Goal: Communication & Community: Ask a question

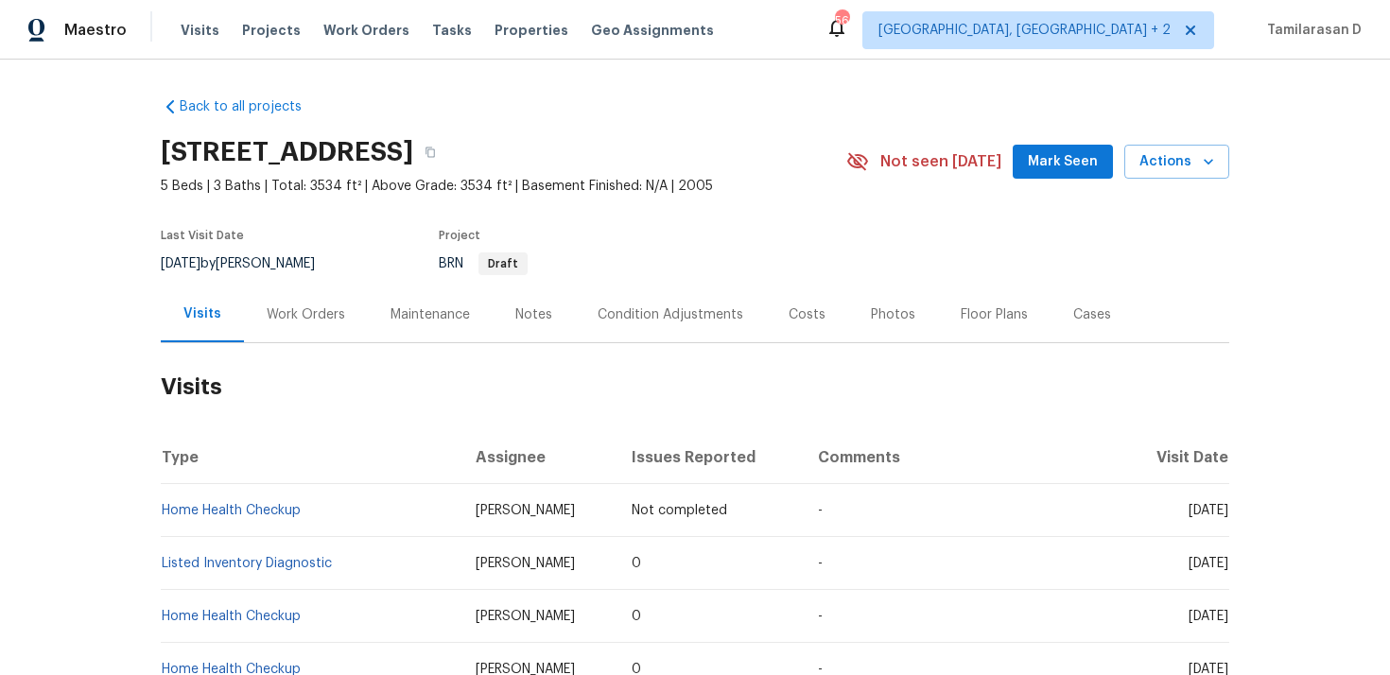
click at [303, 328] on div "Work Orders" at bounding box center [306, 314] width 124 height 56
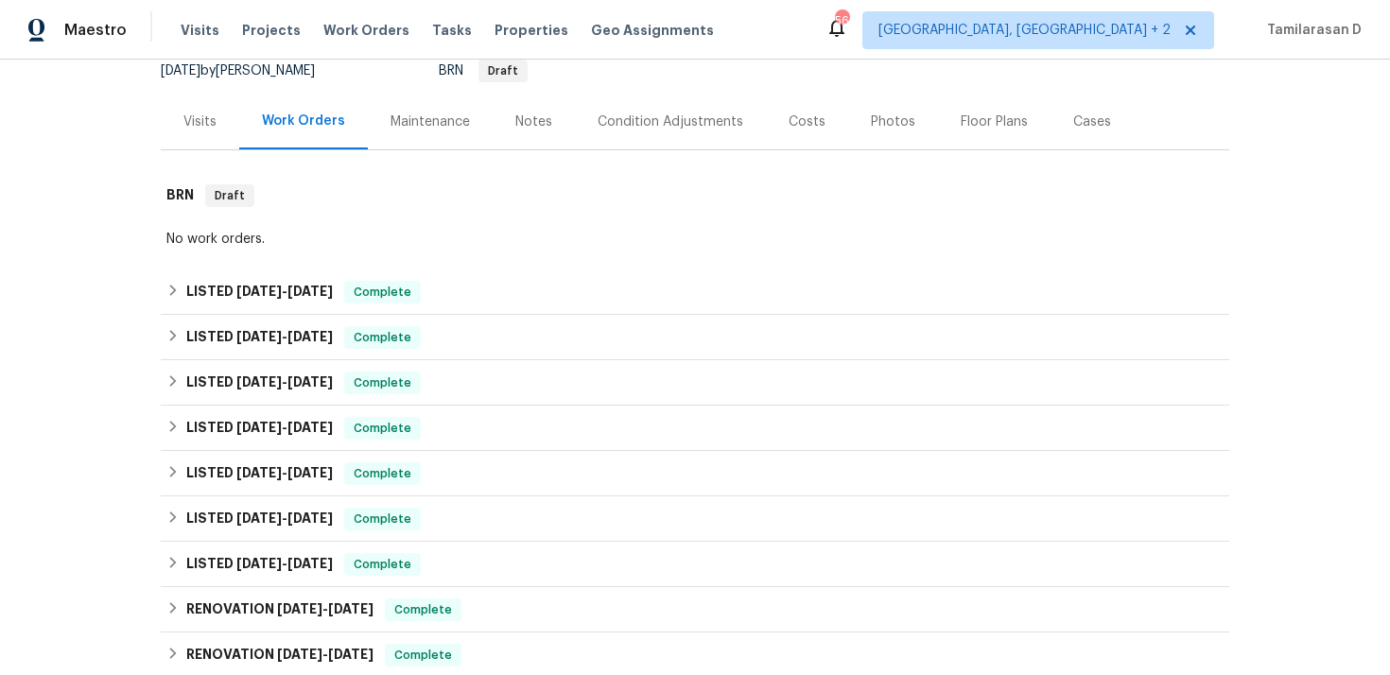
scroll to position [213, 0]
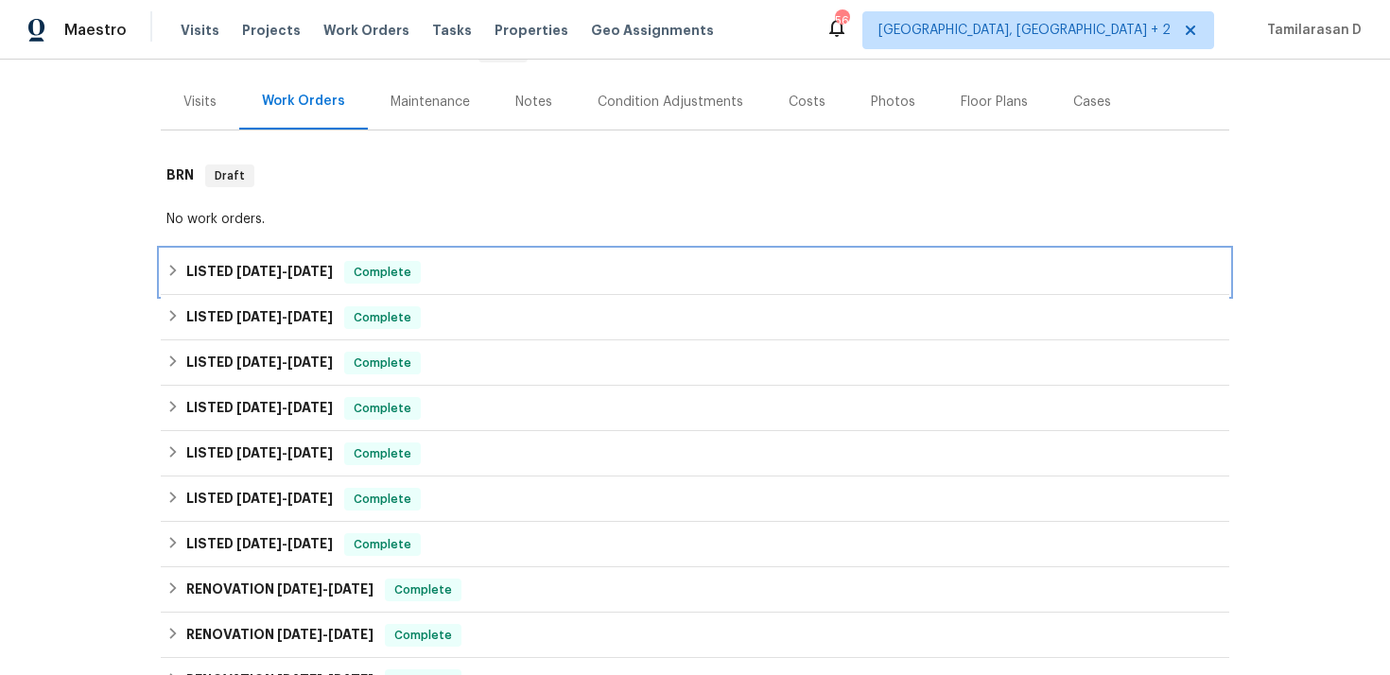
click at [218, 259] on div "LISTED 9/29/25 - 9/30/25 Complete" at bounding box center [695, 272] width 1068 height 45
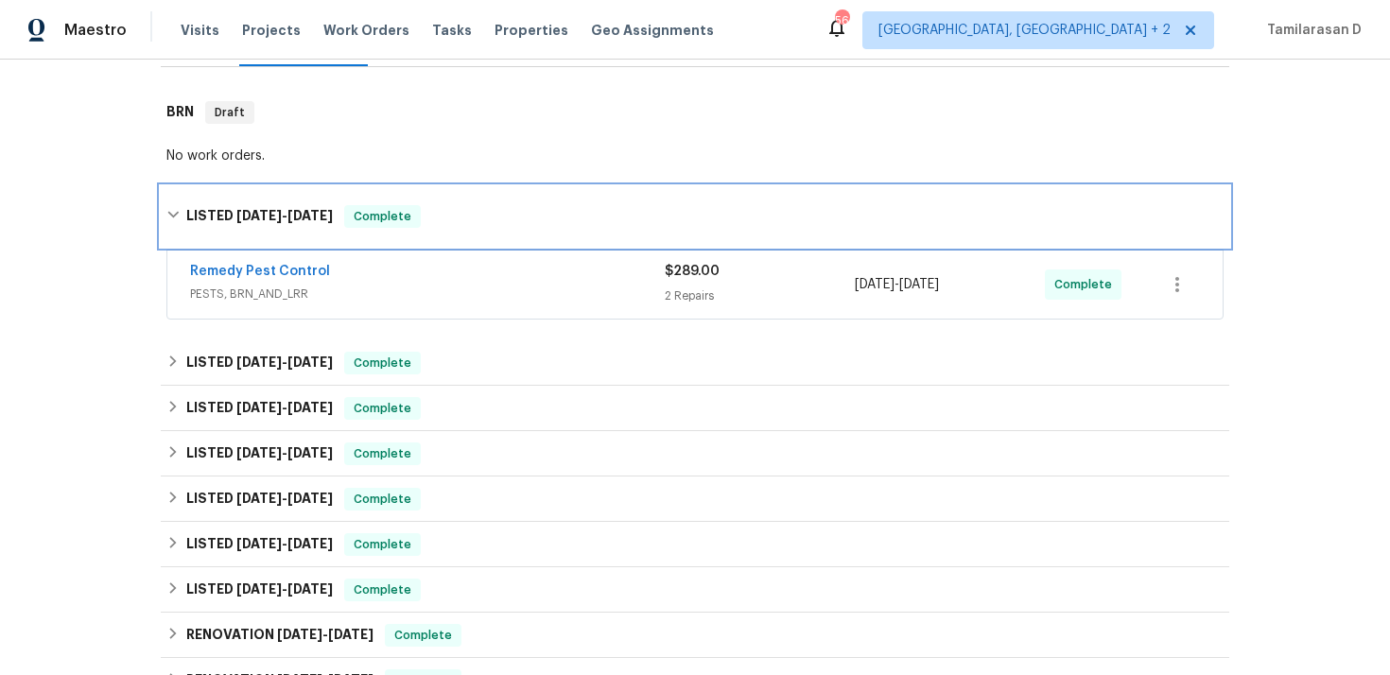
scroll to position [0, 0]
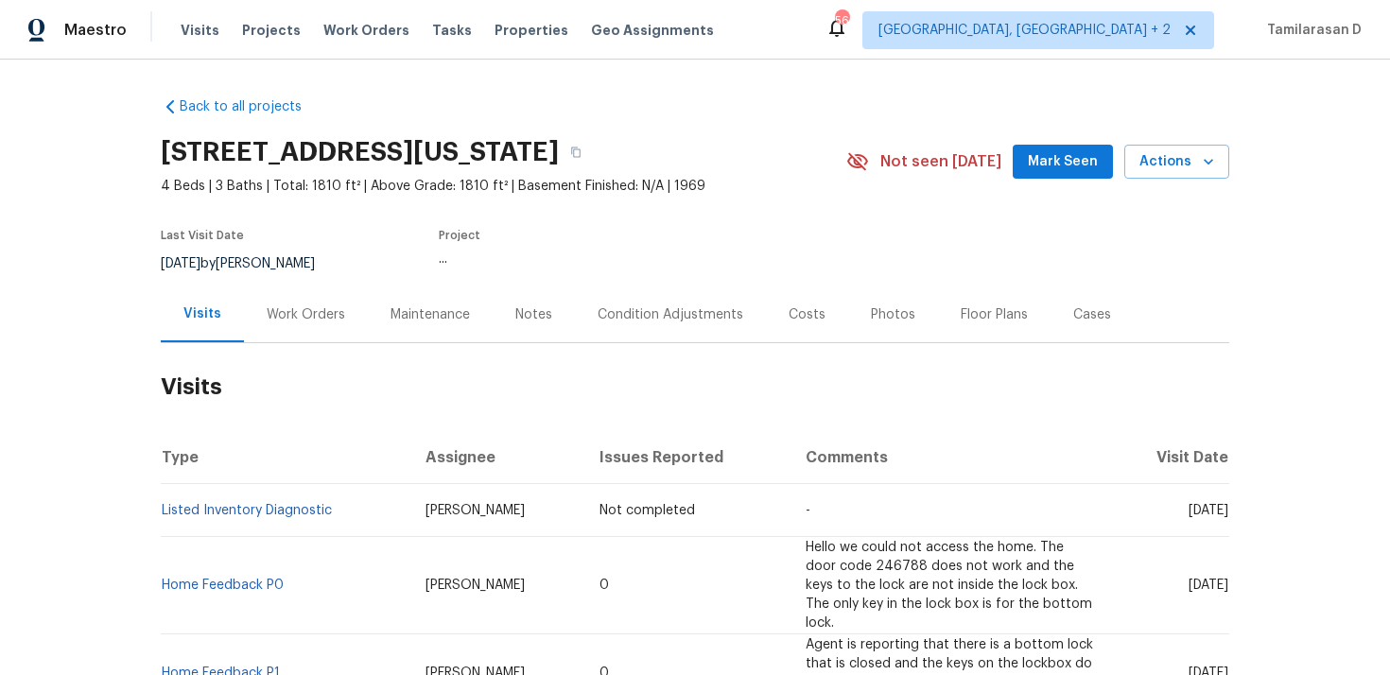
click at [309, 310] on div "Work Orders" at bounding box center [306, 314] width 78 height 19
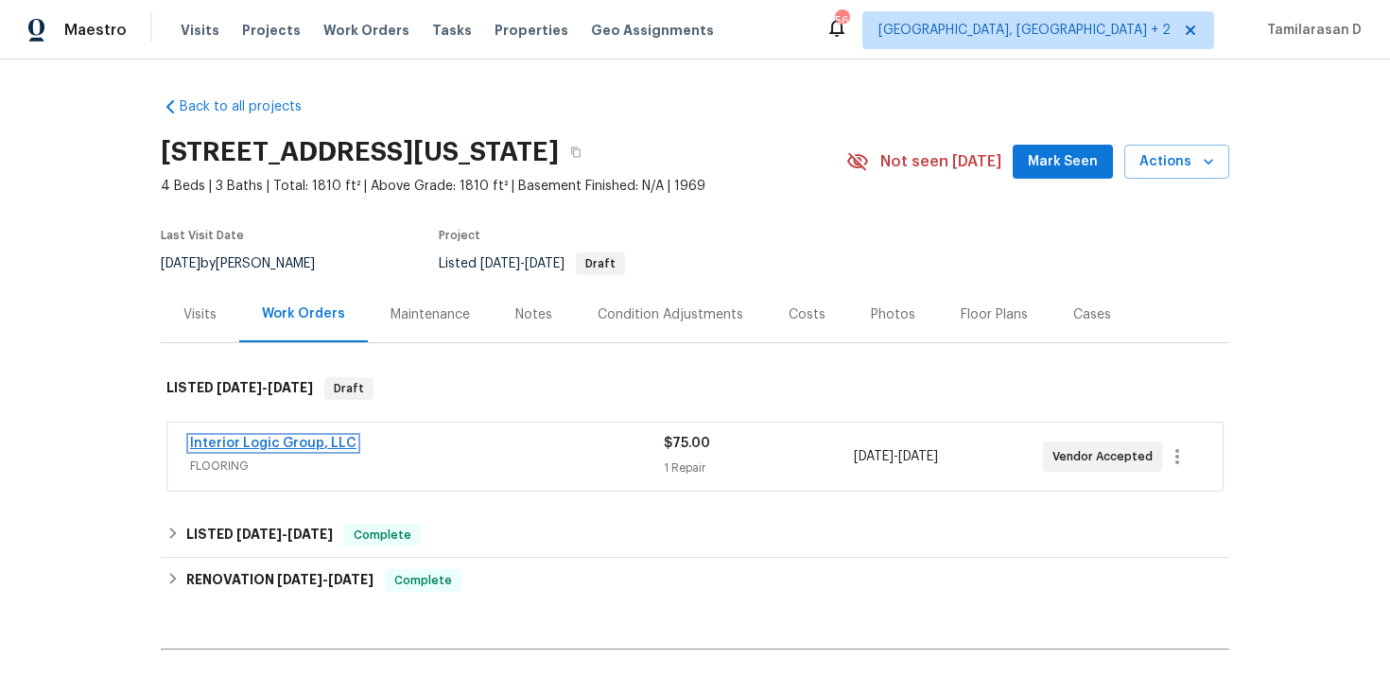
click at [257, 447] on link "Interior Logic Group, LLC" at bounding box center [273, 443] width 166 height 13
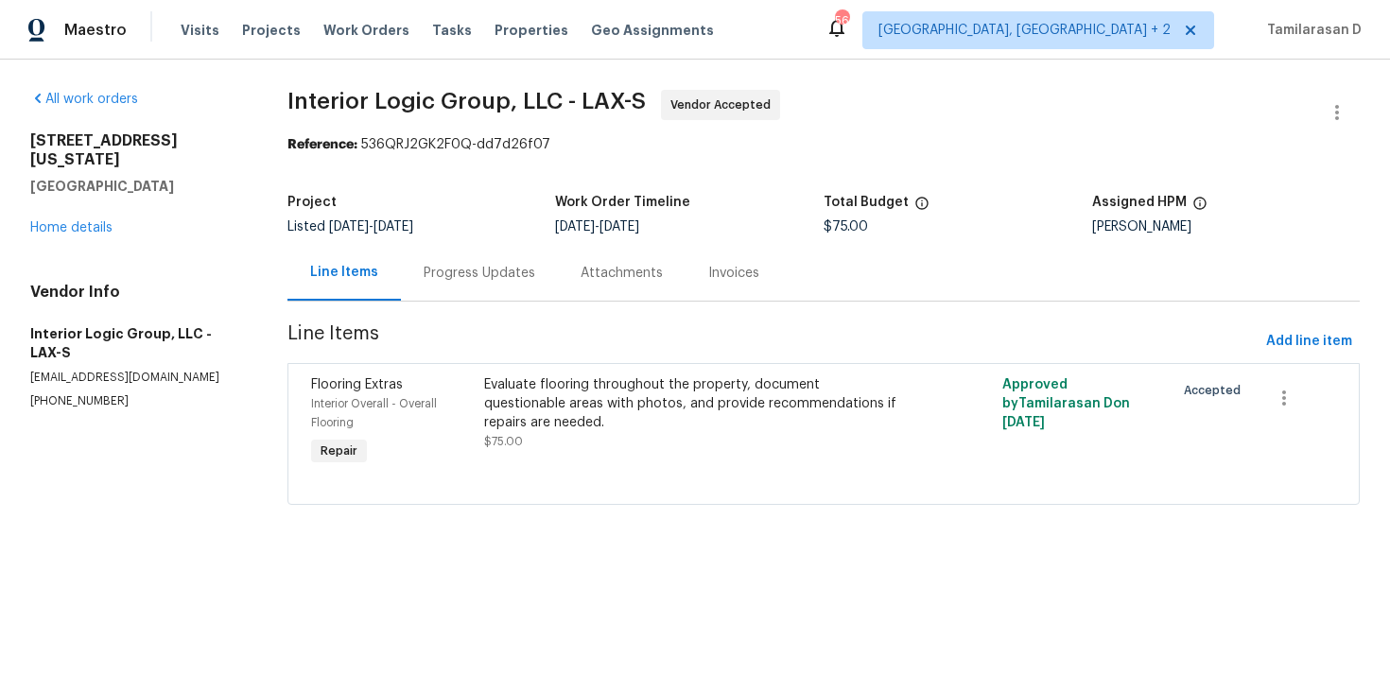
click at [474, 273] on div "Progress Updates" at bounding box center [480, 273] width 112 height 19
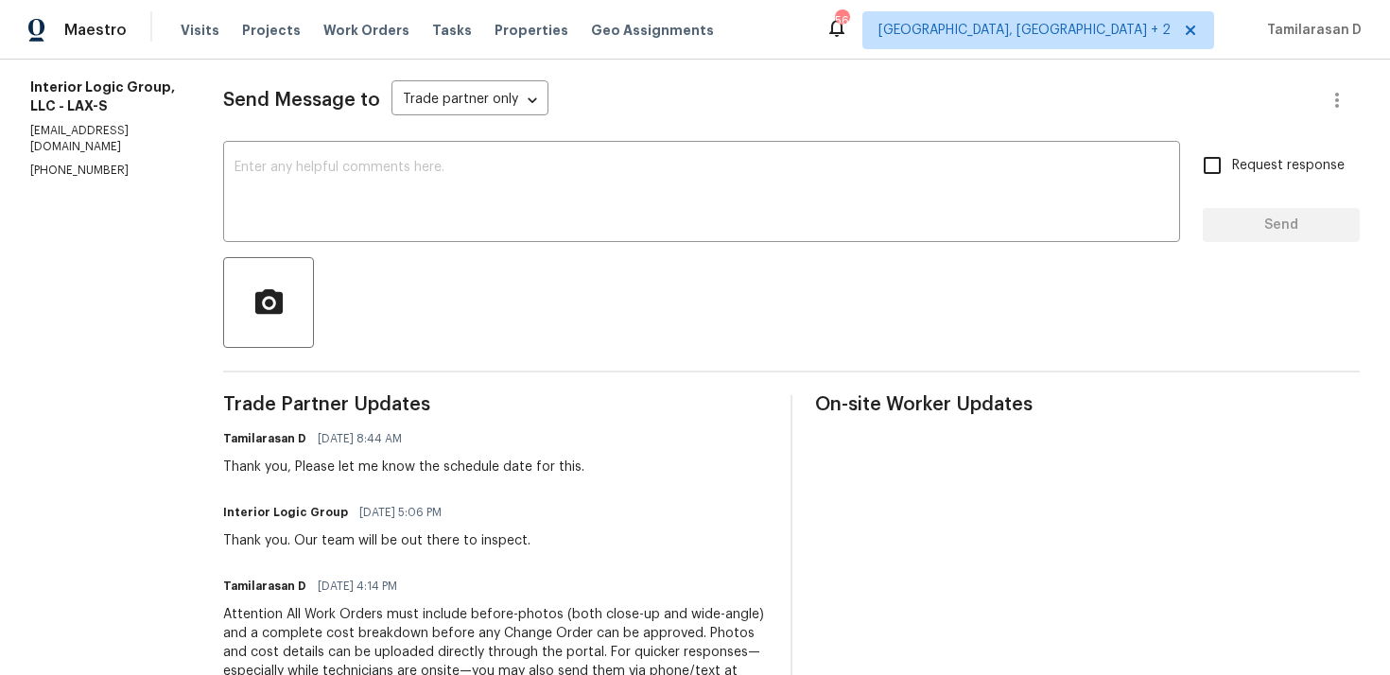
scroll to position [286, 0]
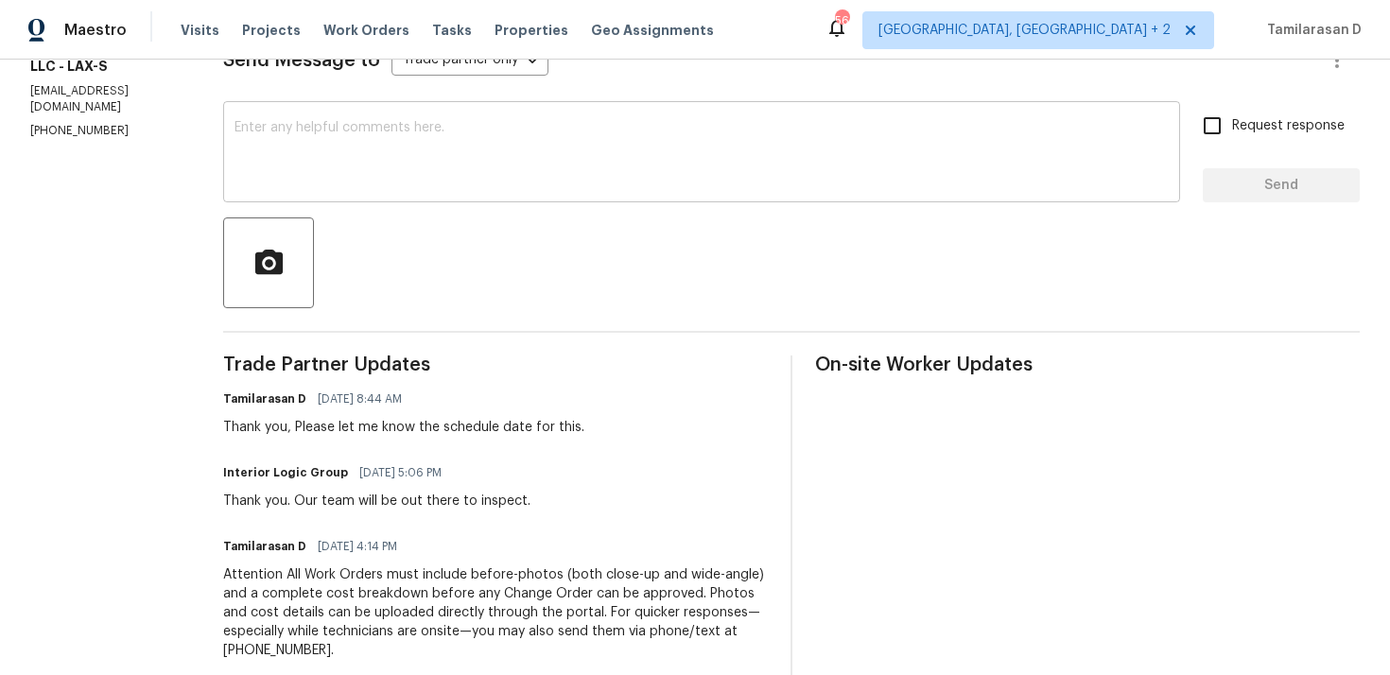
click at [387, 127] on textarea at bounding box center [701, 154] width 934 height 66
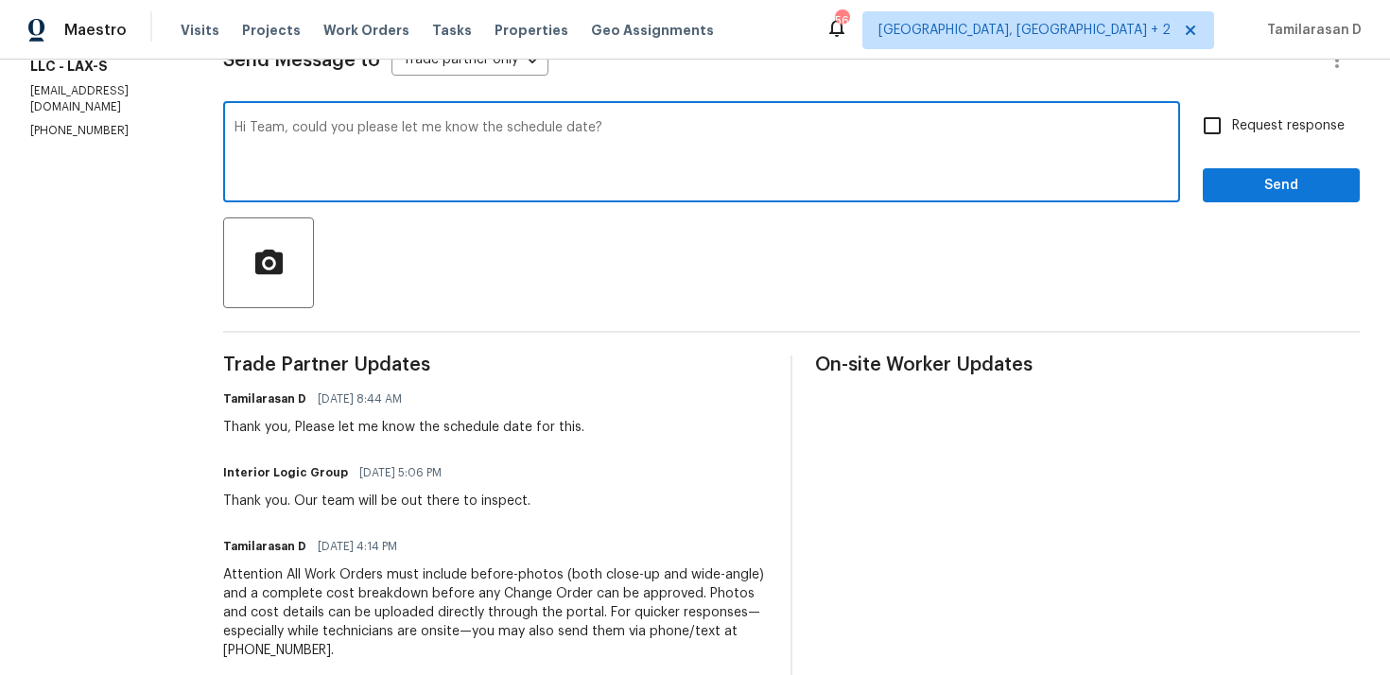
type textarea "Hi Team, could you please let me know the schedule date?"
click at [1203, 128] on input "Request response" at bounding box center [1212, 126] width 40 height 40
checkbox input "true"
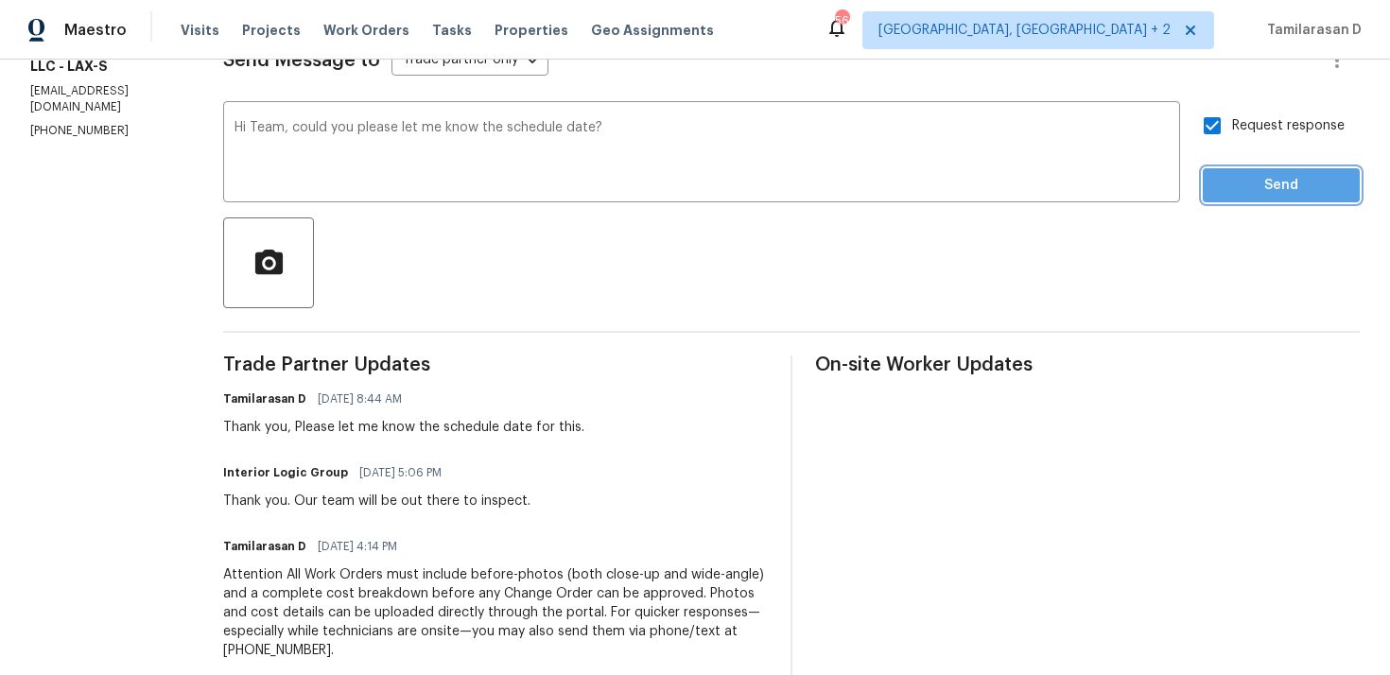
click at [1307, 192] on span "Send" at bounding box center [1281, 186] width 127 height 24
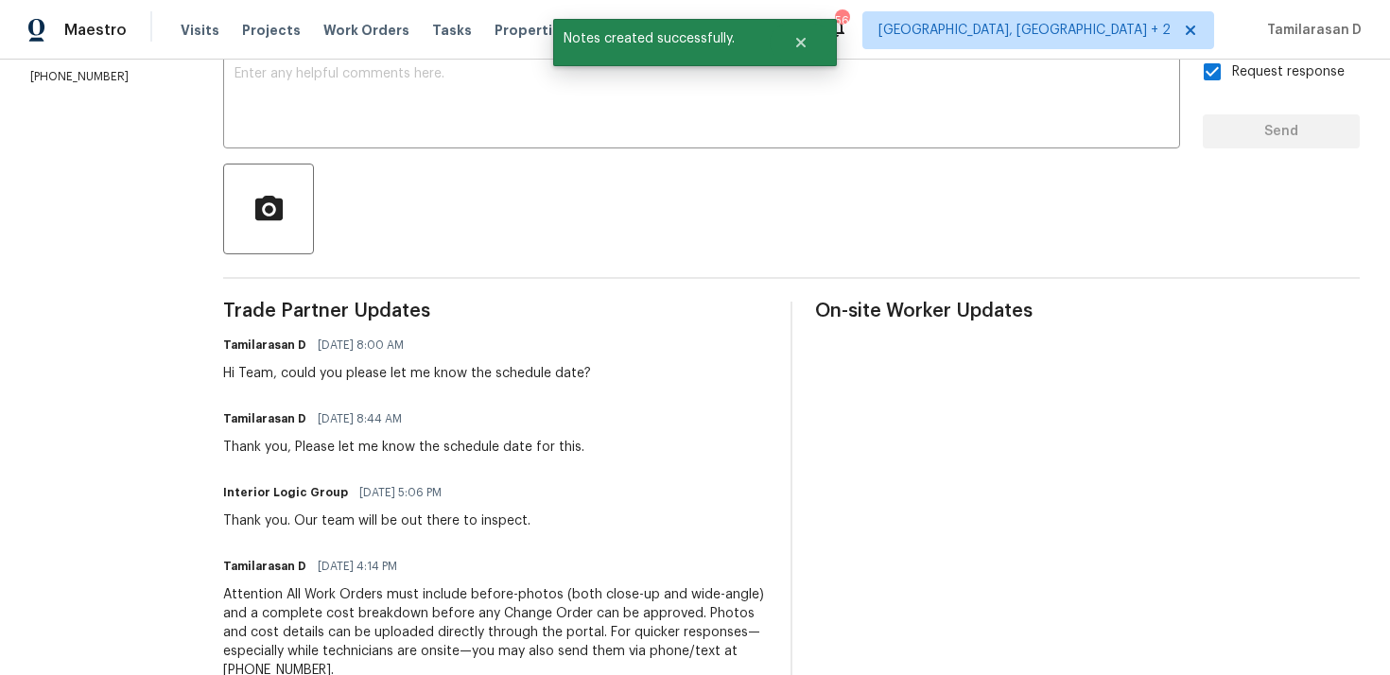
scroll to position [0, 0]
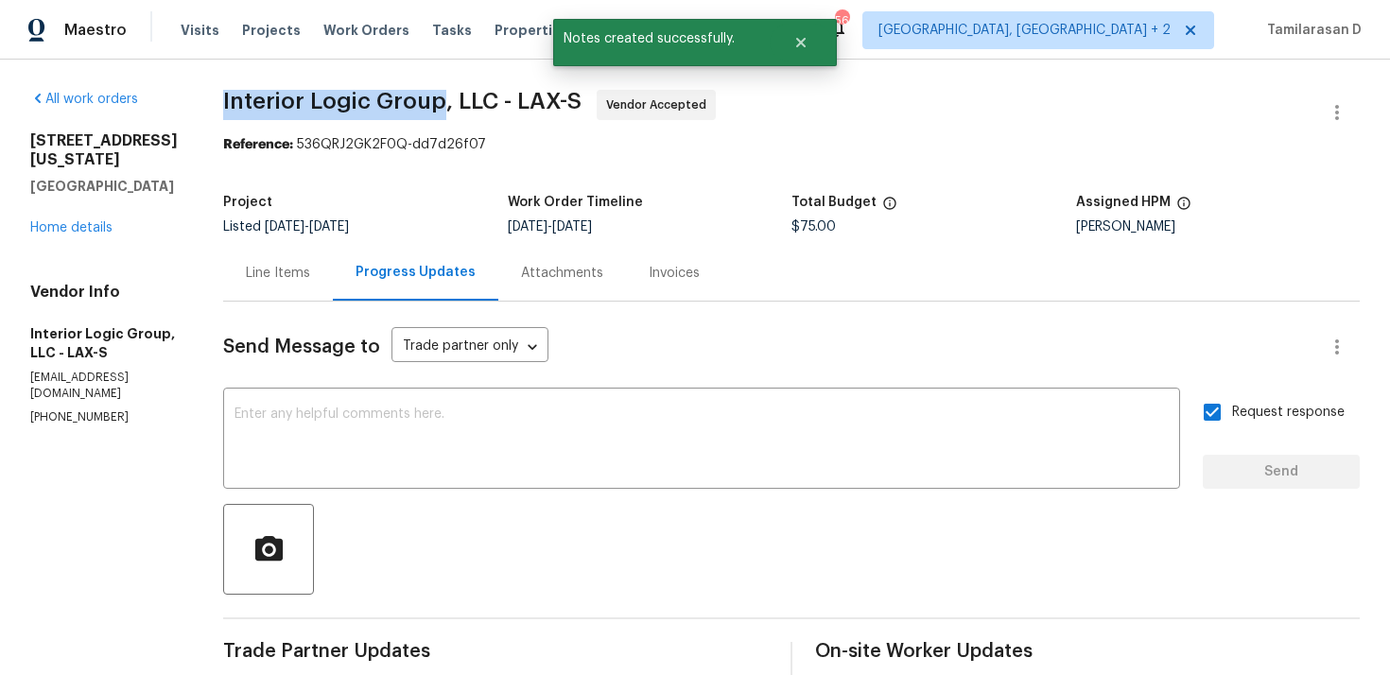
drag, startPoint x: 249, startPoint y: 95, endPoint x: 472, endPoint y: 95, distance: 223.1
click at [472, 95] on div "All work orders 212 S Wisconsin St Fallbrook, CA 92028 Home details Vendor Info…" at bounding box center [695, 632] width 1390 height 1144
copy span "Interior Logic Group"
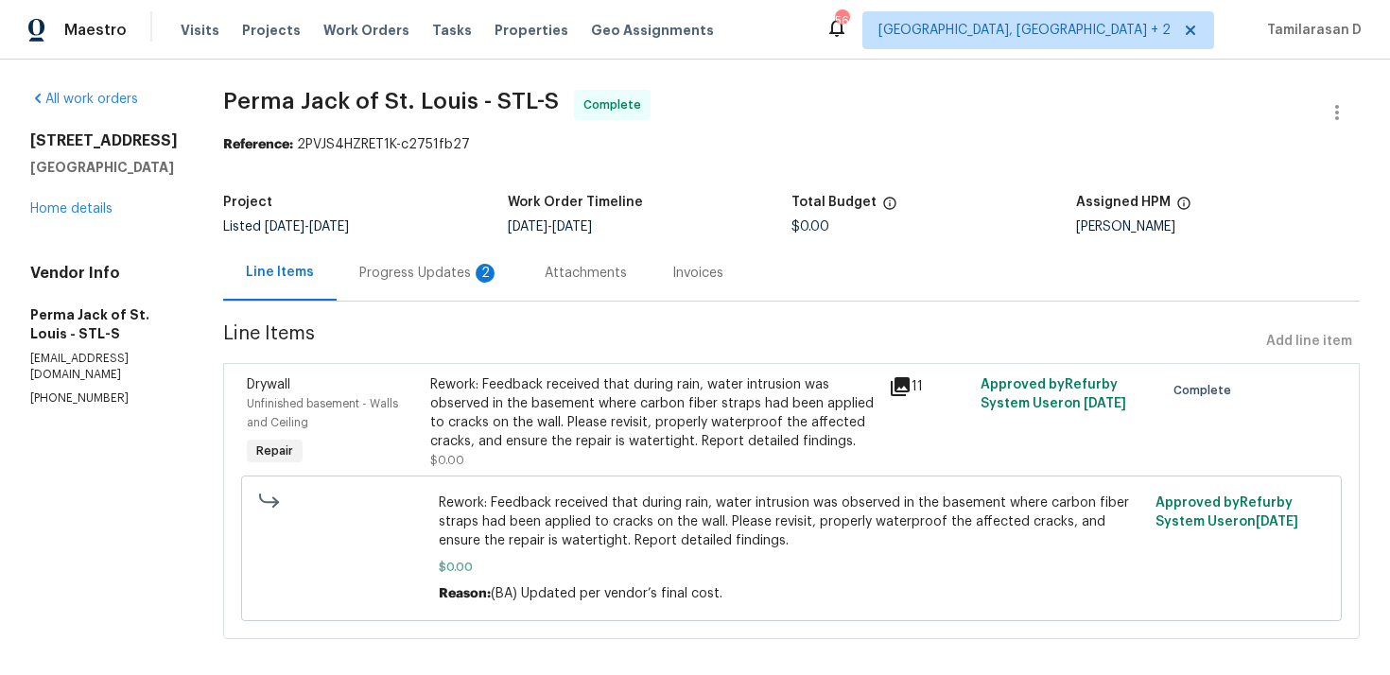
click at [410, 278] on div "Progress Updates 2" at bounding box center [429, 273] width 140 height 19
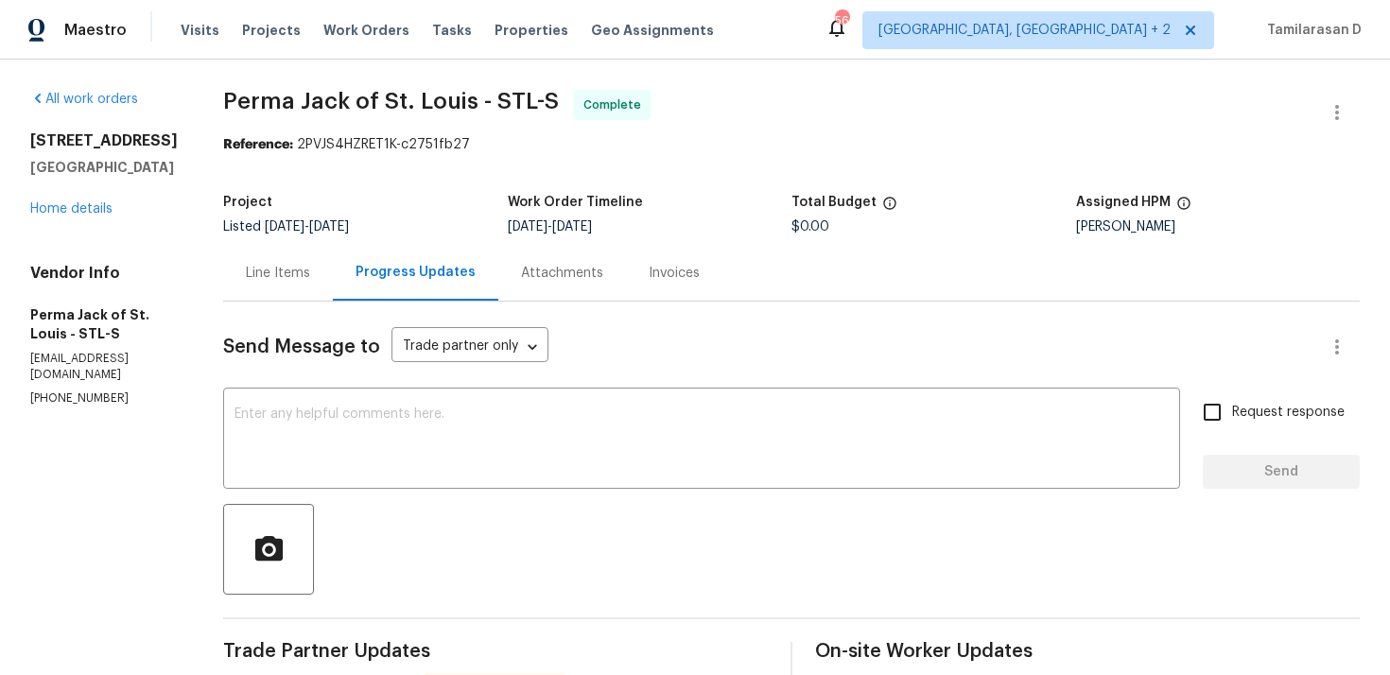
click at [236, 294] on div "Line Items" at bounding box center [278, 273] width 110 height 56
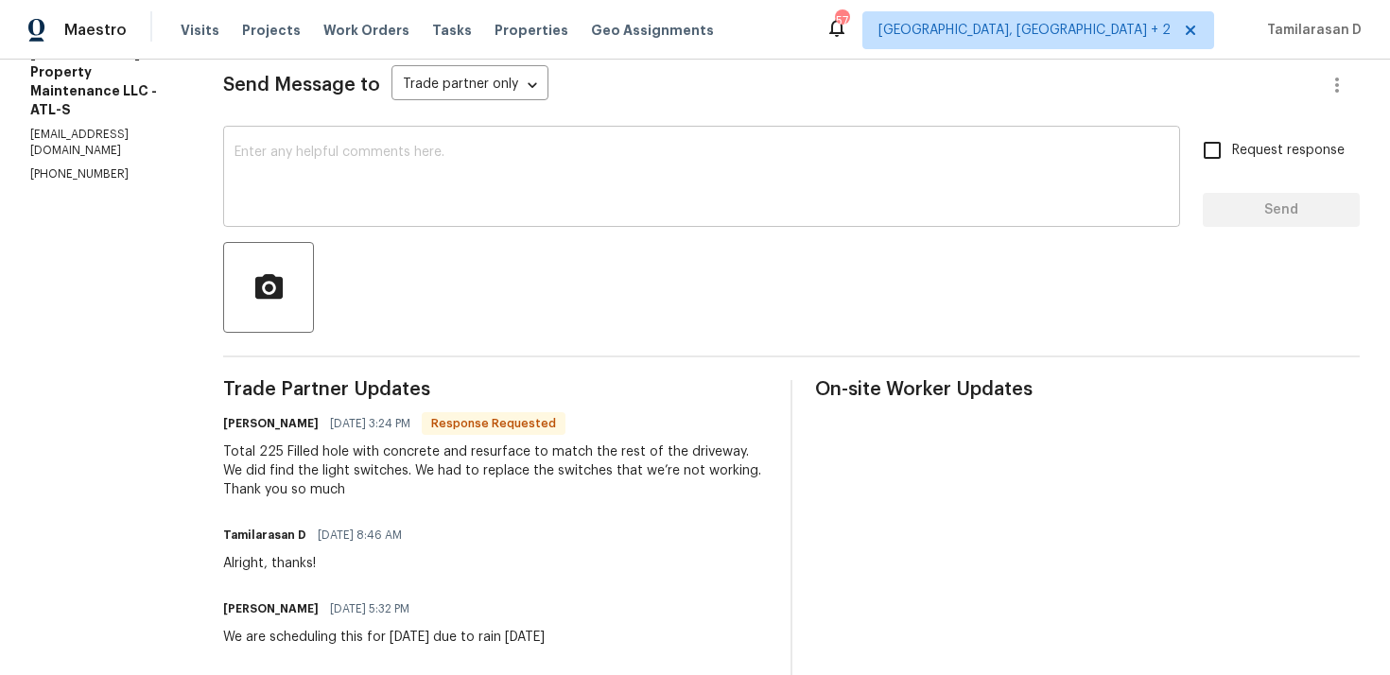
scroll to position [277, 0]
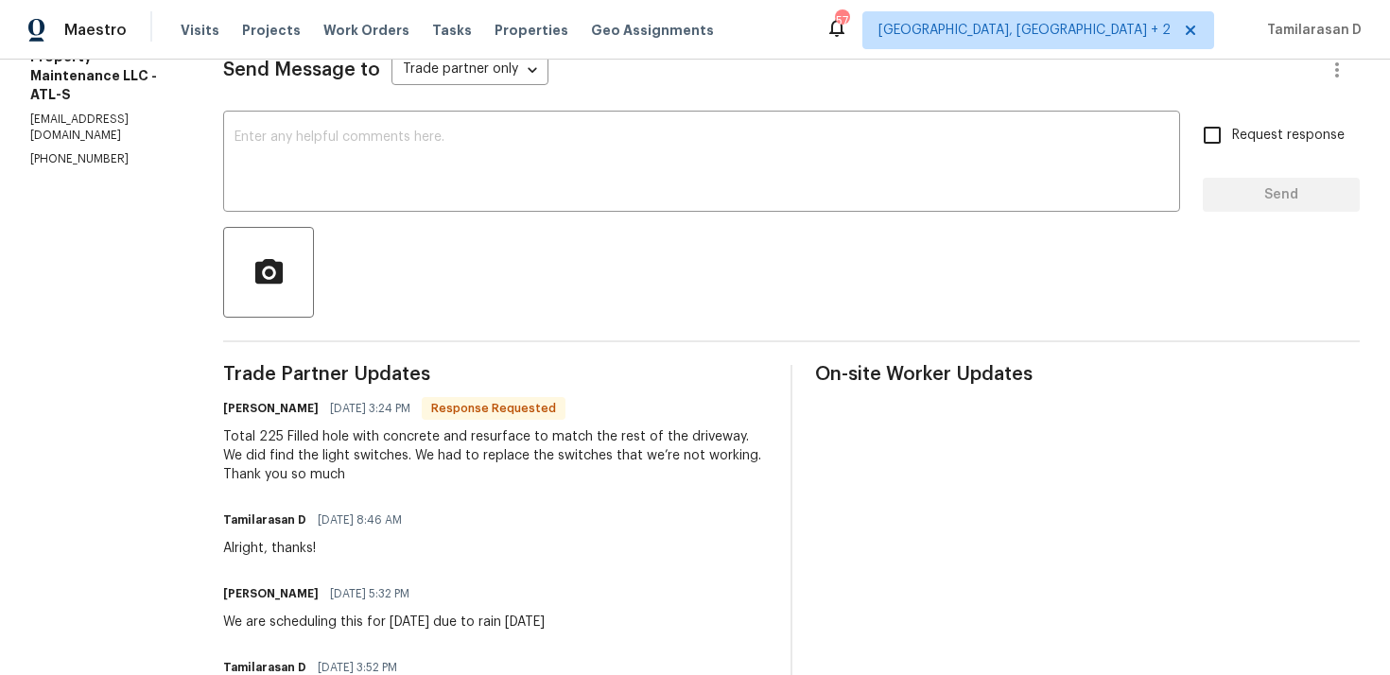
click at [339, 459] on div "Total 225 Filled hole with concrete and resurface to match the rest of the driv…" at bounding box center [495, 455] width 545 height 57
click at [307, 442] on div "Total 225 Filled hole with concrete and resurface to match the rest of the driv…" at bounding box center [495, 455] width 545 height 57
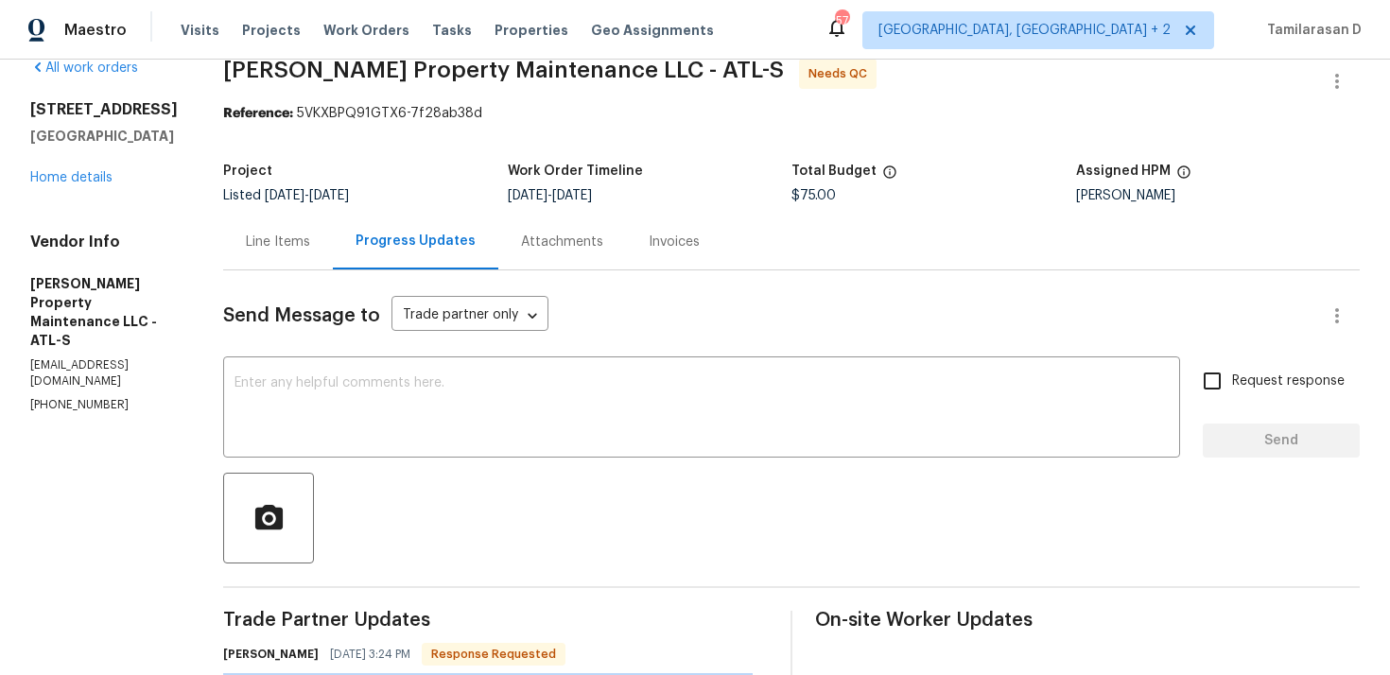
scroll to position [0, 0]
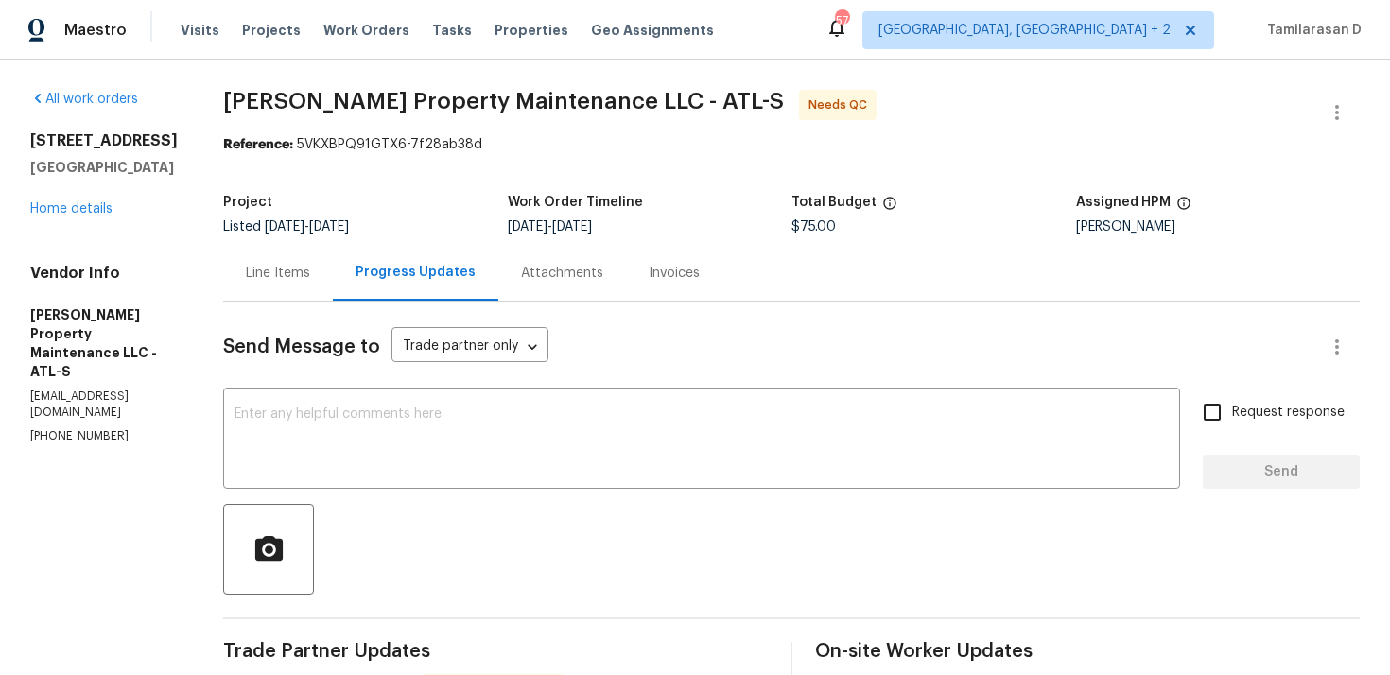
click at [269, 271] on div "Line Items" at bounding box center [278, 273] width 64 height 19
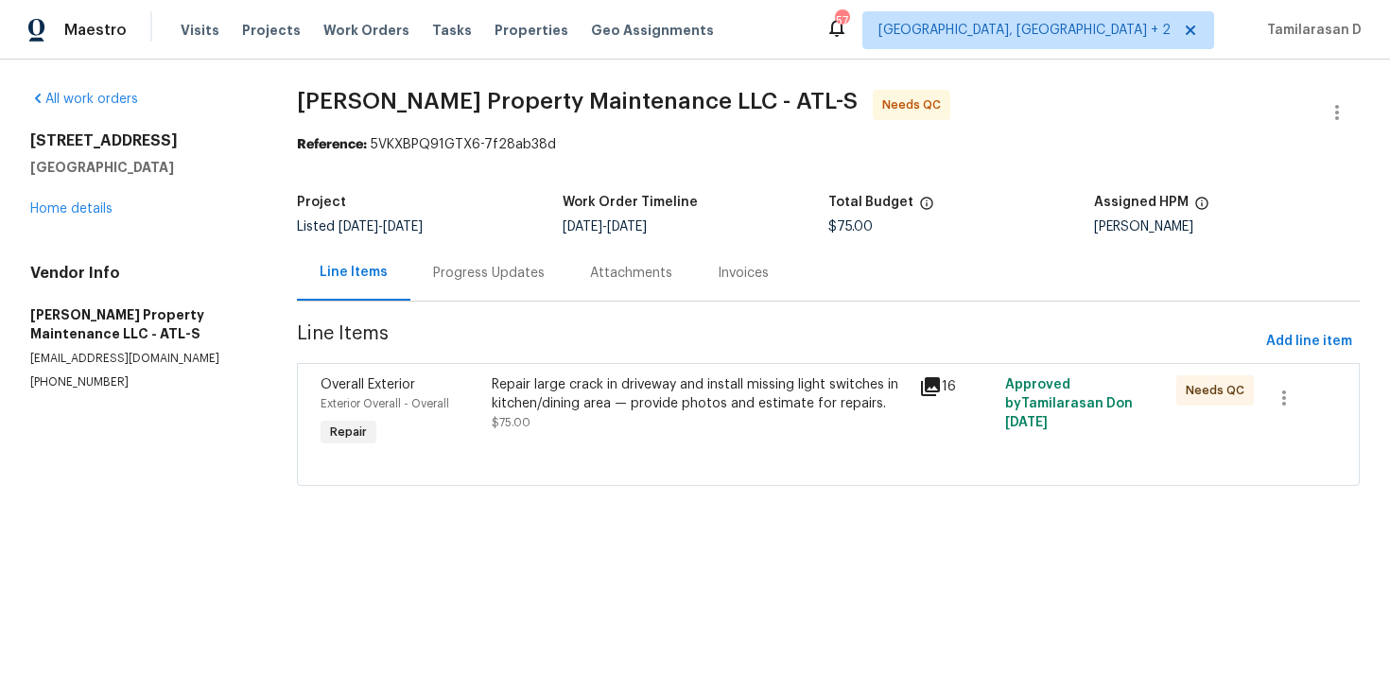
click at [583, 391] on div "Repair large crack in driveway and install missing light switches in kitchen/di…" at bounding box center [700, 394] width 417 height 38
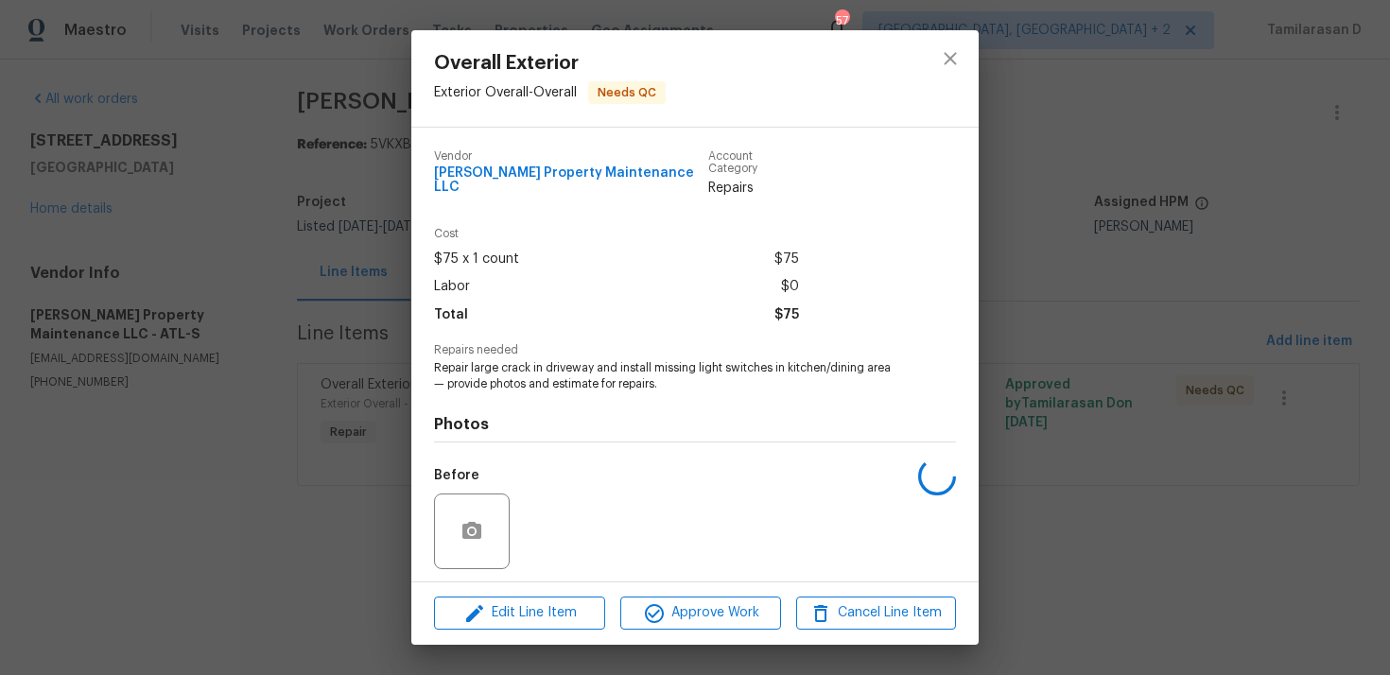
scroll to position [117, 0]
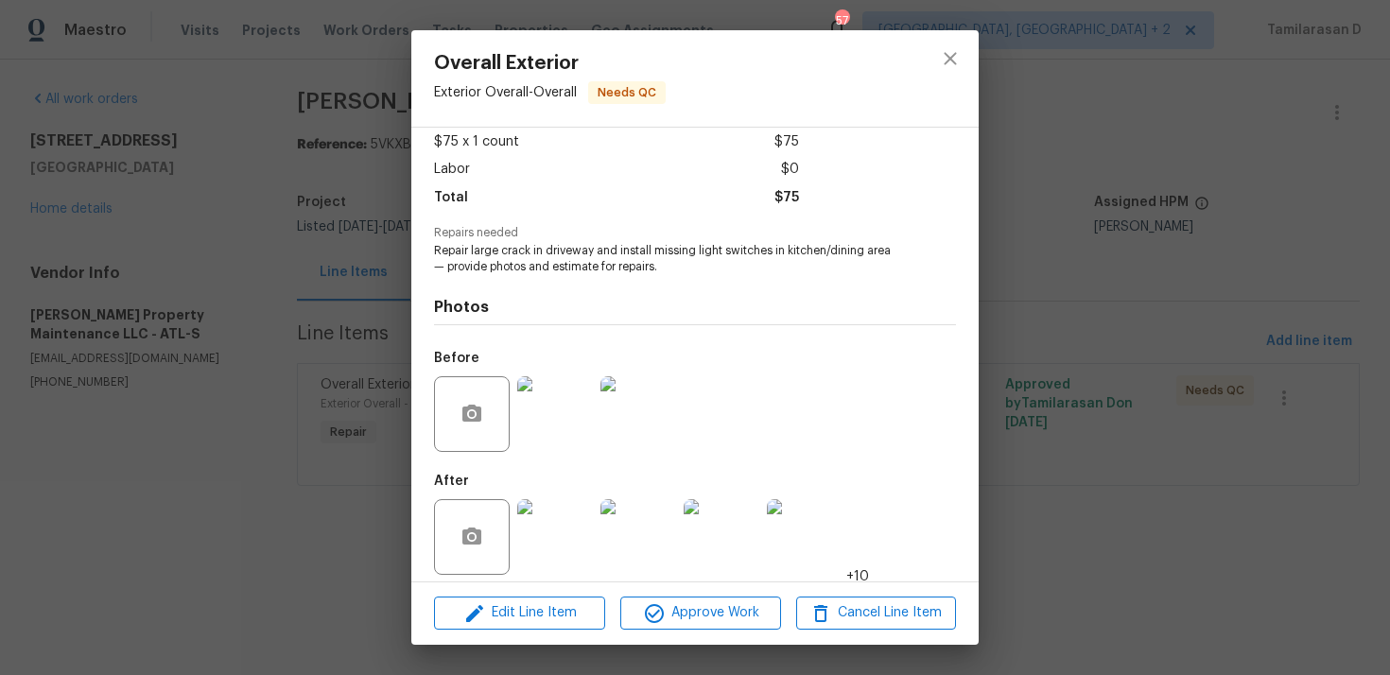
click at [542, 531] on img at bounding box center [555, 537] width 76 height 76
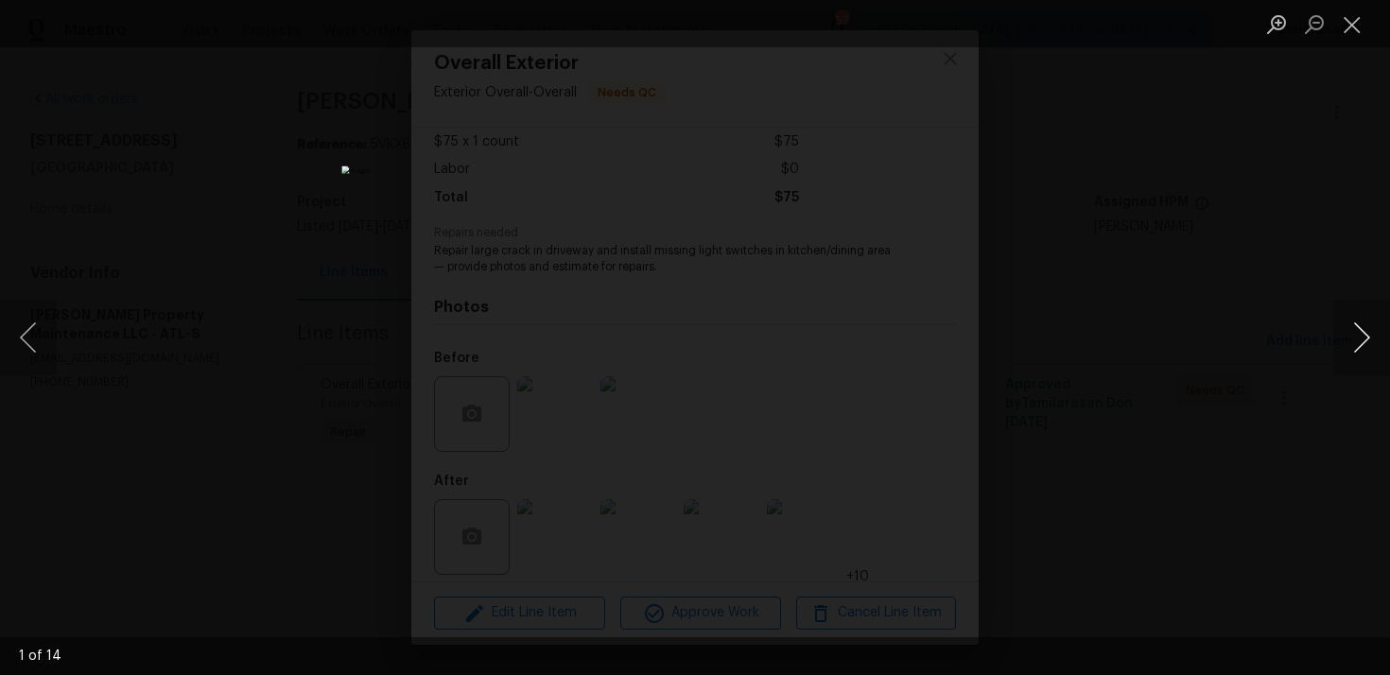
click at [1355, 334] on button "Next image" at bounding box center [1361, 338] width 57 height 76
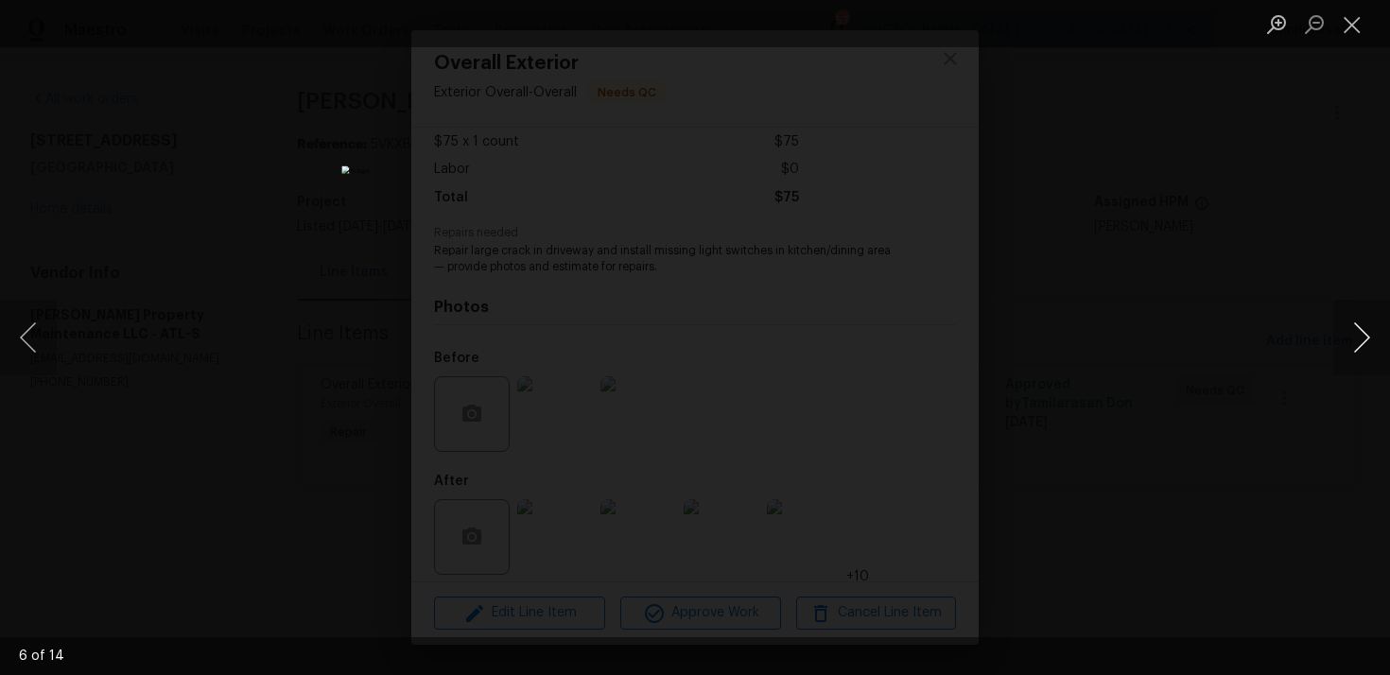
click at [1355, 334] on button "Next image" at bounding box center [1361, 338] width 57 height 76
click at [1357, 338] on button "Next image" at bounding box center [1361, 338] width 57 height 76
click at [1352, 343] on button "Next image" at bounding box center [1361, 338] width 57 height 76
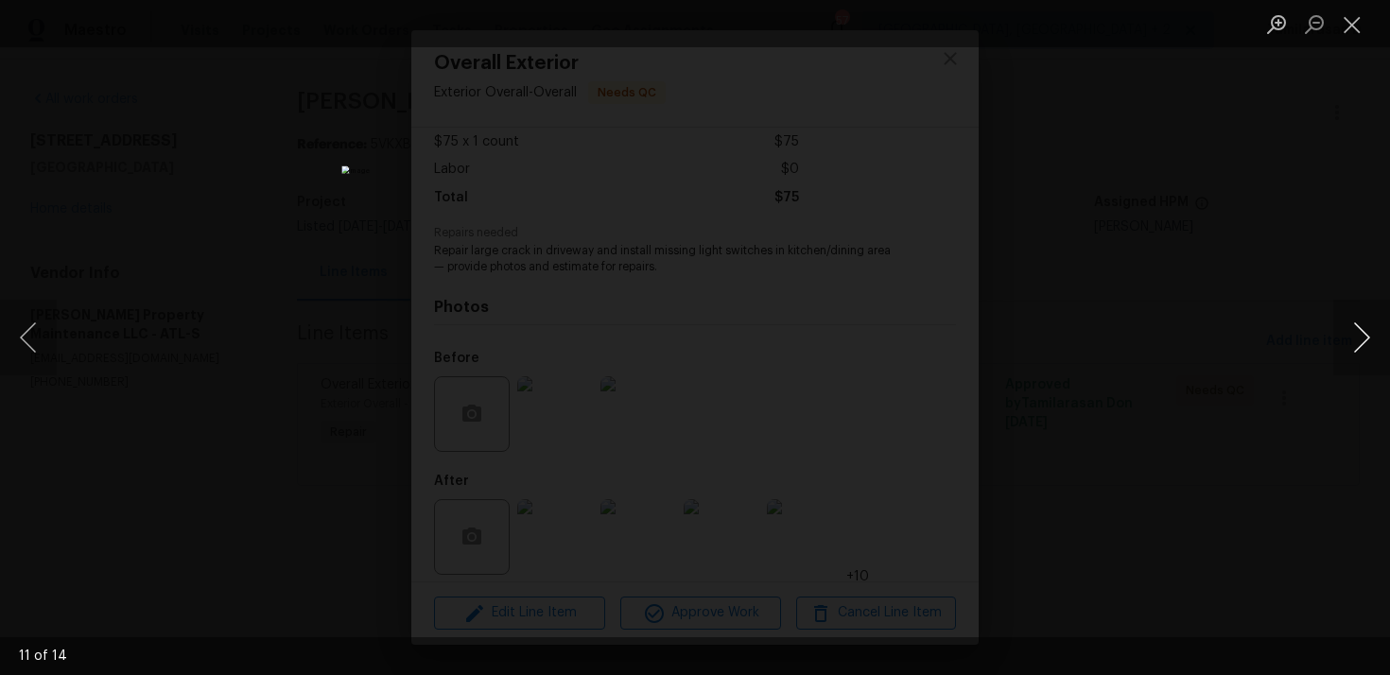
click at [1352, 343] on button "Next image" at bounding box center [1361, 338] width 57 height 76
click at [1349, 28] on button "Close lightbox" at bounding box center [1352, 24] width 38 height 33
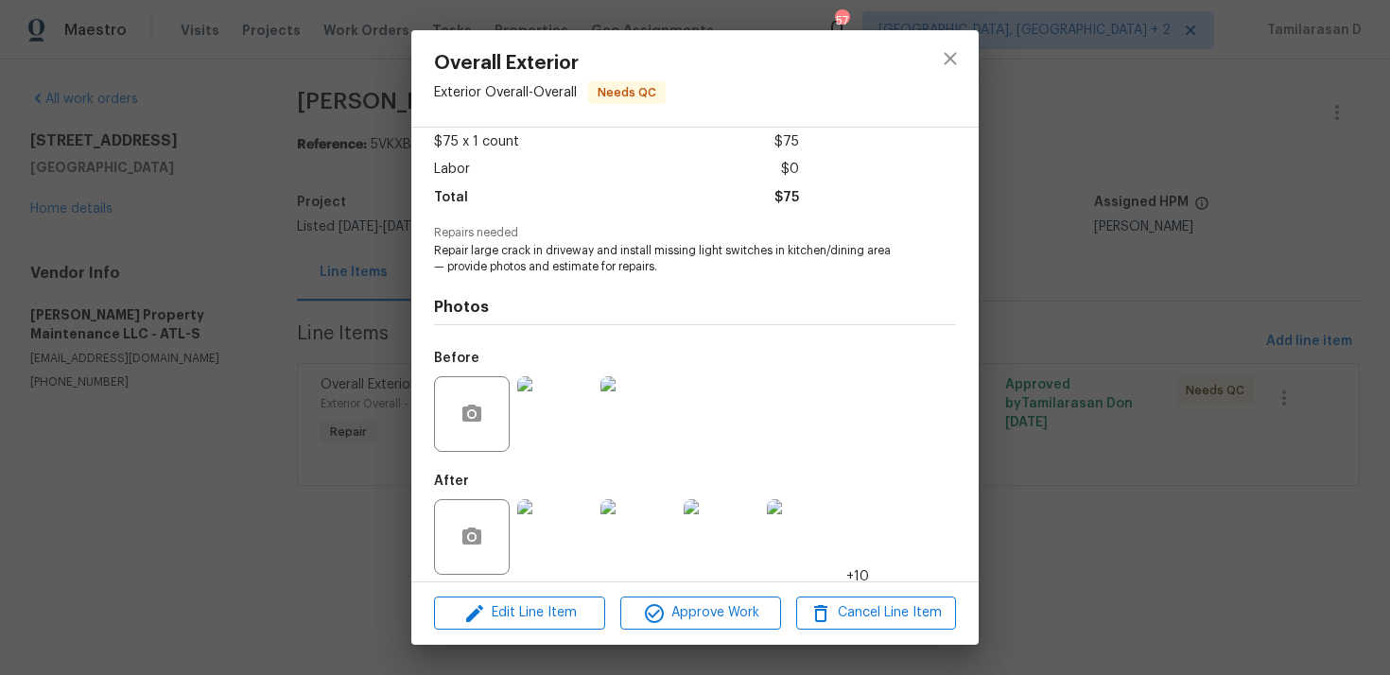
click at [565, 408] on img at bounding box center [555, 414] width 76 height 76
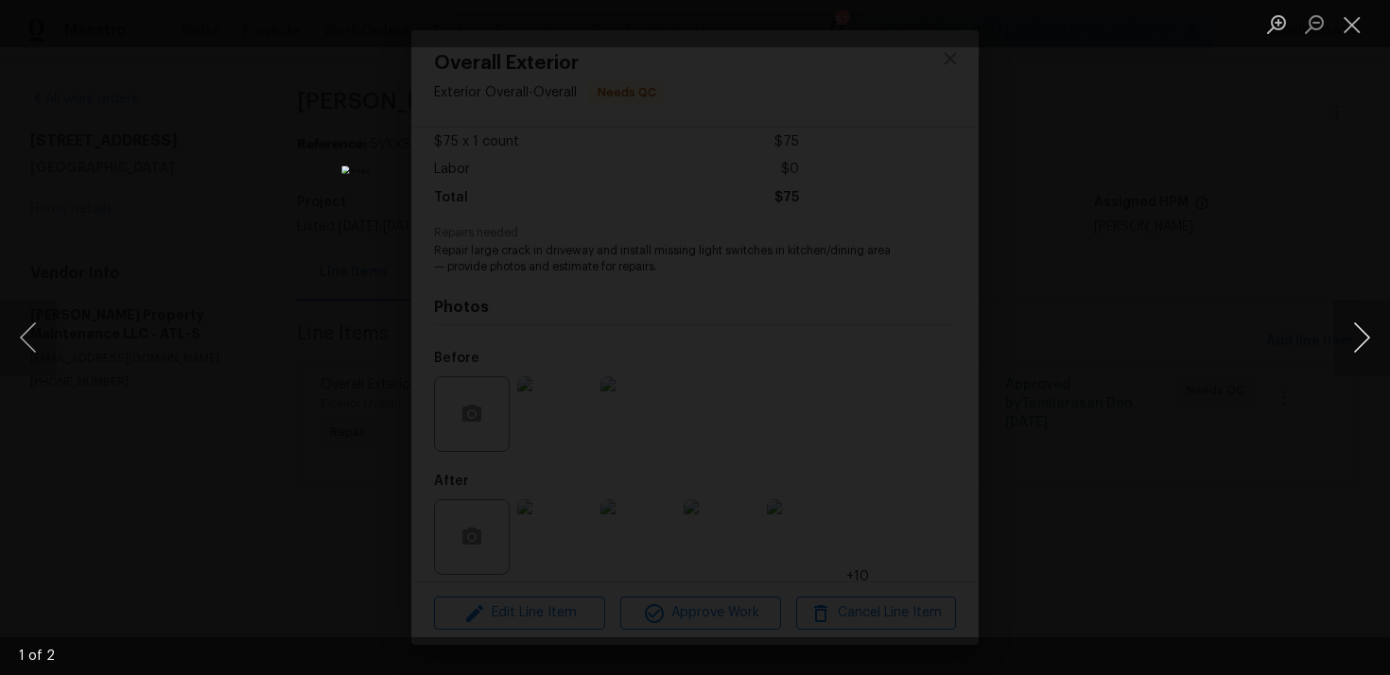
click at [1371, 336] on button "Next image" at bounding box center [1361, 338] width 57 height 76
click at [1351, 35] on button "Close lightbox" at bounding box center [1352, 24] width 38 height 33
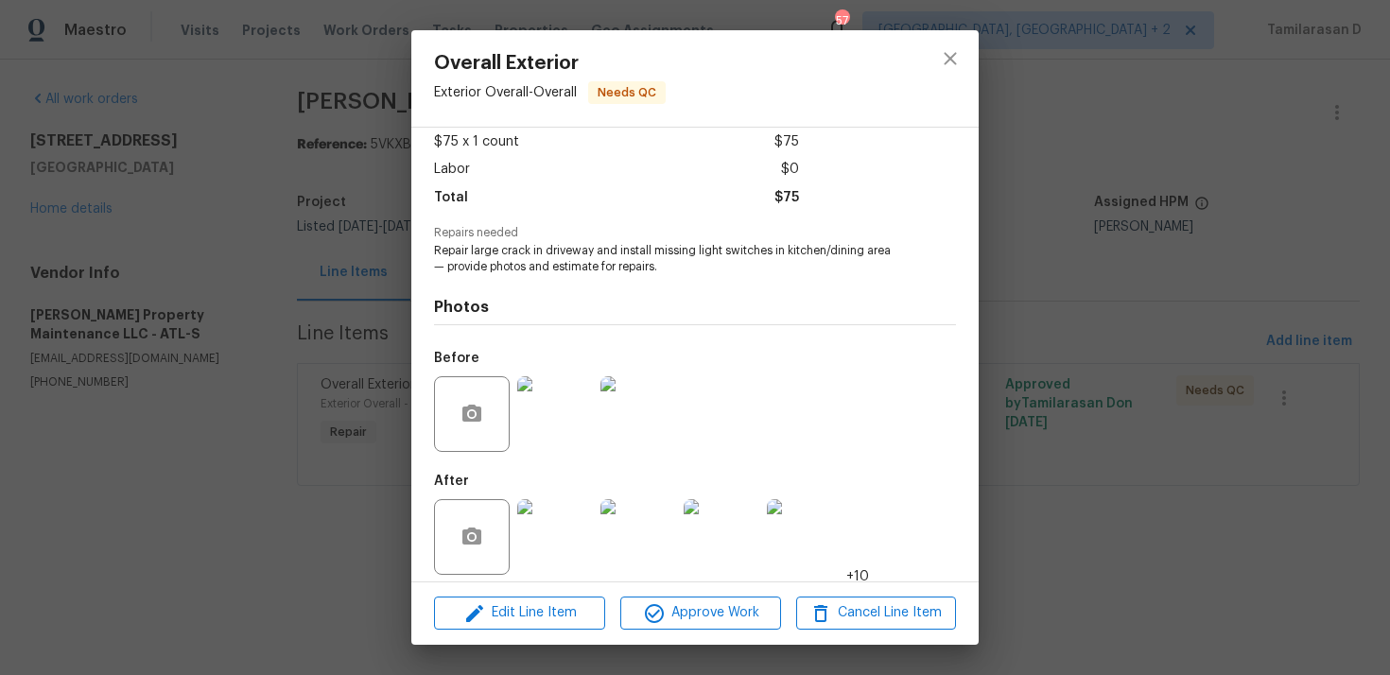
click at [546, 531] on img at bounding box center [555, 537] width 76 height 76
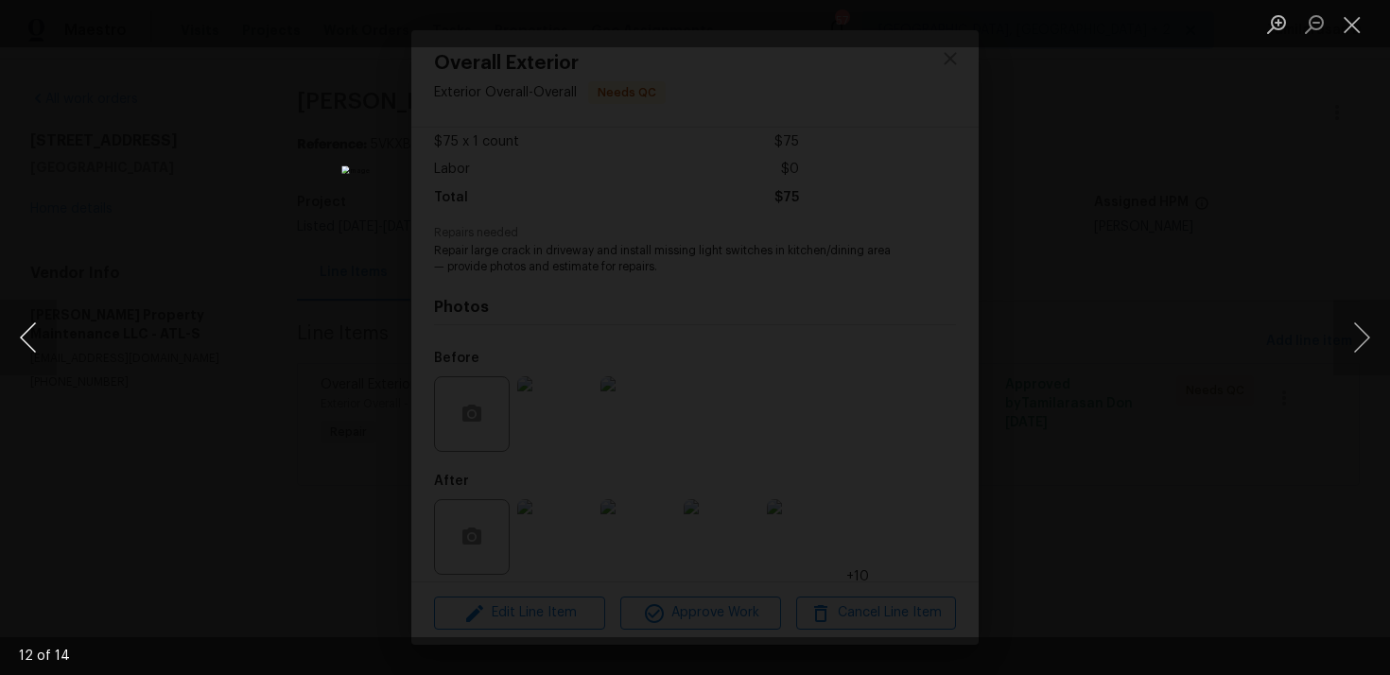
click at [48, 350] on button "Previous image" at bounding box center [28, 338] width 57 height 76
click at [1362, 323] on button "Next image" at bounding box center [1361, 338] width 57 height 76
click at [1361, 333] on button "Next image" at bounding box center [1361, 338] width 57 height 76
click at [1361, 332] on button "Next image" at bounding box center [1361, 338] width 57 height 76
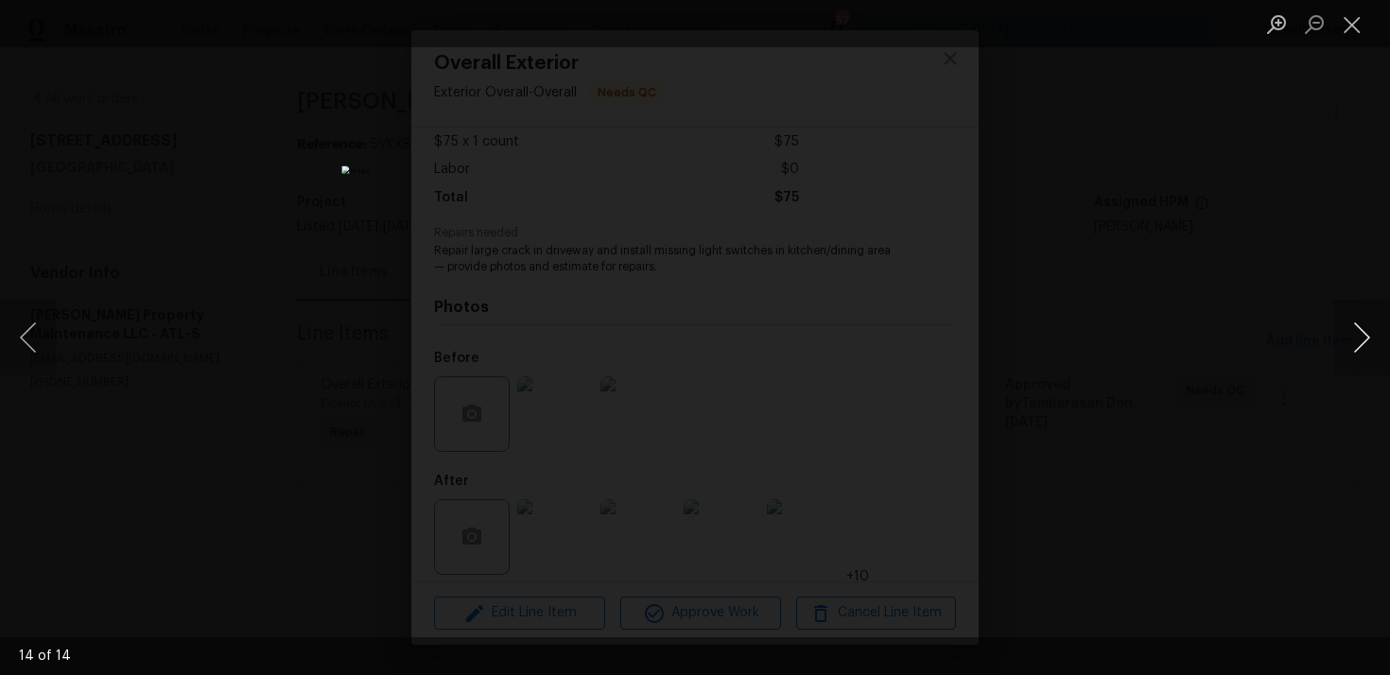
click at [1361, 332] on button "Next image" at bounding box center [1361, 338] width 57 height 76
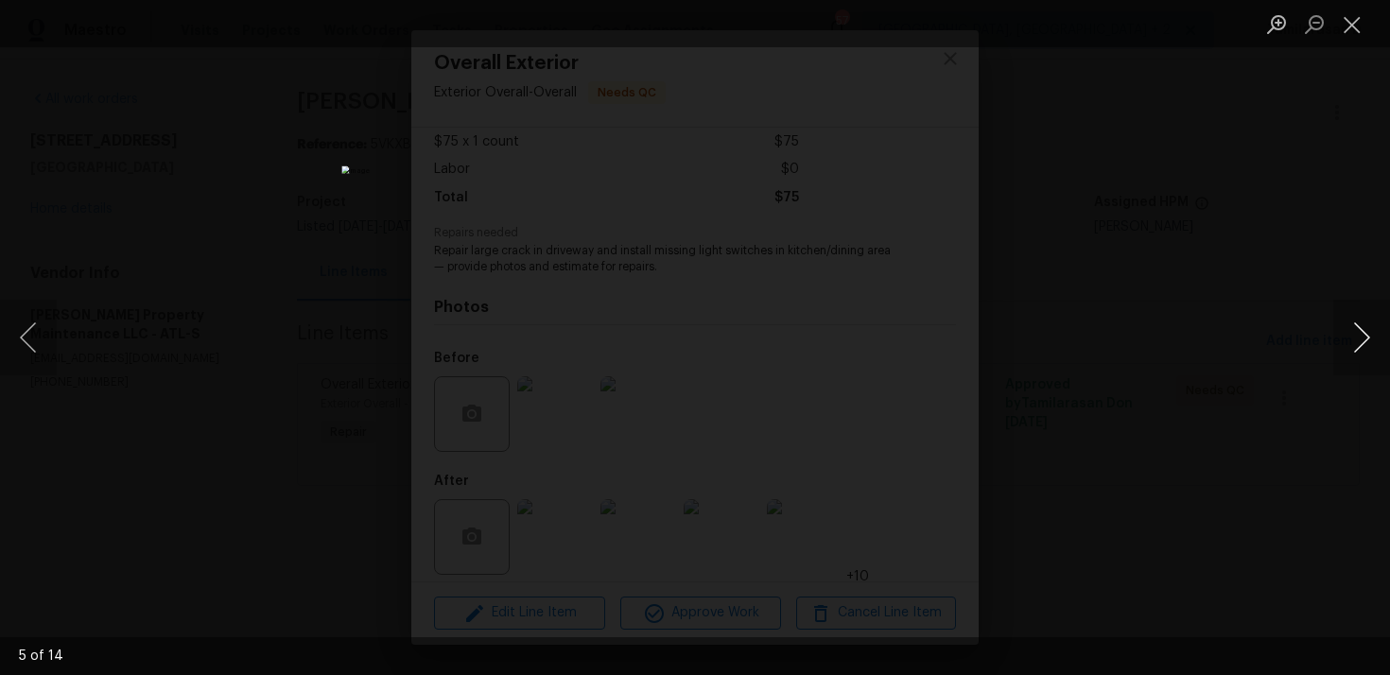
click at [1361, 332] on button "Next image" at bounding box center [1361, 338] width 57 height 76
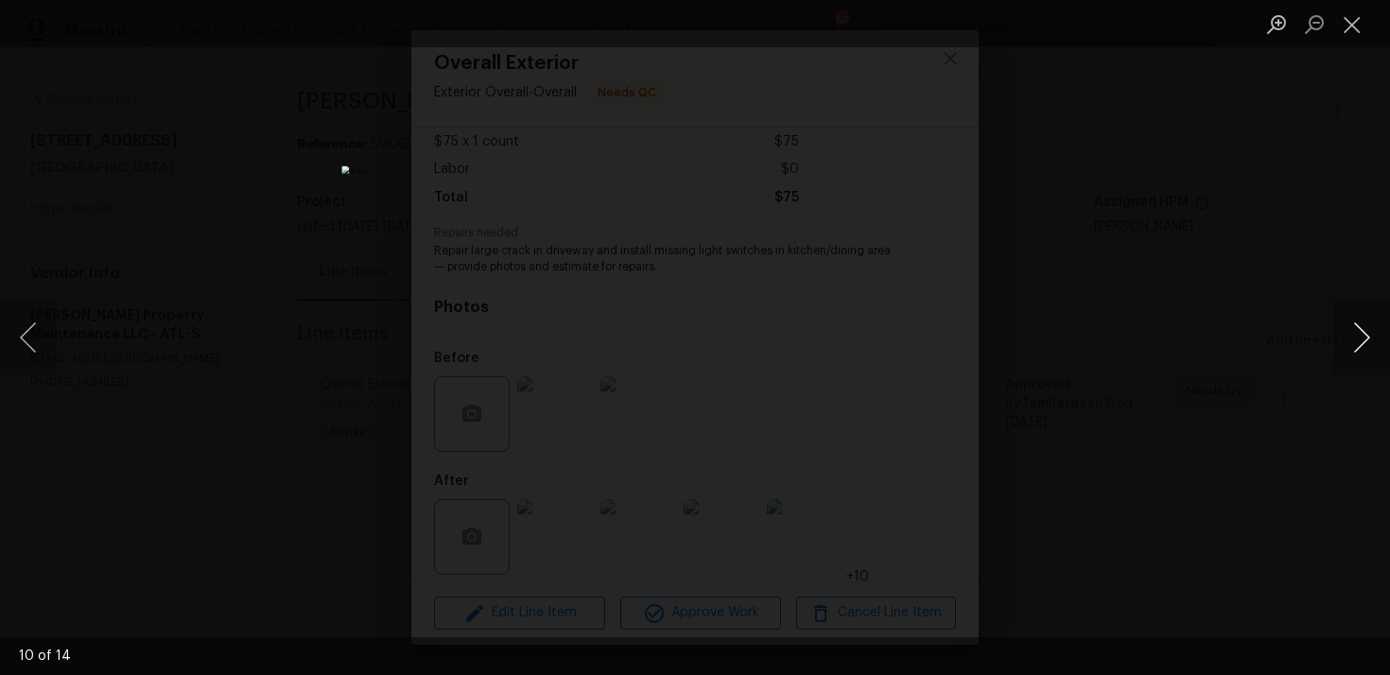
click at [1361, 332] on button "Next image" at bounding box center [1361, 338] width 57 height 76
click at [1359, 27] on button "Close lightbox" at bounding box center [1352, 24] width 38 height 33
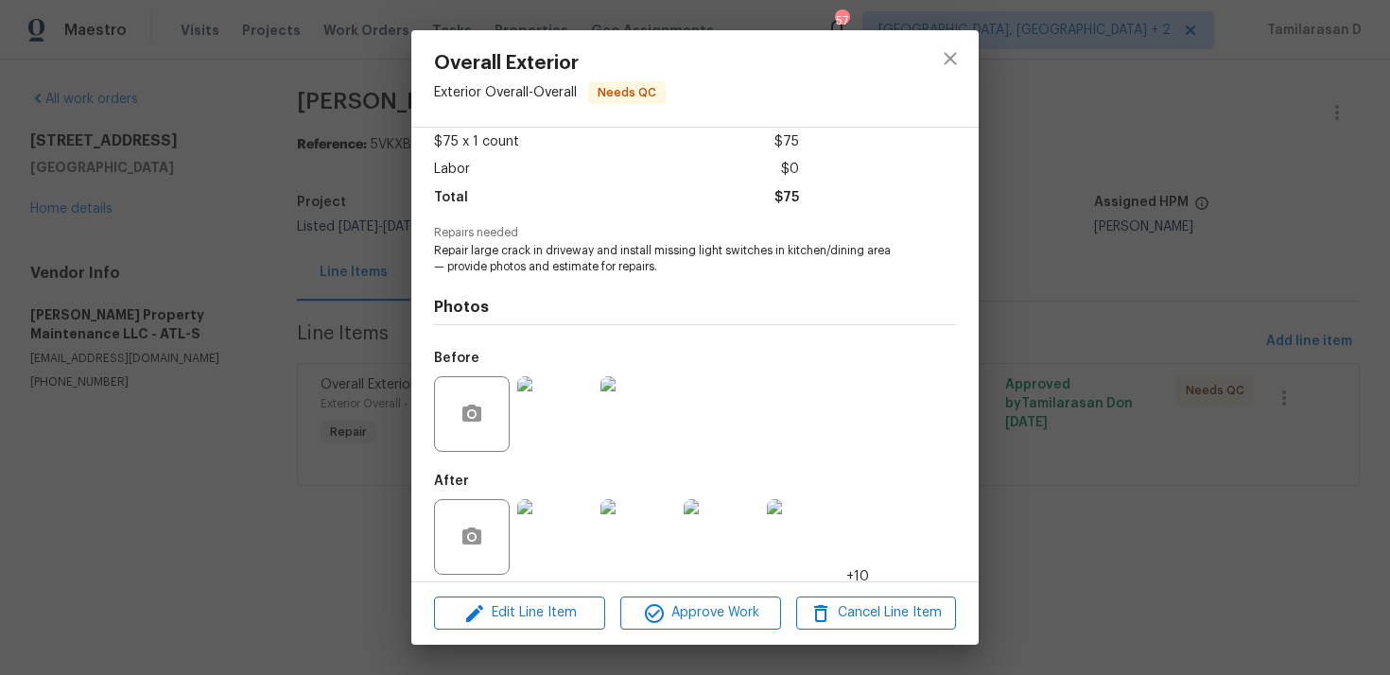
click at [391, 322] on div "Overall Exterior Exterior Overall - Overall Needs QC Vendor Glen Property Maint…" at bounding box center [695, 337] width 1390 height 675
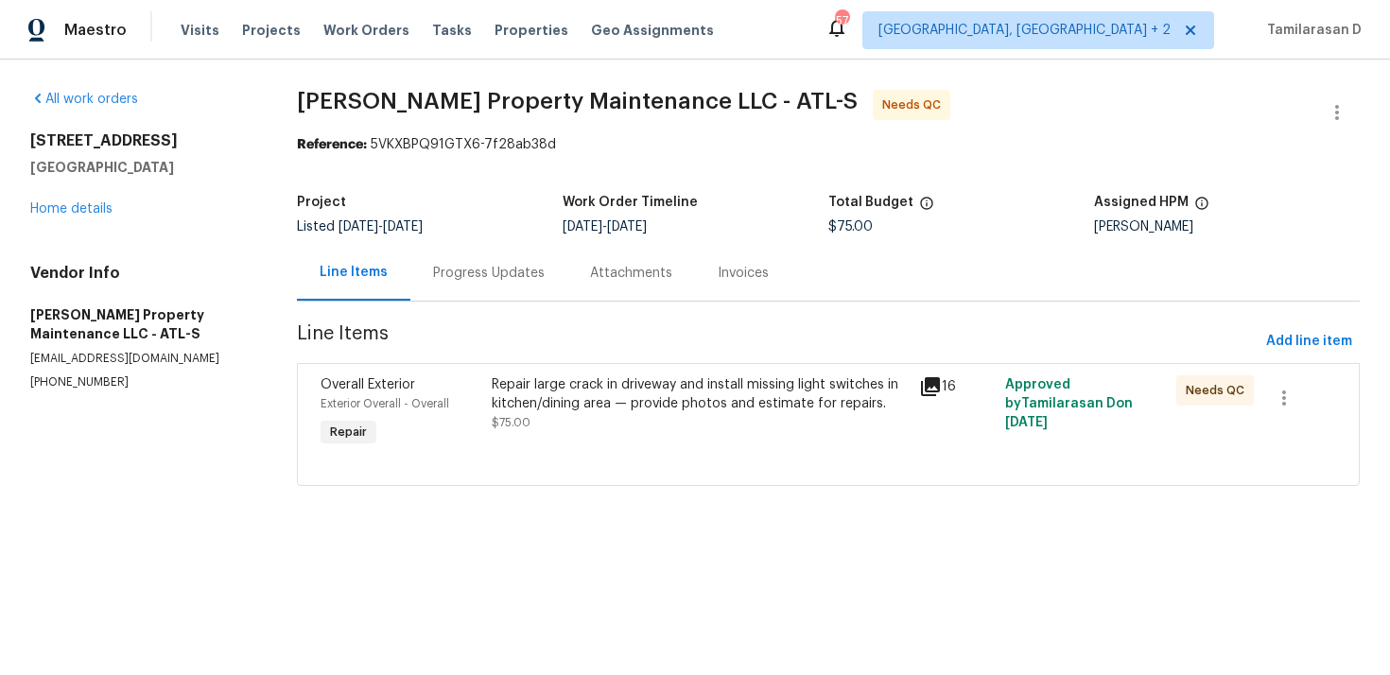
click at [445, 278] on div "Progress Updates" at bounding box center [489, 273] width 112 height 19
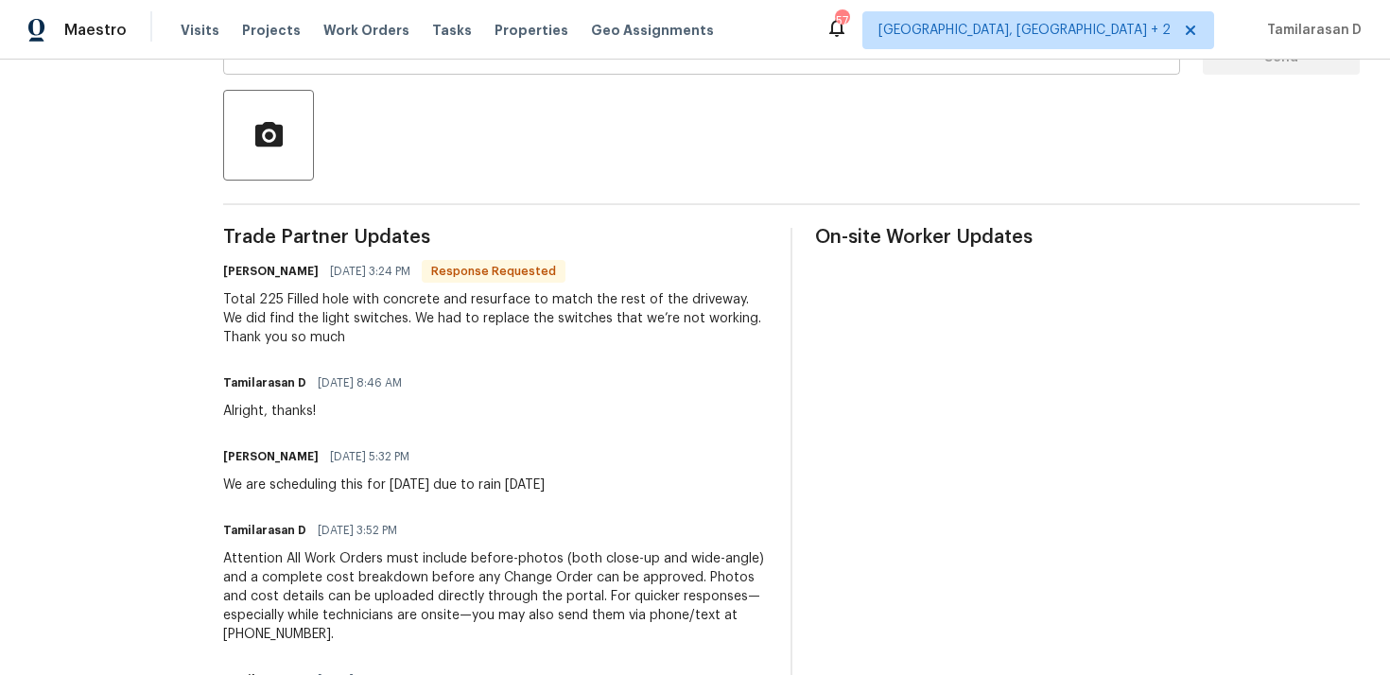
scroll to position [417, 0]
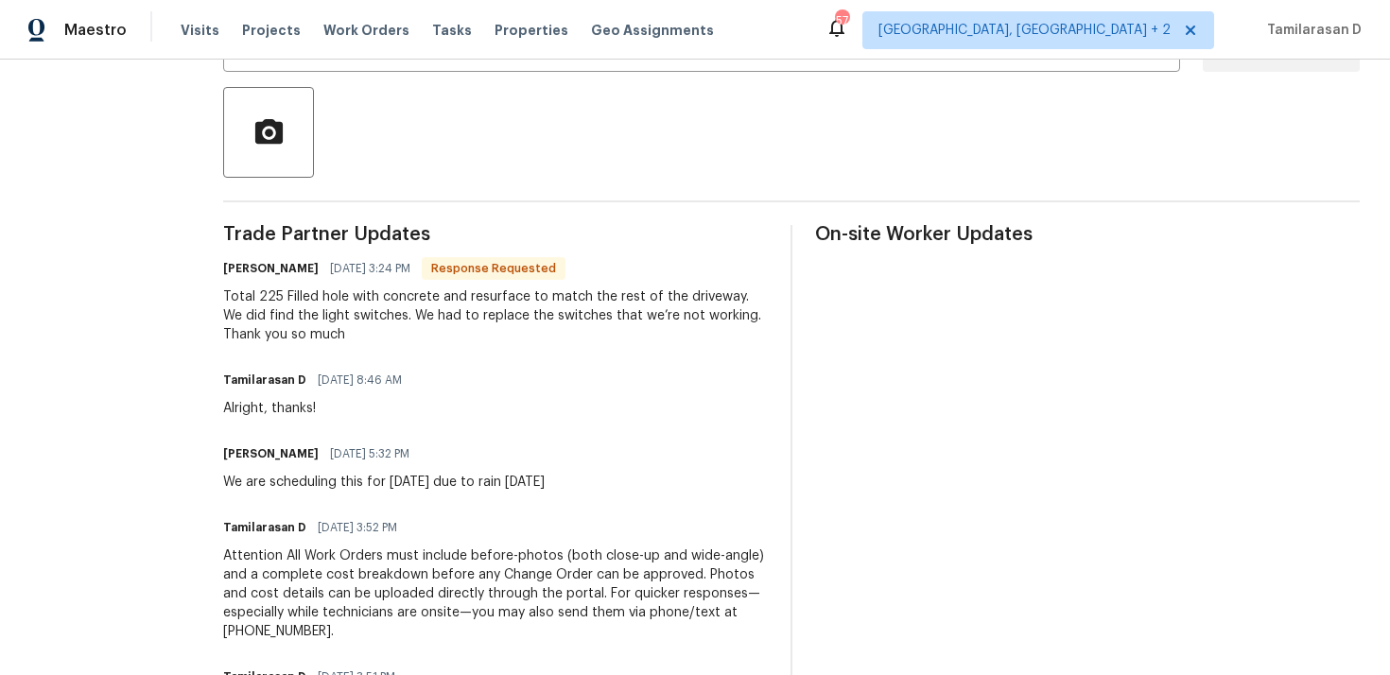
click at [321, 325] on div "Total 225 Filled hole with concrete and resurface to match the rest of the driv…" at bounding box center [495, 315] width 545 height 57
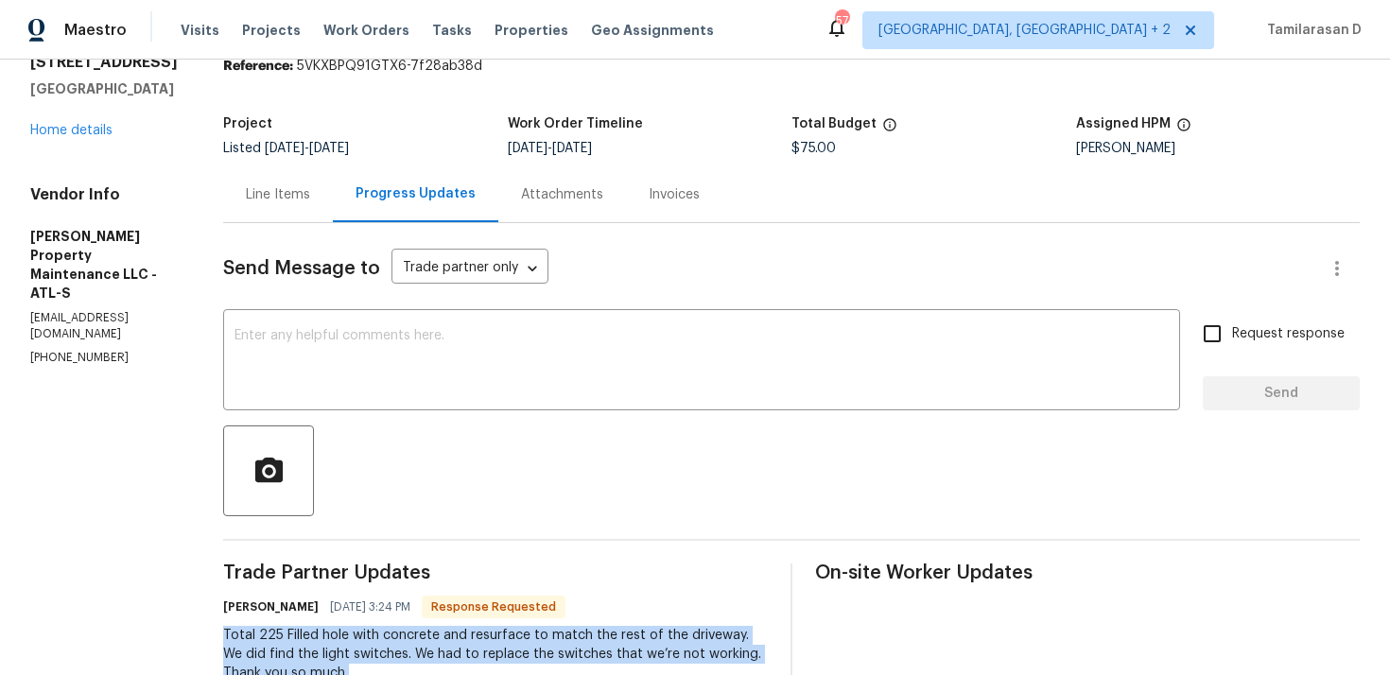
scroll to position [63, 0]
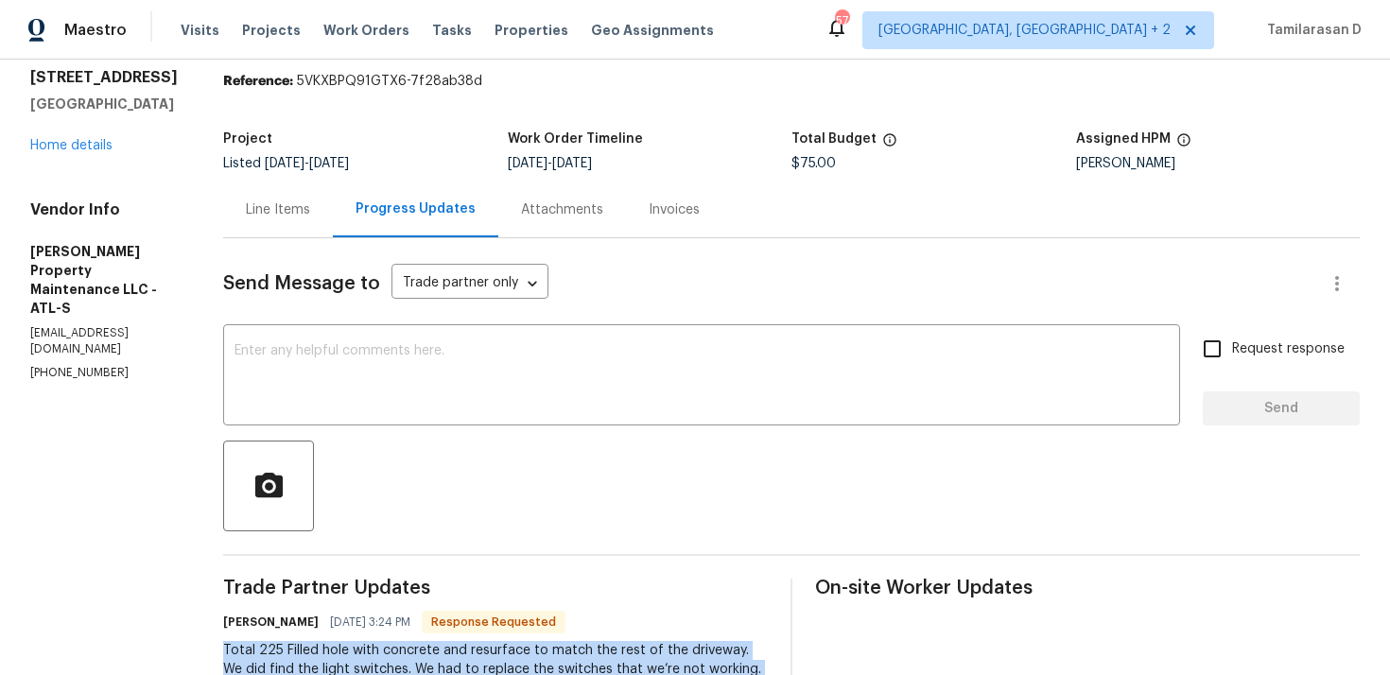
click at [287, 214] on div "Line Items" at bounding box center [278, 209] width 64 height 19
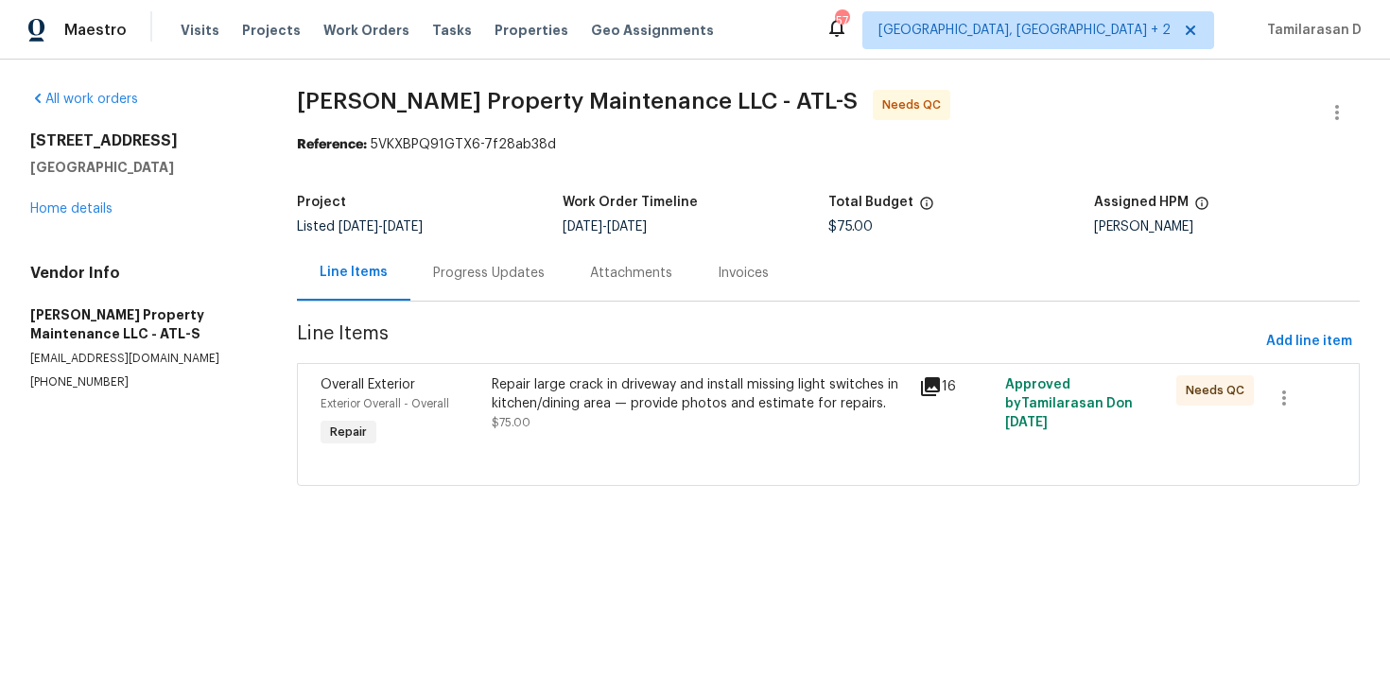
click at [562, 384] on div "Repair large crack in driveway and install missing light switches in kitchen/di…" at bounding box center [700, 394] width 417 height 38
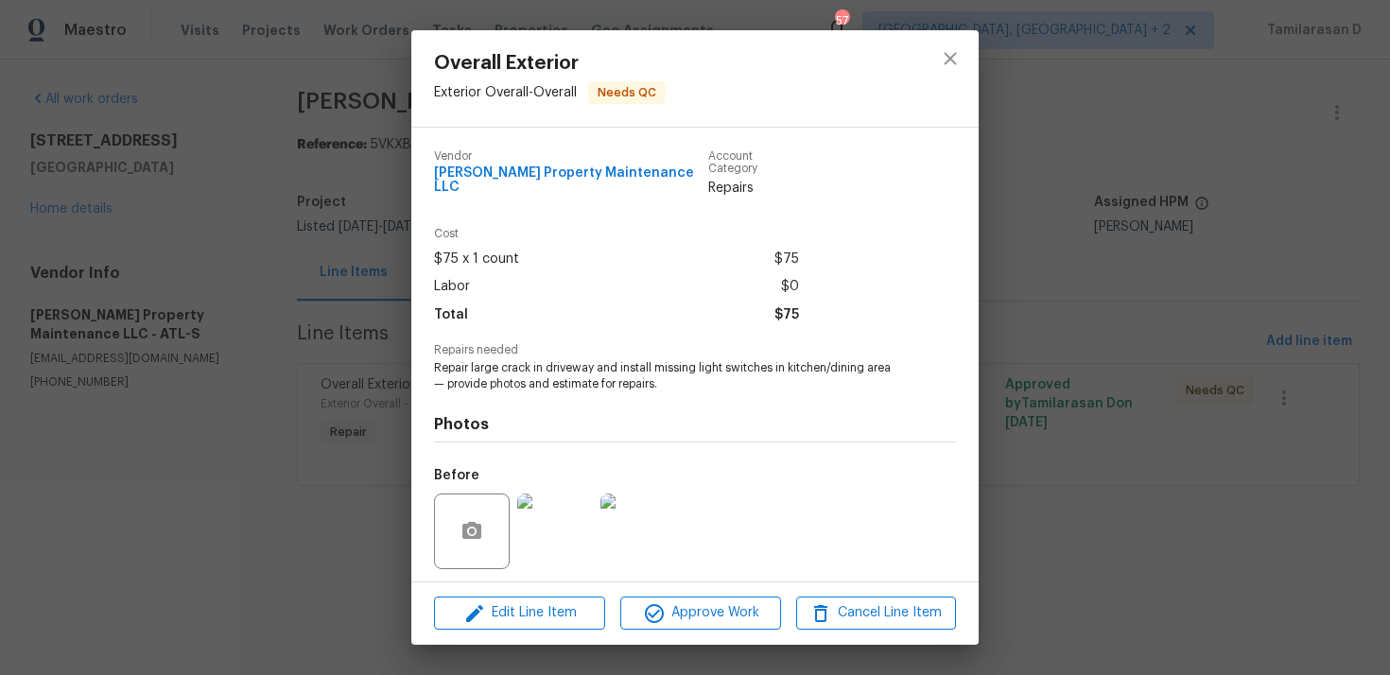
scroll to position [117, 0]
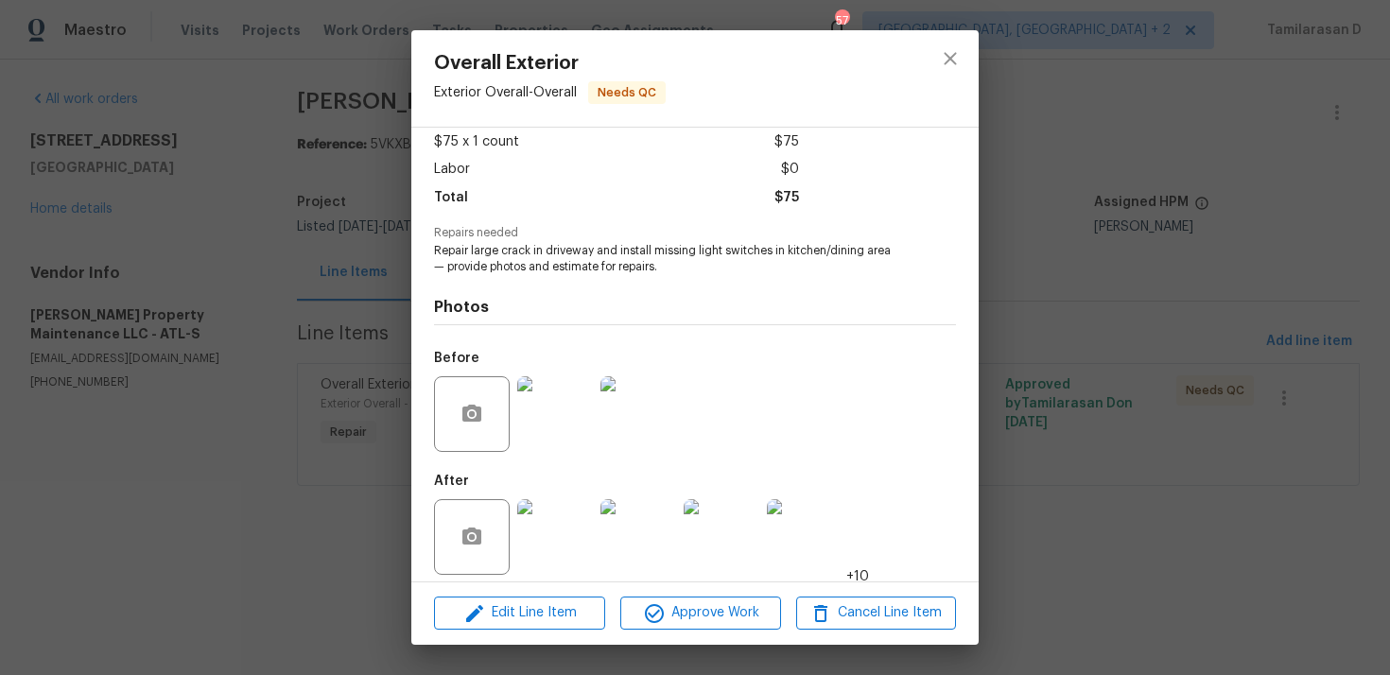
click at [563, 499] on img at bounding box center [555, 537] width 76 height 76
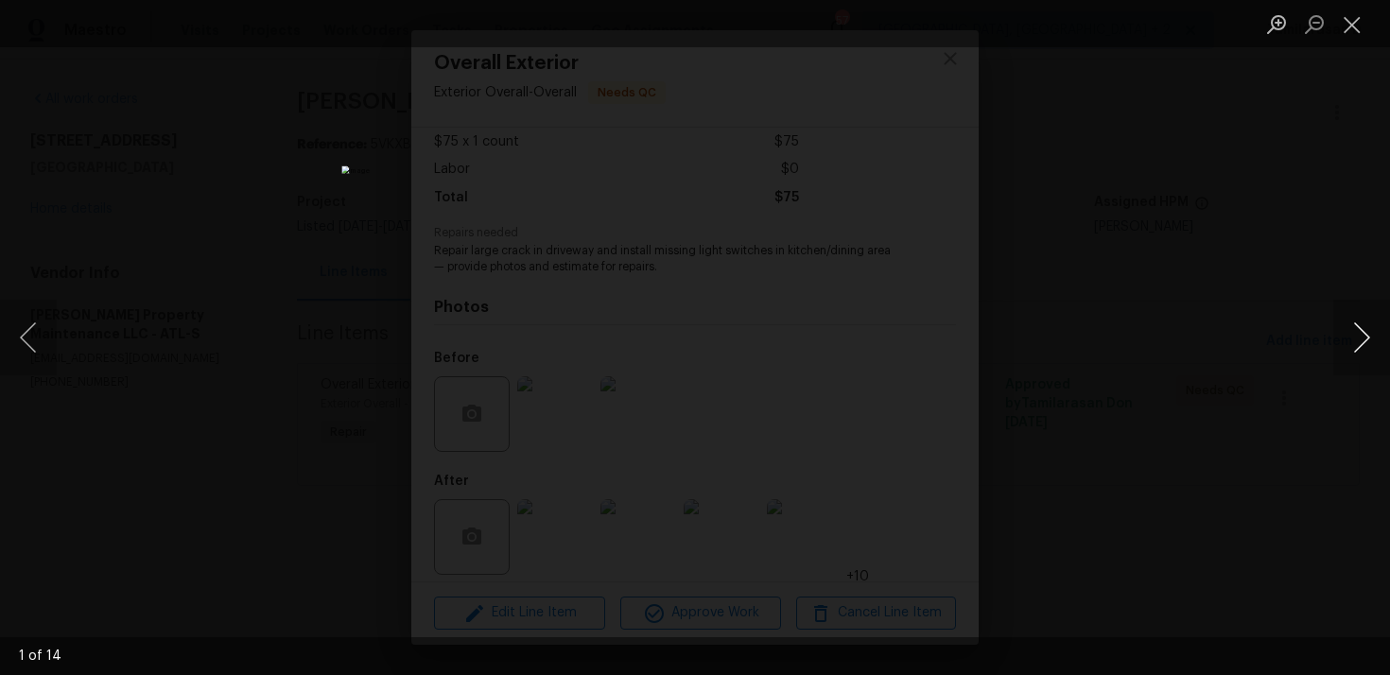
click at [1363, 337] on button "Next image" at bounding box center [1361, 338] width 57 height 76
click at [1362, 324] on button "Next image" at bounding box center [1361, 338] width 57 height 76
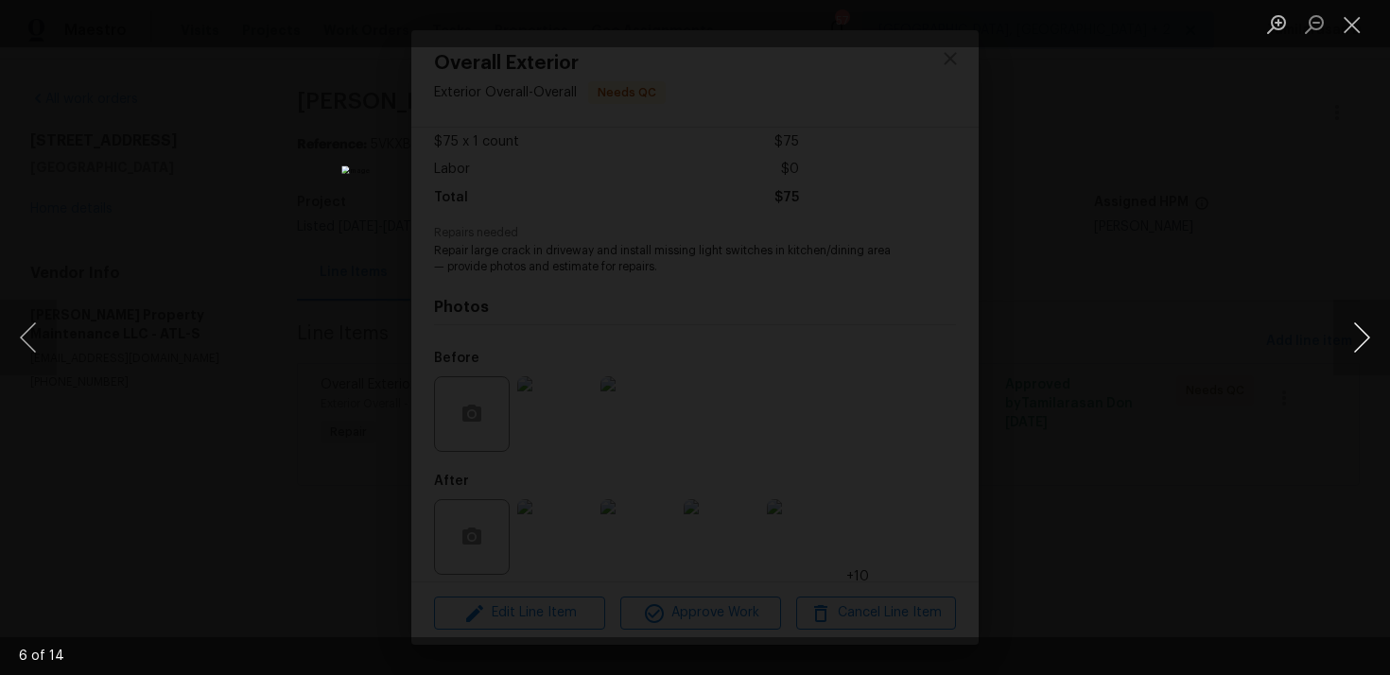
click at [1359, 330] on button "Next image" at bounding box center [1361, 338] width 57 height 76
click at [1341, 30] on button "Close lightbox" at bounding box center [1352, 24] width 38 height 33
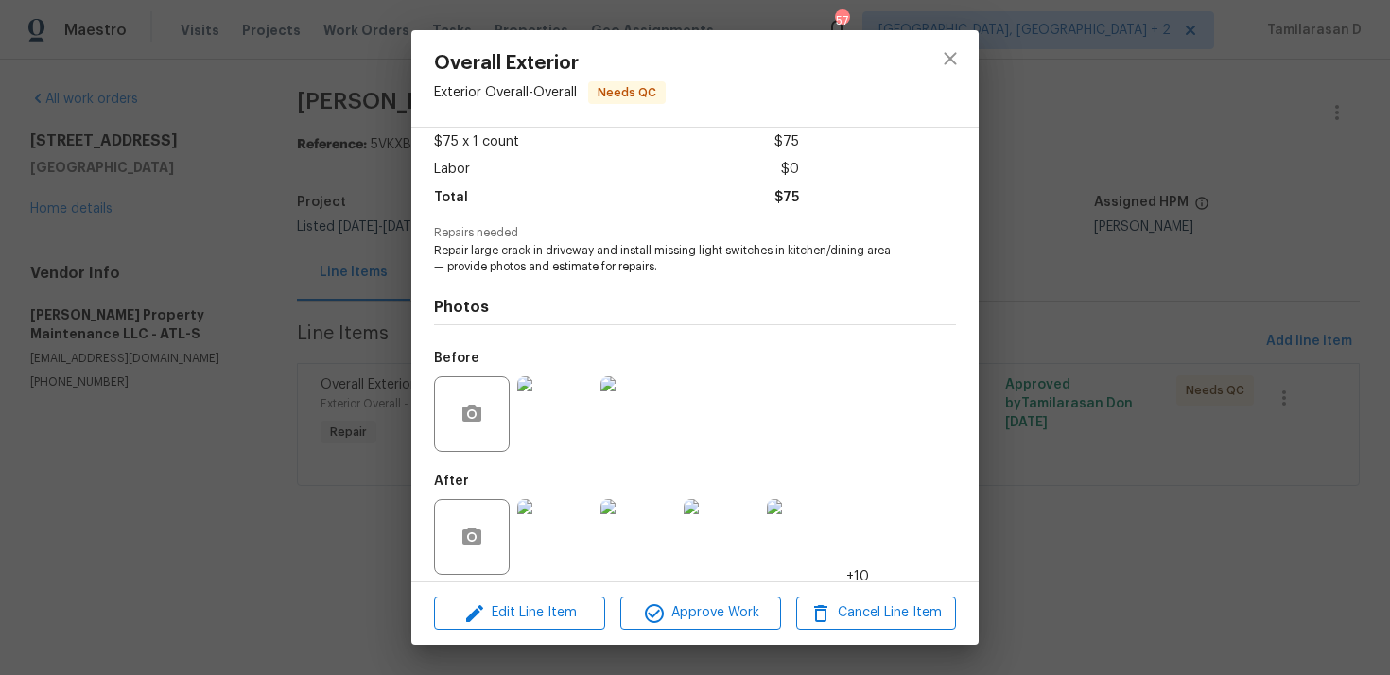
click at [316, 267] on div "Overall Exterior Exterior Overall - Overall Needs QC Vendor Glen Property Maint…" at bounding box center [695, 337] width 1390 height 675
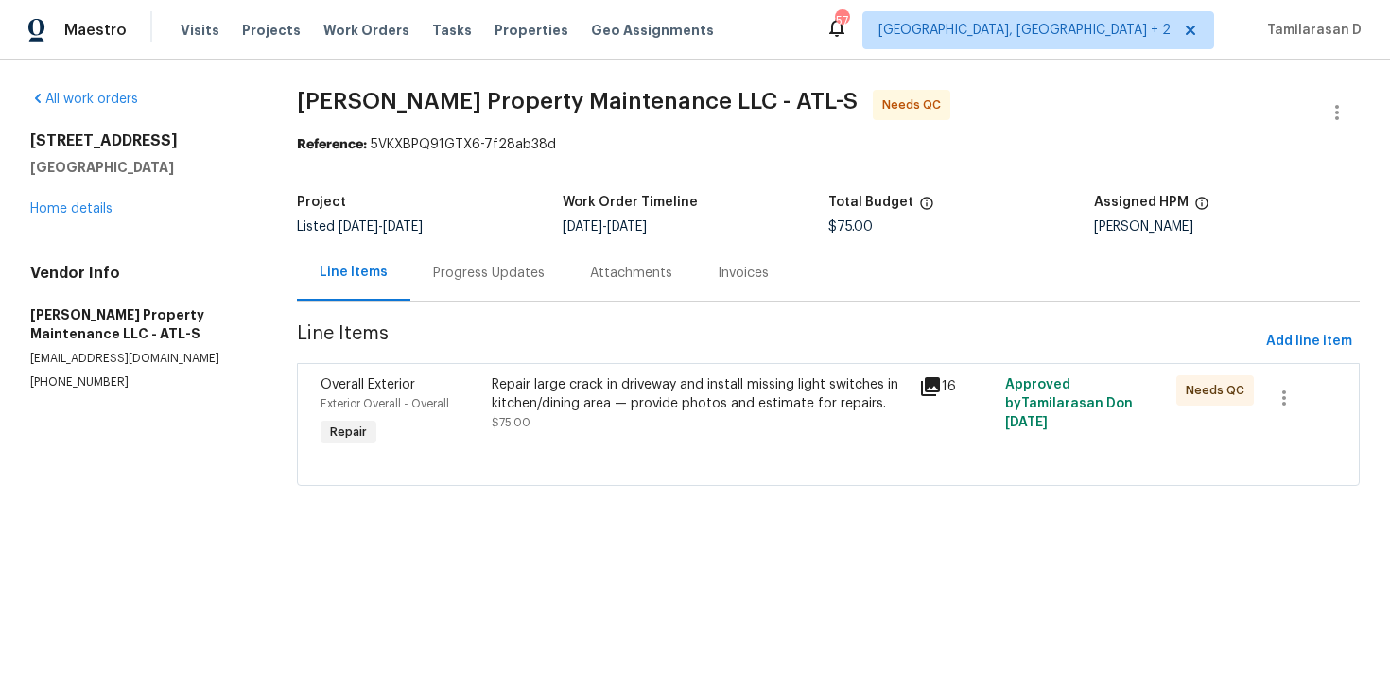
click at [460, 254] on div "Progress Updates" at bounding box center [488, 273] width 157 height 56
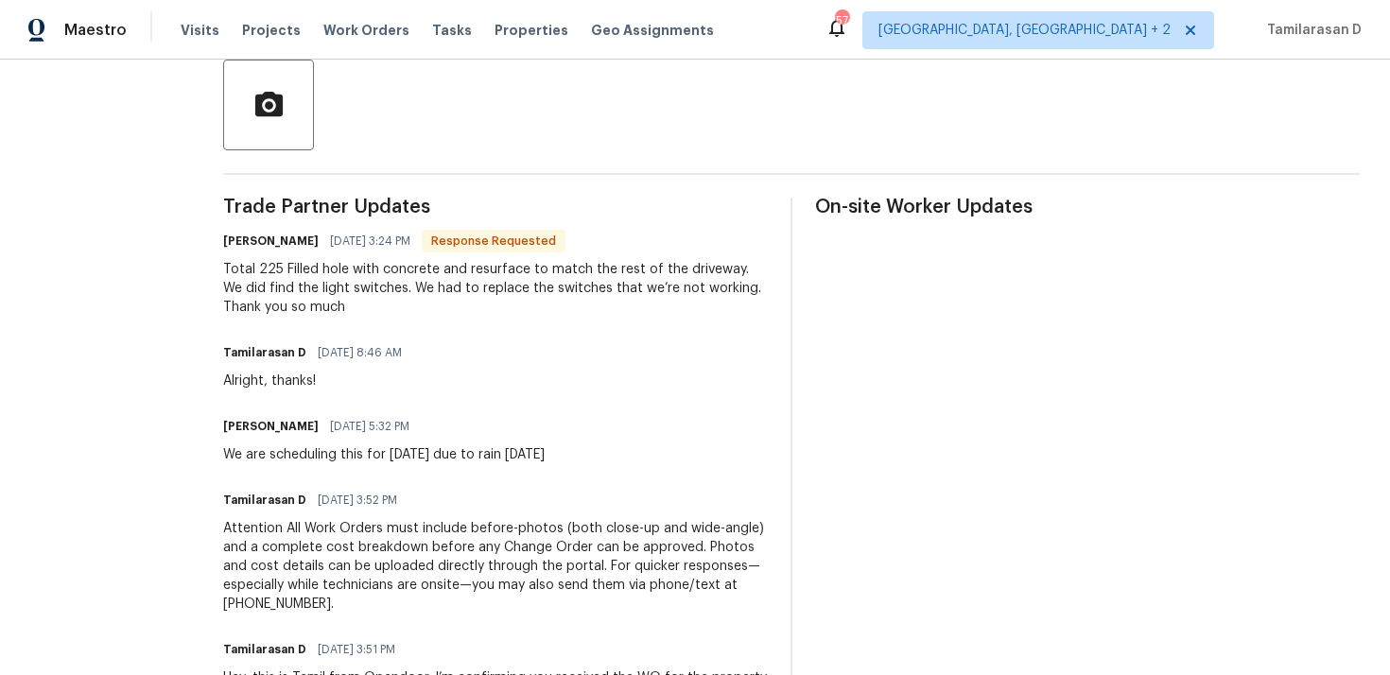
scroll to position [466, 0]
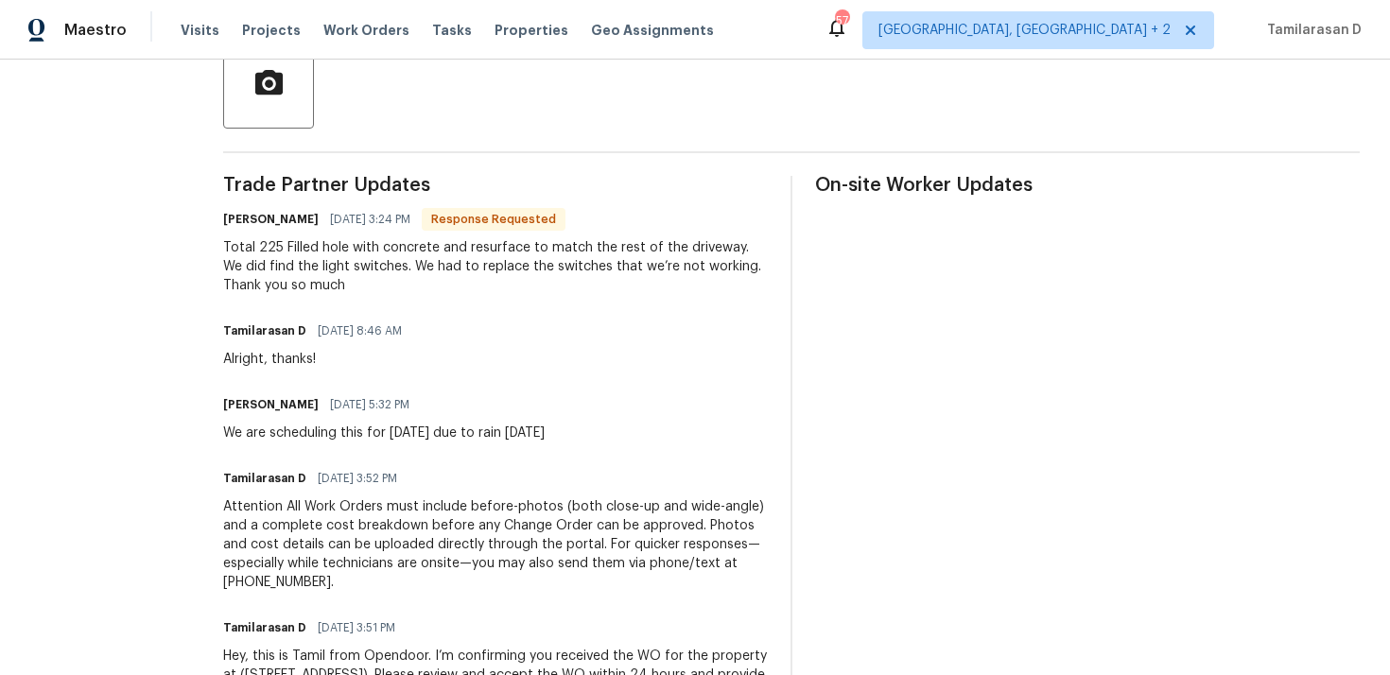
click at [521, 257] on div "Total 225 Filled hole with concrete and resurface to match the rest of the driv…" at bounding box center [495, 266] width 545 height 57
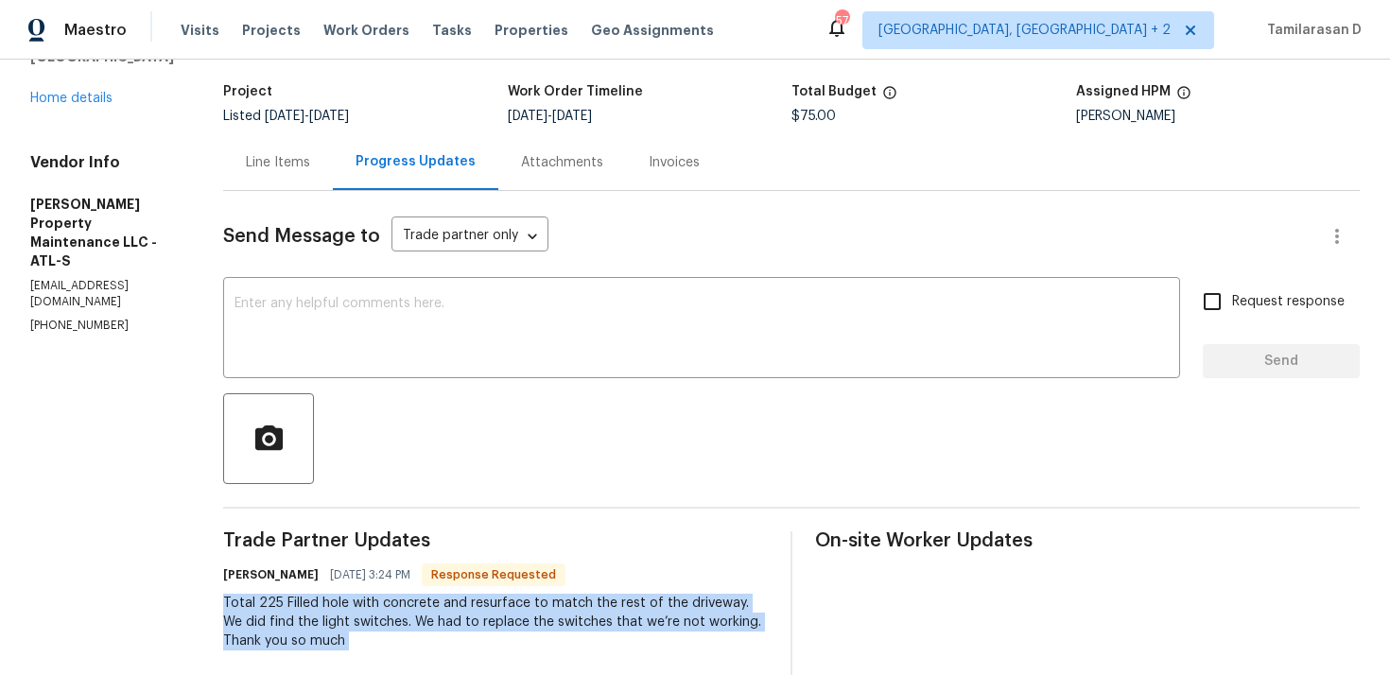
scroll to position [17, 0]
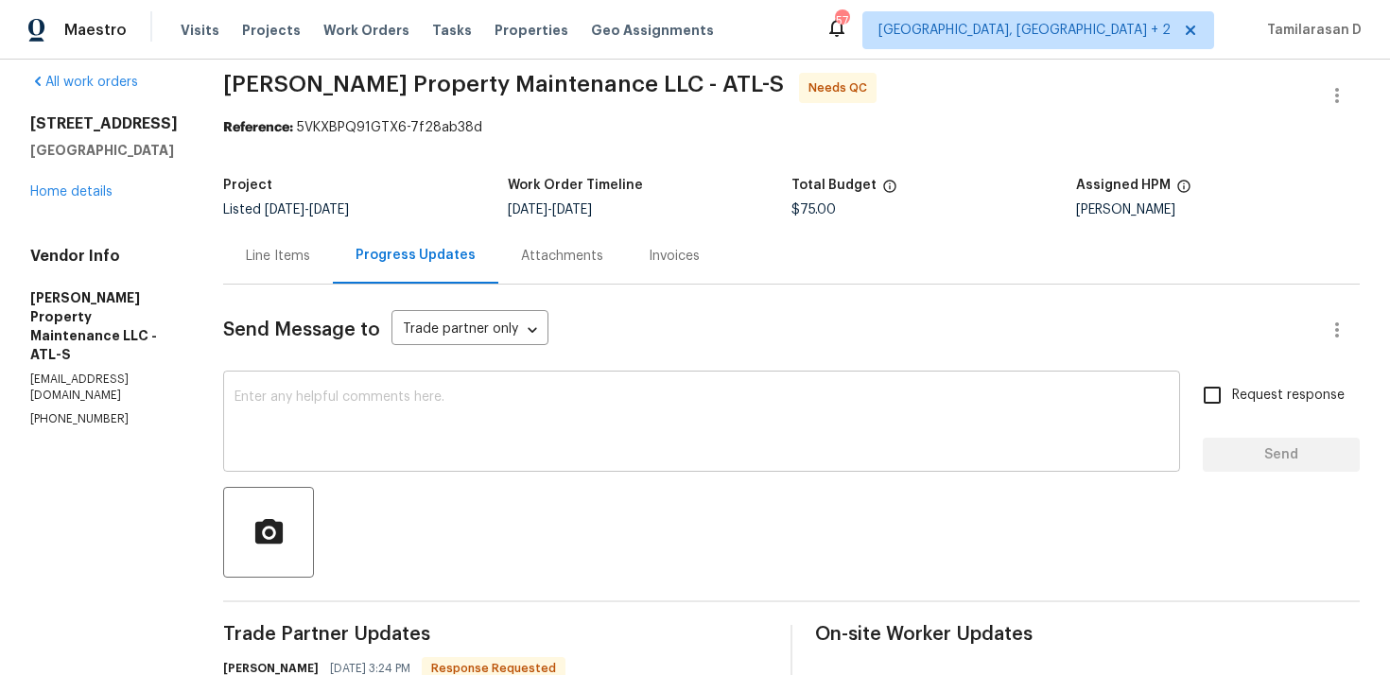
click at [336, 398] on textarea at bounding box center [701, 423] width 934 height 66
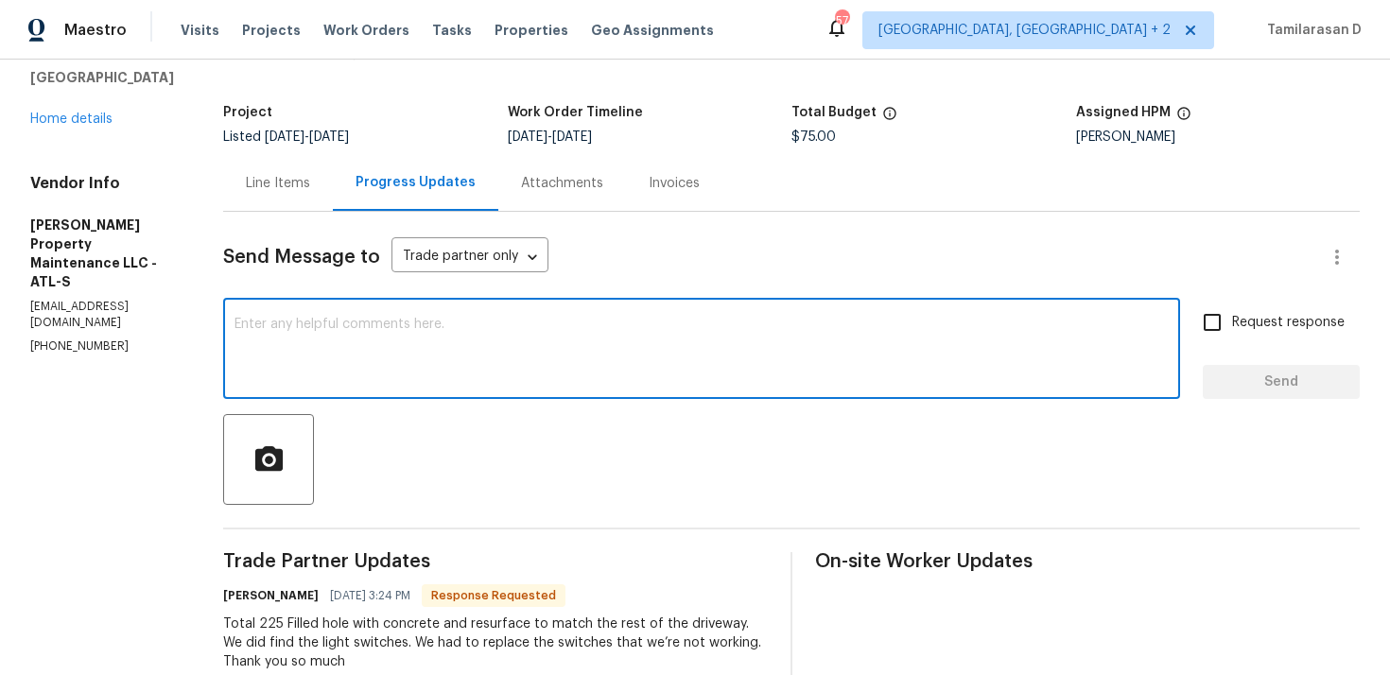
scroll to position [106, 0]
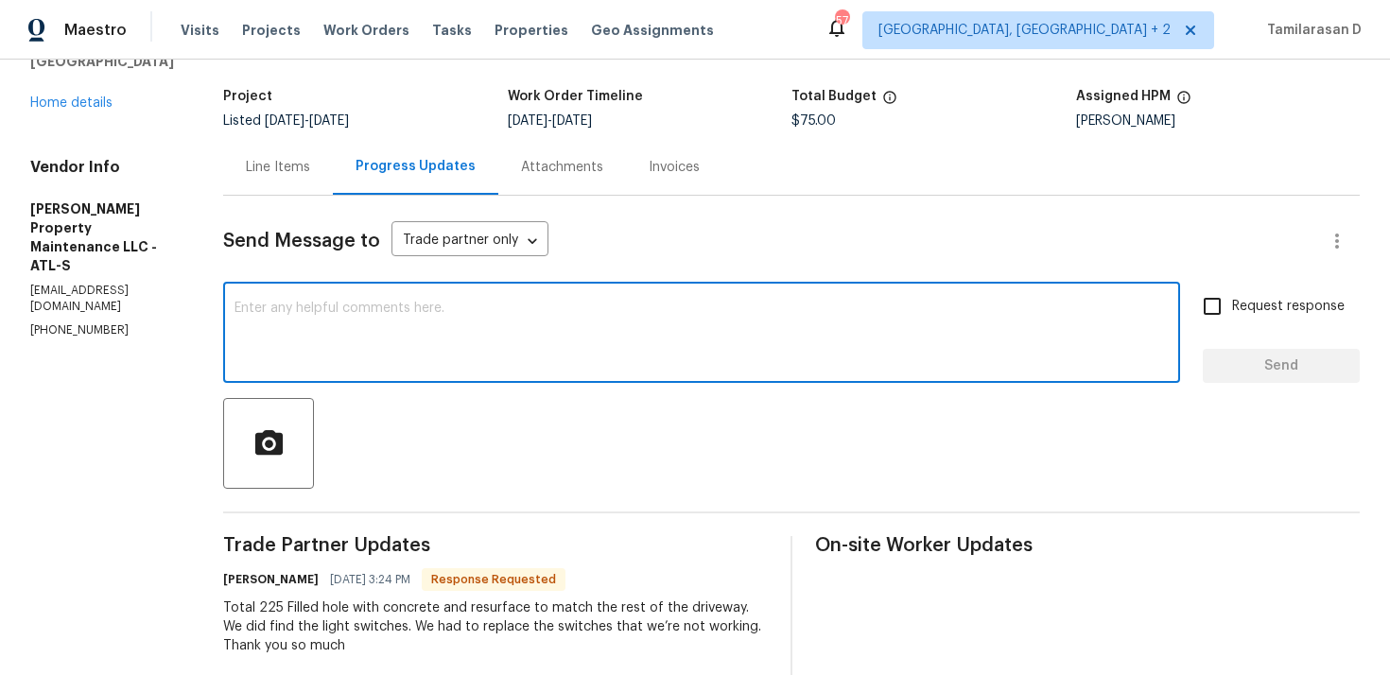
click at [312, 334] on textarea at bounding box center [701, 335] width 934 height 66
type textarea "Thank you, Approved!"
click at [349, 324] on textarea "Thank you, Approved!" at bounding box center [701, 335] width 934 height 66
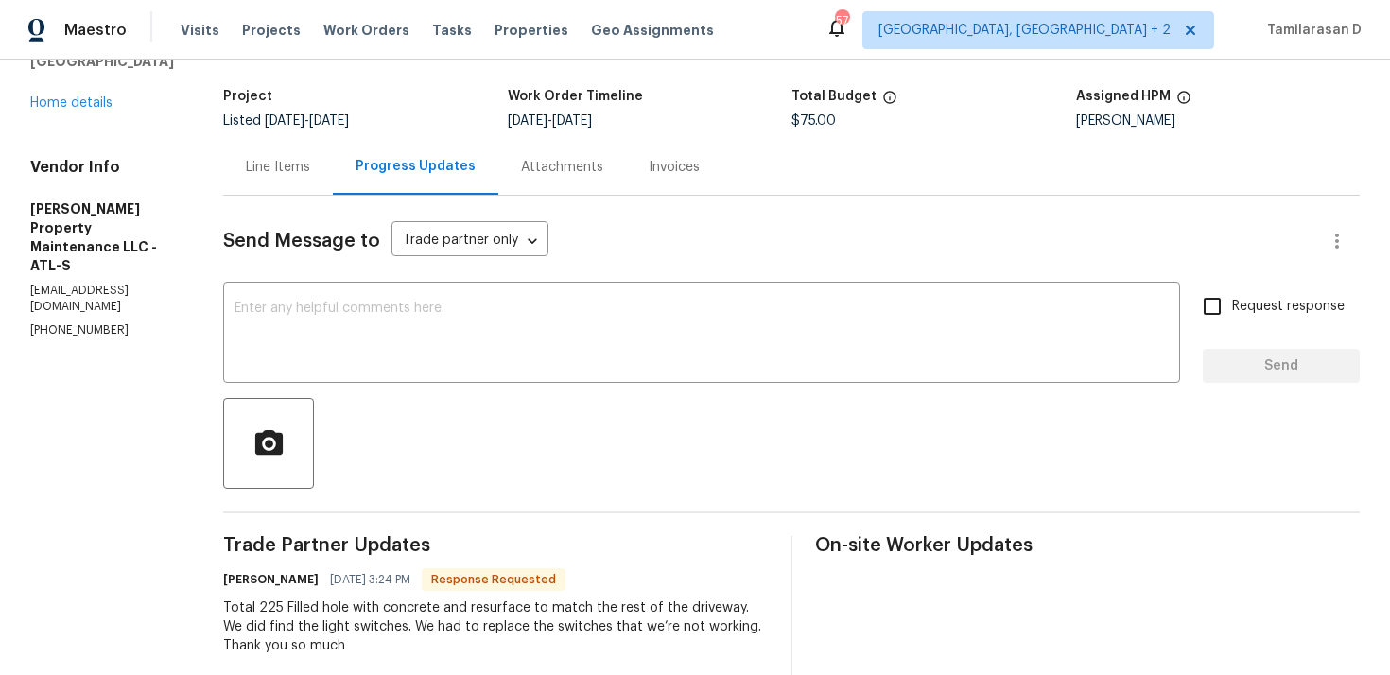
click at [264, 169] on div "Line Items" at bounding box center [278, 167] width 64 height 19
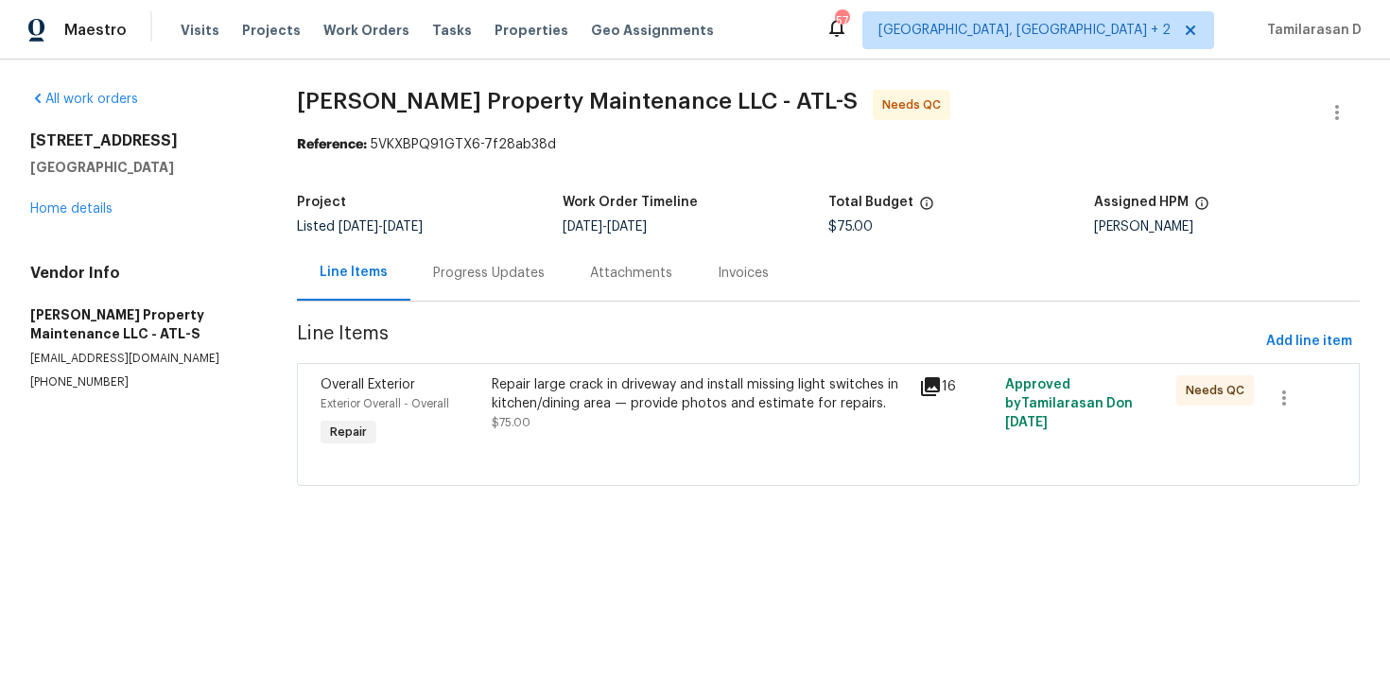
click at [567, 426] on div "Repair large crack in driveway and install missing light switches in kitchen/di…" at bounding box center [700, 403] width 417 height 57
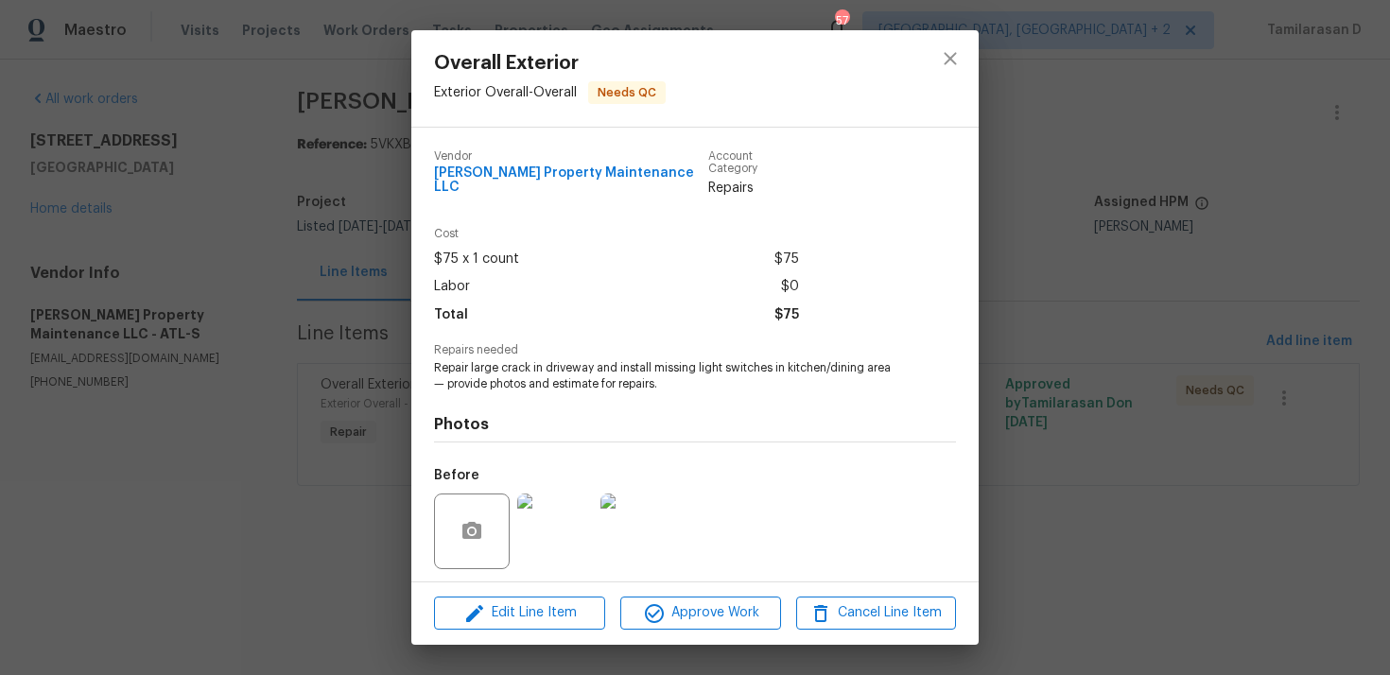
scroll to position [117, 0]
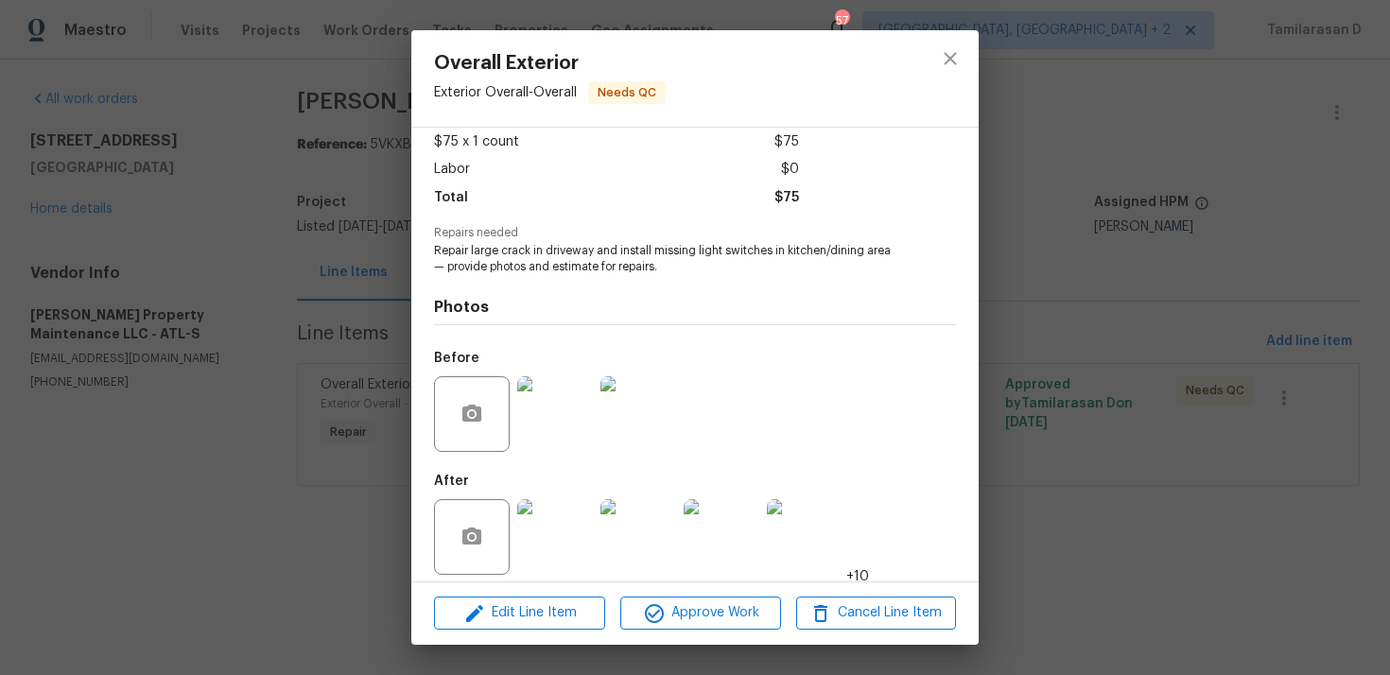
click at [543, 518] on img at bounding box center [555, 537] width 76 height 76
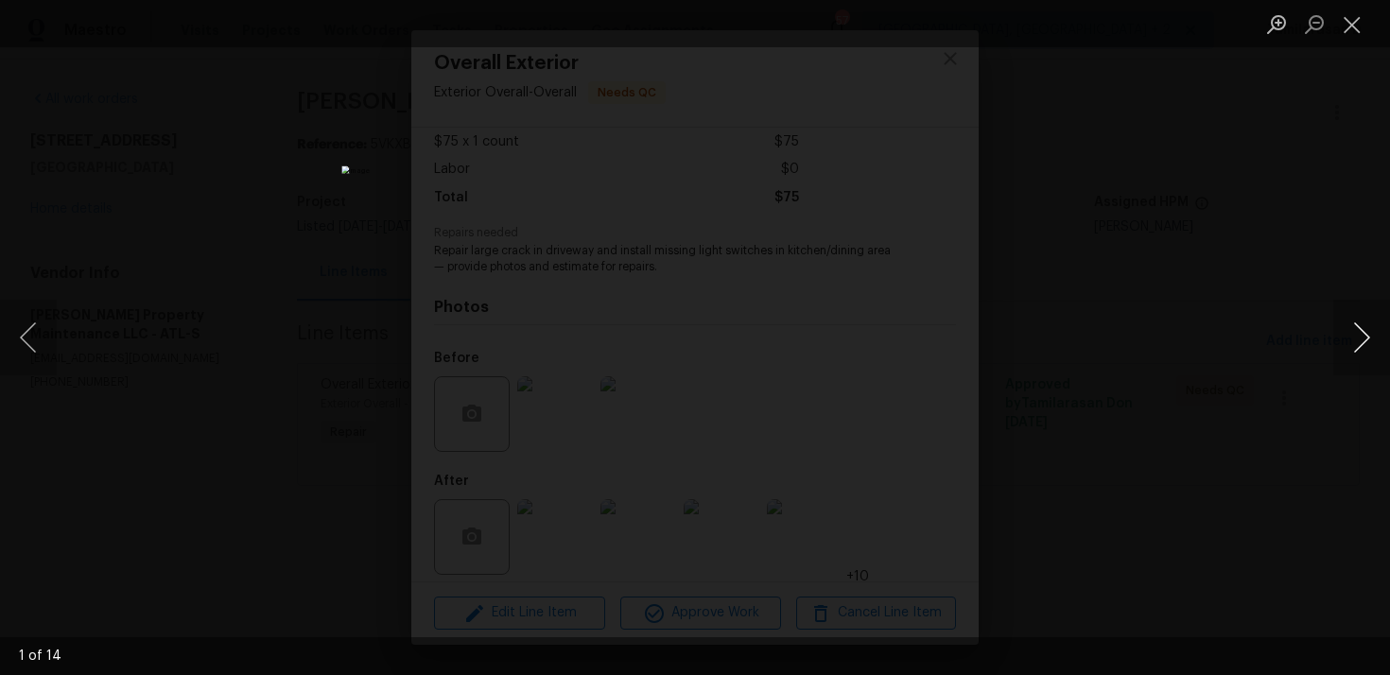
click at [1364, 332] on button "Next image" at bounding box center [1361, 338] width 57 height 76
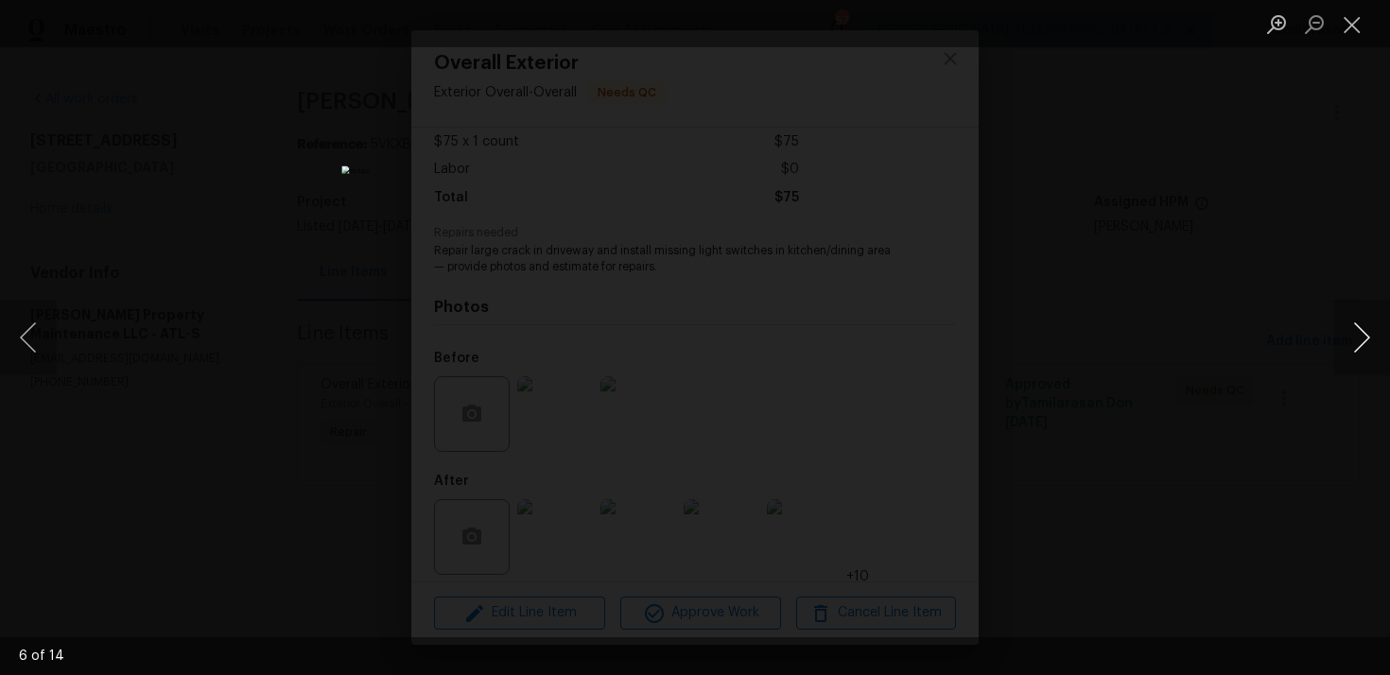
click at [1364, 332] on button "Next image" at bounding box center [1361, 338] width 57 height 76
click at [1361, 332] on button "Next image" at bounding box center [1361, 338] width 57 height 76
click at [1362, 331] on button "Next image" at bounding box center [1361, 338] width 57 height 76
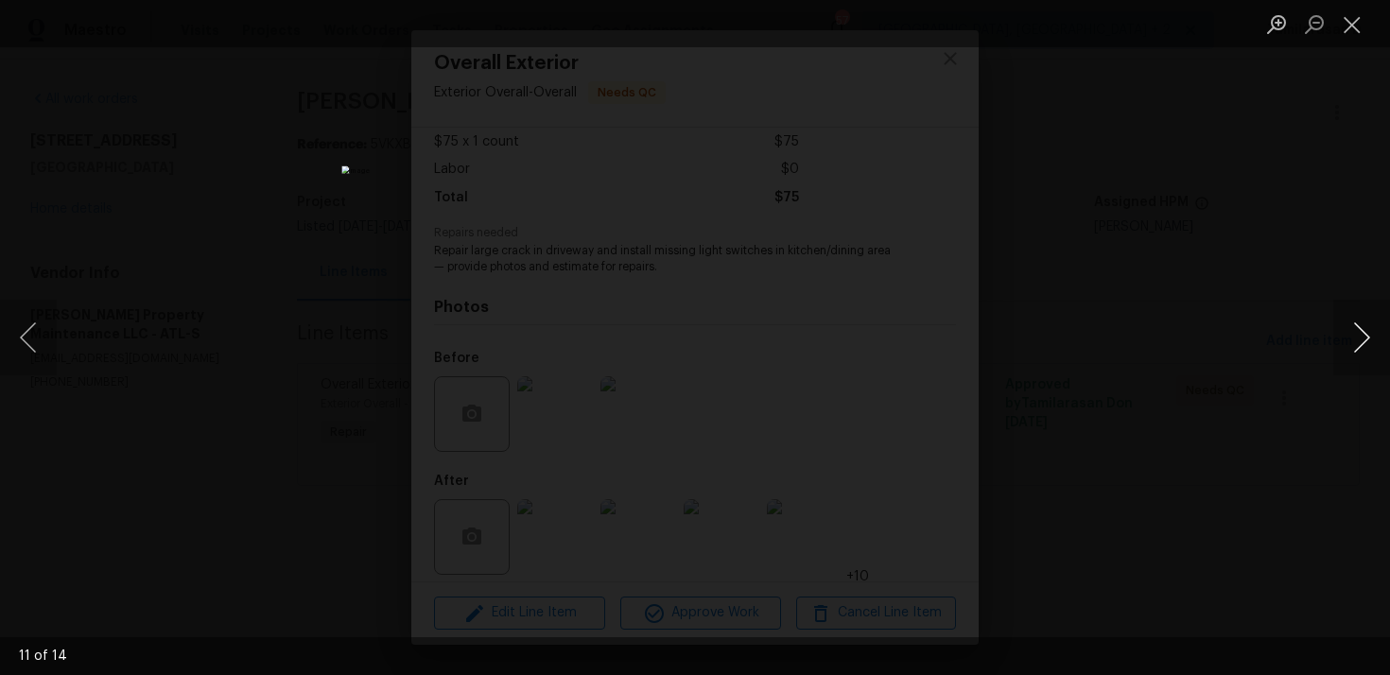
click at [1362, 331] on button "Next image" at bounding box center [1361, 338] width 57 height 76
click at [1358, 31] on button "Close lightbox" at bounding box center [1352, 24] width 38 height 33
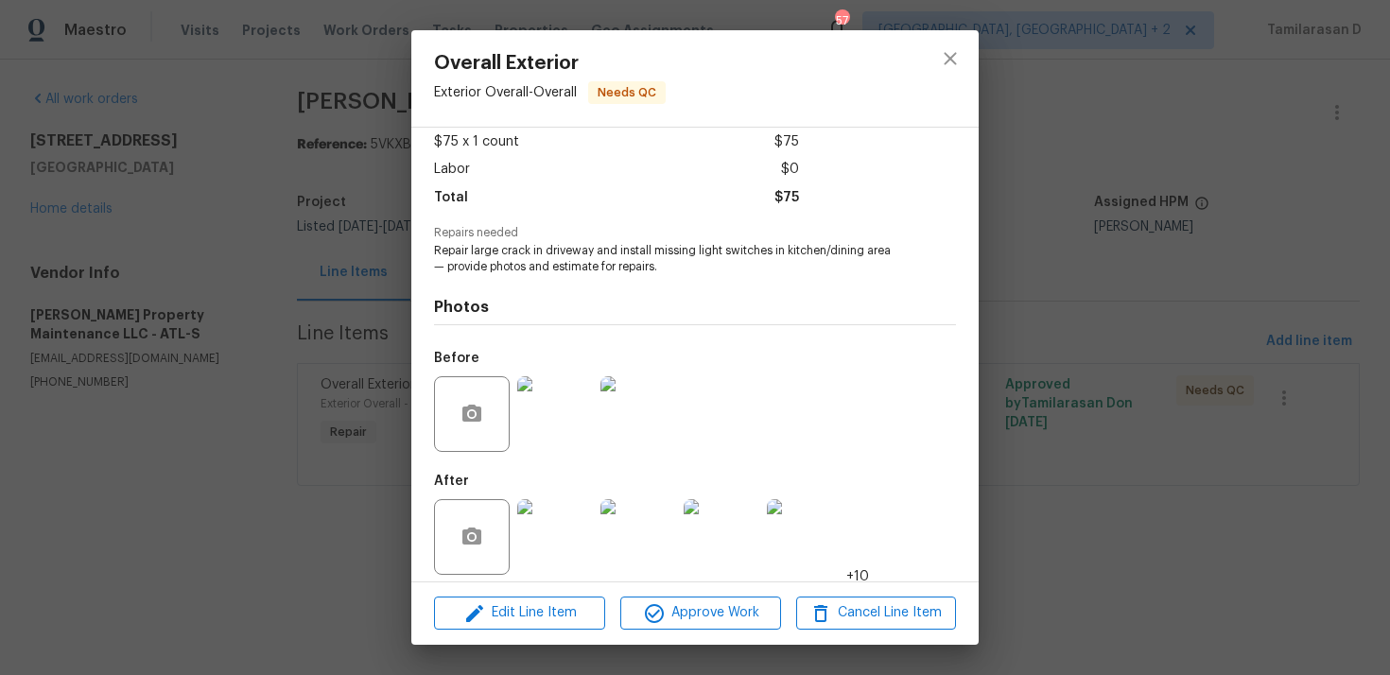
click at [564, 403] on img at bounding box center [555, 414] width 76 height 76
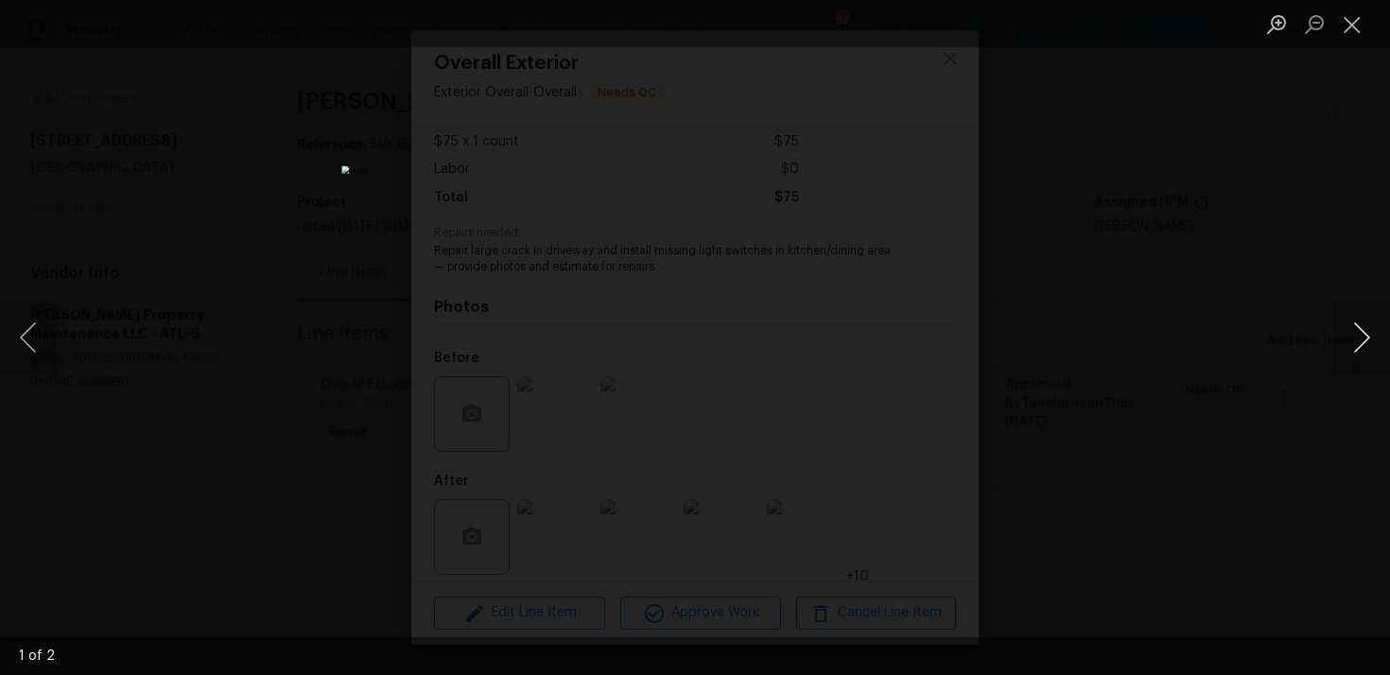
click at [1383, 334] on button "Next image" at bounding box center [1361, 338] width 57 height 76
click at [1352, 14] on button "Close lightbox" at bounding box center [1352, 24] width 38 height 33
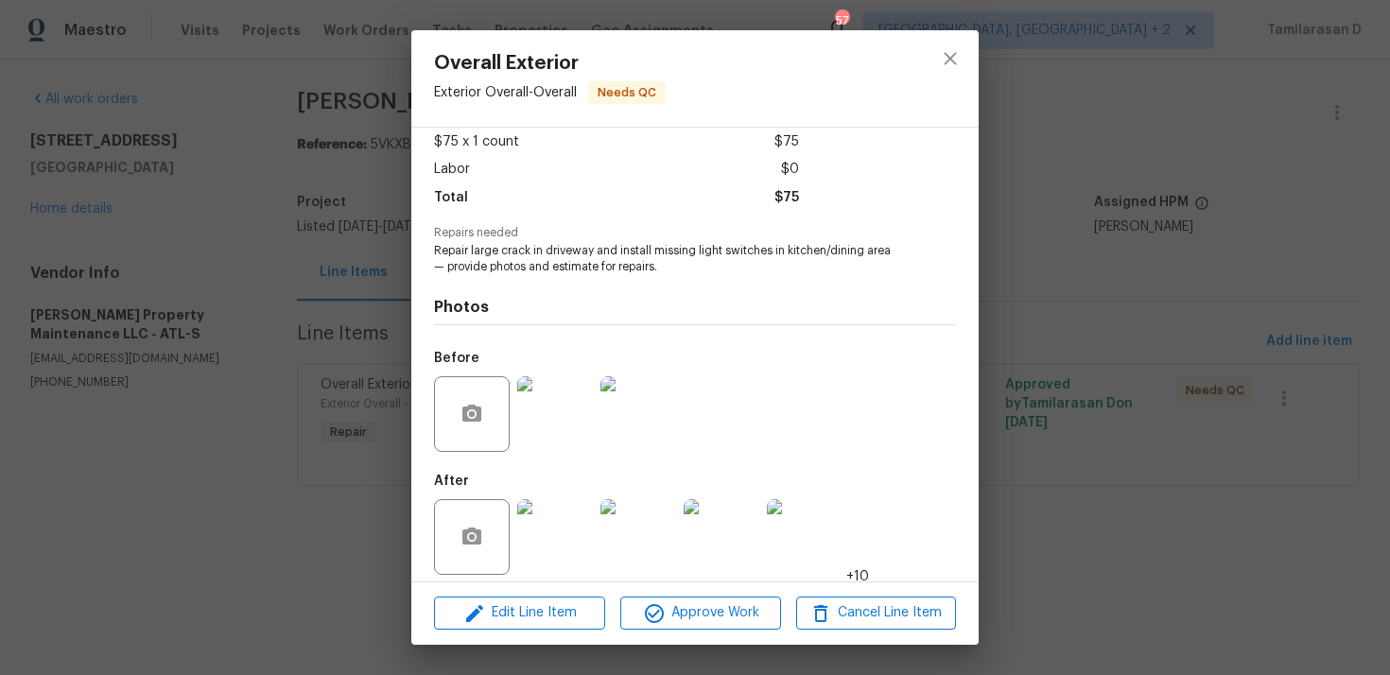
click at [554, 511] on img at bounding box center [555, 537] width 76 height 76
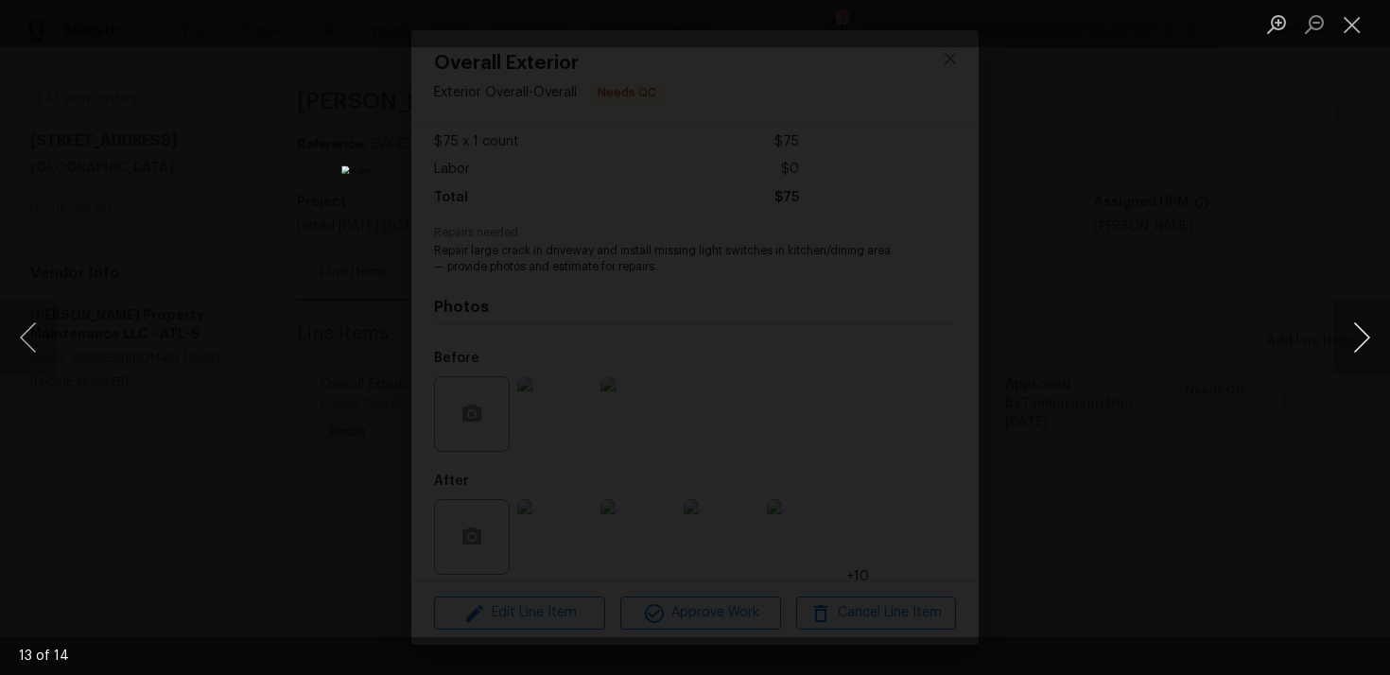
click at [1362, 339] on button "Next image" at bounding box center [1361, 338] width 57 height 76
click at [1361, 26] on button "Close lightbox" at bounding box center [1352, 24] width 38 height 33
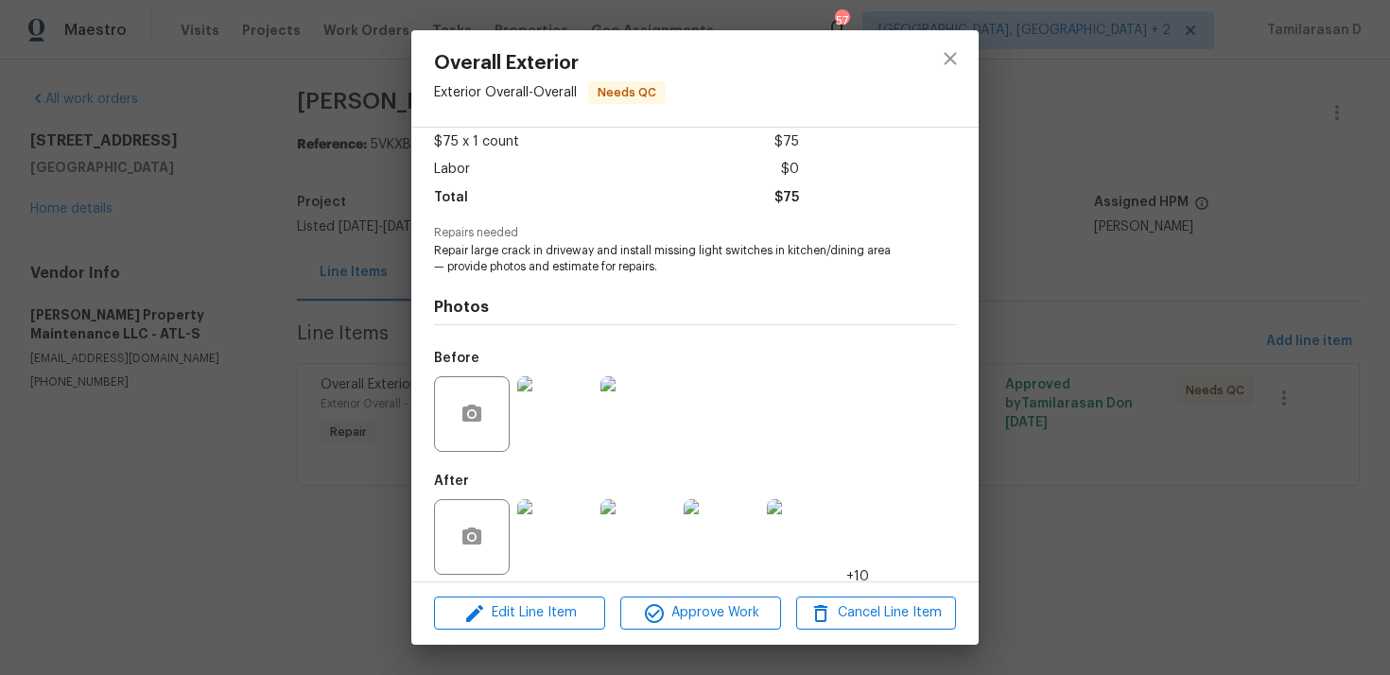
click at [364, 294] on div "Overall Exterior Exterior Overall - Overall Needs QC Vendor Glen Property Maint…" at bounding box center [695, 337] width 1390 height 675
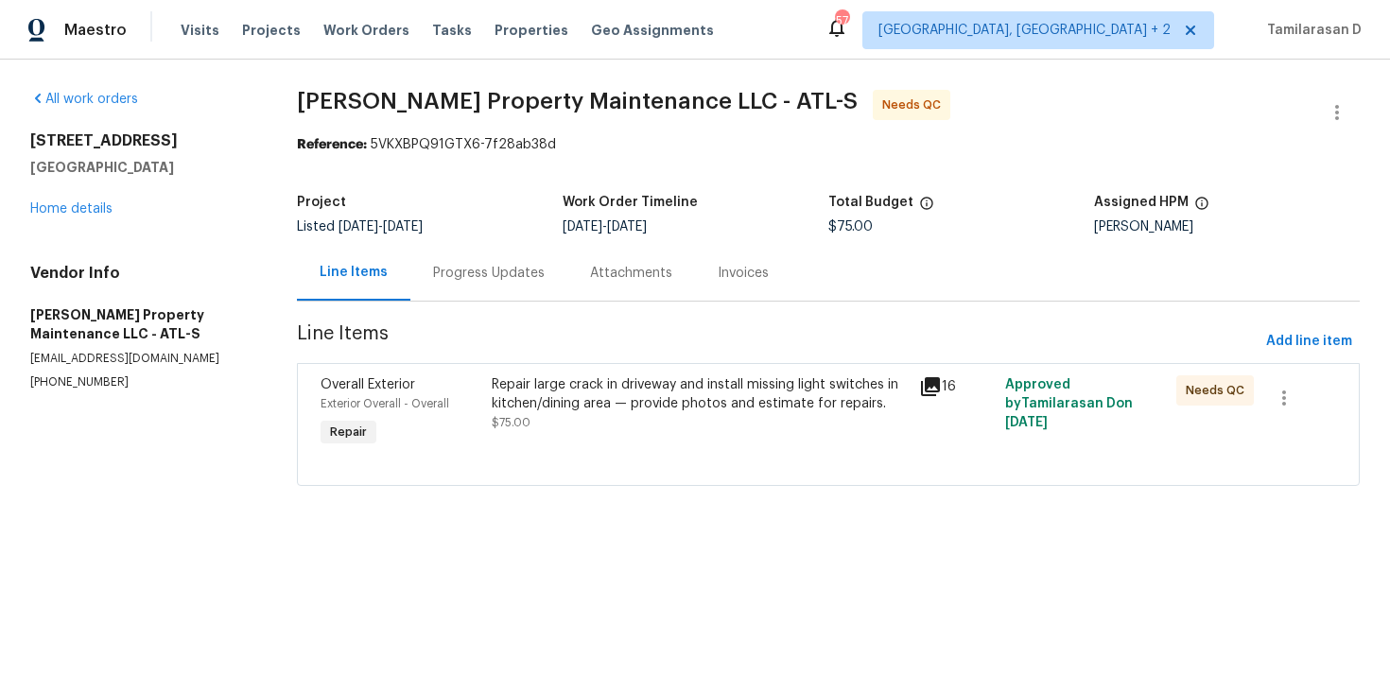
click at [454, 268] on div "Progress Updates" at bounding box center [489, 273] width 112 height 19
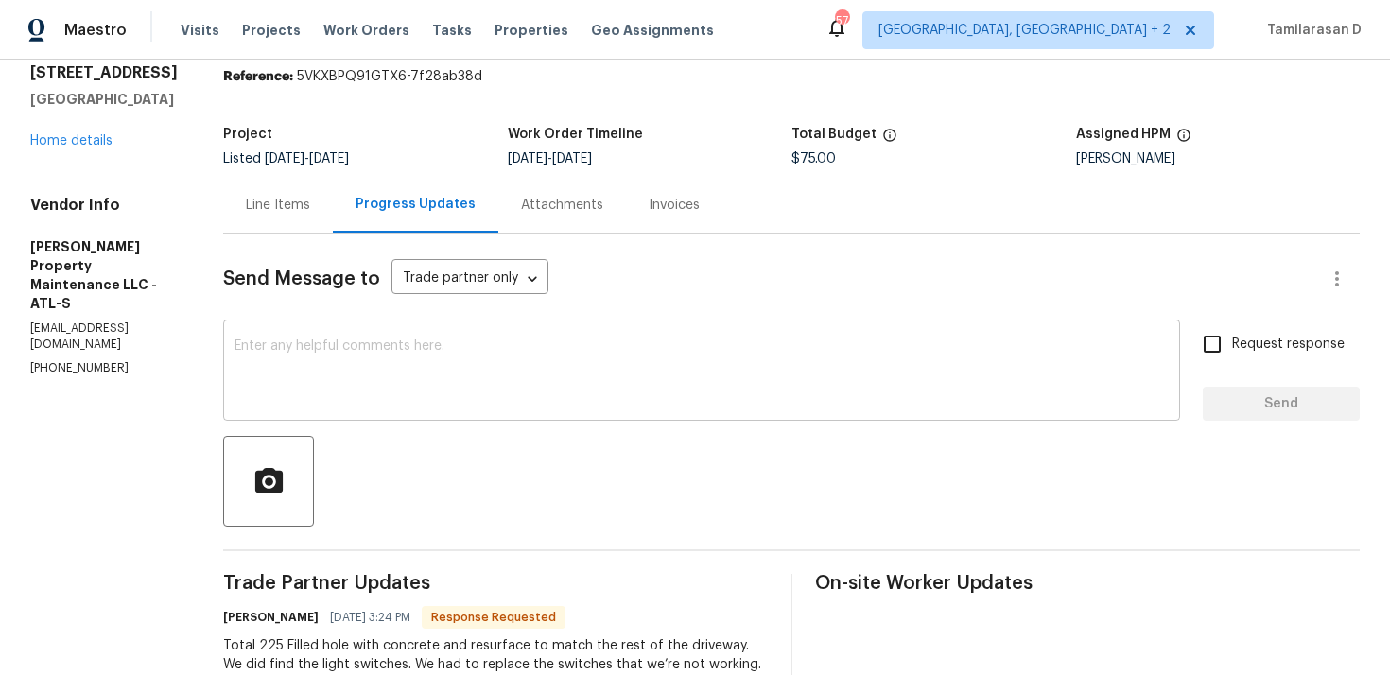
scroll to position [74, 0]
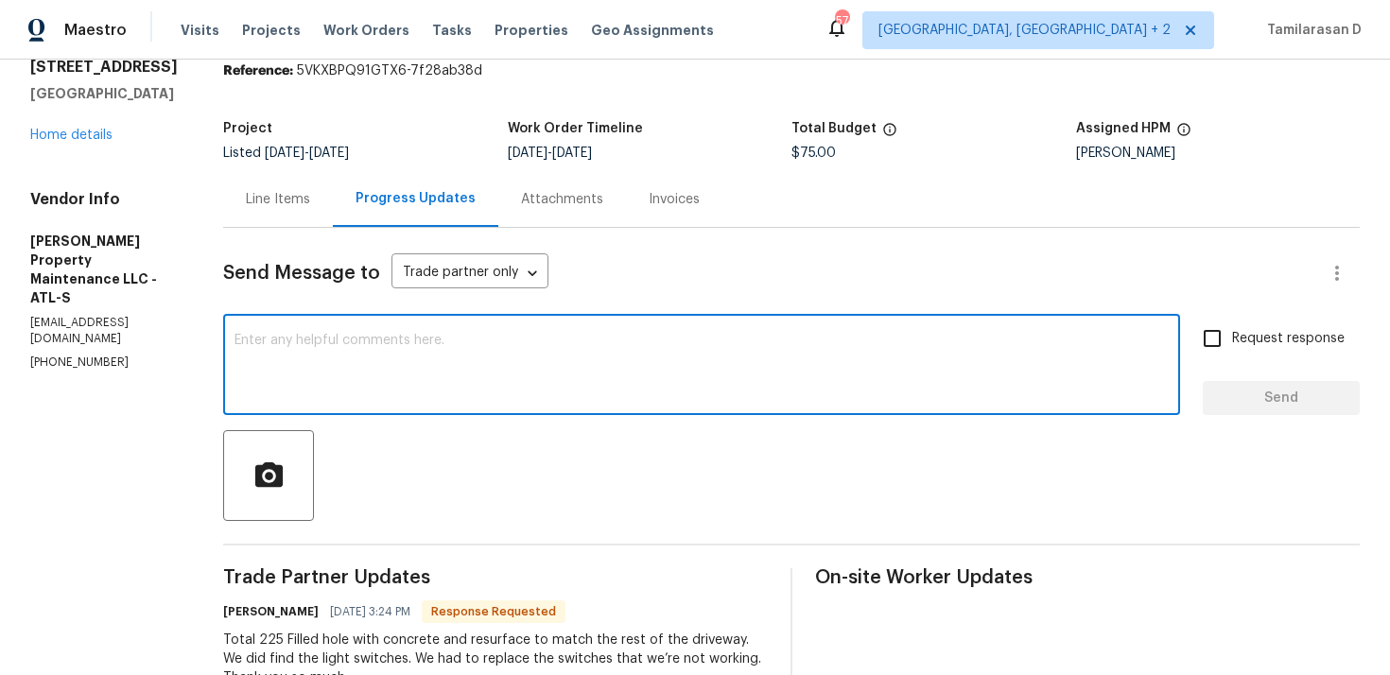
click at [404, 359] on textarea at bounding box center [701, 367] width 934 height 66
paste textarea "Thank you, Approved!"
type textarea "Thank you, Approved!"
click at [1281, 390] on span "Send" at bounding box center [1281, 399] width 127 height 24
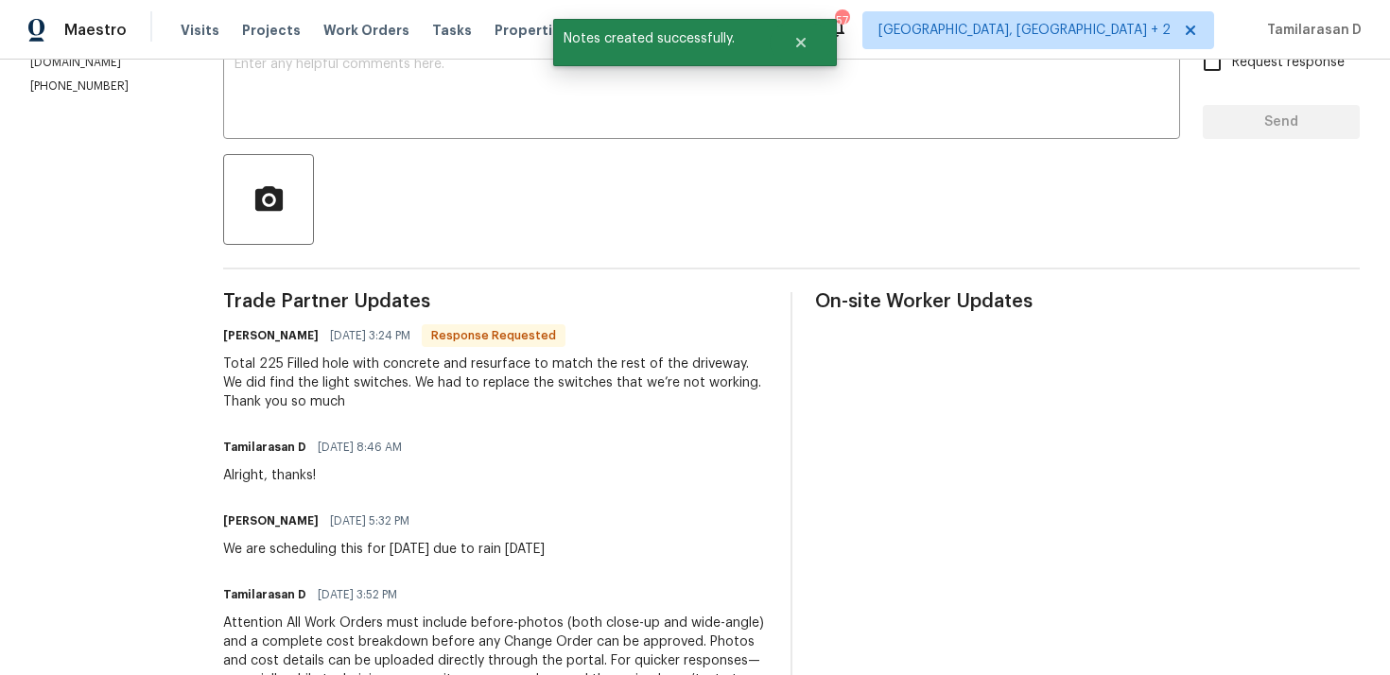
scroll to position [560, 0]
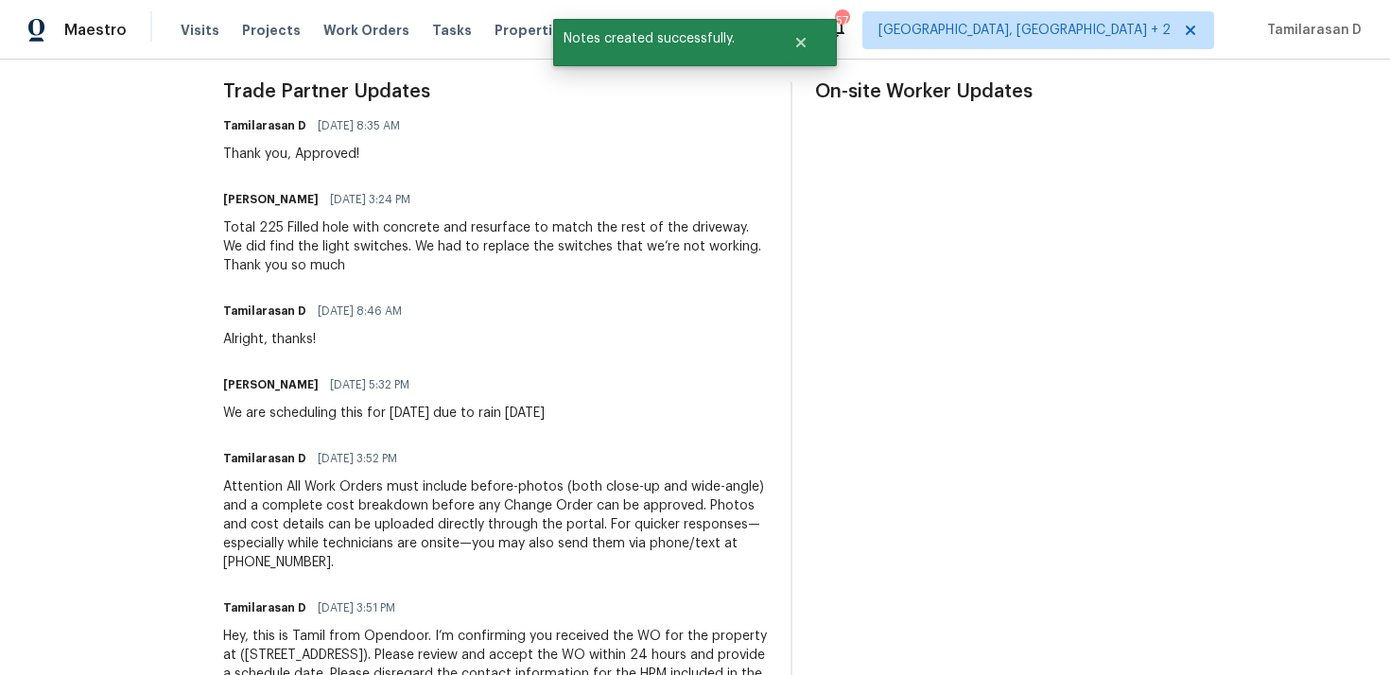
click at [366, 241] on div "Total 225 Filled hole with concrete and resurface to match the rest of the driv…" at bounding box center [495, 246] width 545 height 57
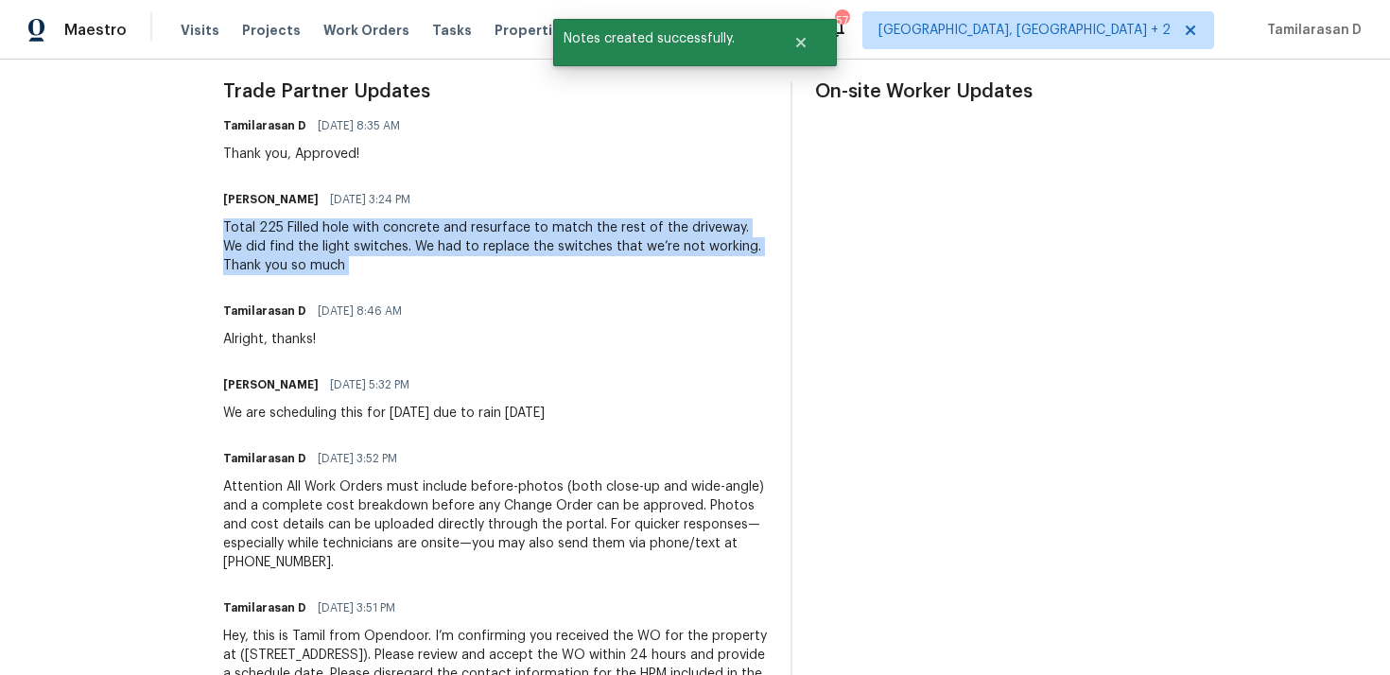
copy div "Total 225 Filled hole with concrete and resurface to match the rest of the driv…"
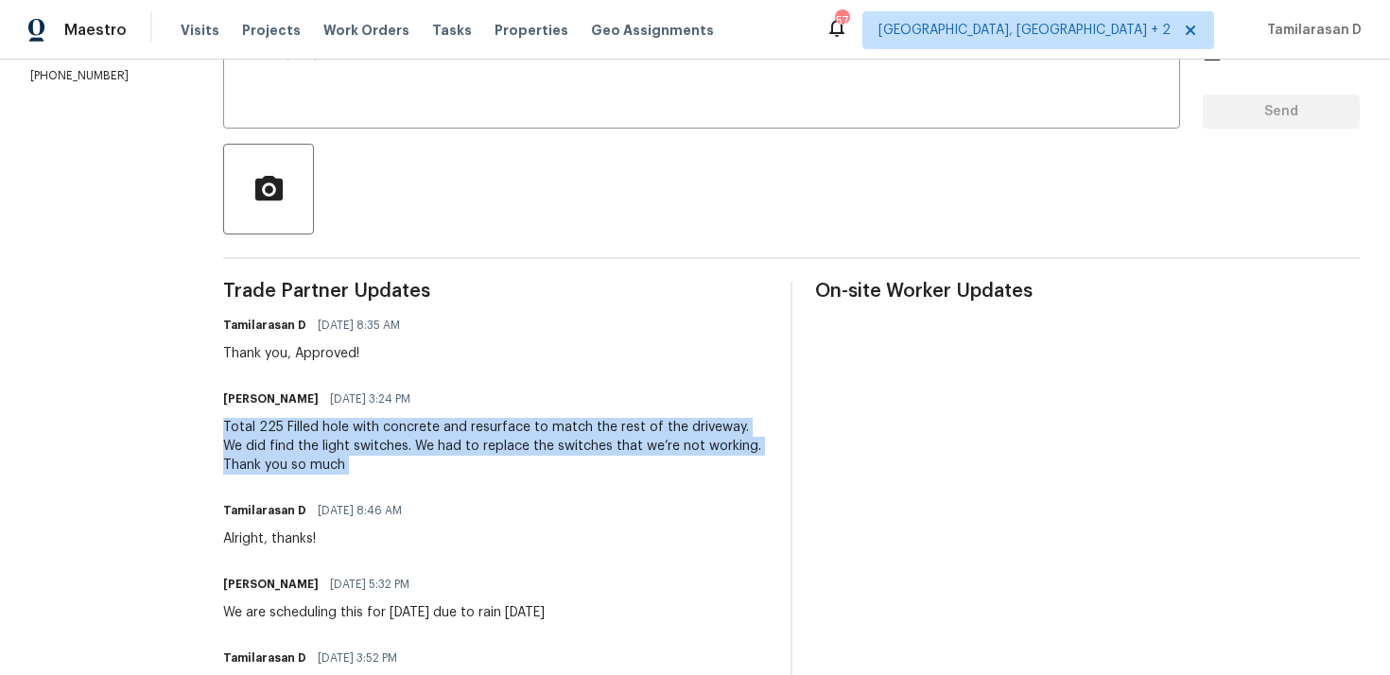
scroll to position [0, 0]
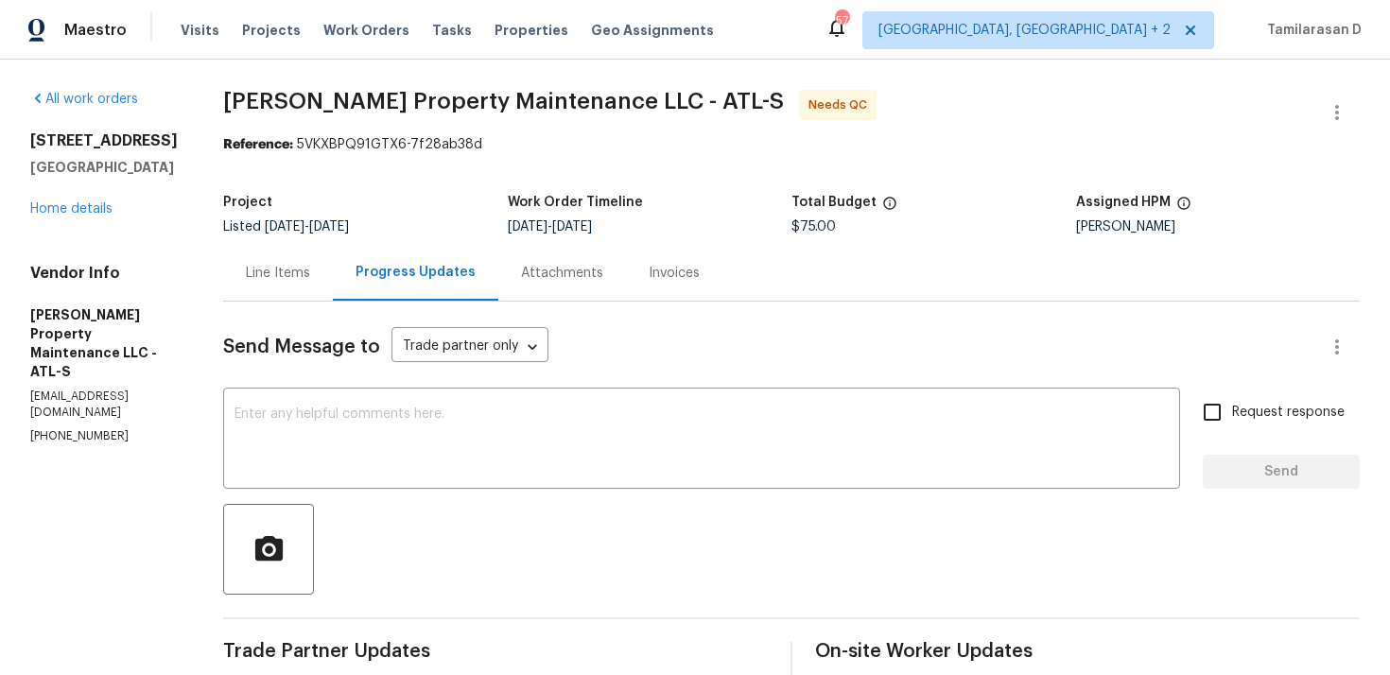
click at [297, 271] on div "Line Items" at bounding box center [278, 273] width 64 height 19
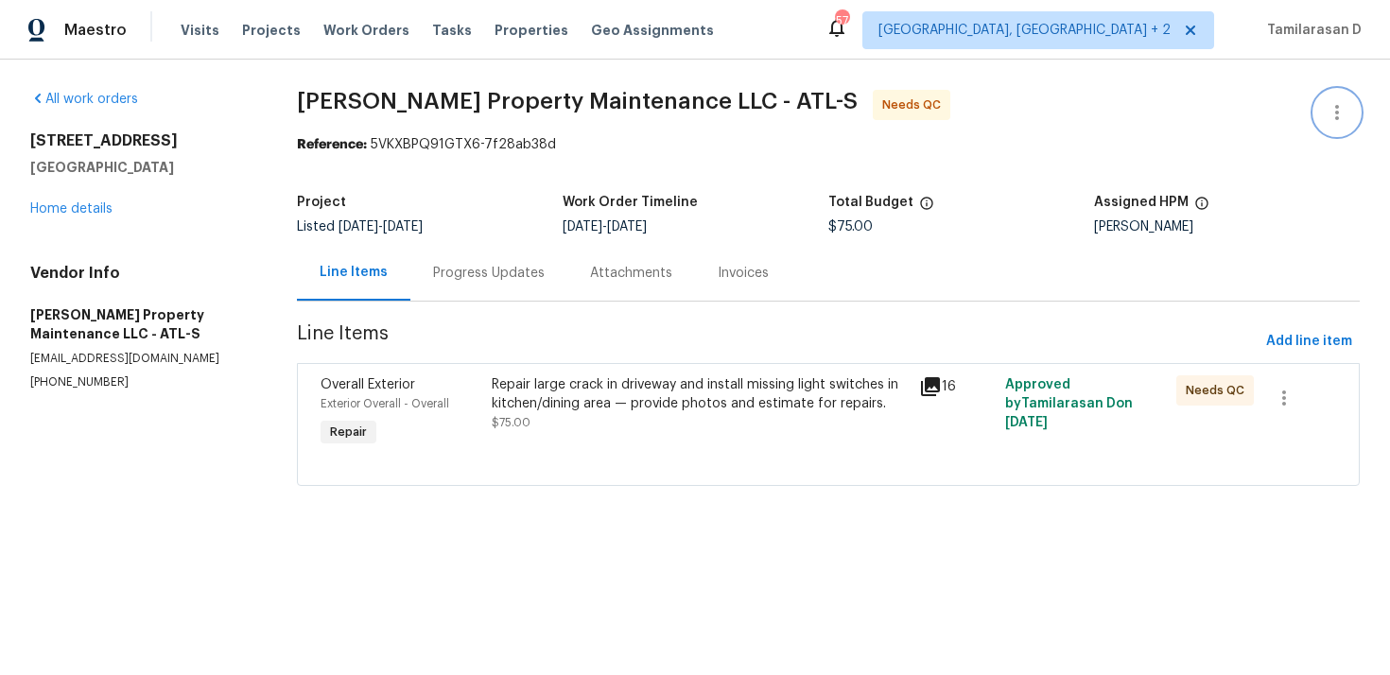
click at [1327, 116] on icon "button" at bounding box center [1337, 112] width 23 height 23
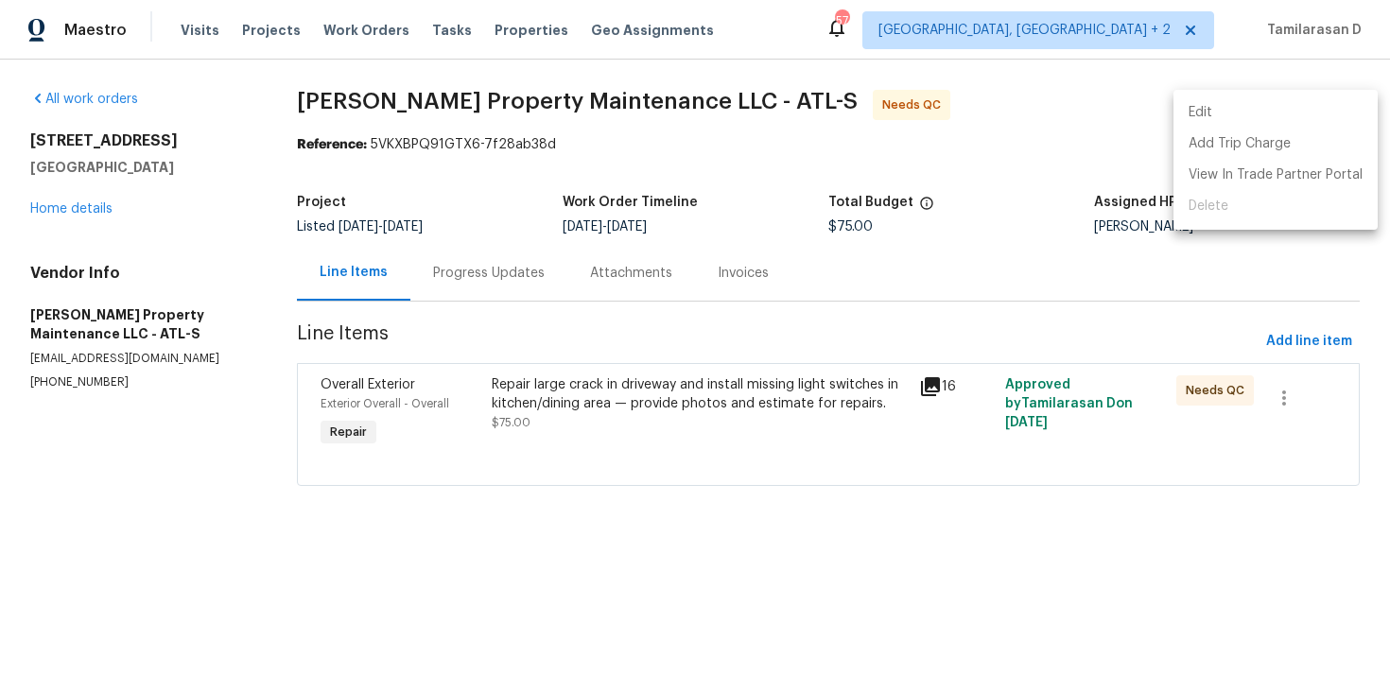
click at [1221, 127] on li "Edit" at bounding box center [1275, 112] width 204 height 31
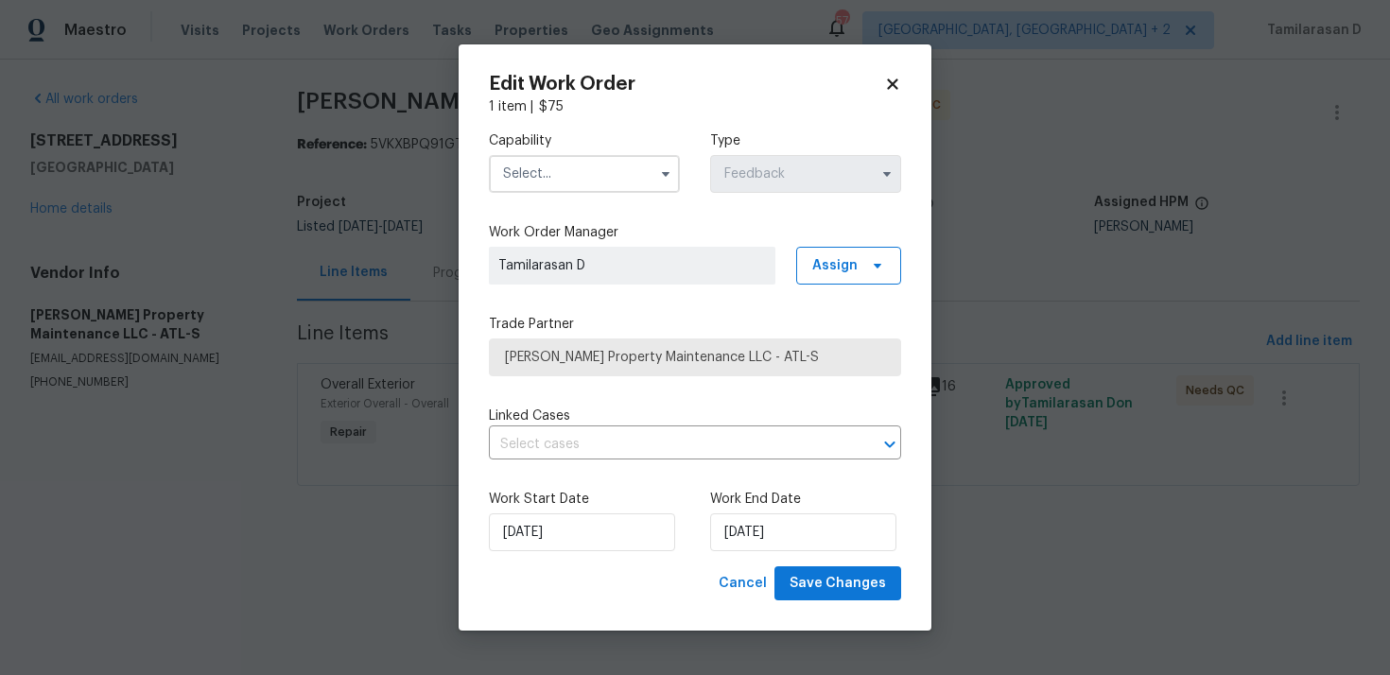
click at [628, 194] on div "Capability Type Feedback" at bounding box center [695, 162] width 412 height 92
click at [630, 172] on input "text" at bounding box center [584, 174] width 191 height 38
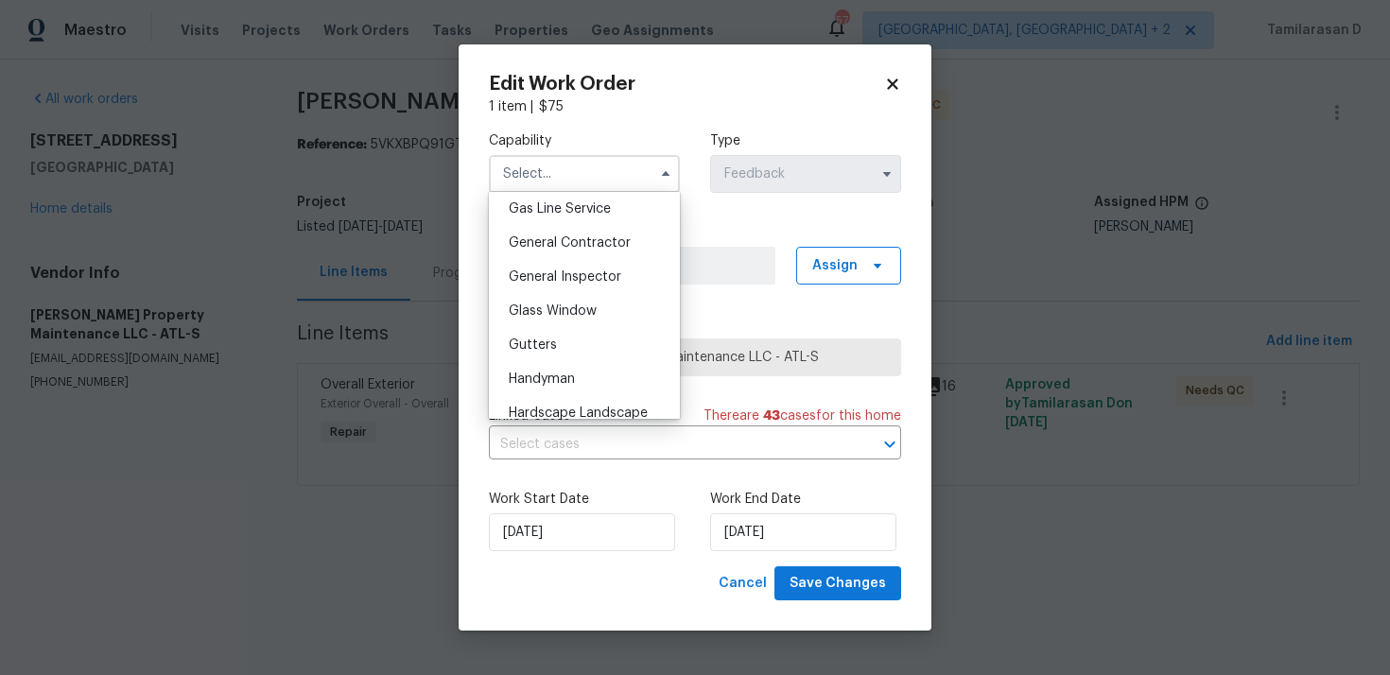
scroll to position [878, 0]
click at [548, 382] on div "Handyman" at bounding box center [585, 375] width 182 height 34
type input "Handyman"
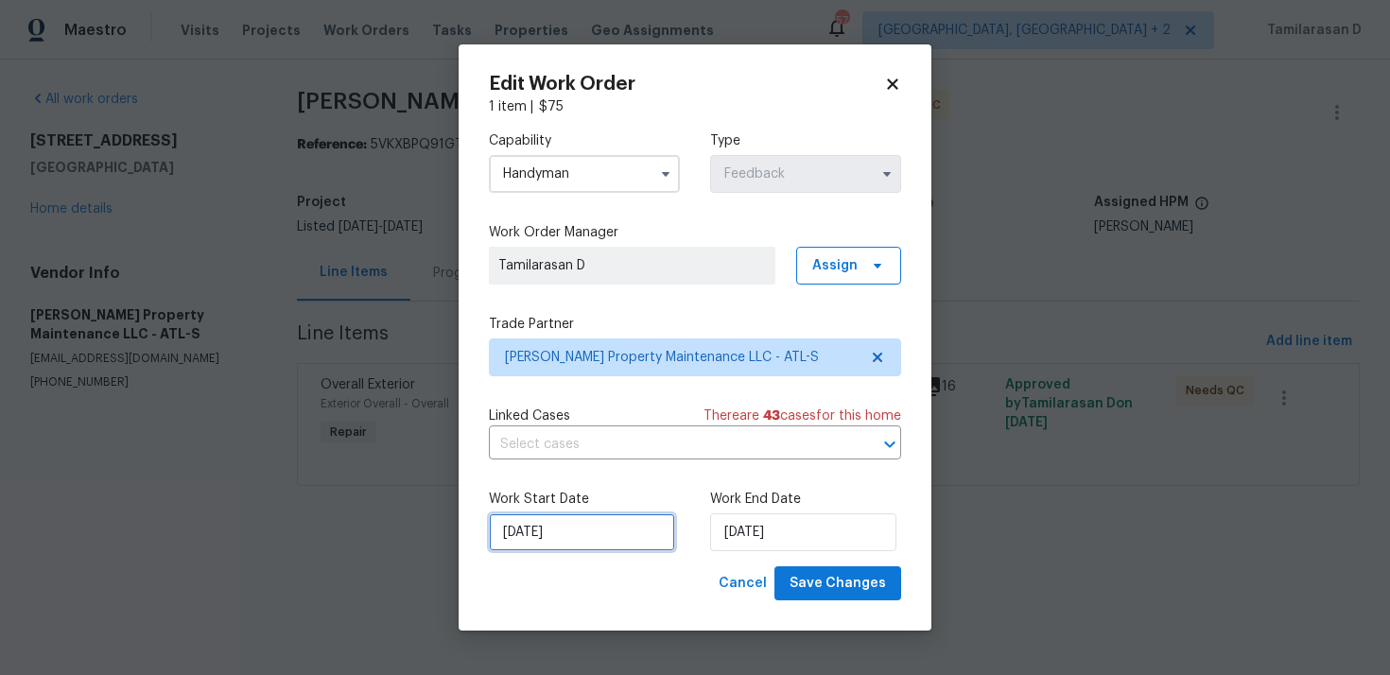
click at [561, 520] on input "29/09/2025" at bounding box center [582, 532] width 186 height 38
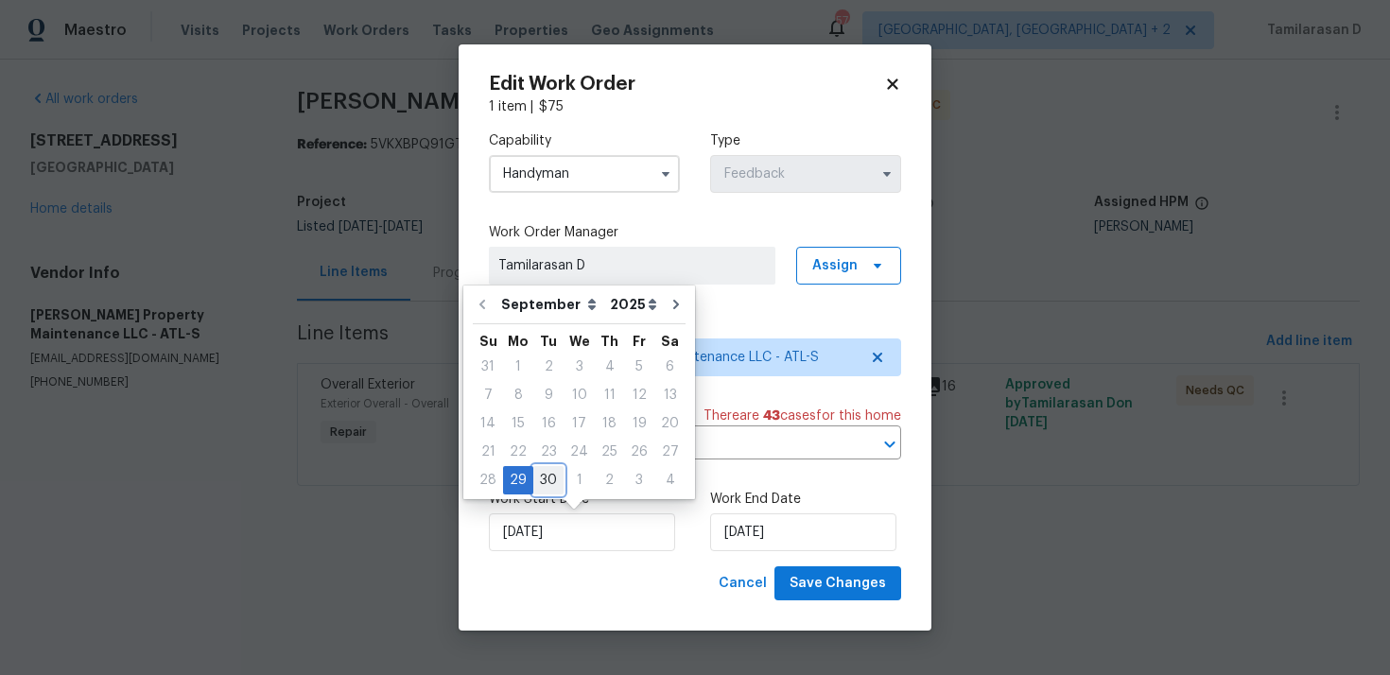
click at [551, 471] on div "30" at bounding box center [548, 480] width 30 height 26
type input "30/09/2025"
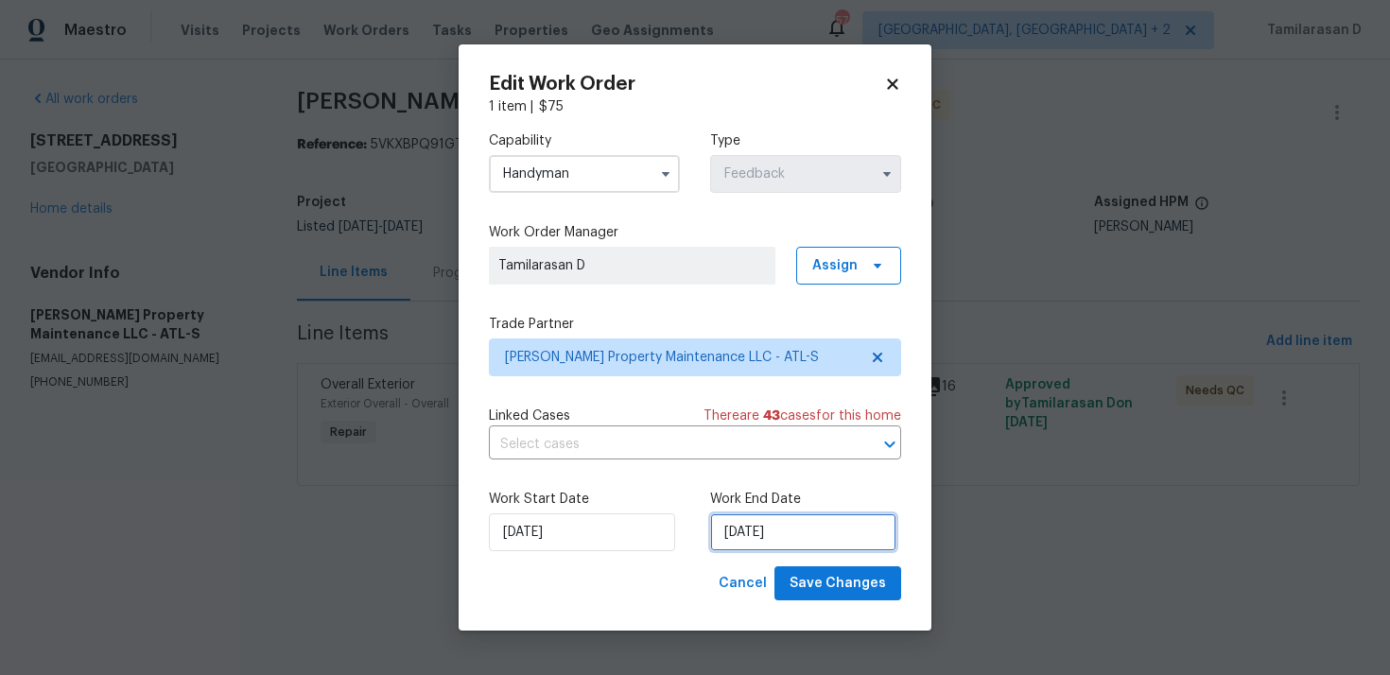
click at [775, 543] on input "01/10/2025" at bounding box center [803, 532] width 186 height 38
select select "9"
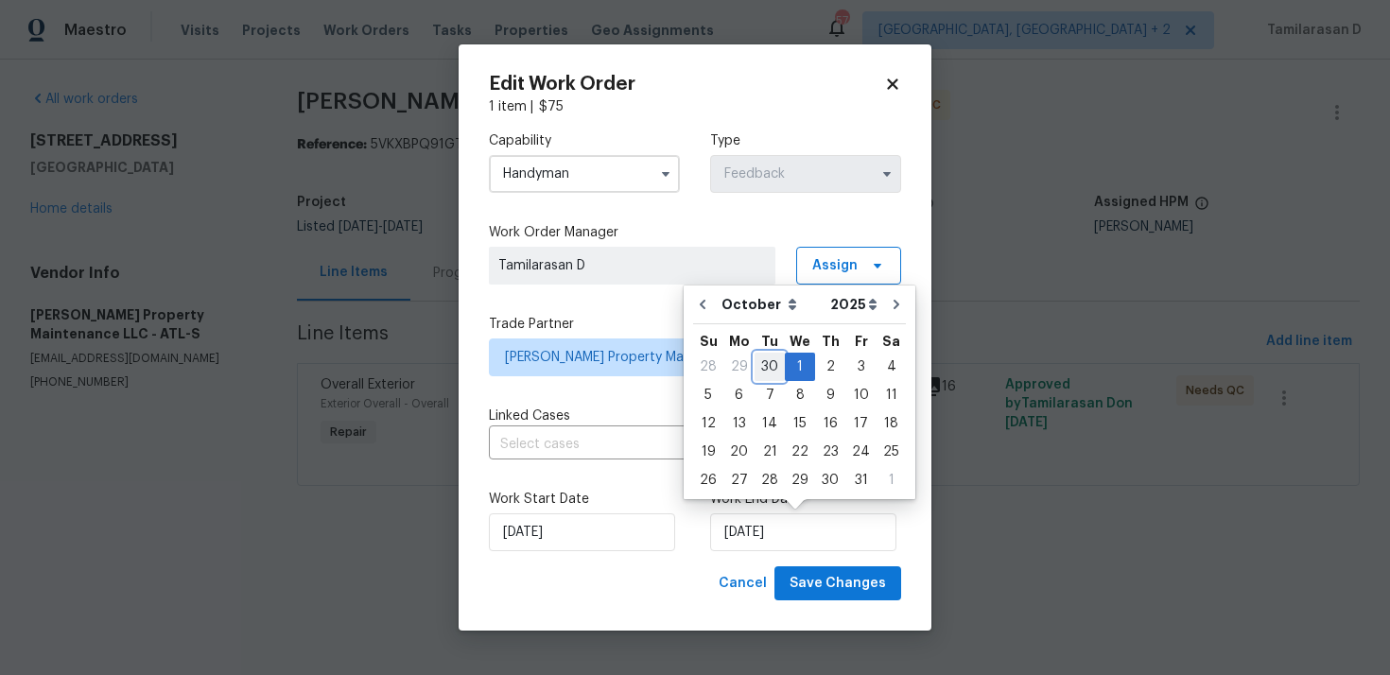
click at [768, 355] on div "30" at bounding box center [770, 367] width 30 height 26
type input "30/09/2025"
select select "8"
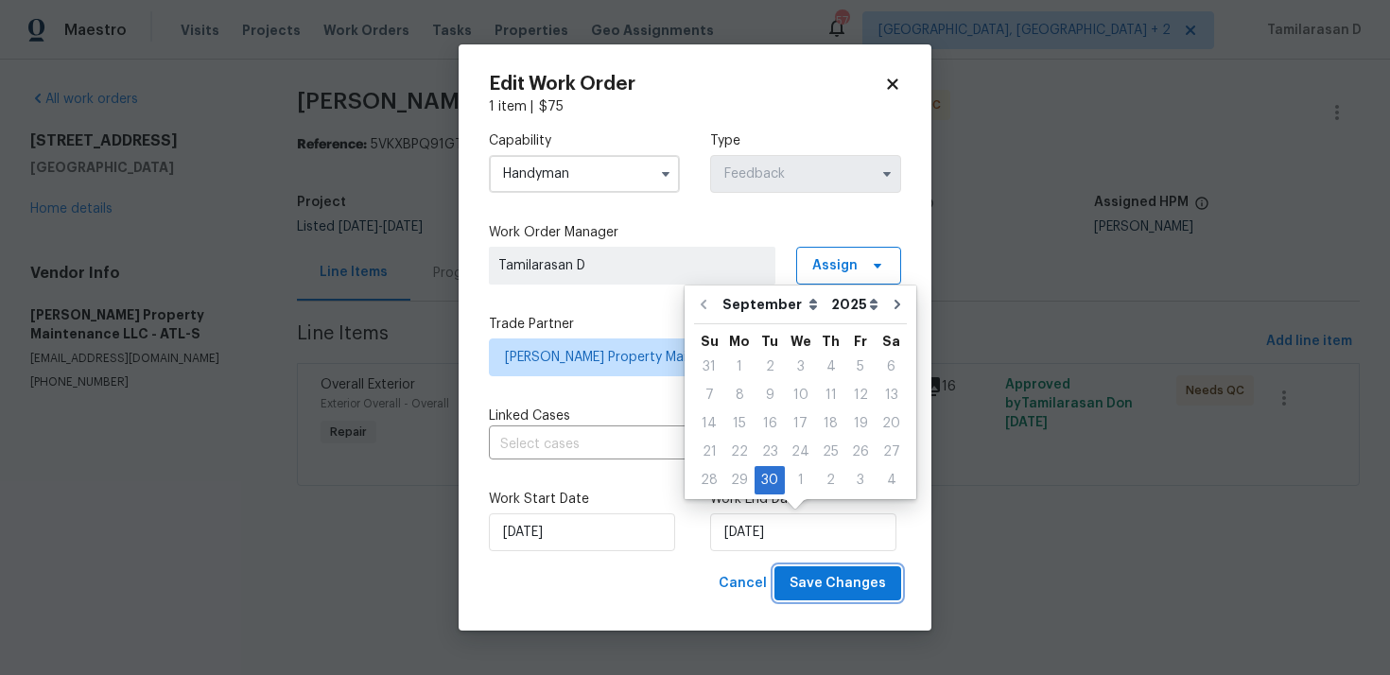
click at [842, 581] on span "Save Changes" at bounding box center [837, 584] width 96 height 24
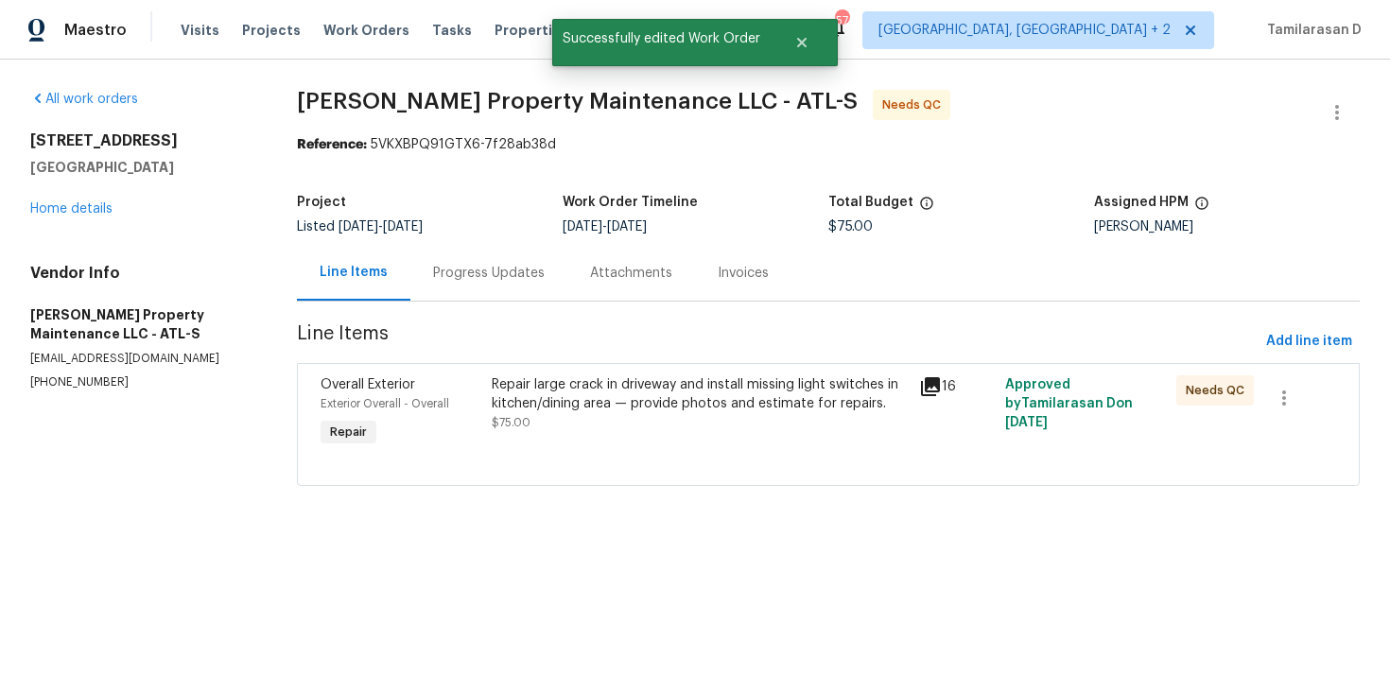
click at [460, 280] on div "Progress Updates" at bounding box center [489, 273] width 112 height 19
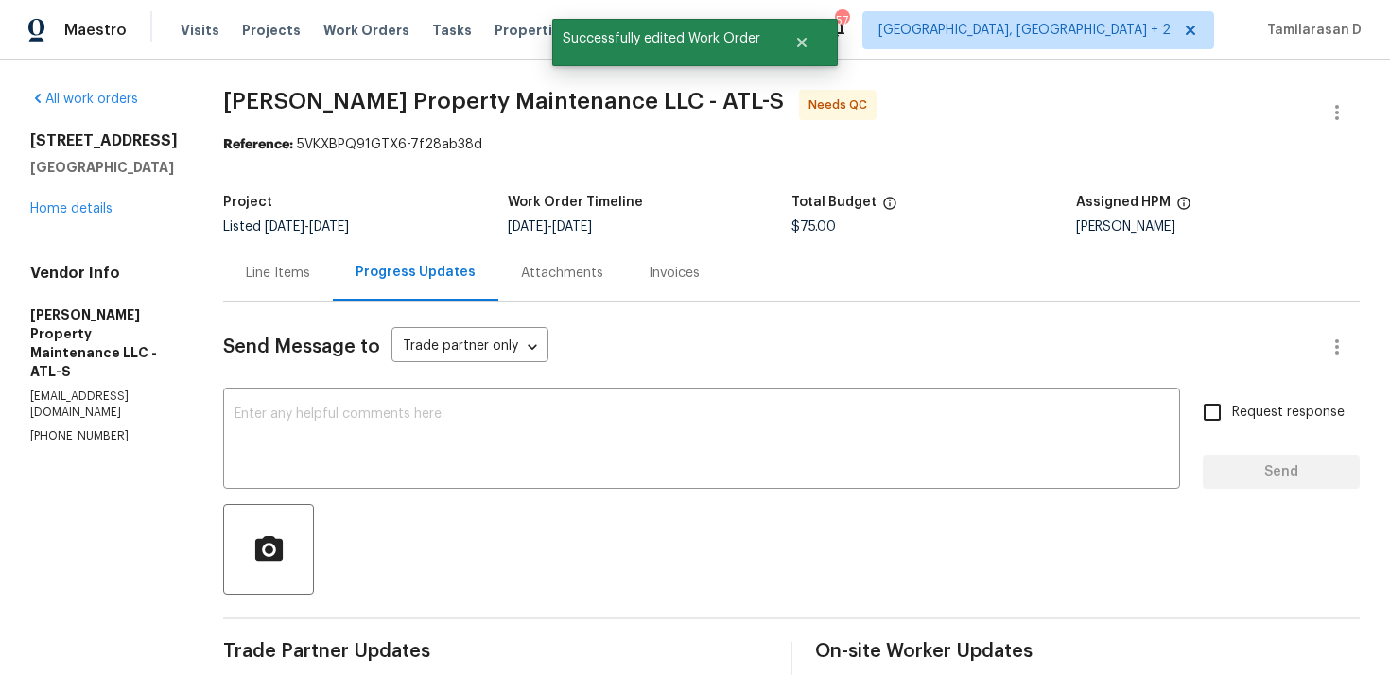
click at [300, 274] on div "Line Items" at bounding box center [278, 273] width 64 height 19
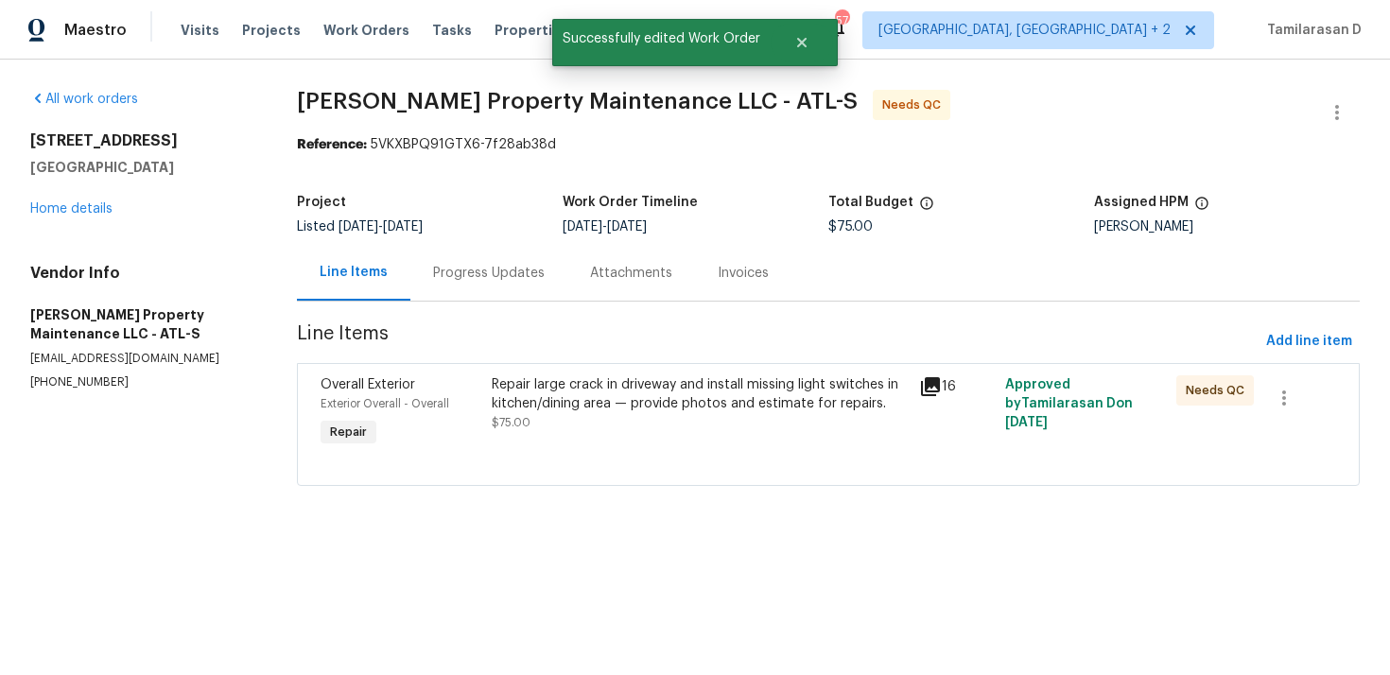
click at [607, 402] on div "Repair large crack in driveway and install missing light switches in kitchen/di…" at bounding box center [700, 394] width 417 height 38
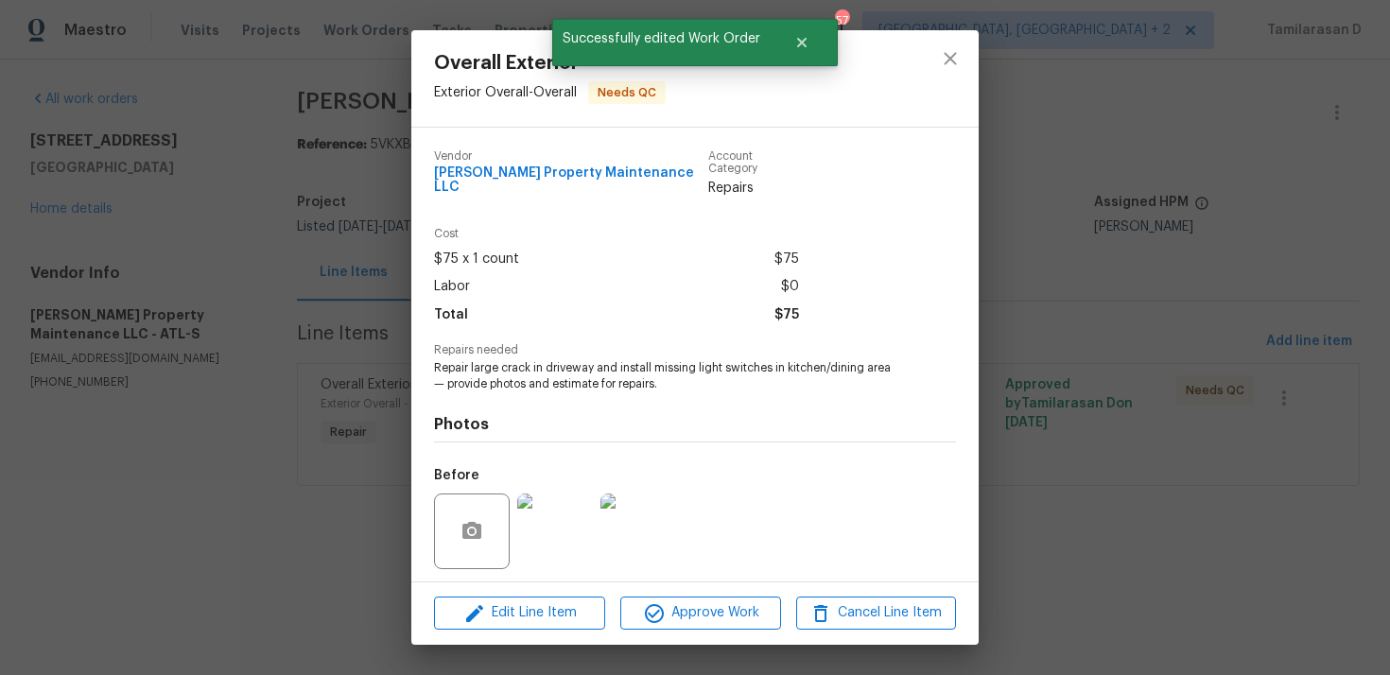
scroll to position [117, 0]
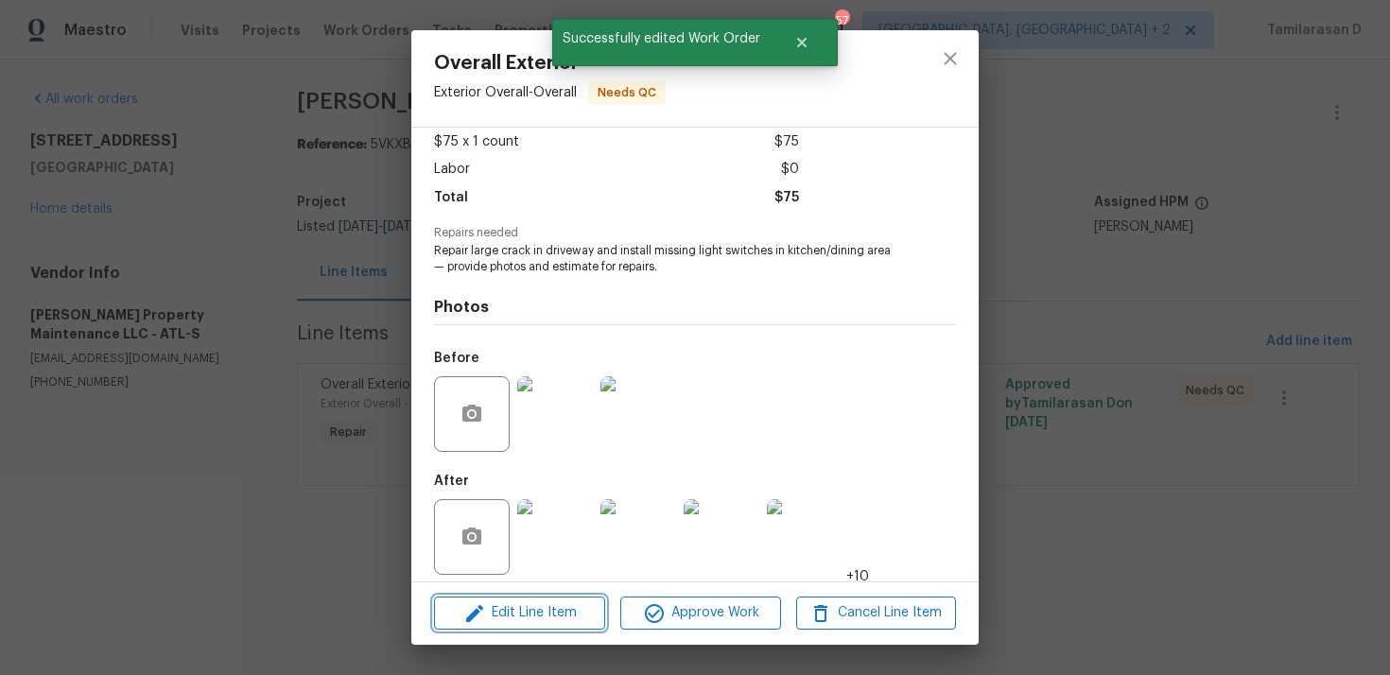
click at [536, 617] on span "Edit Line Item" at bounding box center [520, 613] width 160 height 24
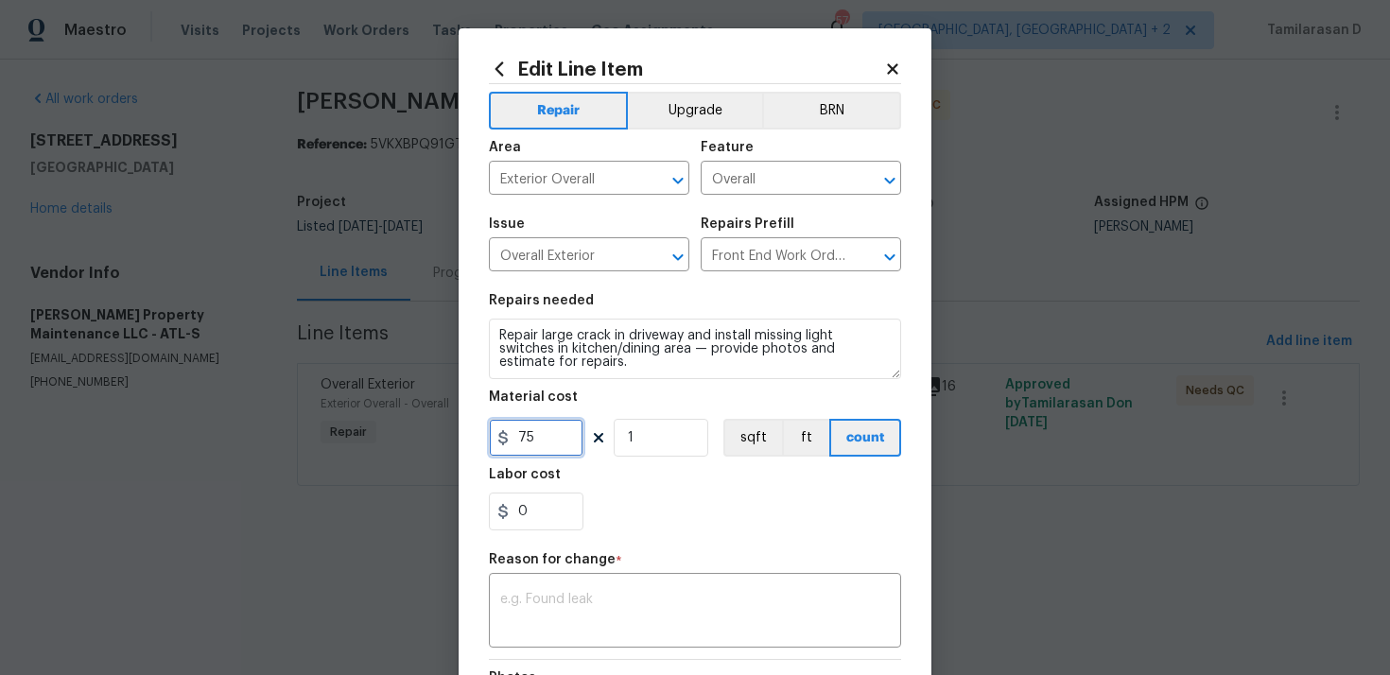
click at [529, 439] on input "75" at bounding box center [536, 438] width 95 height 38
type input "225"
click at [521, 588] on div "x ​" at bounding box center [695, 613] width 412 height 70
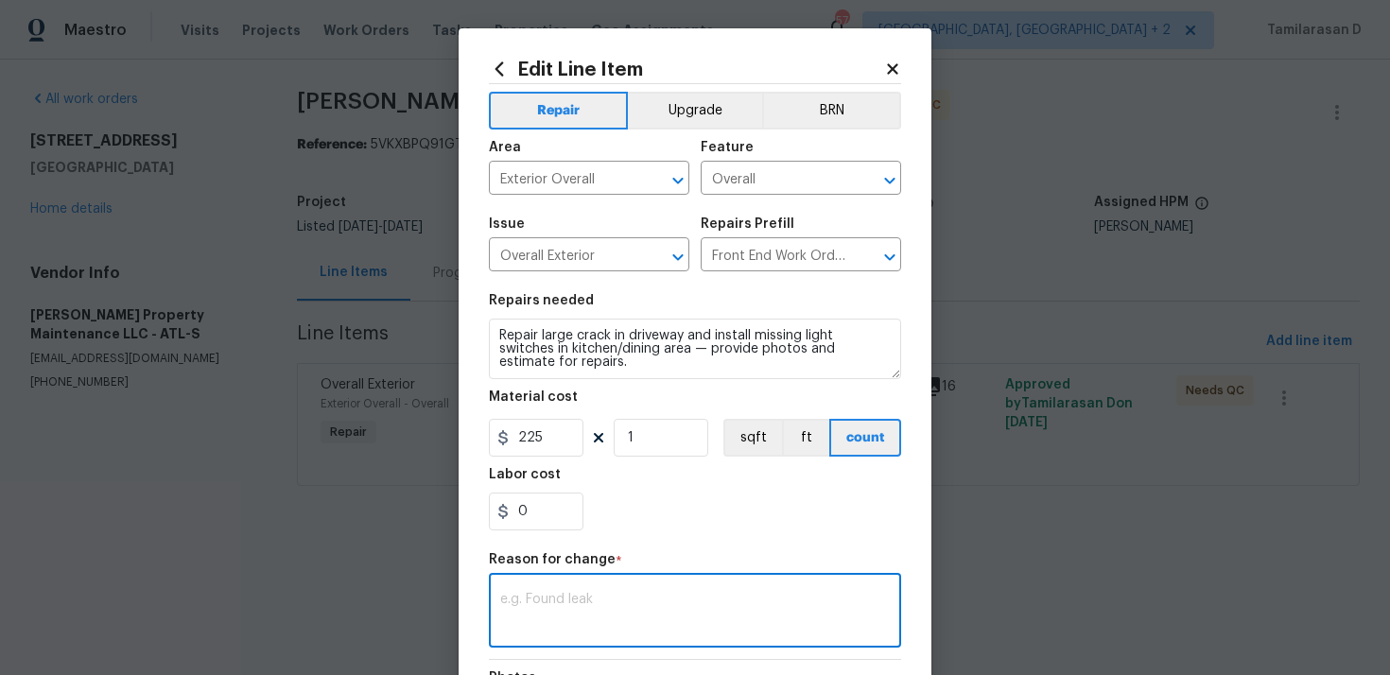
paste textarea "Glen Property - TP stated "Total 225 Filled hole with concrete and resurface to…"
type textarea "Glen Property - TP stated "Total 225 Filled hole with concrete and resurface to…"
paste textarea "(TD) Updated per vendor’s final cost."
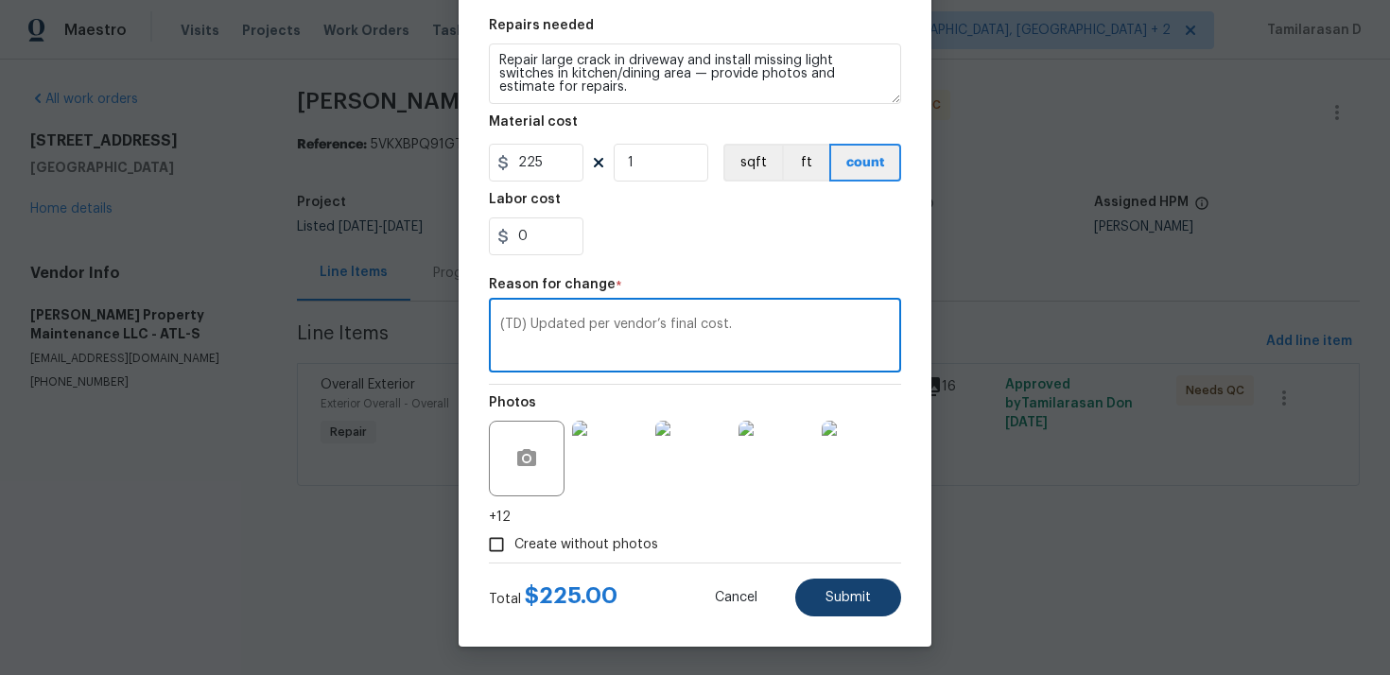
type textarea "(TD) Updated per vendor’s final cost."
click at [847, 600] on span "Submit" at bounding box center [847, 598] width 45 height 14
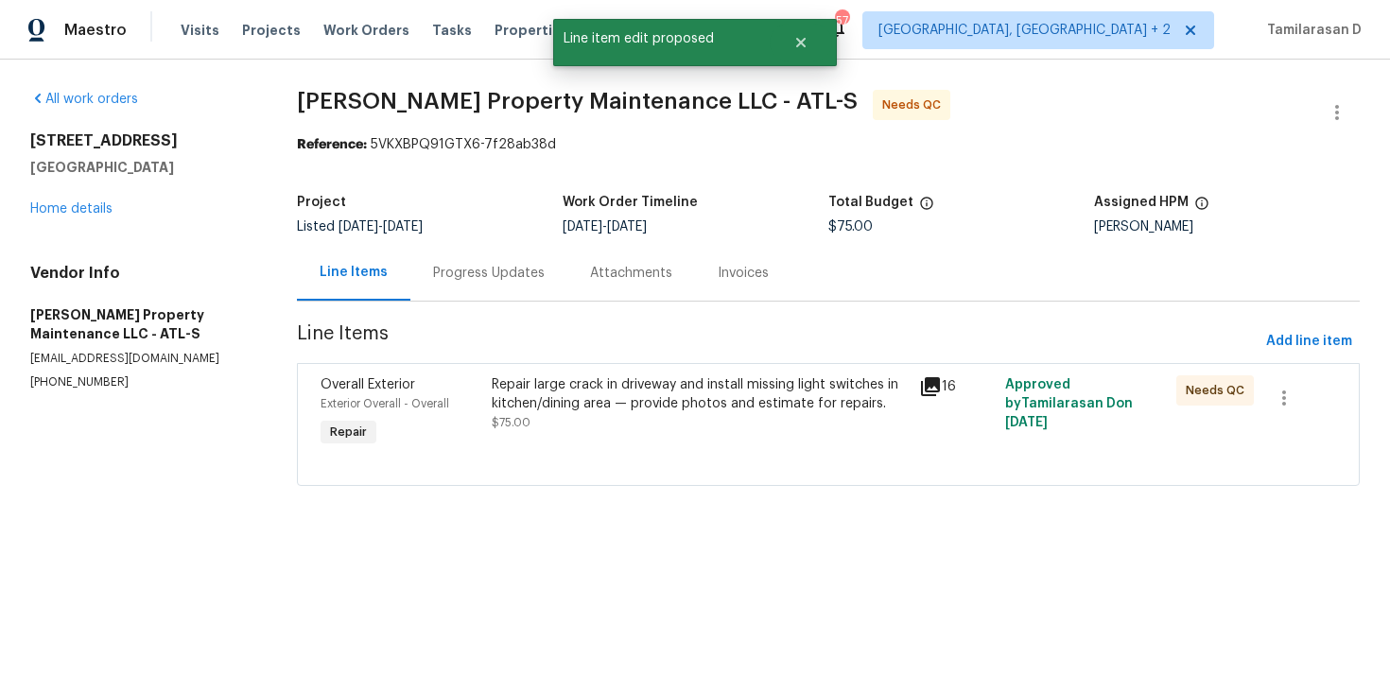
scroll to position [0, 0]
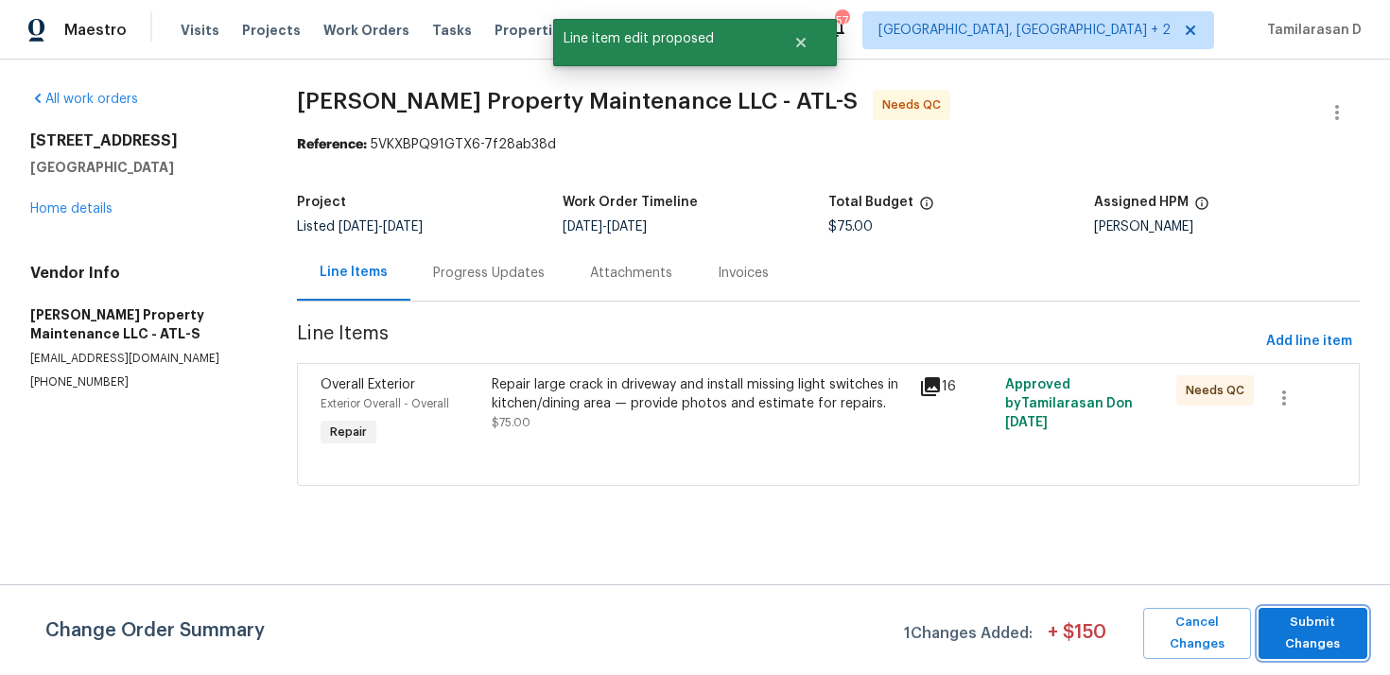
click at [1310, 631] on span "Submit Changes" at bounding box center [1313, 633] width 90 height 43
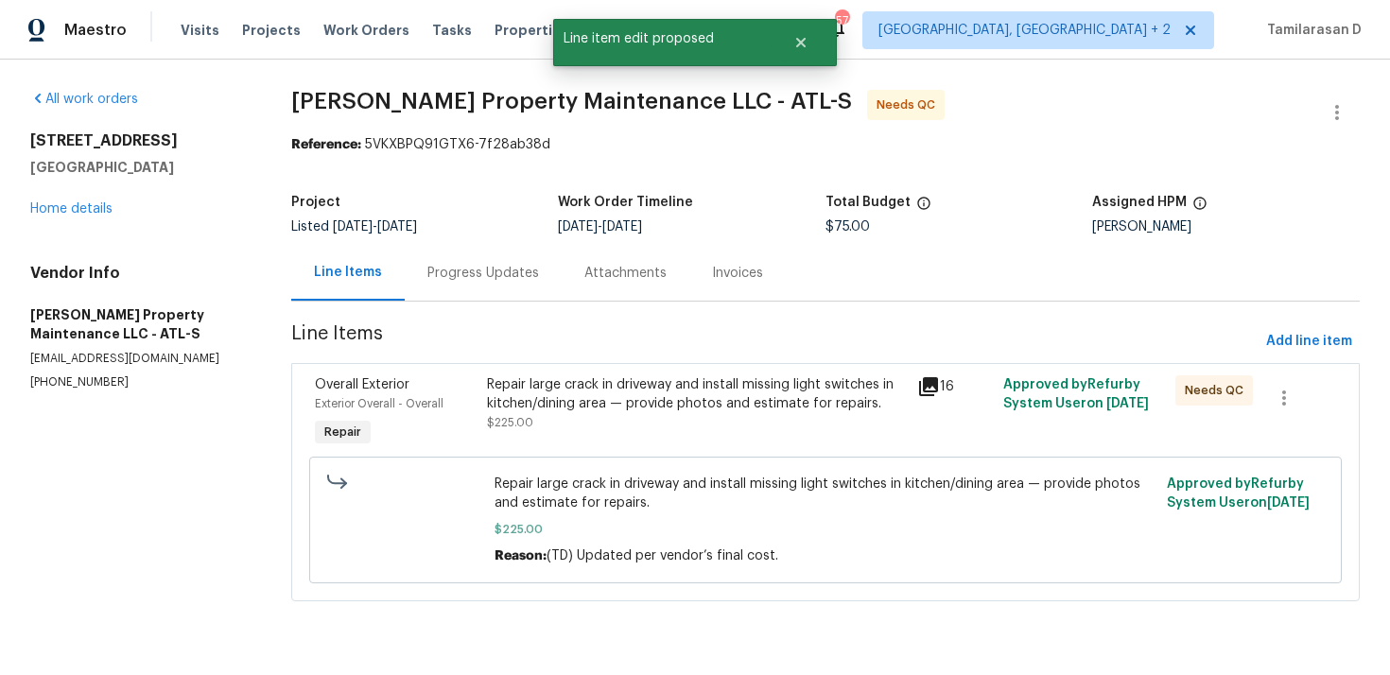
click at [472, 264] on div "Progress Updates" at bounding box center [483, 273] width 112 height 19
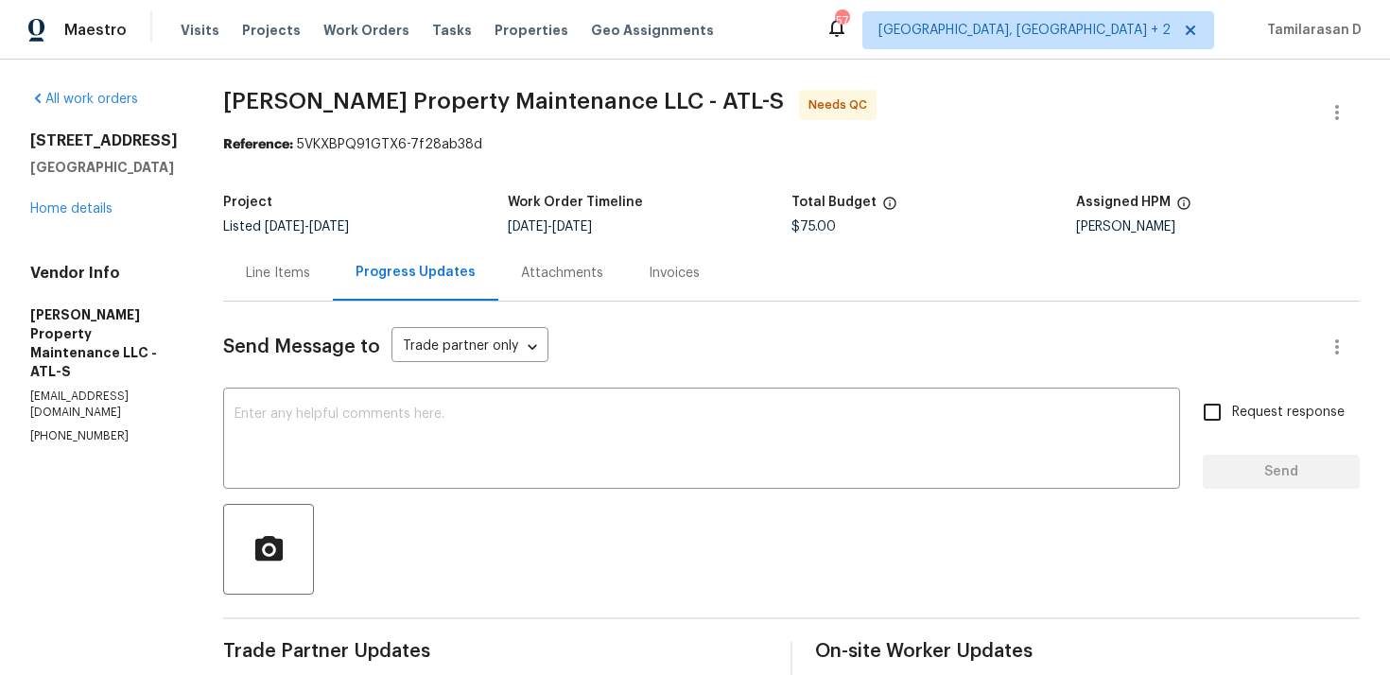
click at [261, 264] on div "Line Items" at bounding box center [278, 273] width 64 height 19
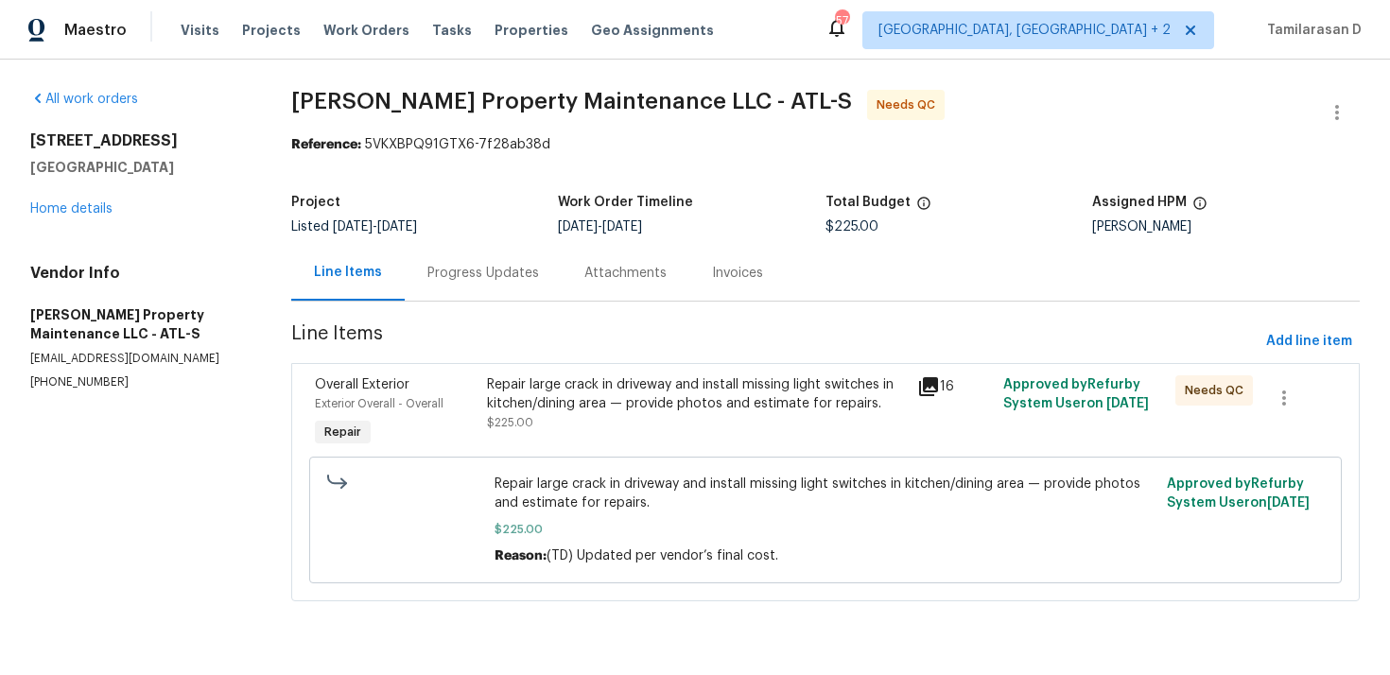
click at [617, 418] on div "Repair large crack in driveway and install missing light switches in kitchen/di…" at bounding box center [696, 403] width 419 height 57
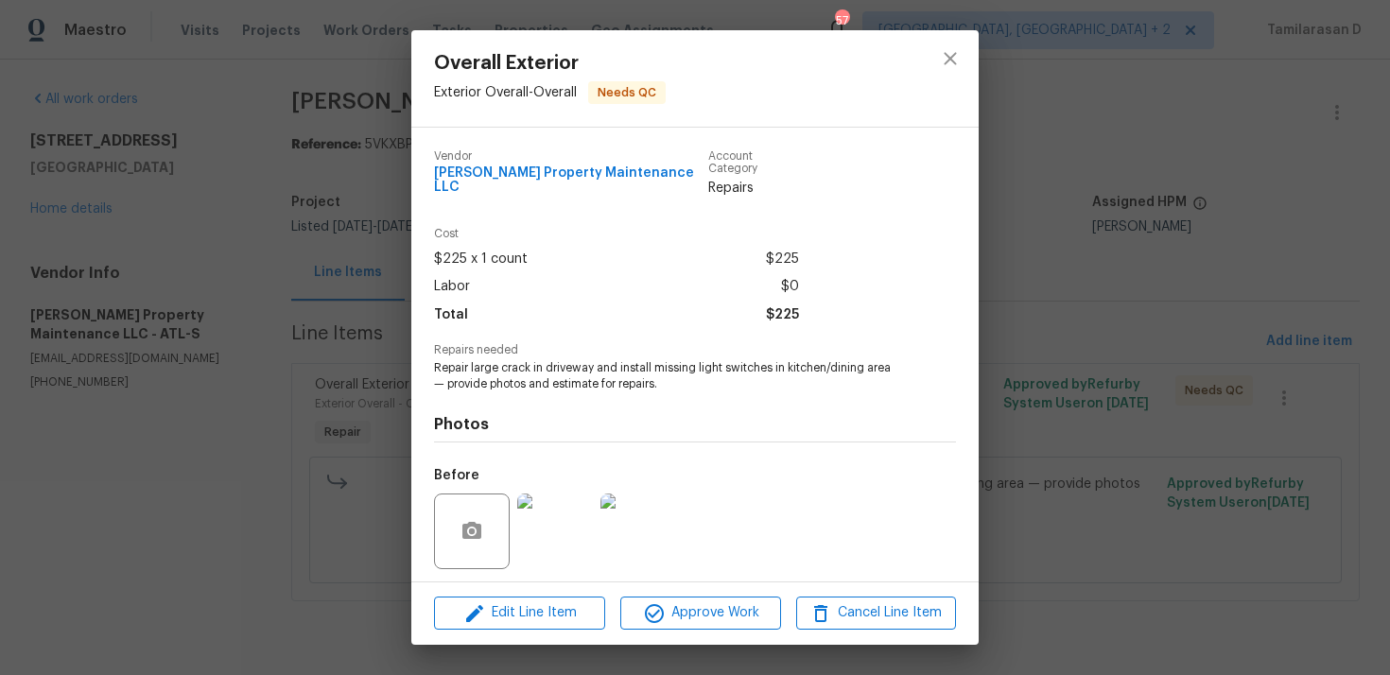
click at [350, 376] on div "Overall Exterior Exterior Overall - Overall Needs QC Vendor Glen Property Maint…" at bounding box center [695, 337] width 1390 height 675
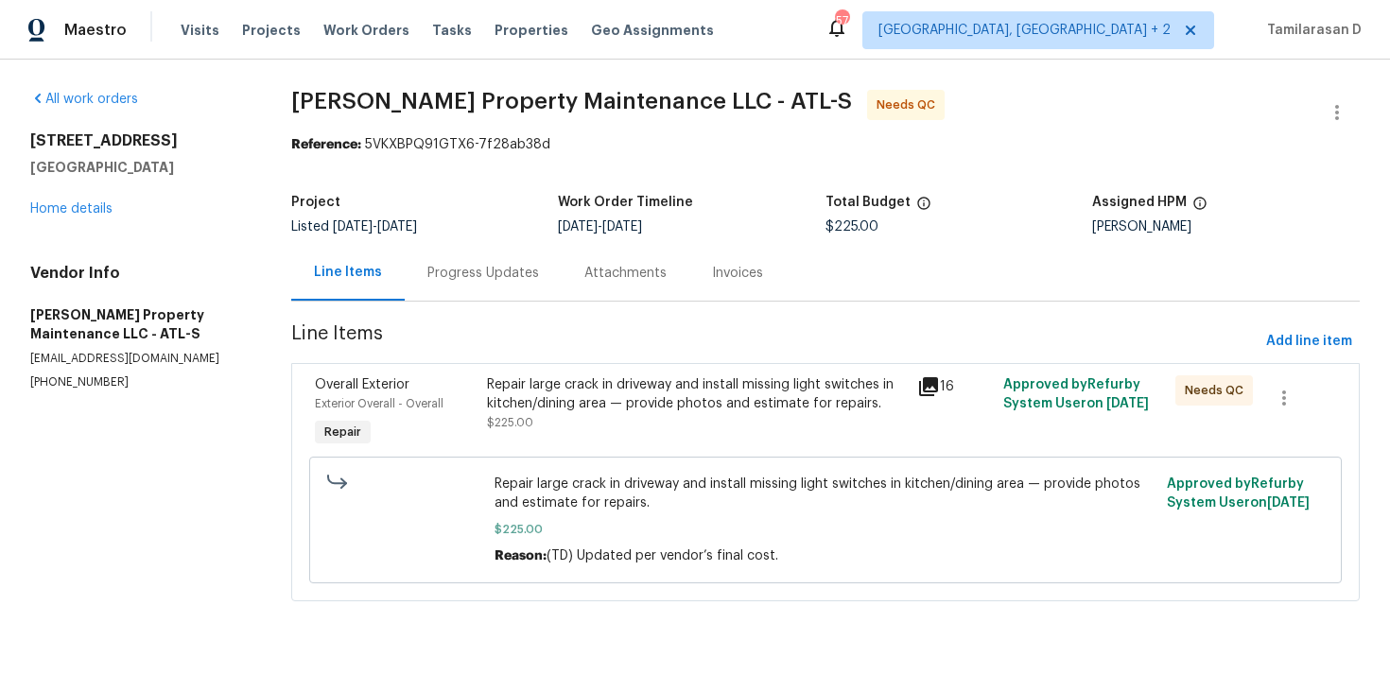
click at [581, 390] on div "Repair large crack in driveway and install missing light switches in kitchen/di…" at bounding box center [696, 394] width 419 height 38
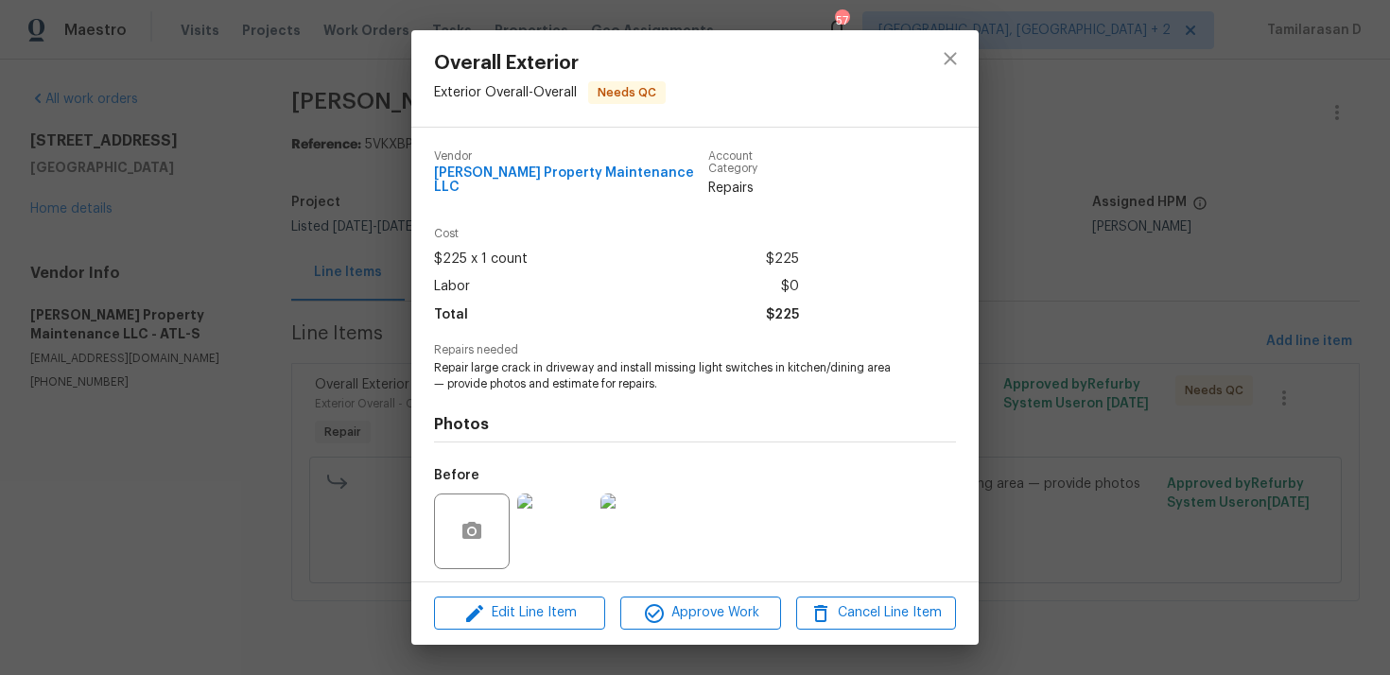
scroll to position [117, 0]
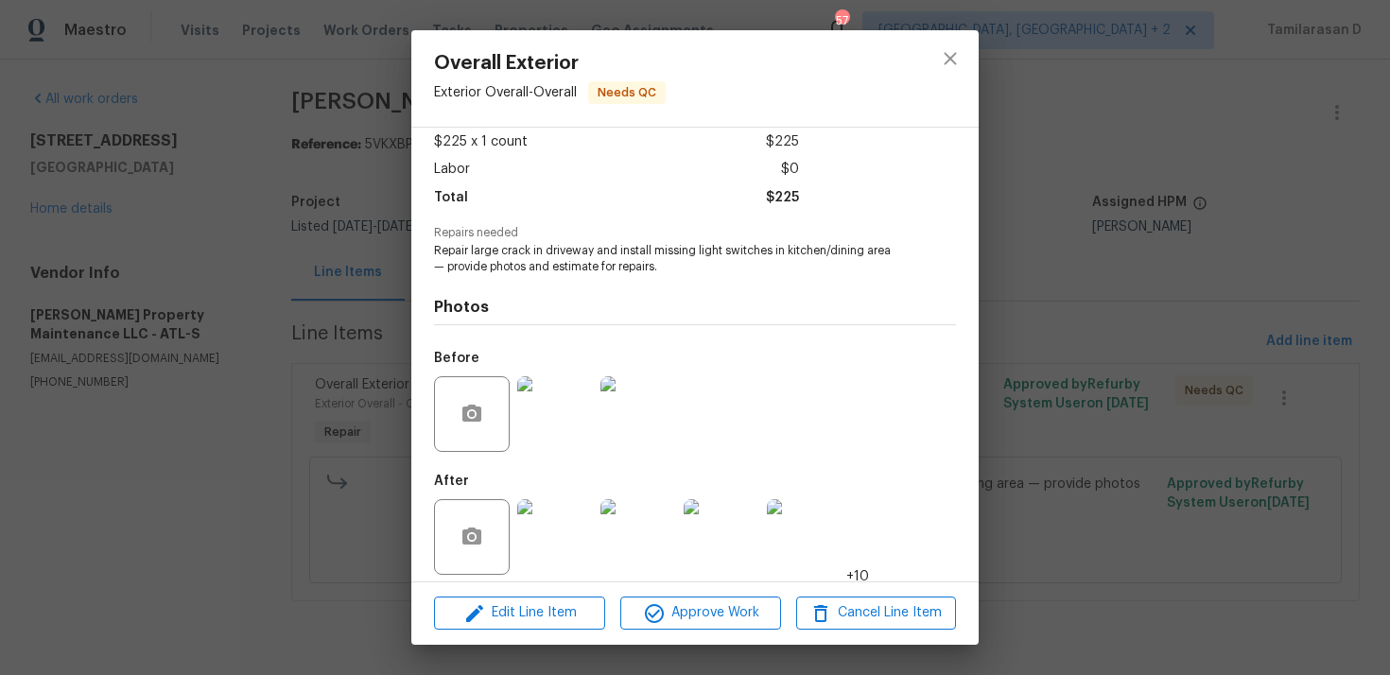
click at [545, 516] on img at bounding box center [555, 537] width 76 height 76
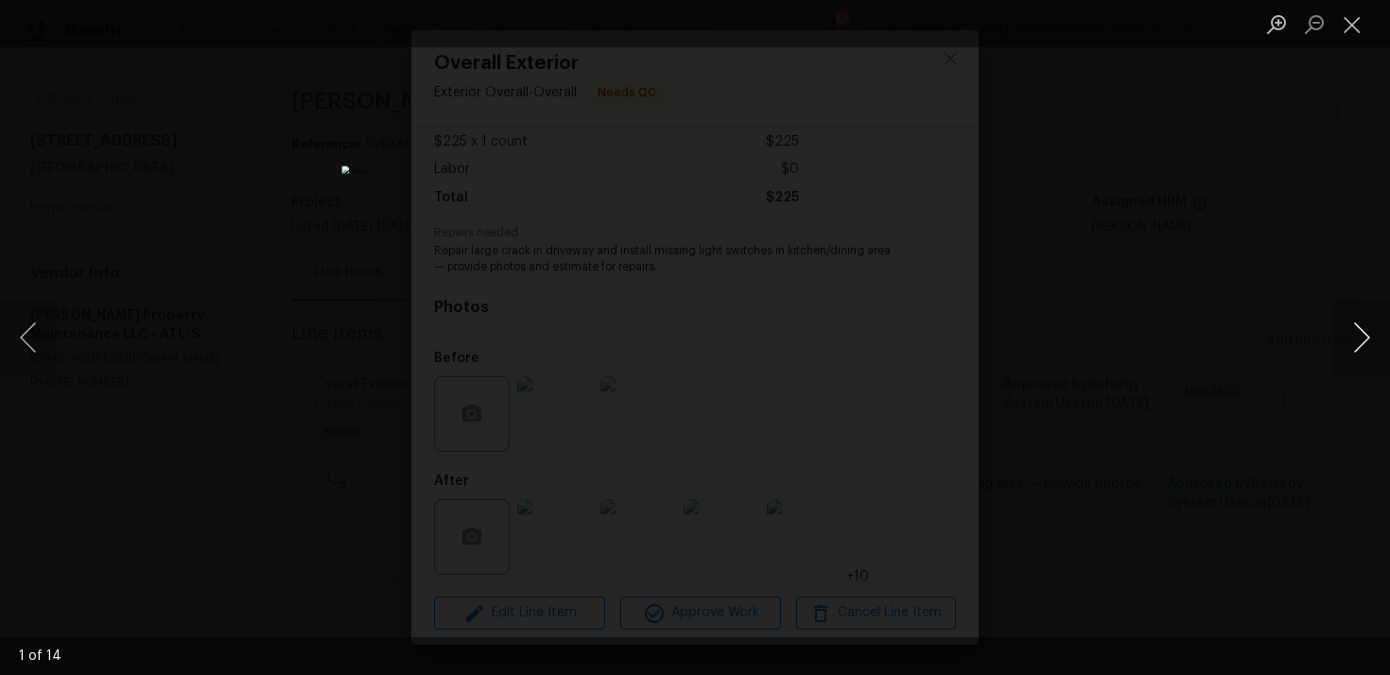
click at [1376, 335] on button "Next image" at bounding box center [1361, 338] width 57 height 76
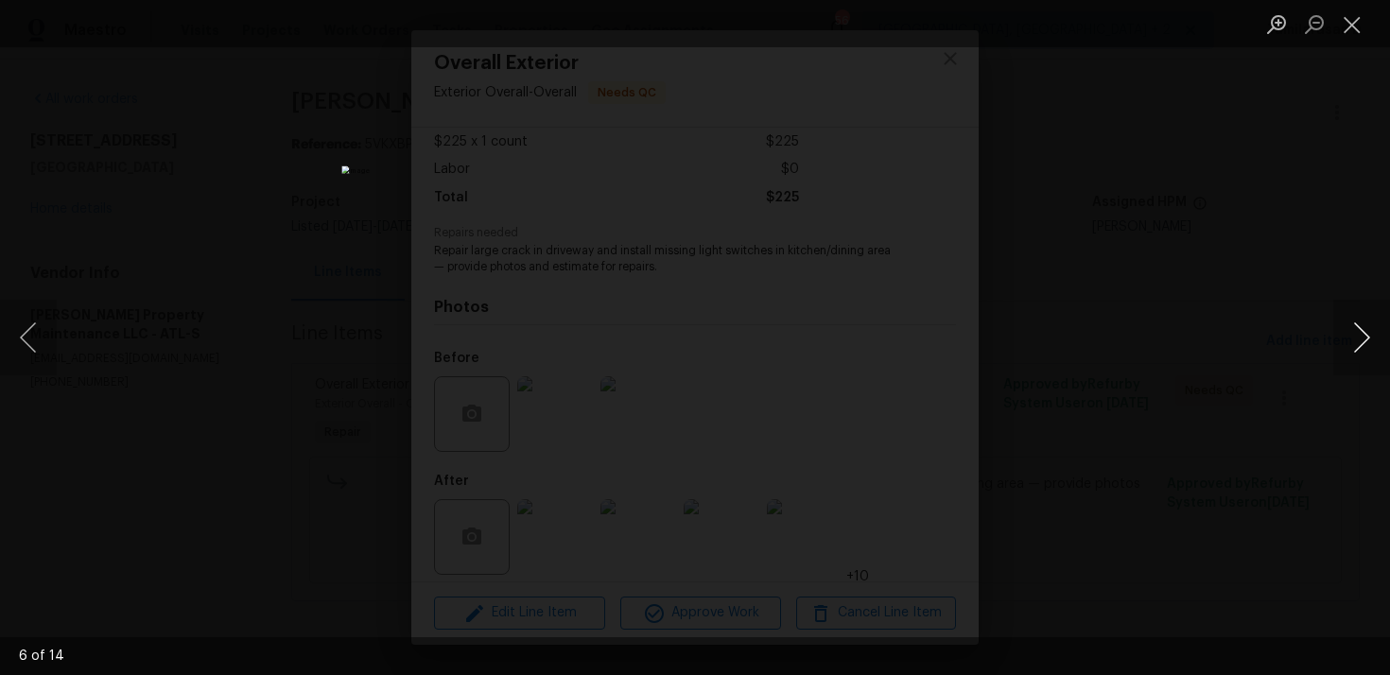
click at [1376, 335] on button "Next image" at bounding box center [1361, 338] width 57 height 76
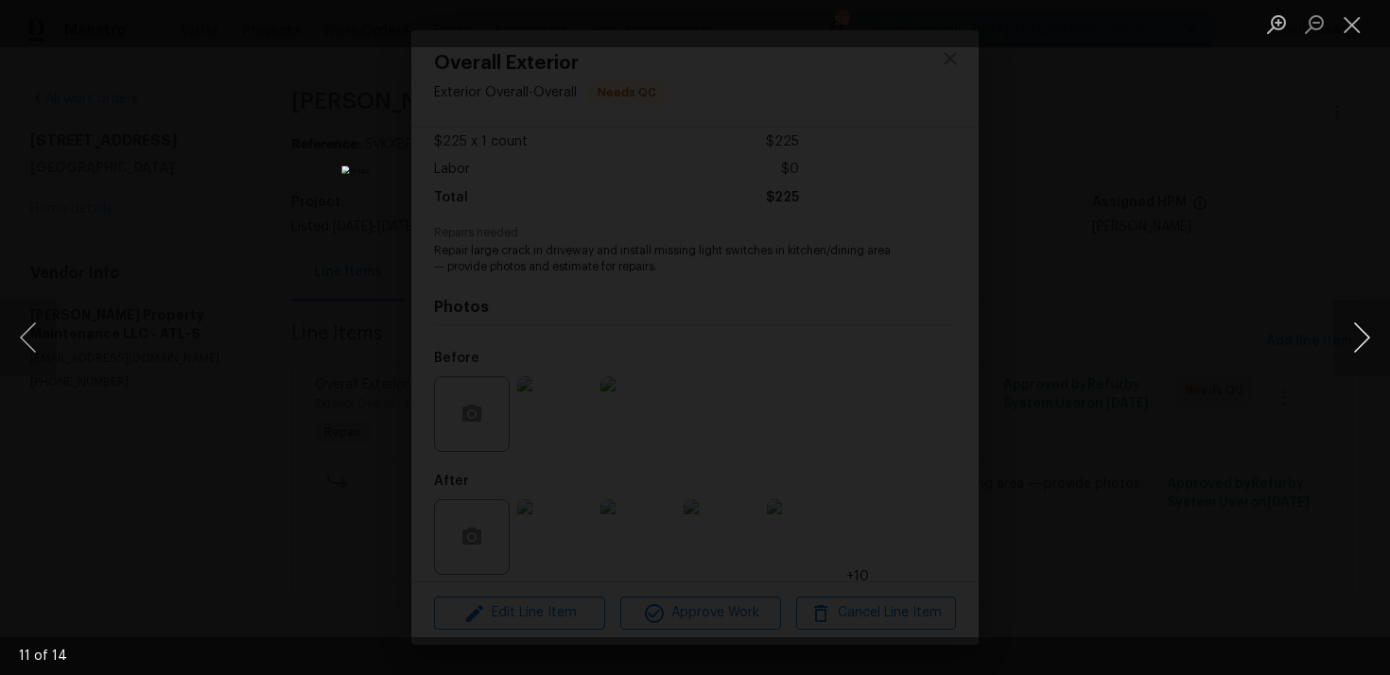
click at [1371, 328] on button "Next image" at bounding box center [1361, 338] width 57 height 76
click at [1351, 18] on button "Close lightbox" at bounding box center [1352, 24] width 38 height 33
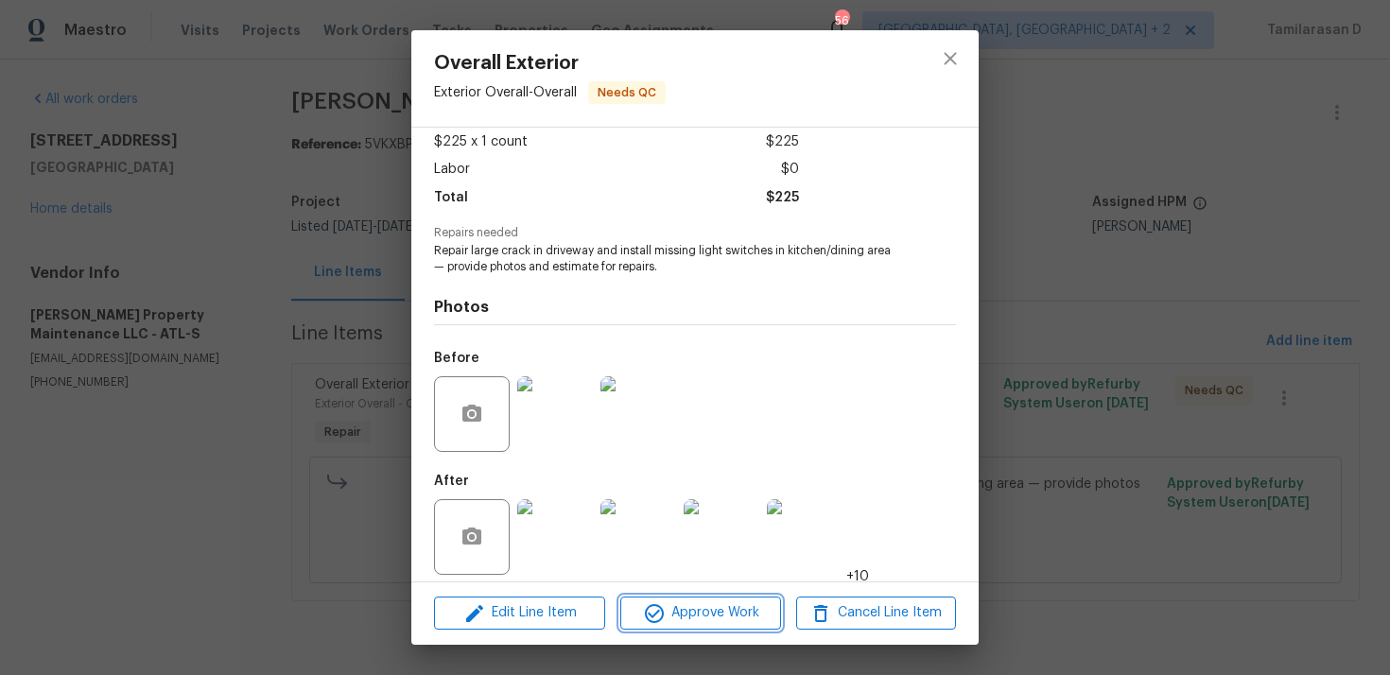
click at [677, 609] on span "Approve Work" at bounding box center [700, 613] width 148 height 24
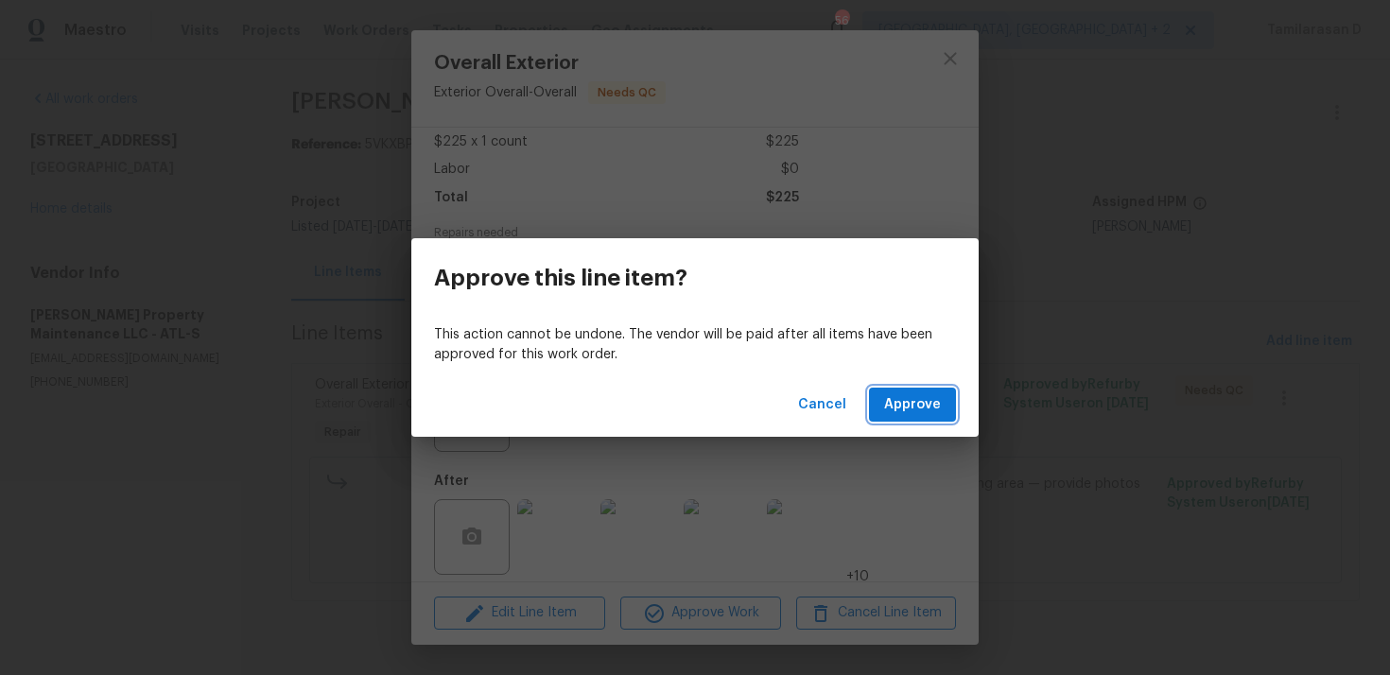
click at [920, 396] on span "Approve" at bounding box center [912, 405] width 57 height 24
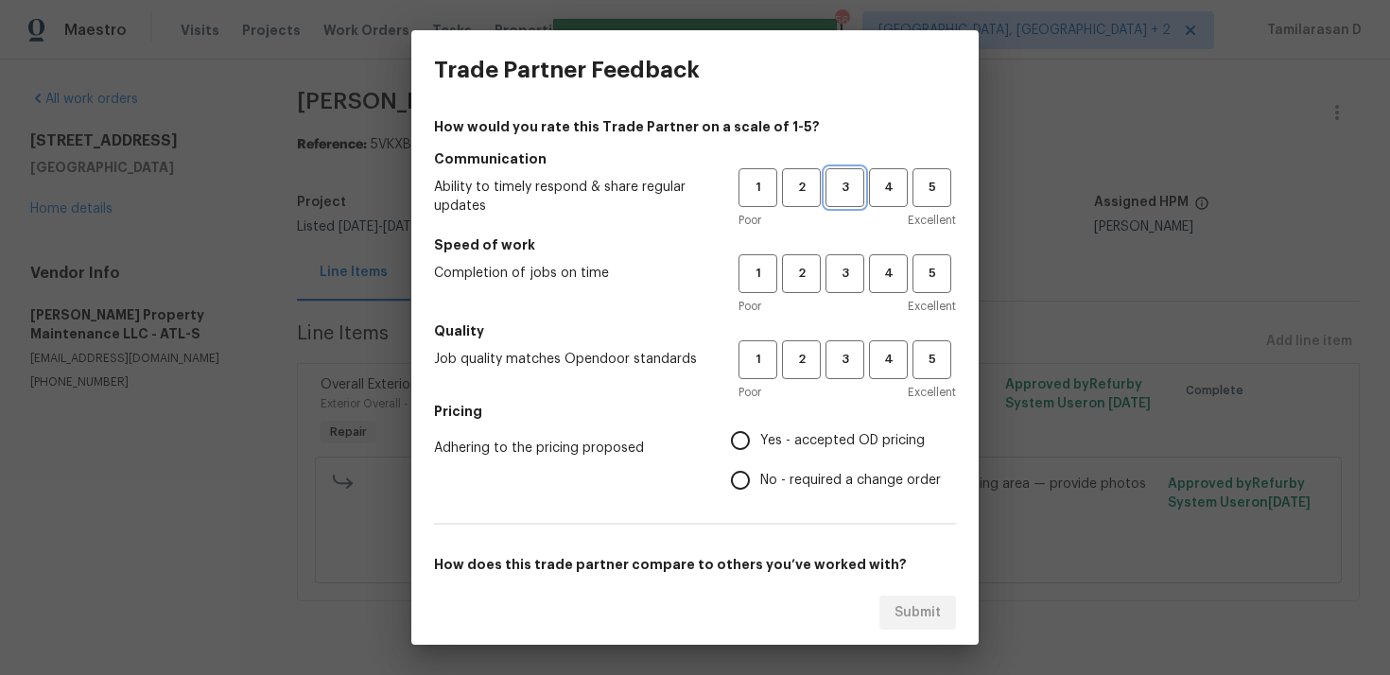
click at [830, 177] on span "3" at bounding box center [844, 188] width 35 height 22
click at [846, 269] on span "3" at bounding box center [844, 274] width 35 height 22
click at [835, 365] on span "3" at bounding box center [844, 360] width 35 height 22
click at [739, 488] on input "No - required a change order" at bounding box center [740, 480] width 40 height 40
radio input "true"
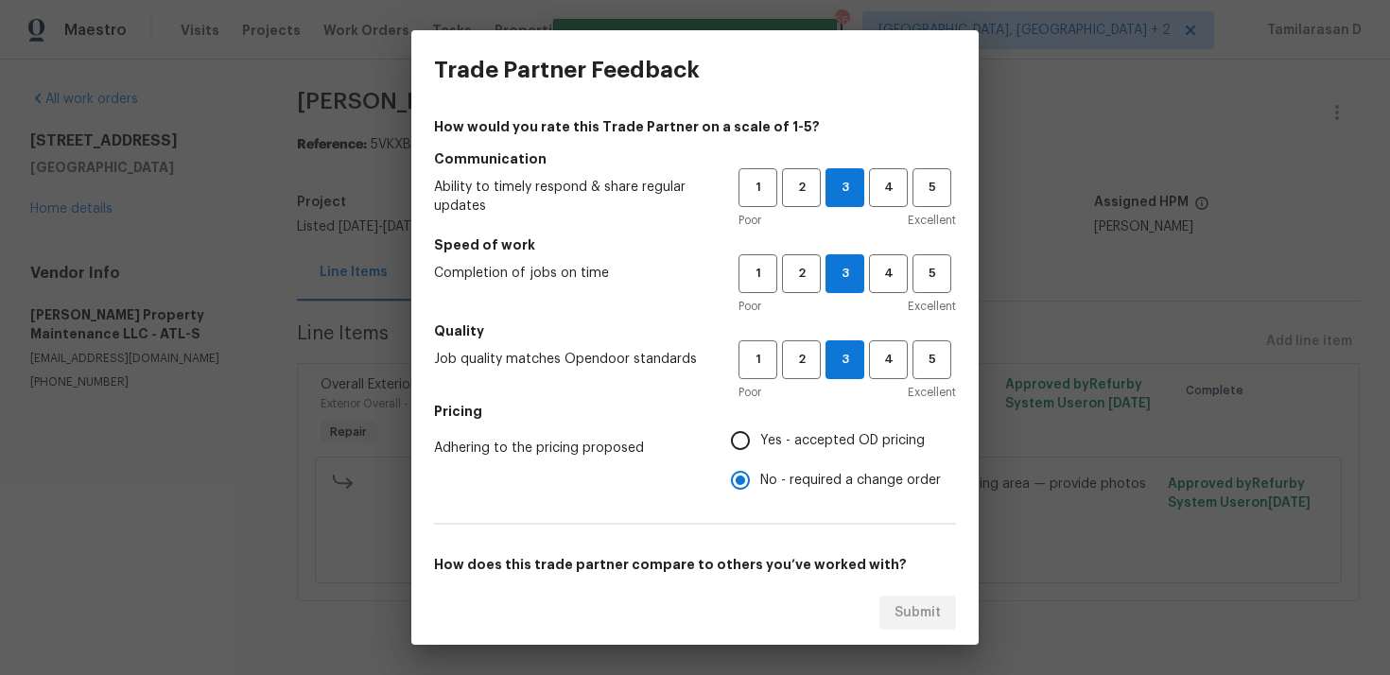
scroll to position [285, 0]
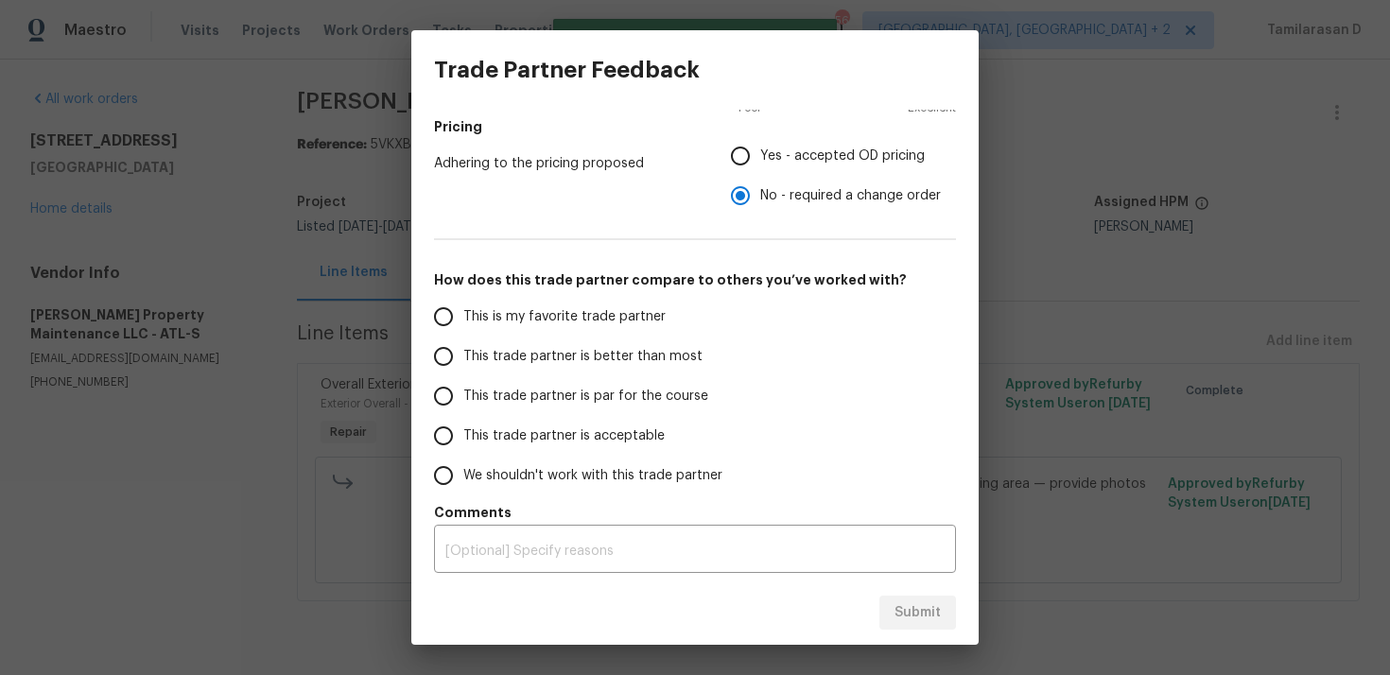
click at [447, 392] on input "This trade partner is par for the course" at bounding box center [444, 396] width 40 height 40
click at [928, 601] on span "Submit" at bounding box center [917, 613] width 46 height 24
radio input "true"
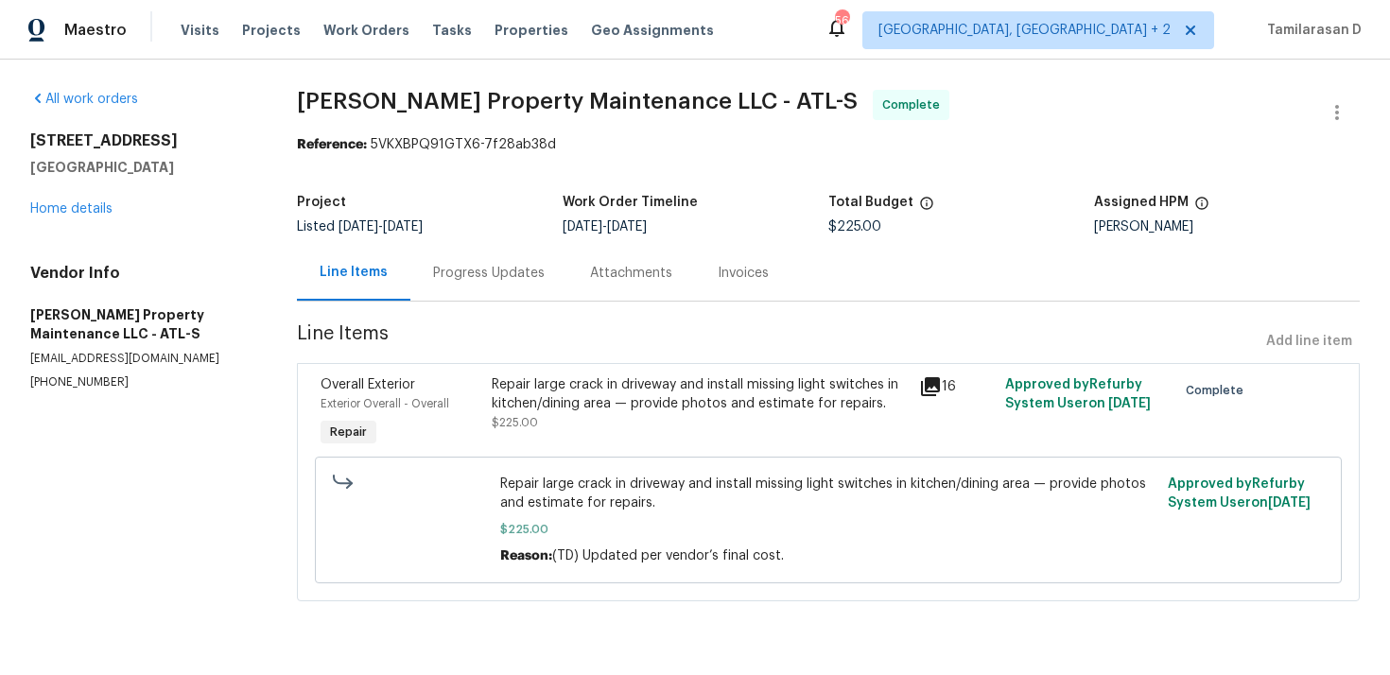
click at [464, 258] on div "Progress Updates" at bounding box center [488, 273] width 157 height 56
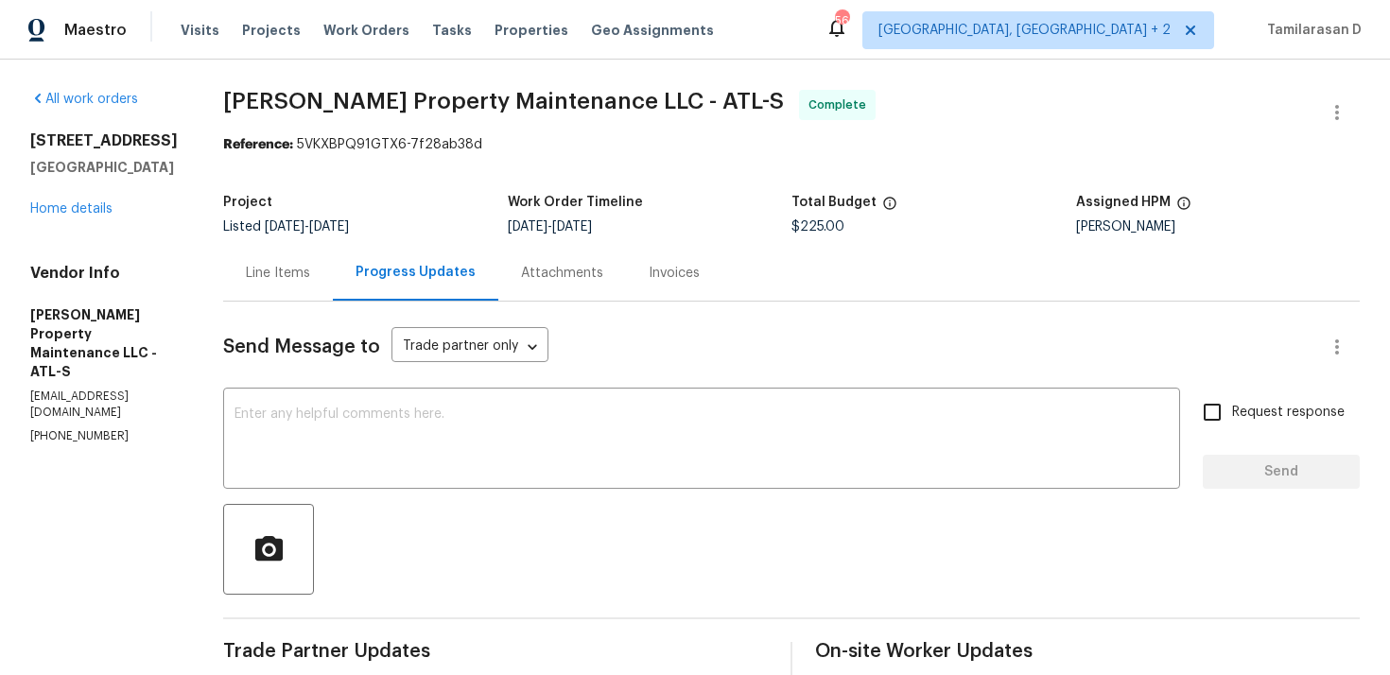
click at [450, 204] on div "Project" at bounding box center [365, 208] width 285 height 25
click at [293, 271] on div "Line Items" at bounding box center [278, 273] width 64 height 19
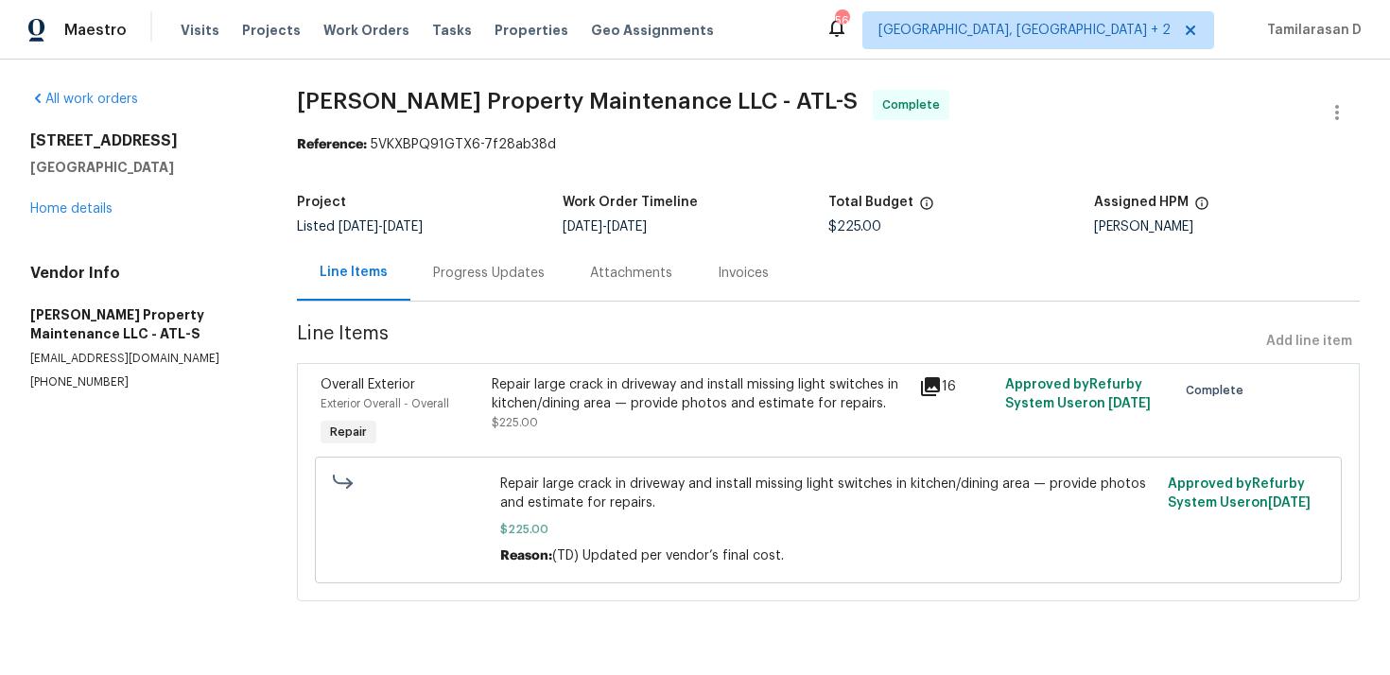
click at [463, 281] on div "Progress Updates" at bounding box center [489, 273] width 112 height 19
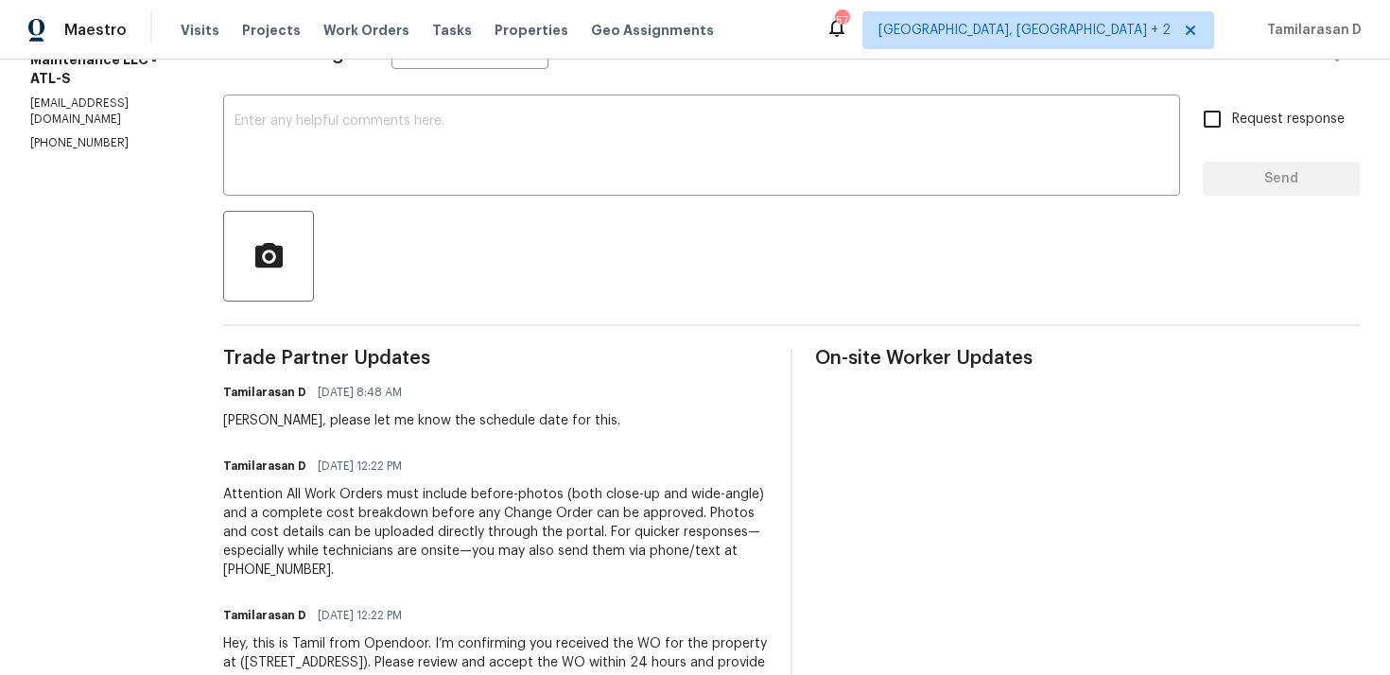
scroll to position [297, 0]
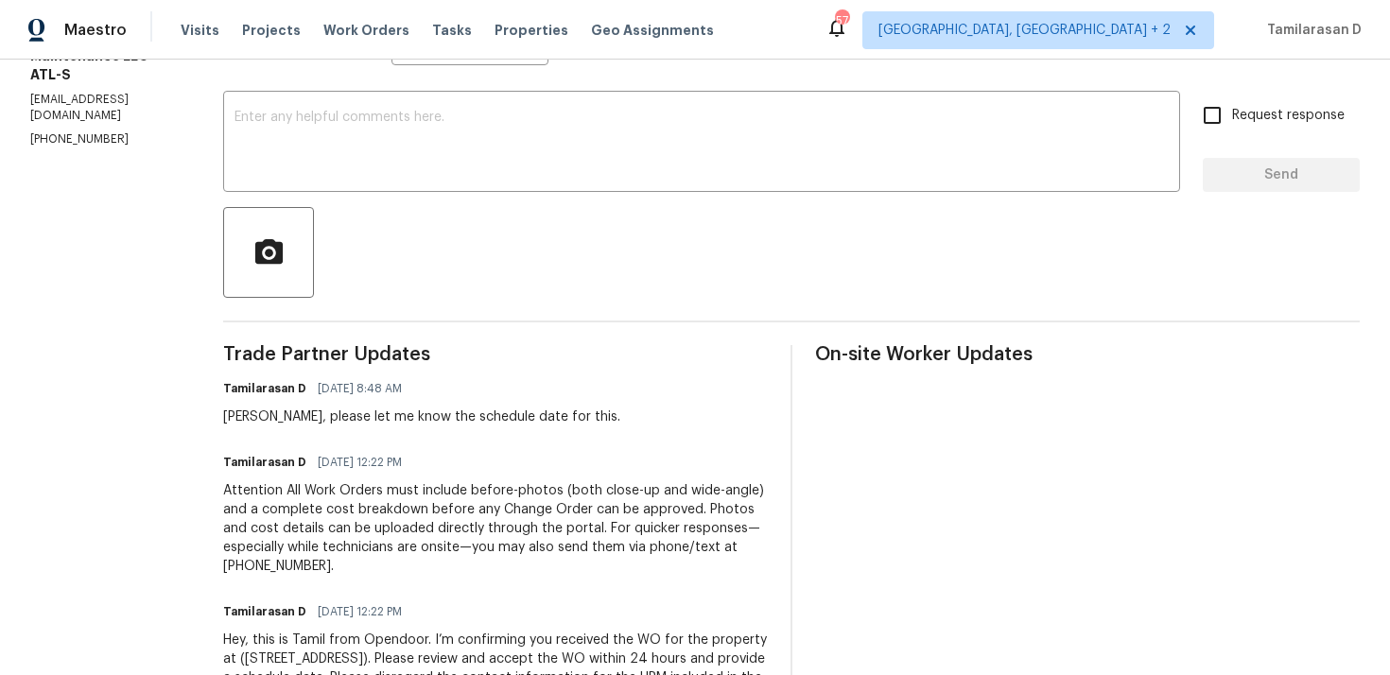
click at [338, 414] on div "[PERSON_NAME], please let me know the schedule date for this." at bounding box center [421, 417] width 397 height 19
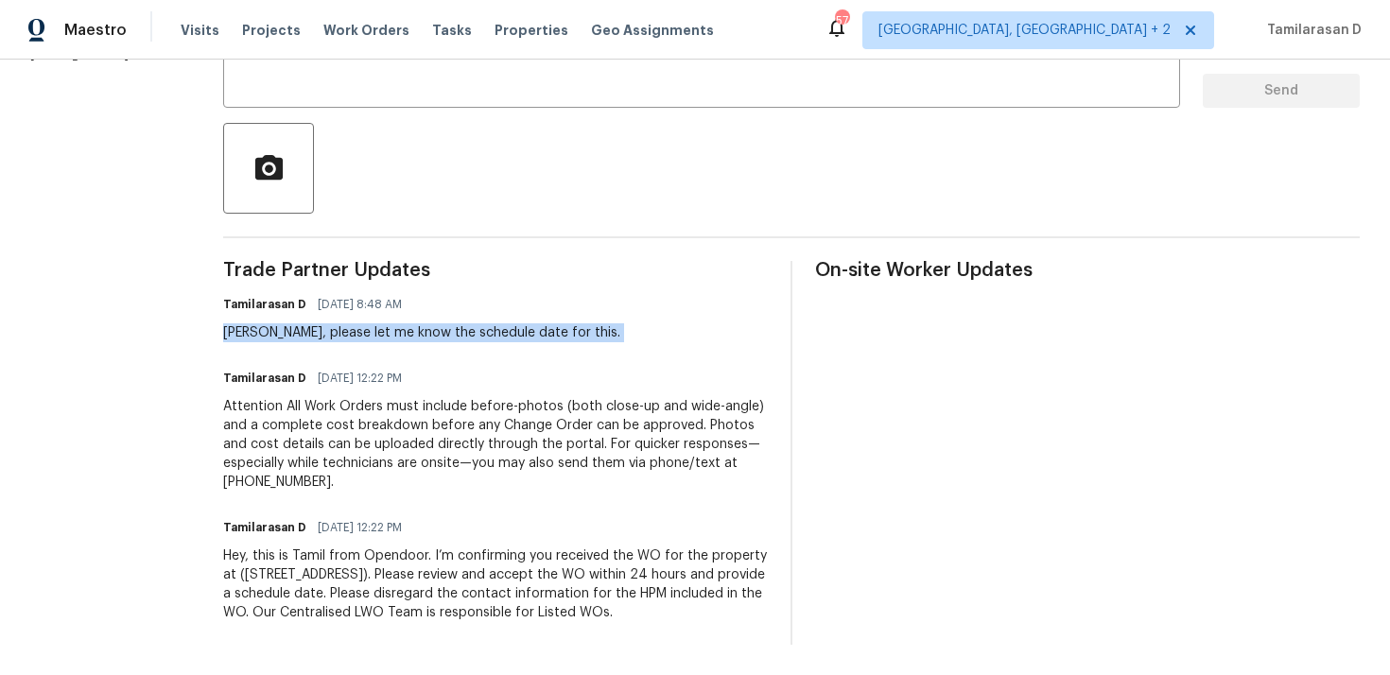
scroll to position [68, 0]
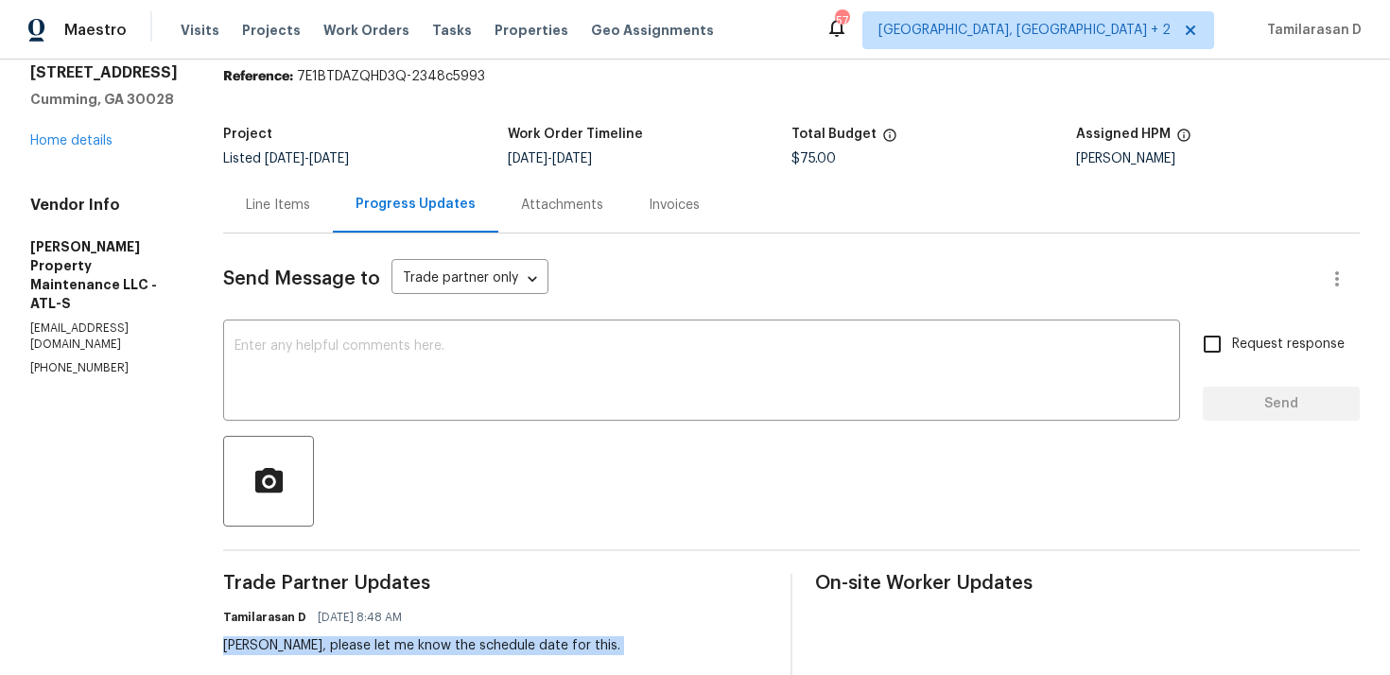
click at [85, 343] on section "All work orders [STREET_ADDRESS][PERSON_NAME] Home details Vendor Info [PERSON_…" at bounding box center [103, 490] width 147 height 936
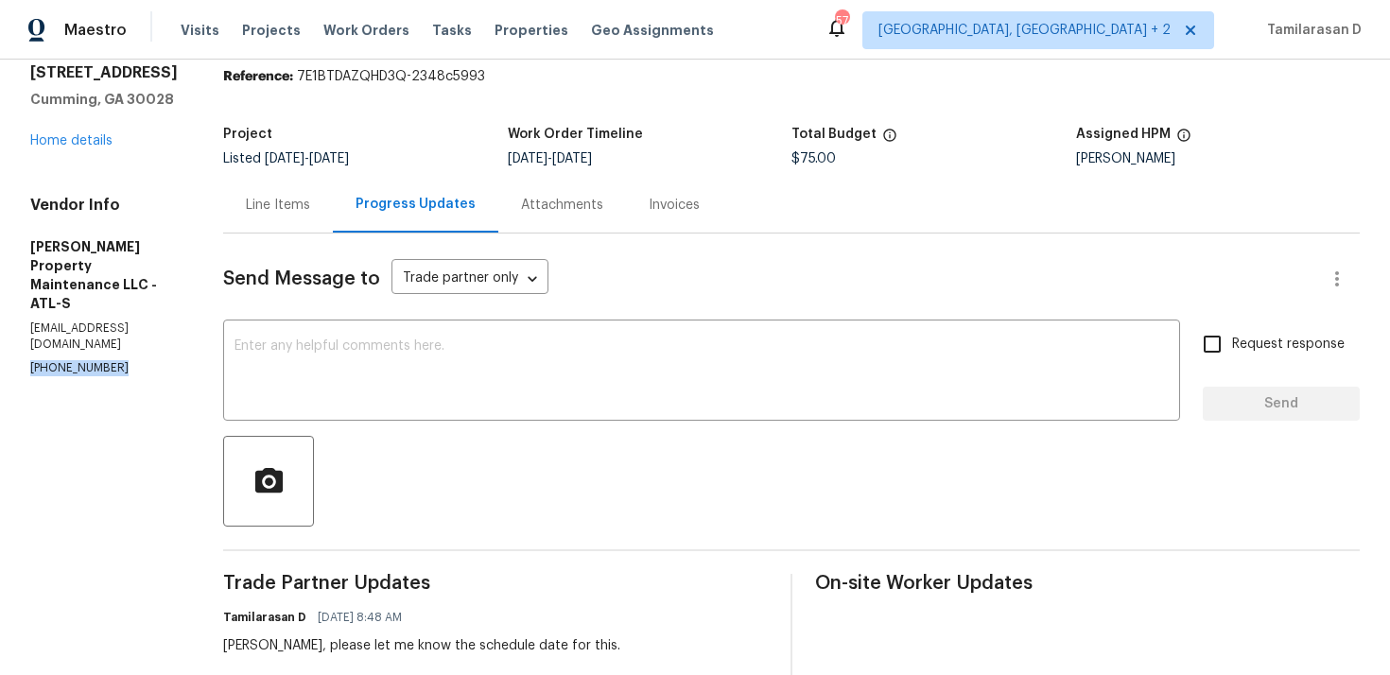
copy p "[PHONE_NUMBER]"
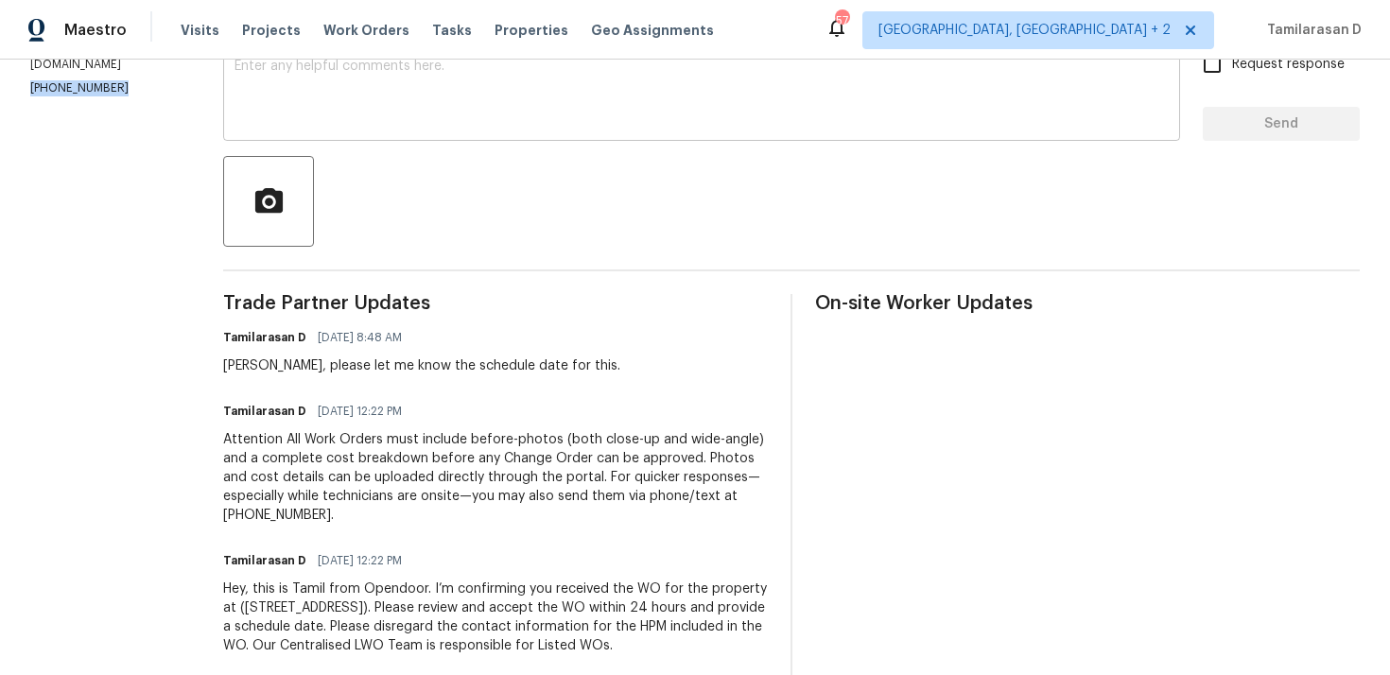
scroll to position [349, 0]
click at [366, 365] on div "[PERSON_NAME], please let me know the schedule date for this." at bounding box center [421, 365] width 397 height 19
click at [366, 365] on div "Daniel, please let me know the schedule date for this." at bounding box center [421, 365] width 397 height 19
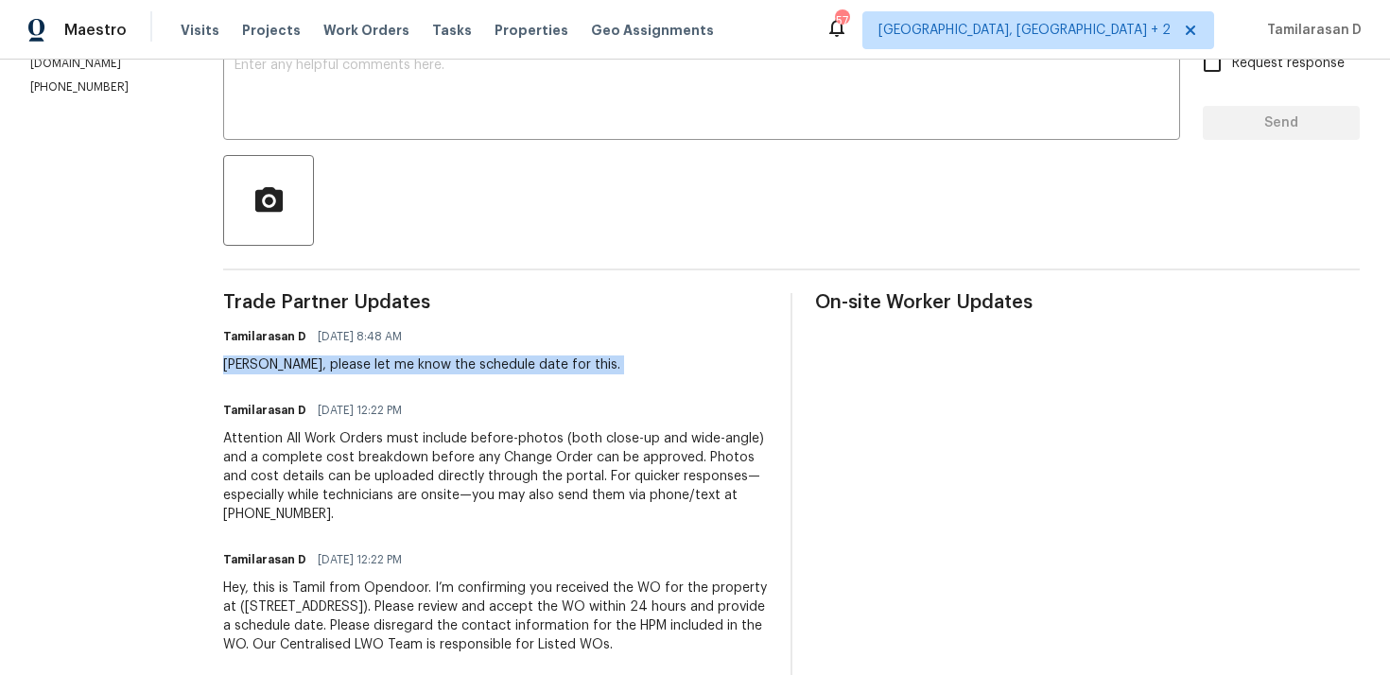
scroll to position [78, 0]
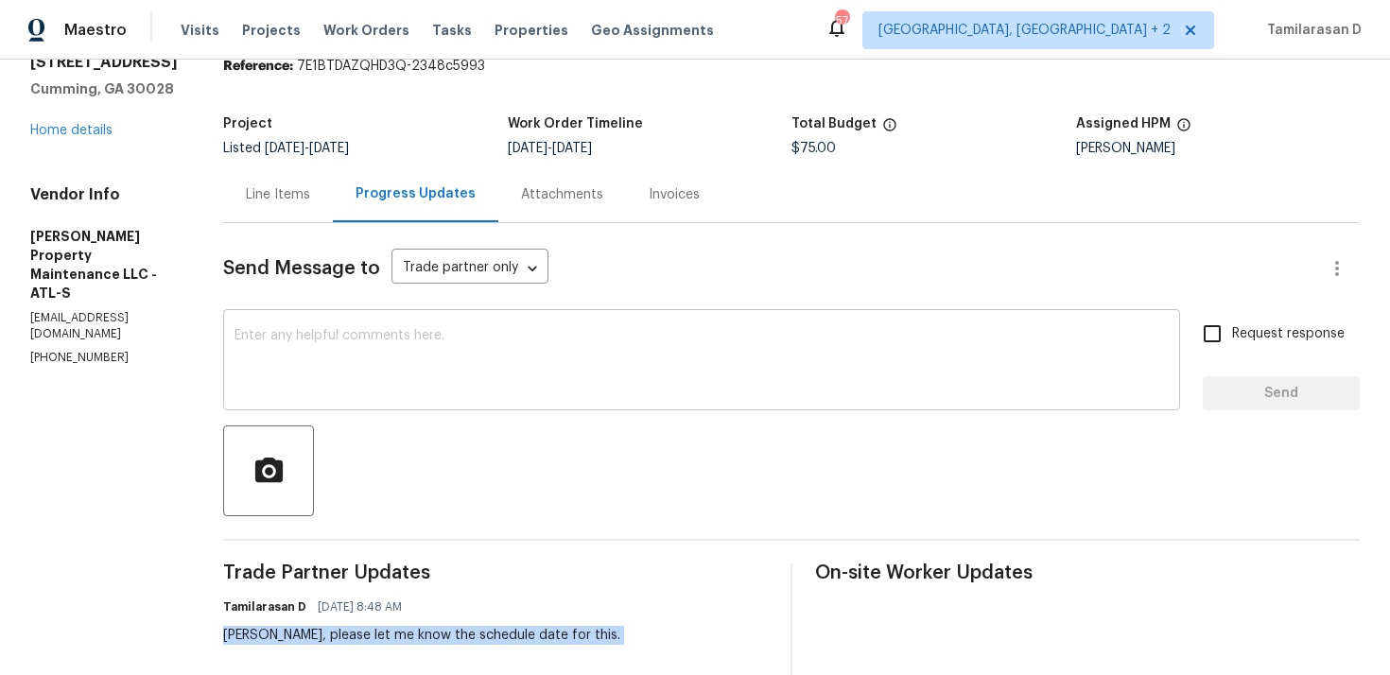
click at [309, 335] on textarea at bounding box center [701, 362] width 934 height 66
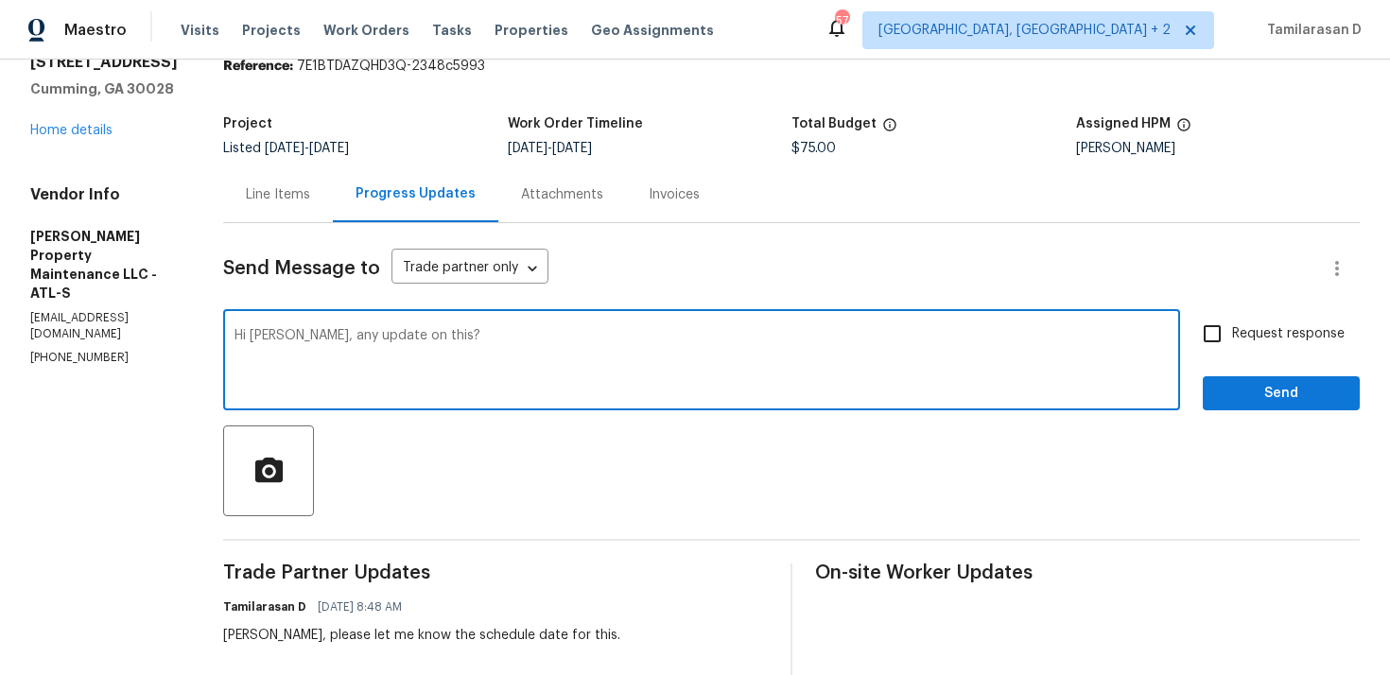
type textarea "Hi Daniel, any update on this?"
click at [1245, 339] on span "Request response" at bounding box center [1288, 334] width 113 height 20
click at [1232, 339] on input "Request response" at bounding box center [1212, 334] width 40 height 40
checkbox input "true"
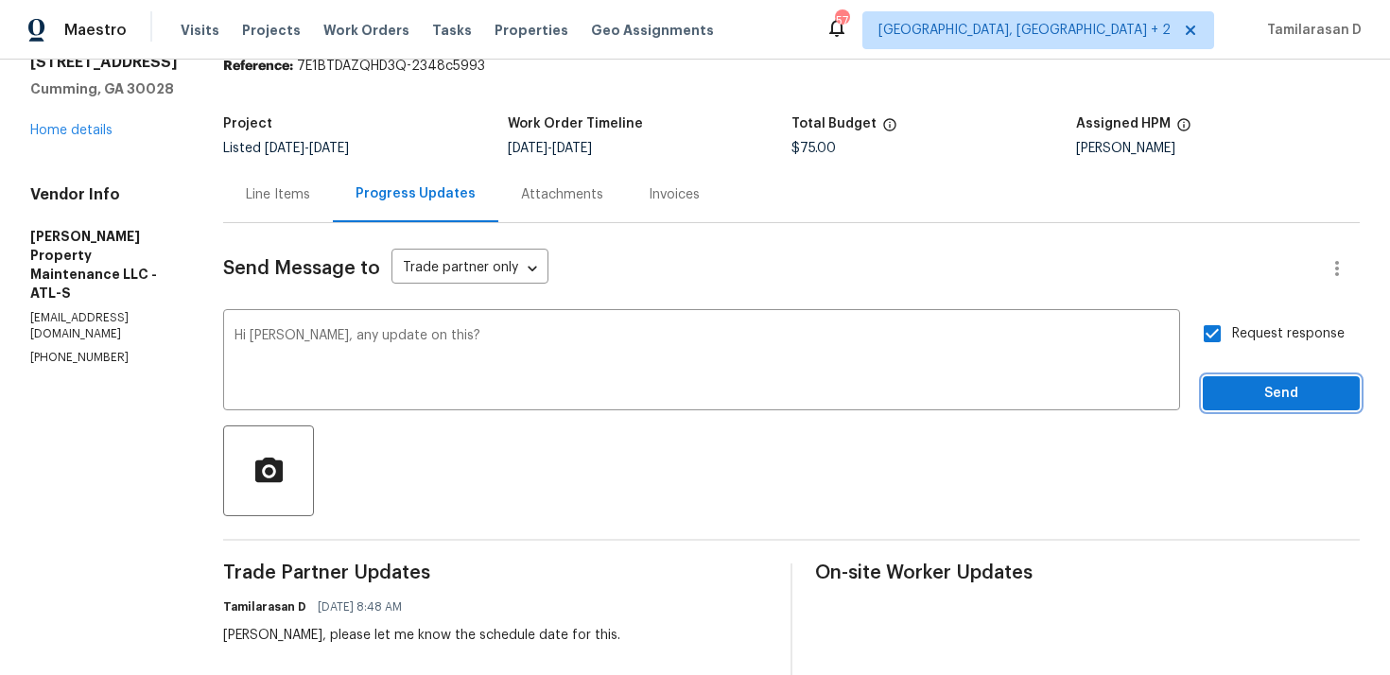
click at [1241, 391] on span "Send" at bounding box center [1281, 394] width 127 height 24
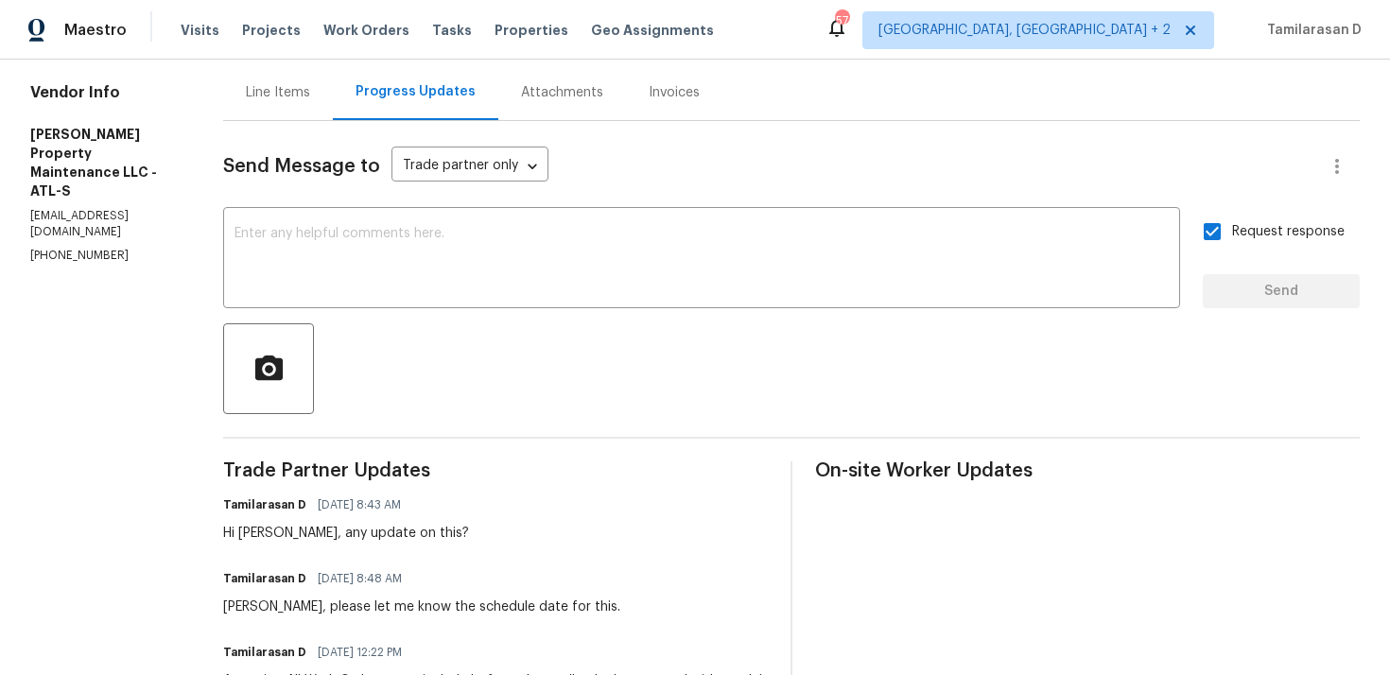
scroll to position [0, 0]
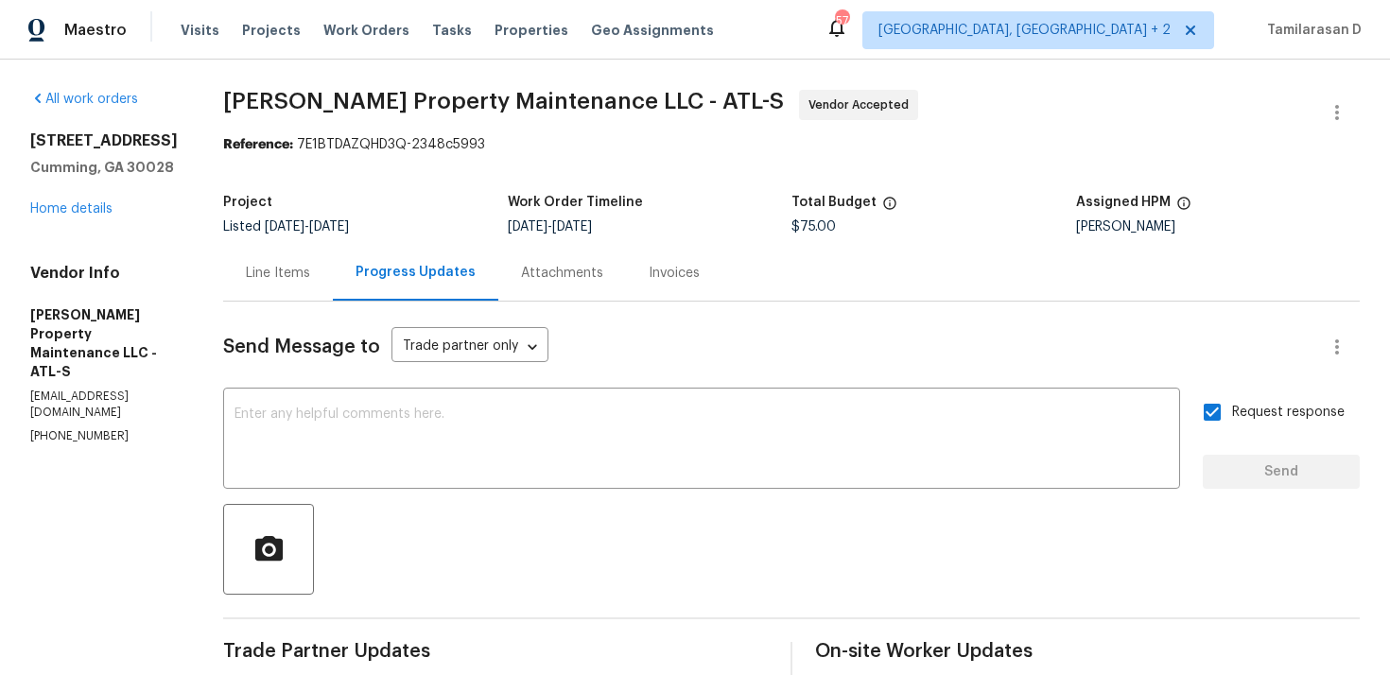
click at [390, 195] on div "Project Listed 7/28/2025 - 10/1/2025 Work Order Timeline 9/29/2025 - 10/1/2025 …" at bounding box center [791, 214] width 1136 height 61
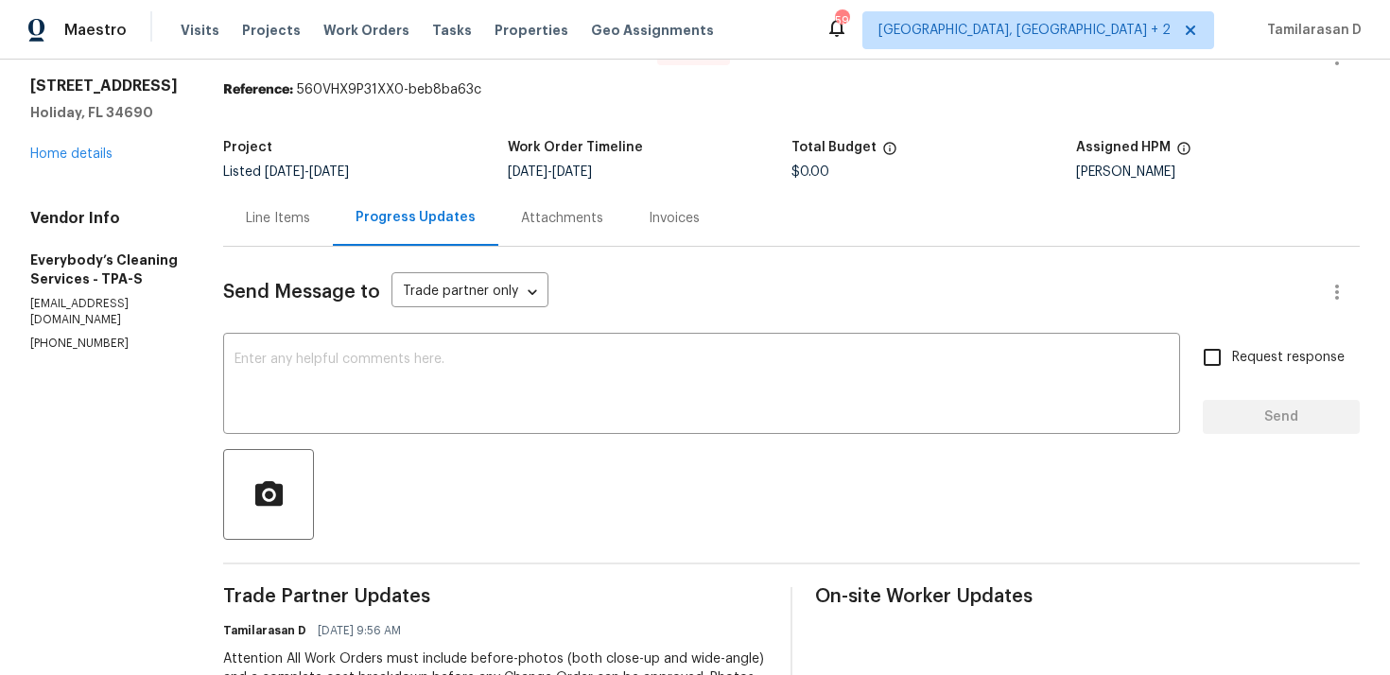
scroll to position [113, 0]
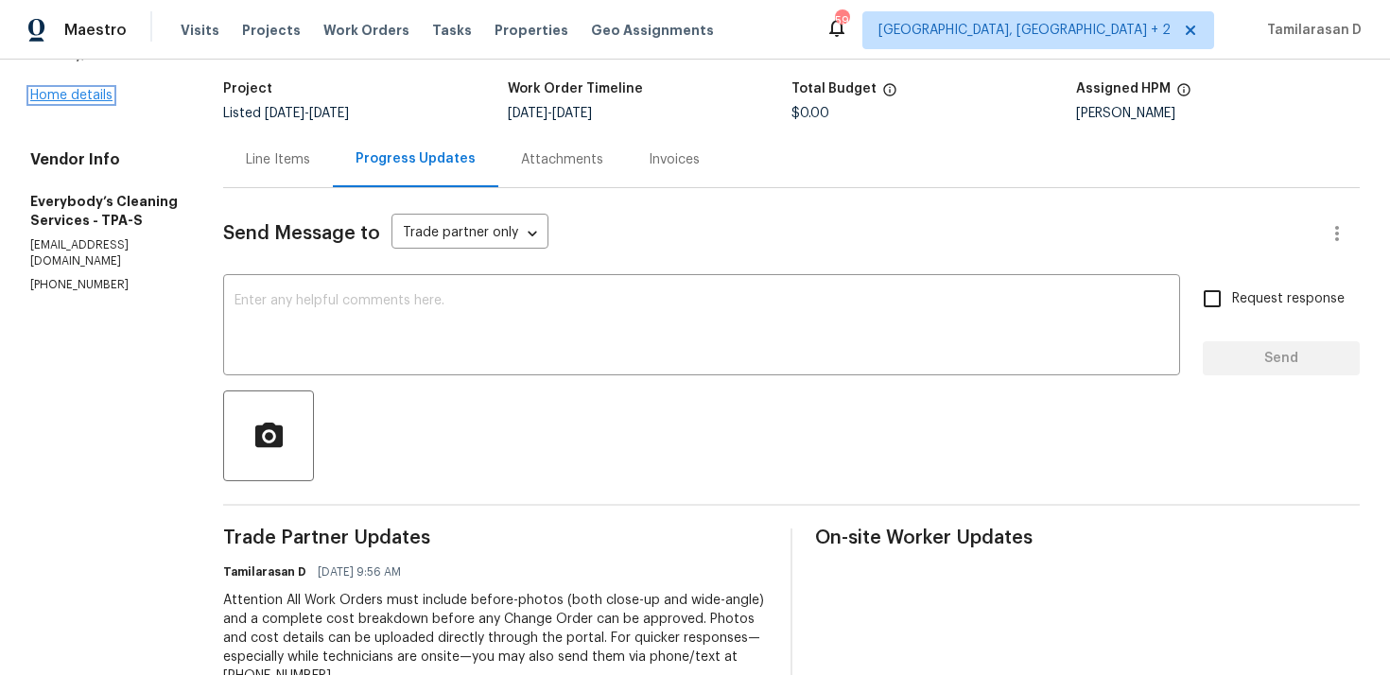
click at [88, 97] on link "Home details" at bounding box center [71, 95] width 82 height 13
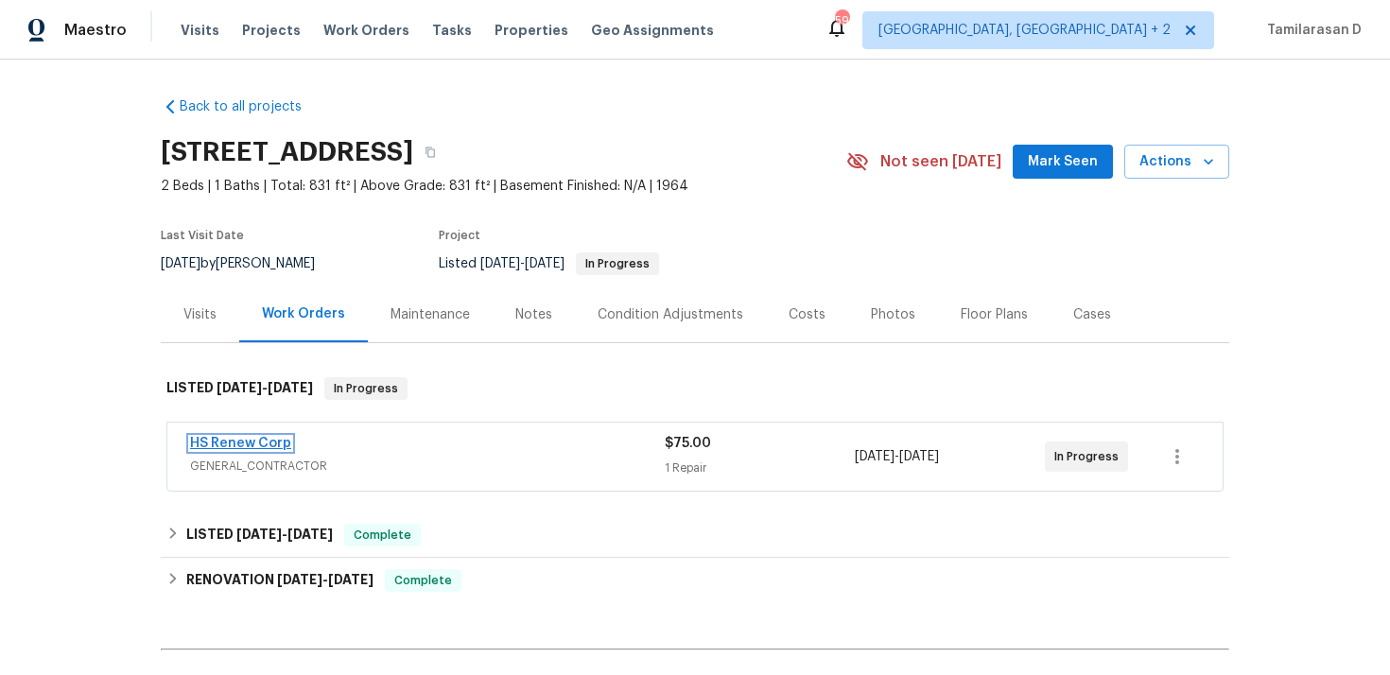
click at [256, 445] on link "HS Renew Corp" at bounding box center [240, 443] width 101 height 13
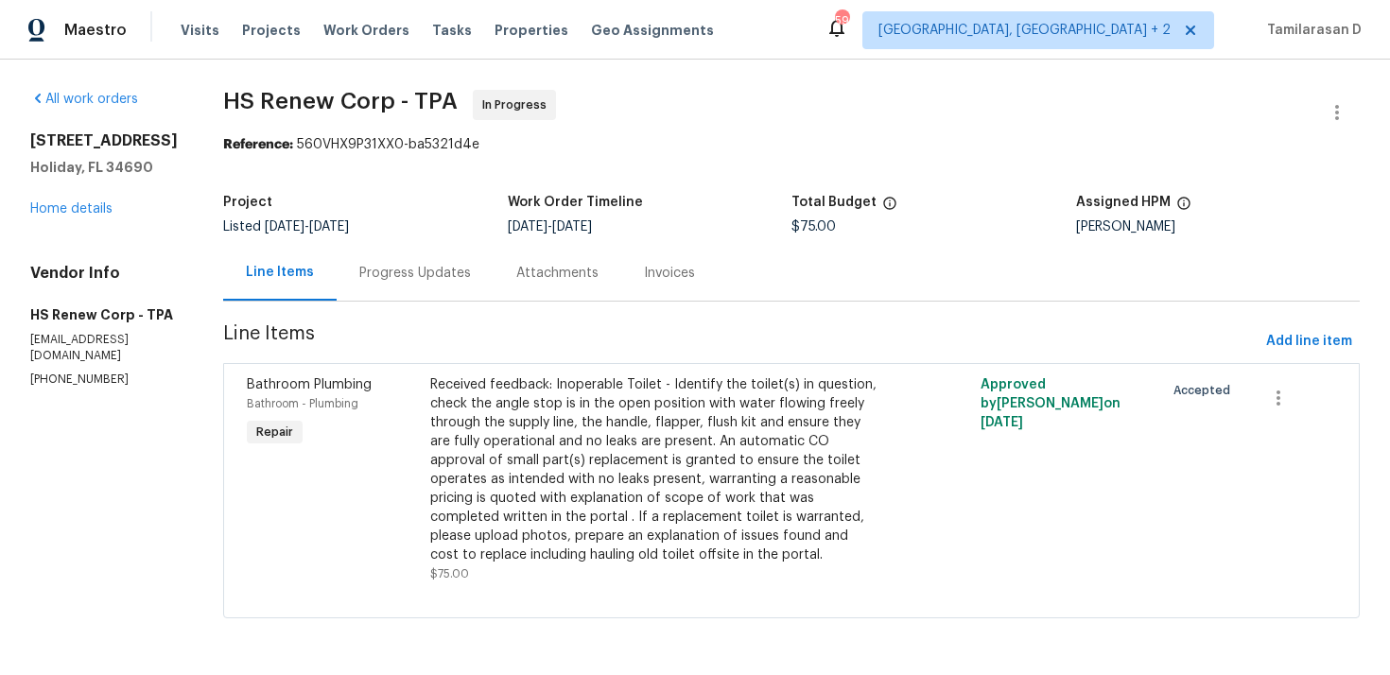
click at [404, 264] on div "Progress Updates" at bounding box center [415, 273] width 112 height 19
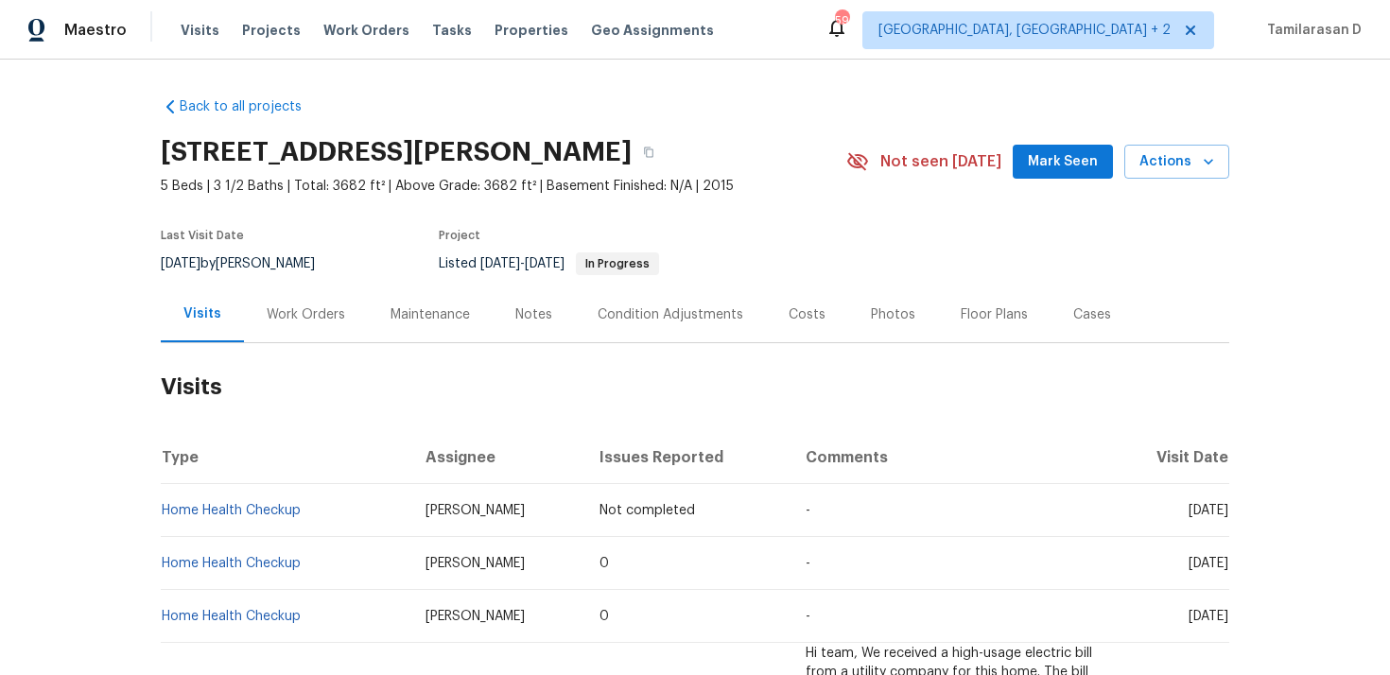
click at [289, 325] on div "Work Orders" at bounding box center [306, 314] width 124 height 56
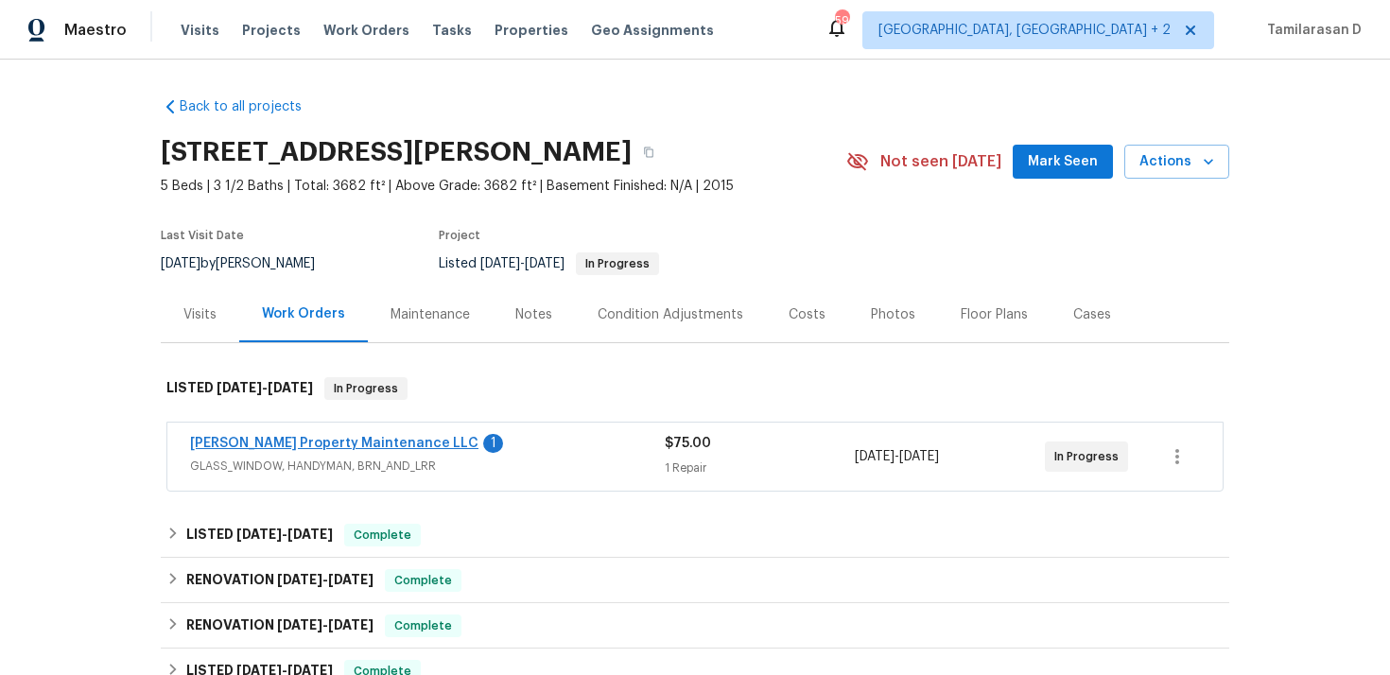
scroll to position [54, 0]
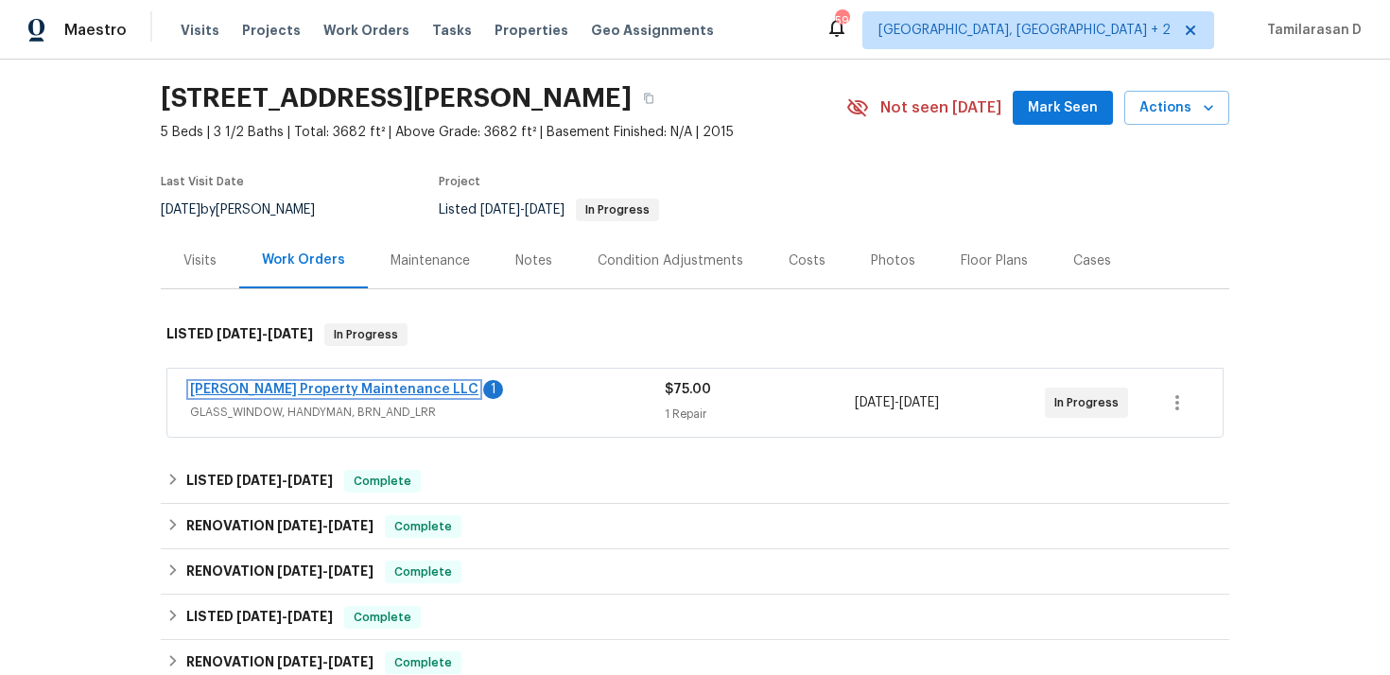
click at [311, 385] on link "[PERSON_NAME] Property Maintenance LLC" at bounding box center [334, 389] width 288 height 13
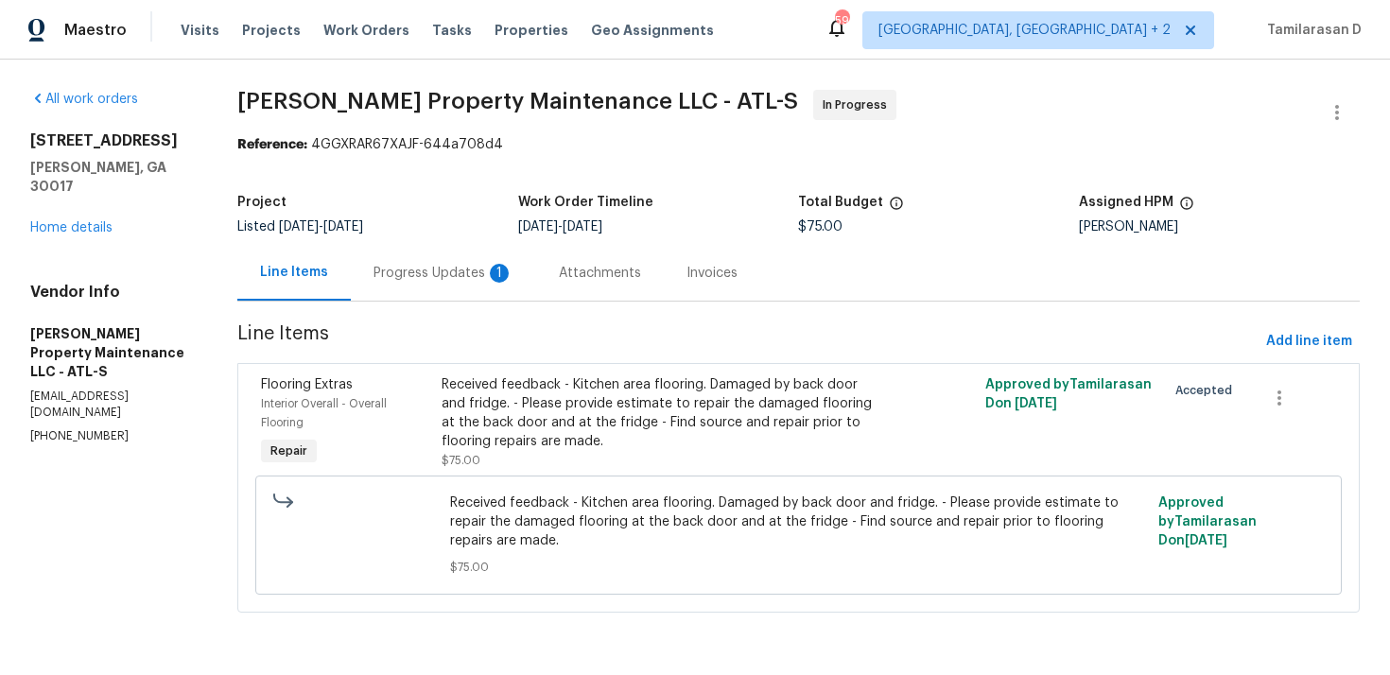
click at [442, 277] on div "Progress Updates 1" at bounding box center [443, 273] width 140 height 19
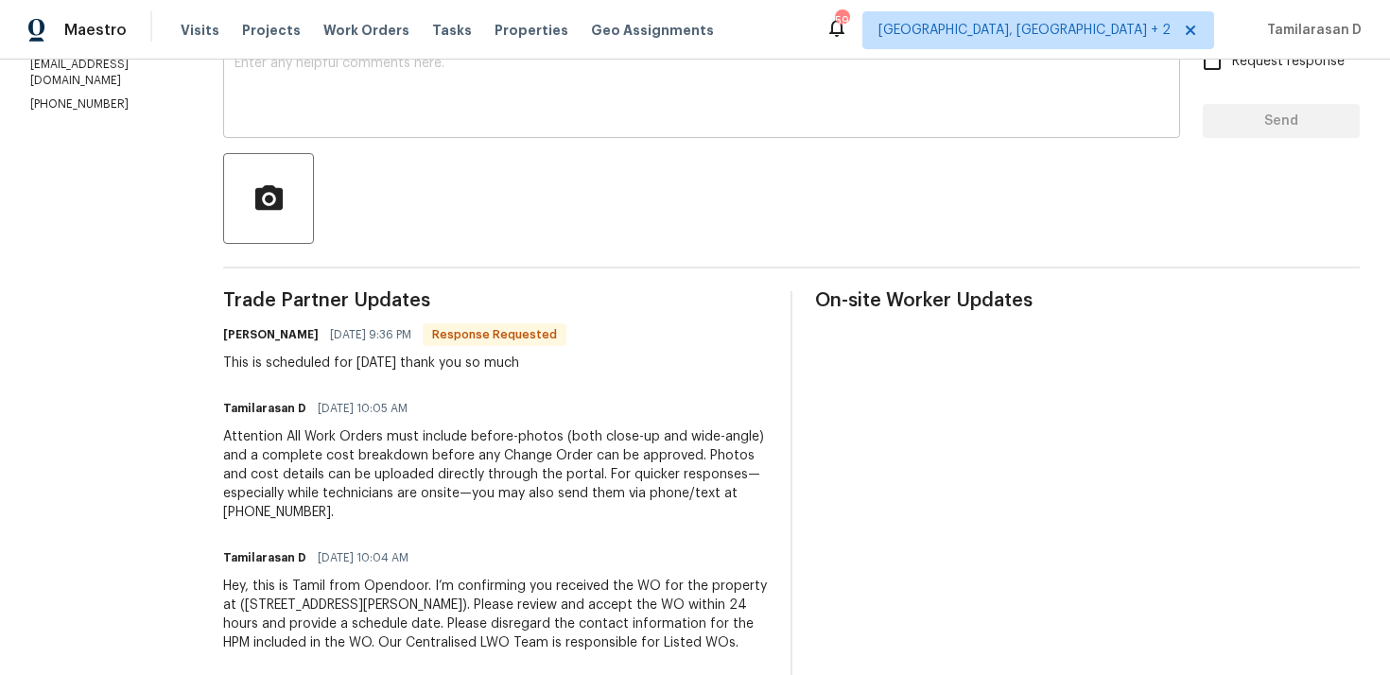
scroll to position [353, 0]
click at [329, 361] on div "This is scheduled for [DATE] thank you so much" at bounding box center [394, 361] width 343 height 19
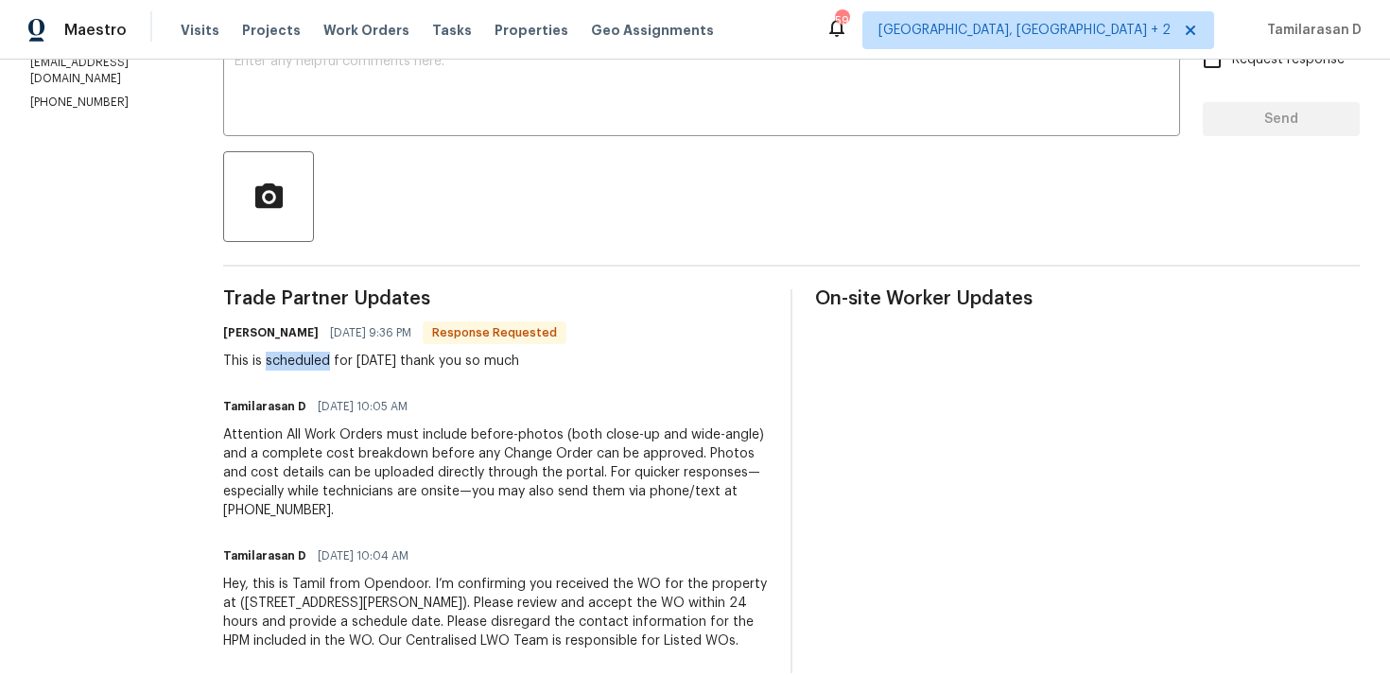
click at [329, 361] on div "This is scheduled for [DATE] thank you so much" at bounding box center [394, 361] width 343 height 19
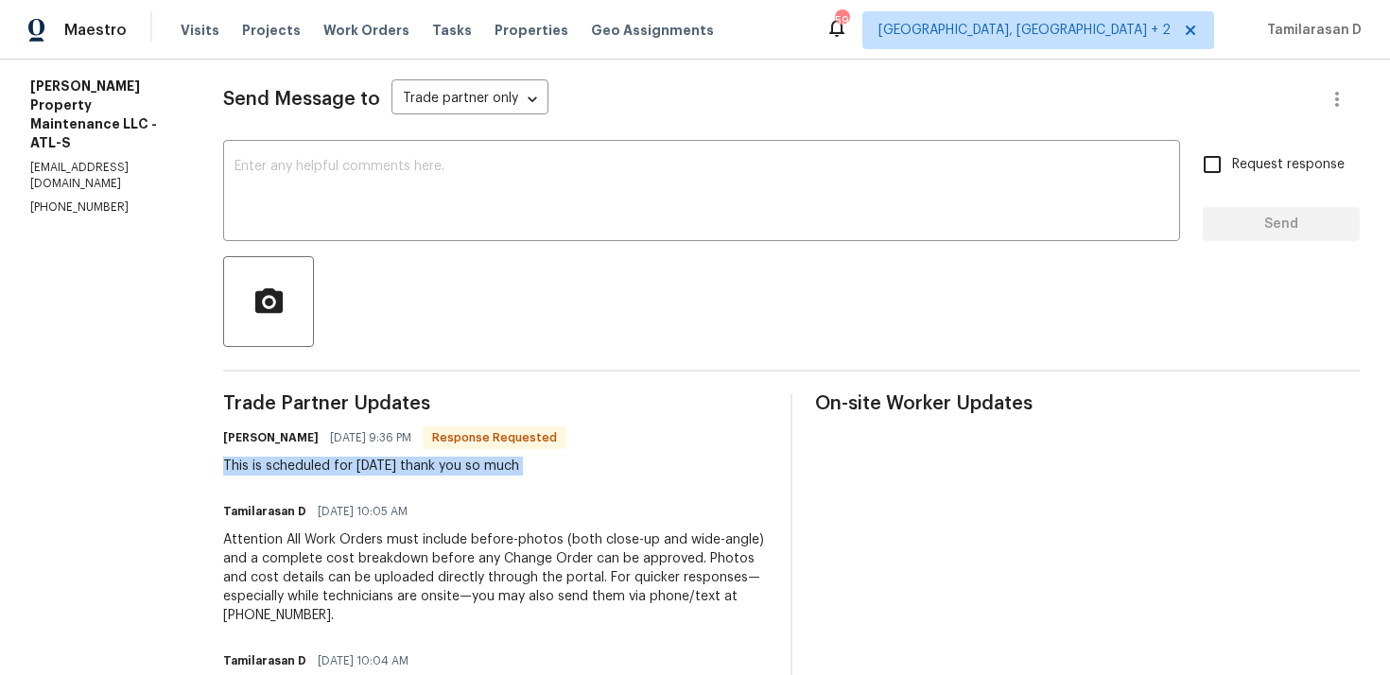
scroll to position [222, 0]
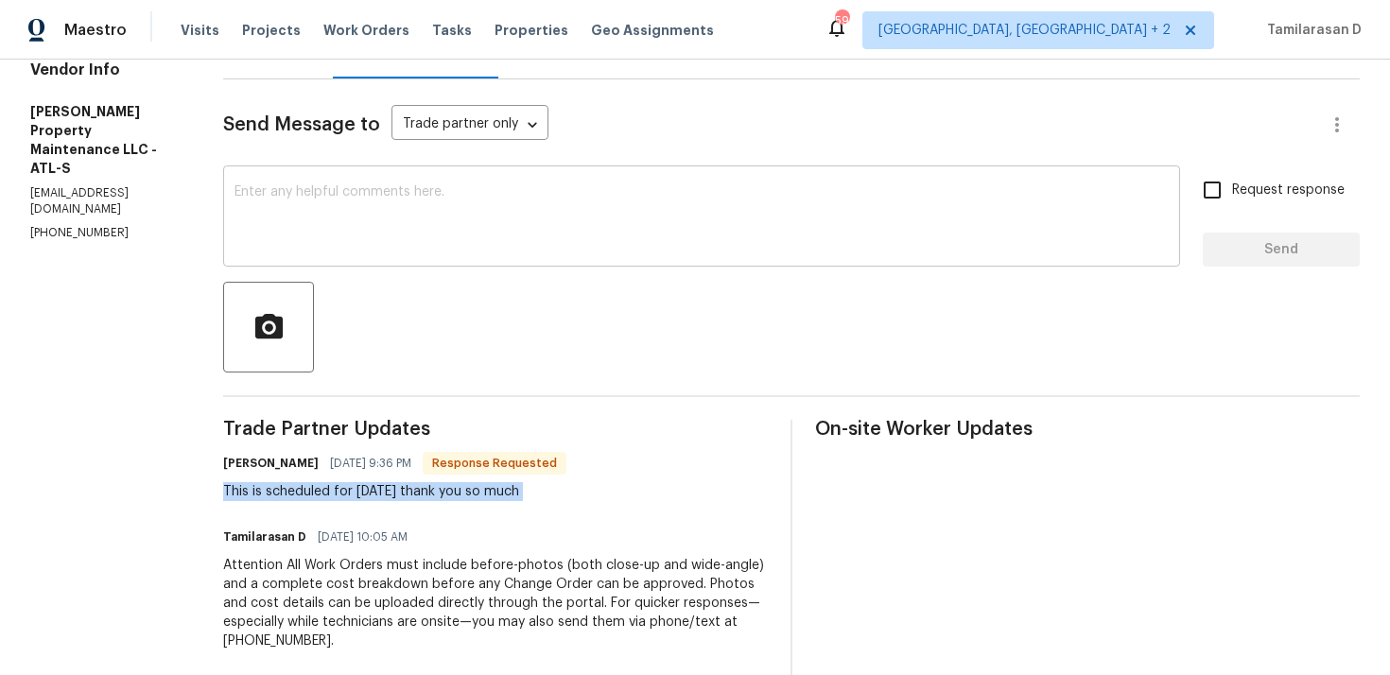
click at [267, 212] on textarea at bounding box center [701, 218] width 934 height 66
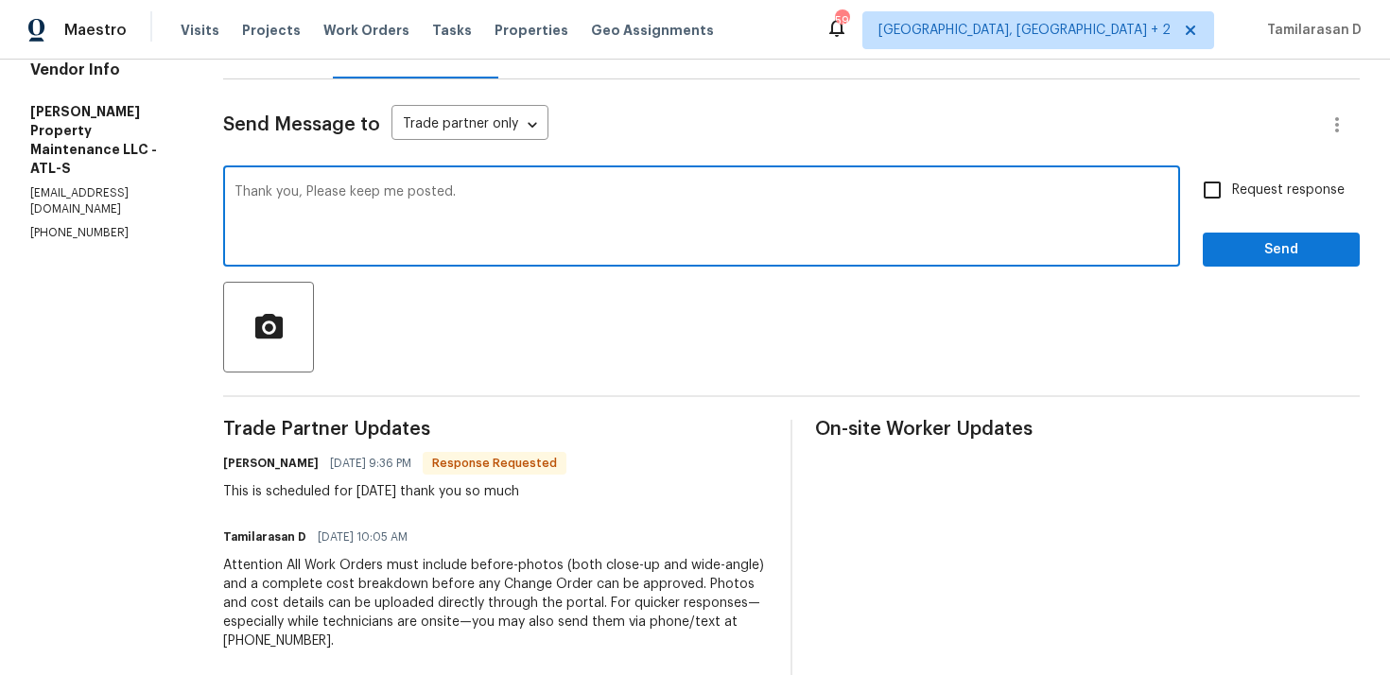
type textarea "Thank you, Please keep me posted."
click at [1217, 201] on input "Request response" at bounding box center [1212, 190] width 40 height 40
checkbox input "true"
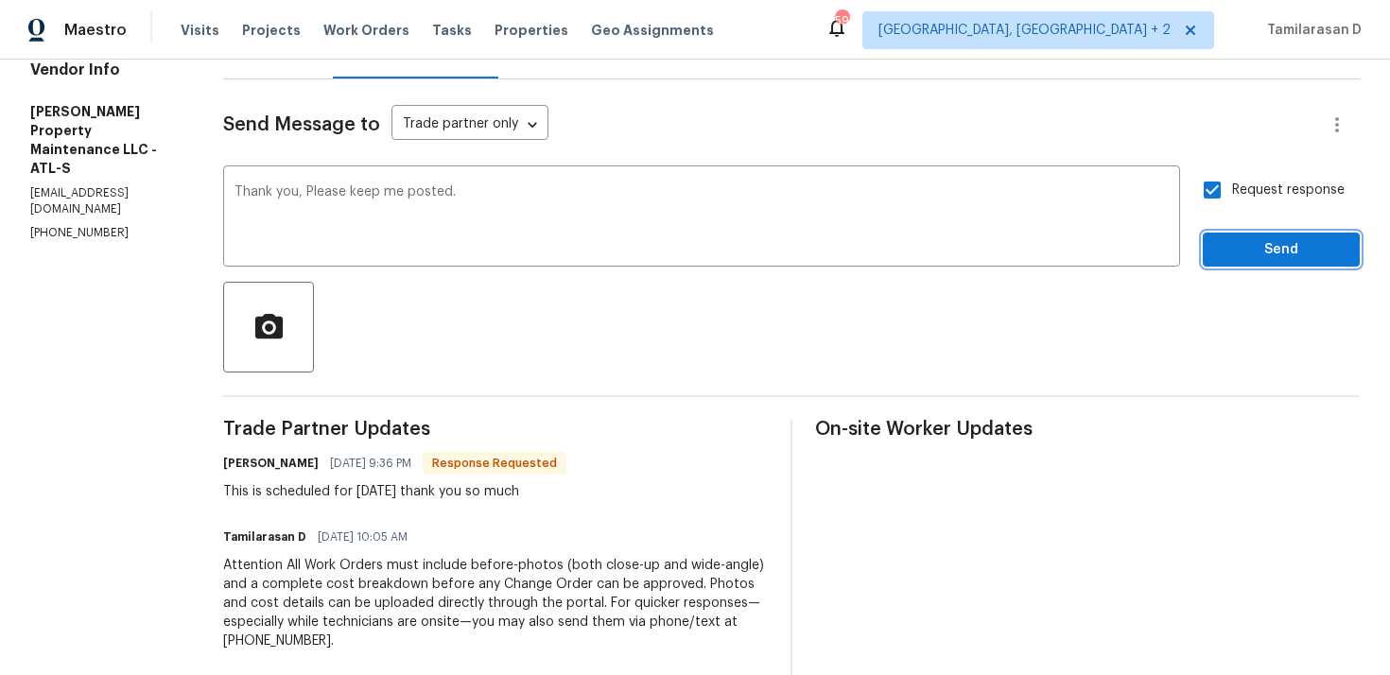
click at [1261, 255] on span "Send" at bounding box center [1281, 250] width 127 height 24
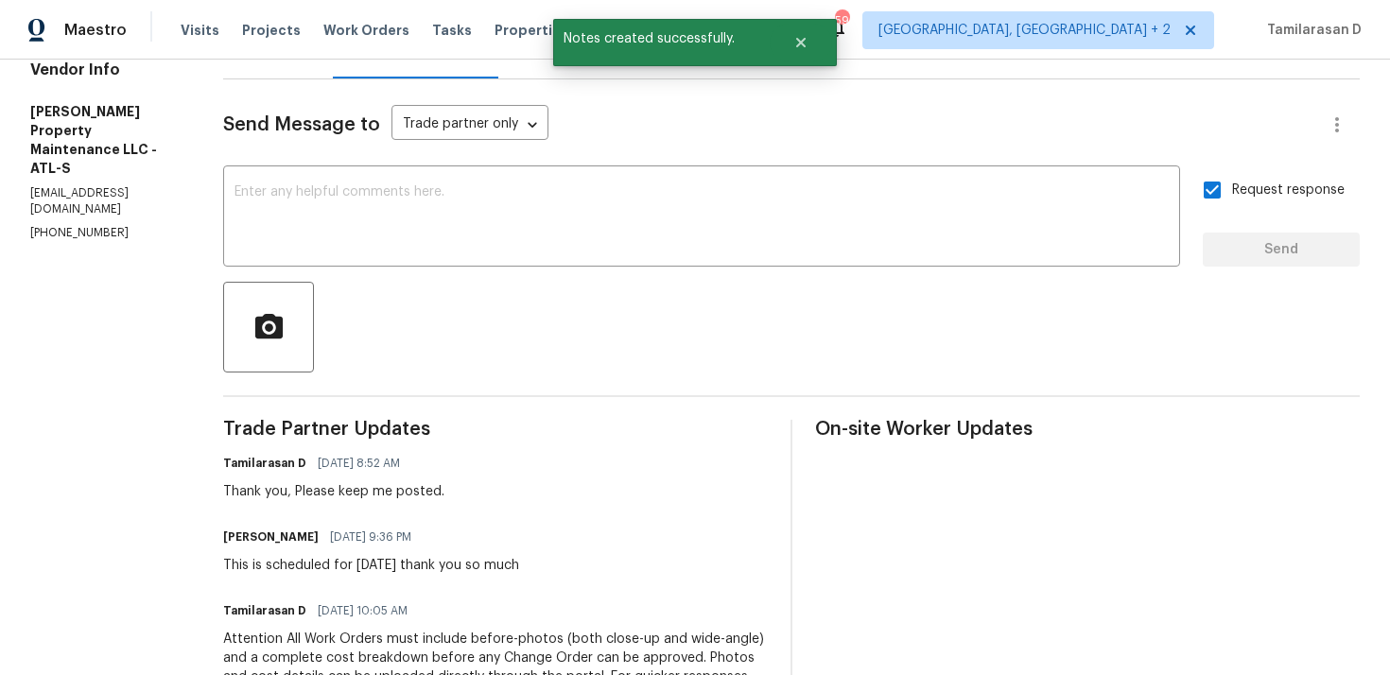
click at [298, 564] on div "This is scheduled for tomorrow thank you so much" at bounding box center [371, 565] width 296 height 19
copy div "This is scheduled for tomorrow thank you so much"
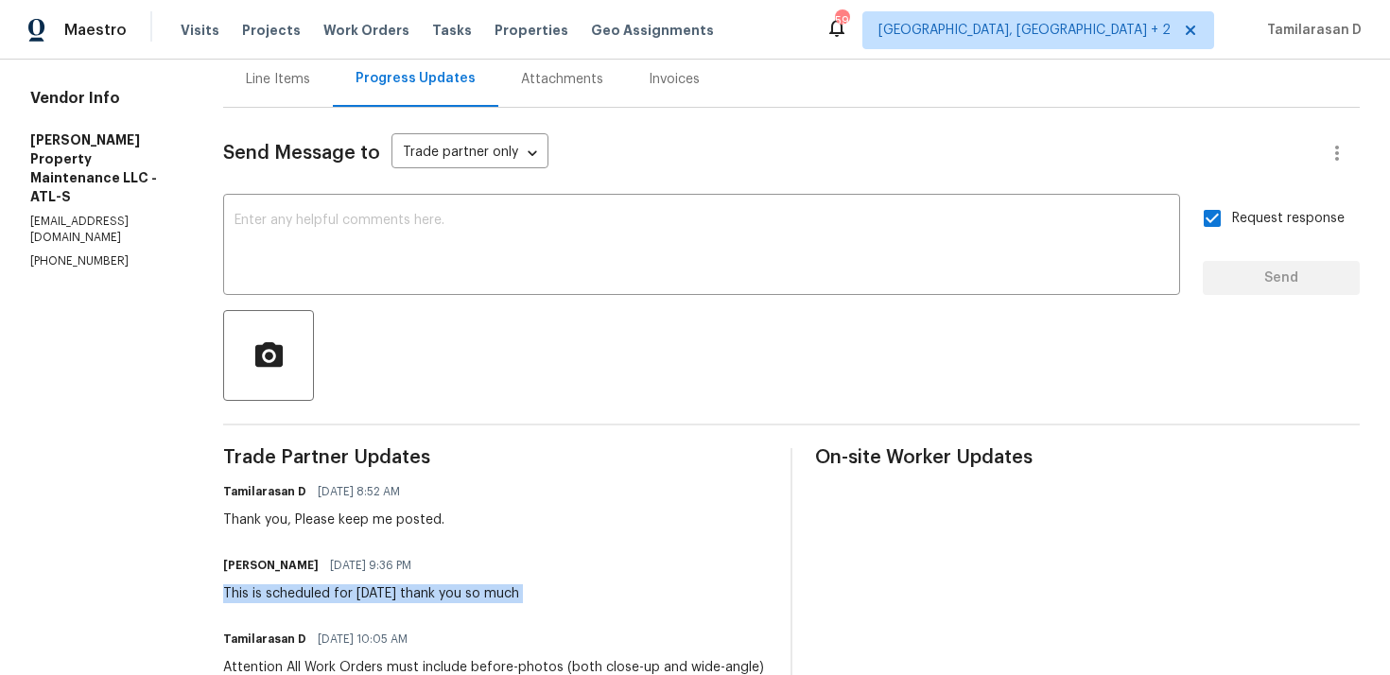
scroll to position [152, 0]
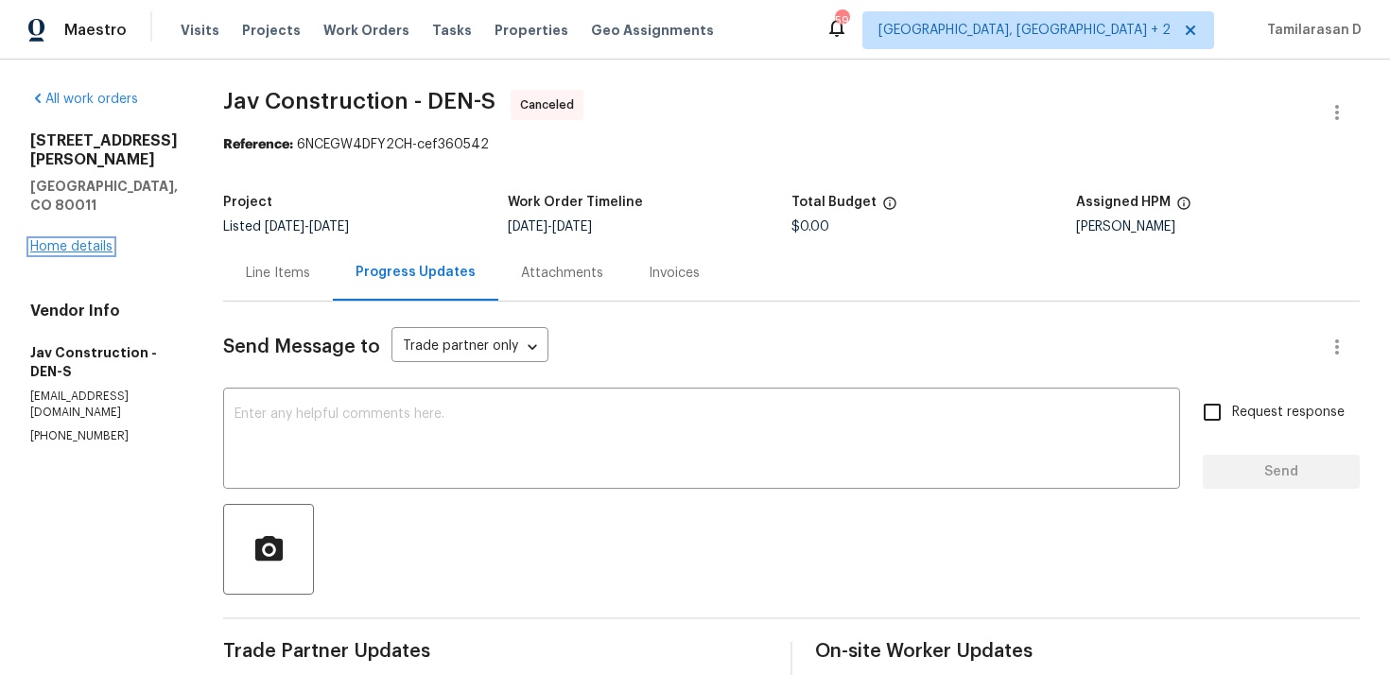
click at [102, 240] on link "Home details" at bounding box center [71, 246] width 82 height 13
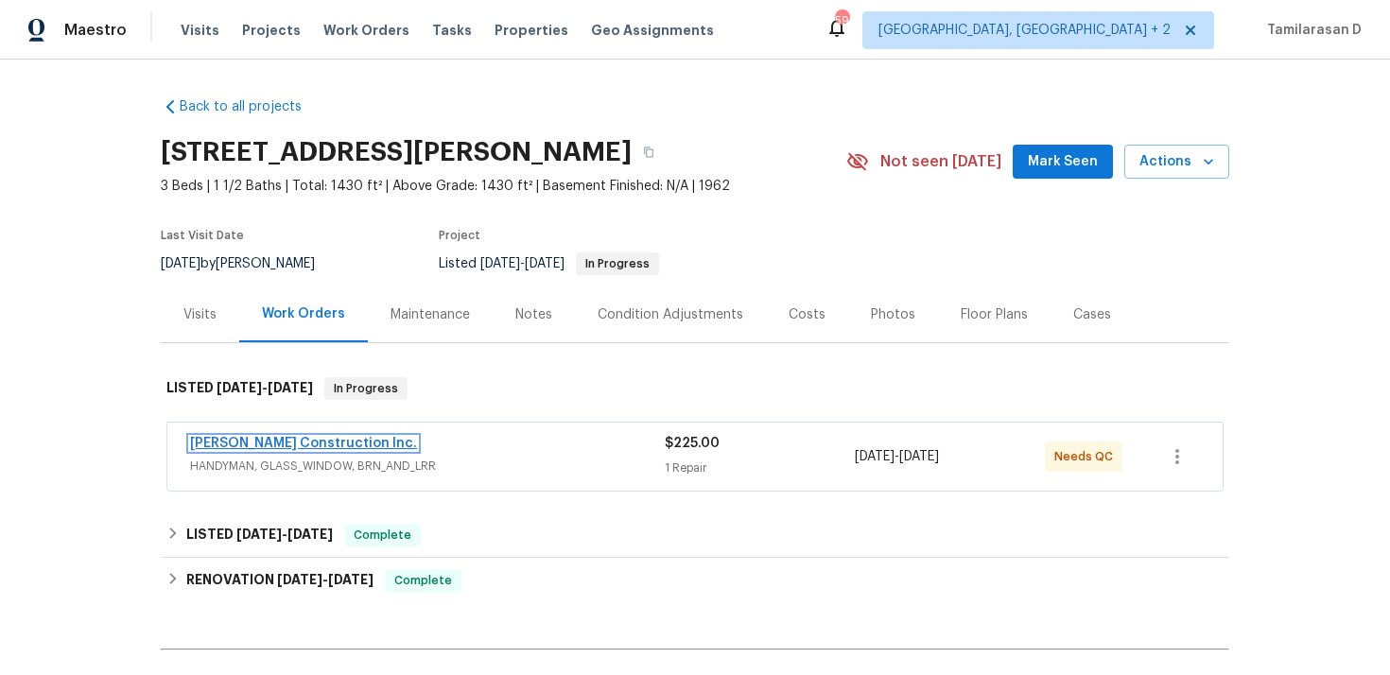
click at [282, 437] on link "[PERSON_NAME] Construction Inc." at bounding box center [303, 443] width 227 height 13
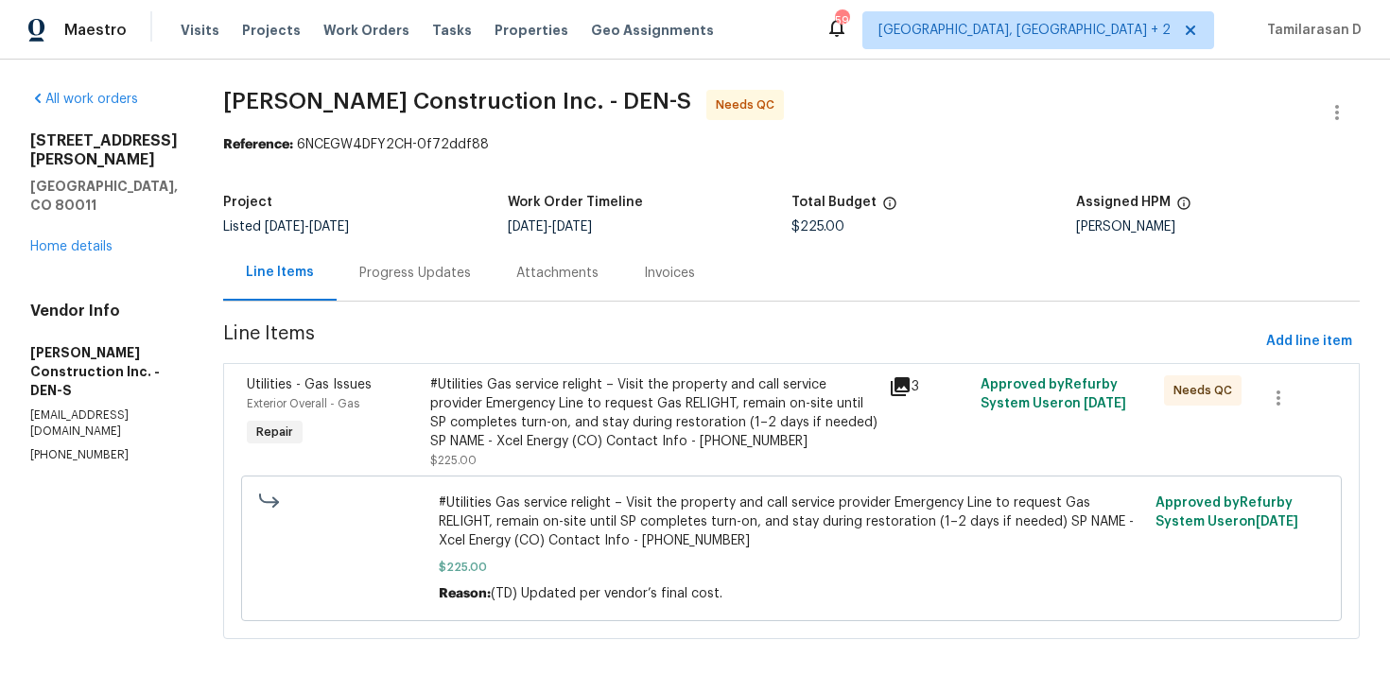
click at [529, 384] on div "#Utilities Gas service relight – Visit the property and call service provider E…" at bounding box center [653, 413] width 447 height 76
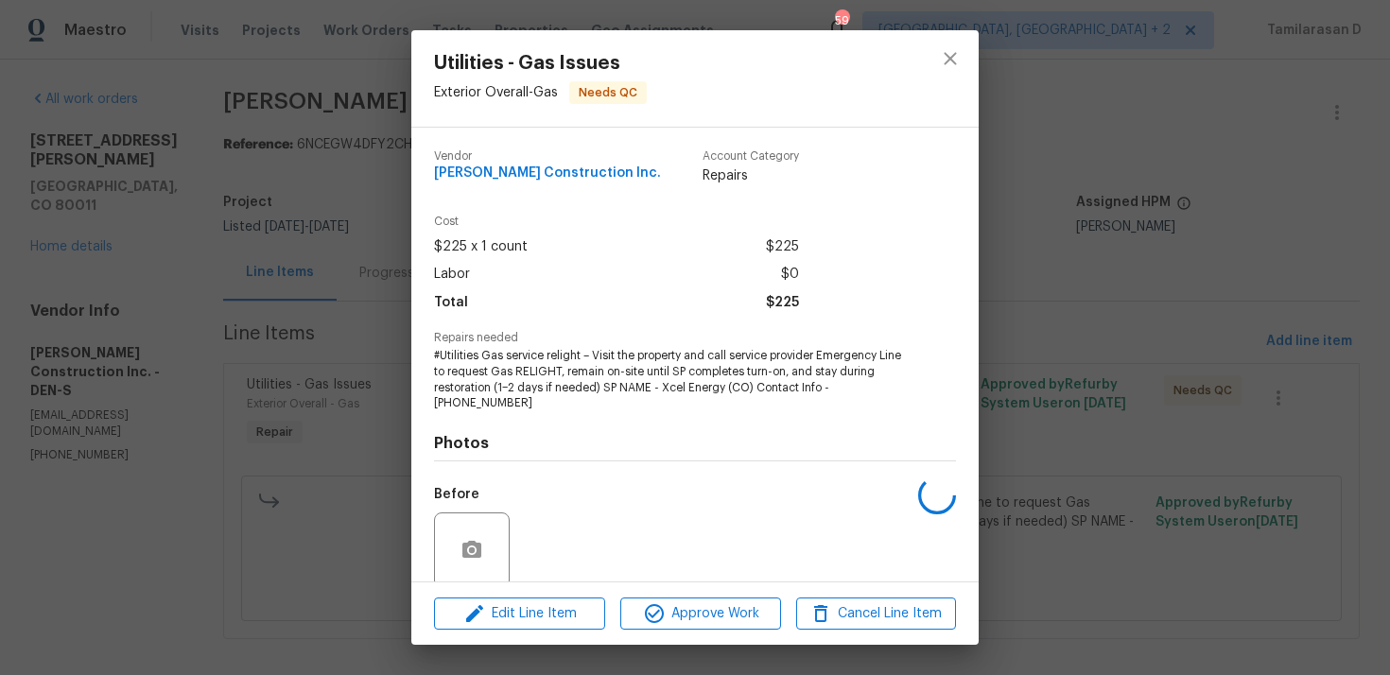
scroll to position [148, 0]
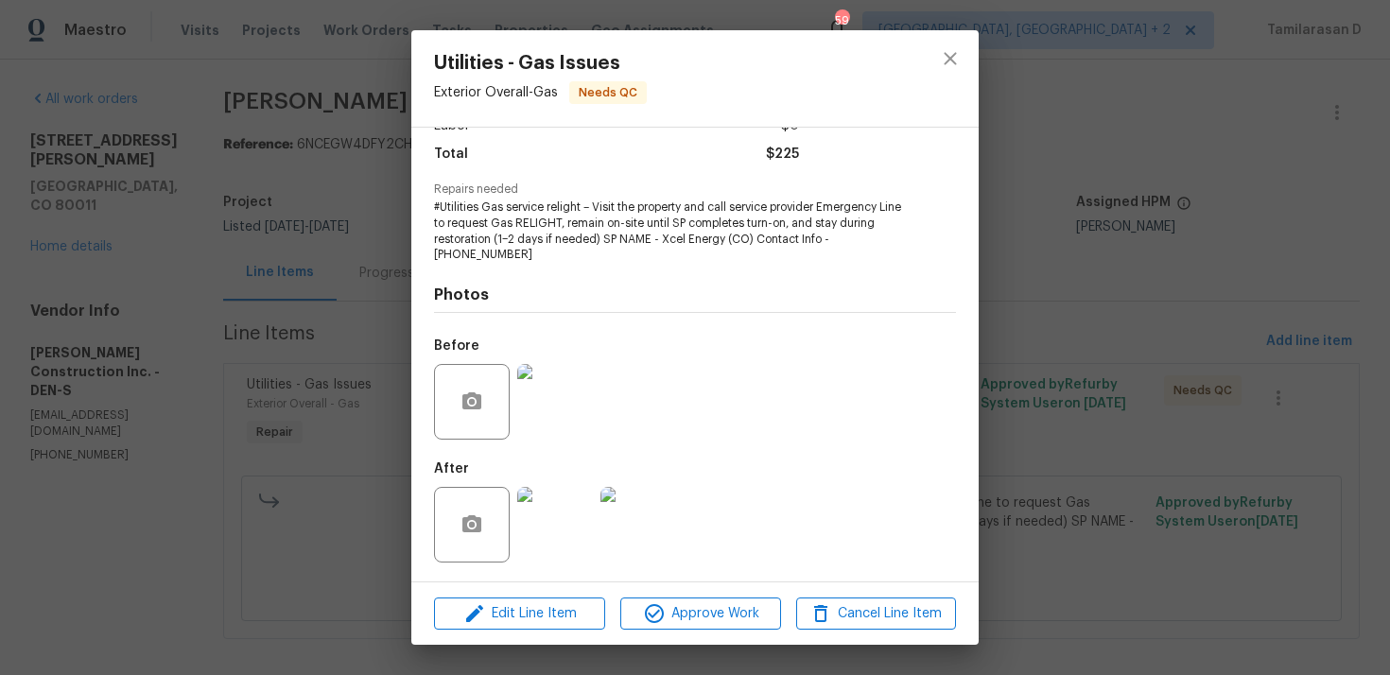
click at [561, 494] on img at bounding box center [555, 525] width 76 height 76
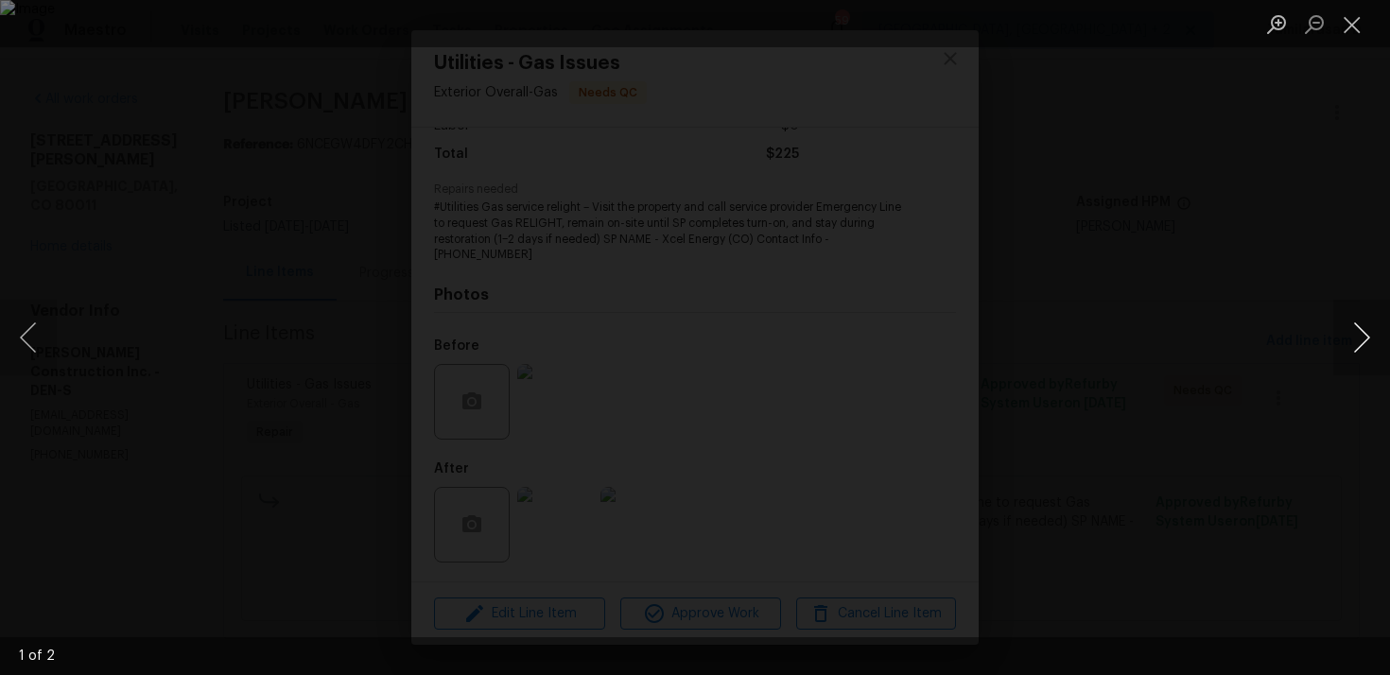
click at [1355, 328] on button "Next image" at bounding box center [1361, 338] width 57 height 76
click at [1364, 330] on button "Next image" at bounding box center [1361, 338] width 57 height 76
click at [1374, 332] on button "Next image" at bounding box center [1361, 338] width 57 height 76
click at [1267, 158] on div "Lightbox" at bounding box center [695, 337] width 1390 height 675
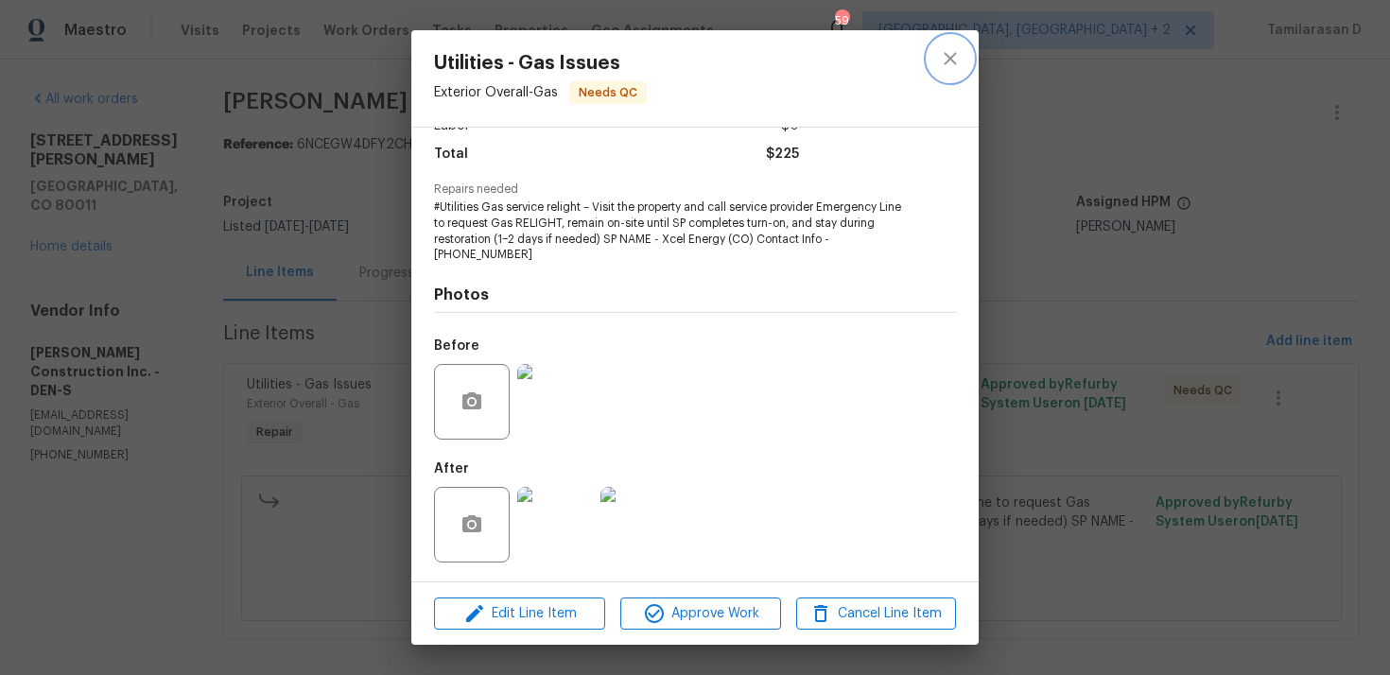
click at [953, 43] on button "close" at bounding box center [950, 58] width 45 height 45
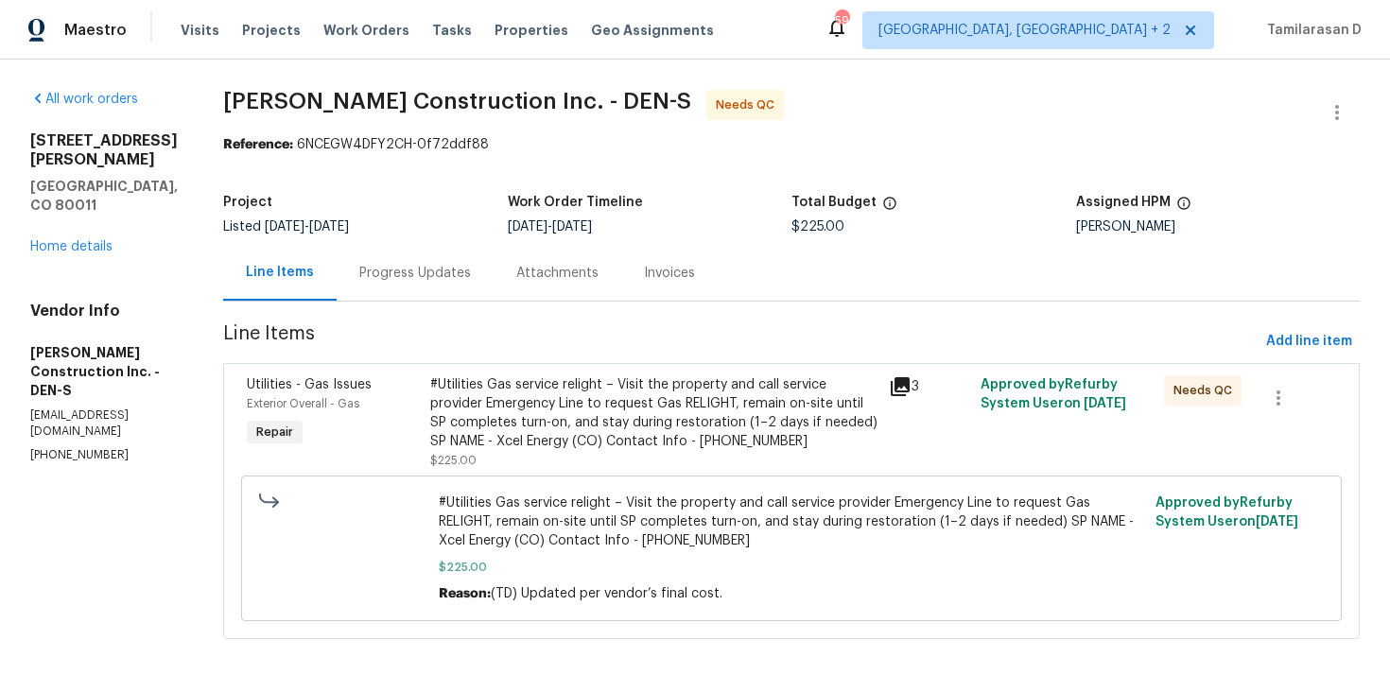
click at [442, 274] on div "Progress Updates" at bounding box center [415, 273] width 112 height 19
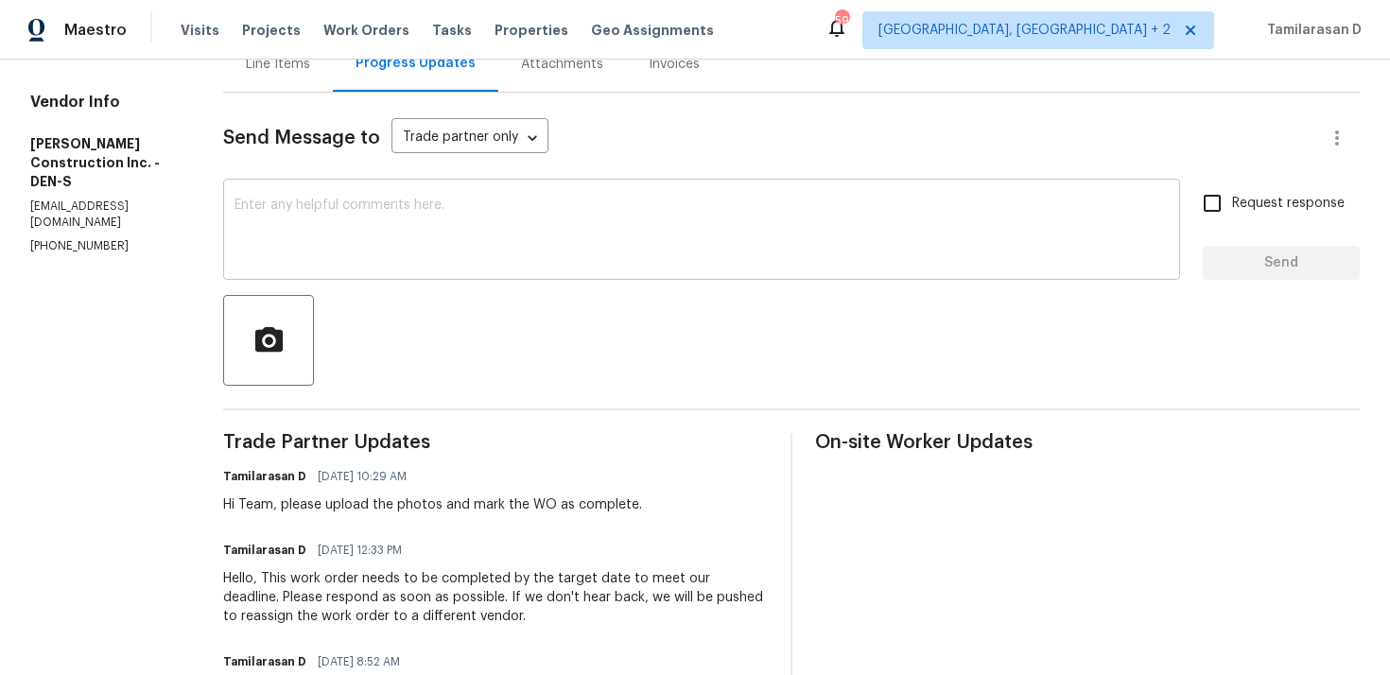
click at [350, 244] on textarea at bounding box center [701, 232] width 934 height 66
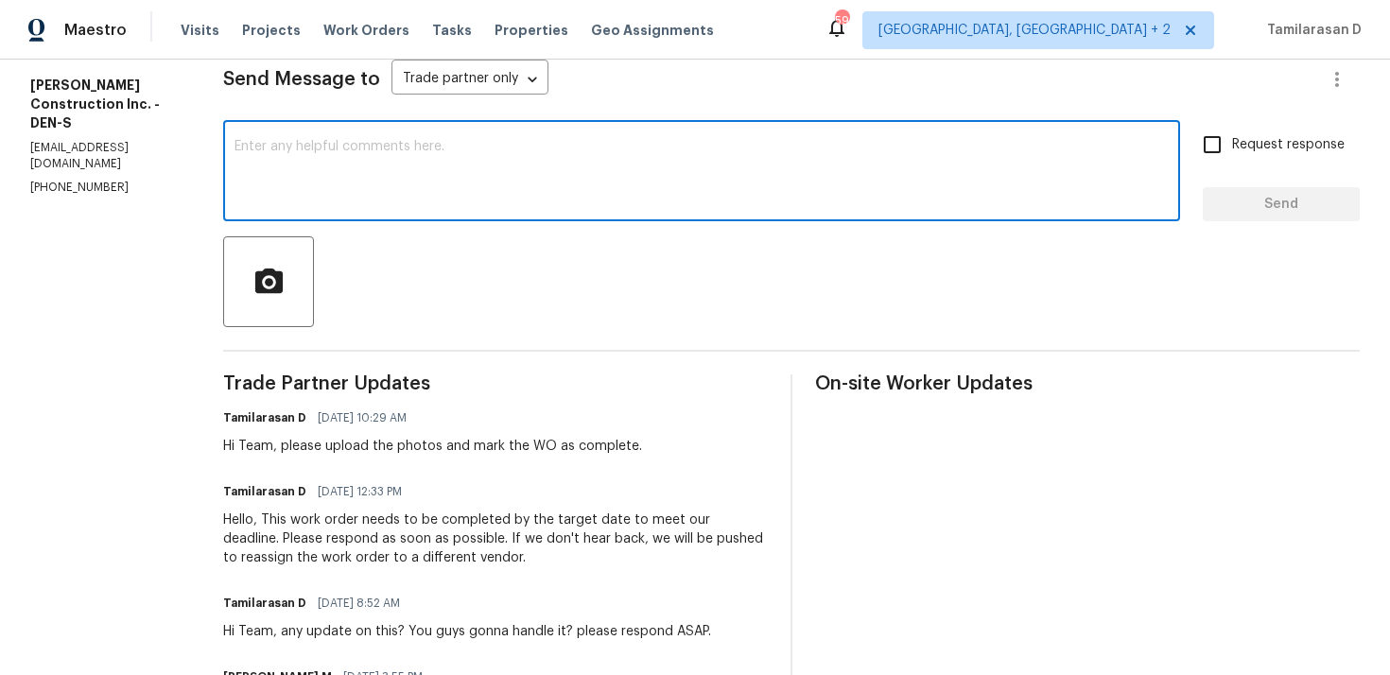
scroll to position [134, 0]
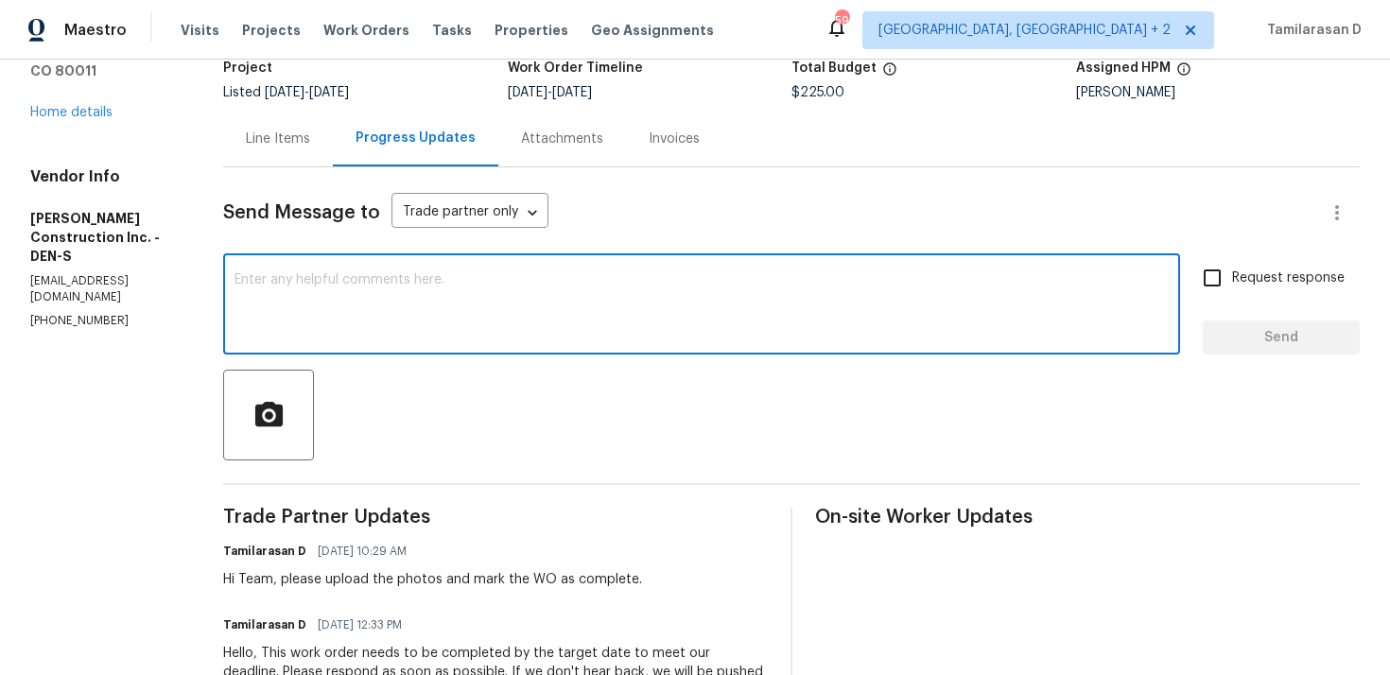
click at [377, 341] on div "x ​" at bounding box center [701, 306] width 957 height 96
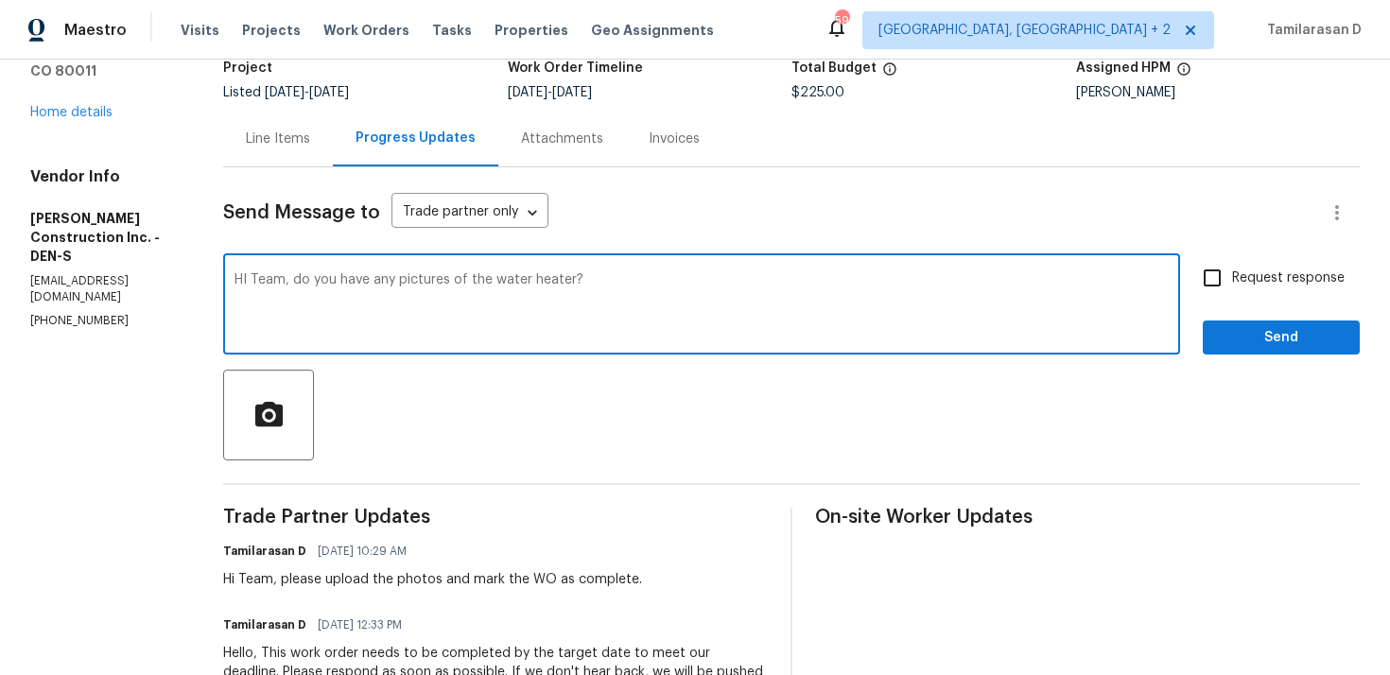
type textarea "HI Team, do you have any pictures of the water heater?"
click at [1210, 278] on input "Request response" at bounding box center [1212, 278] width 40 height 40
checkbox input "true"
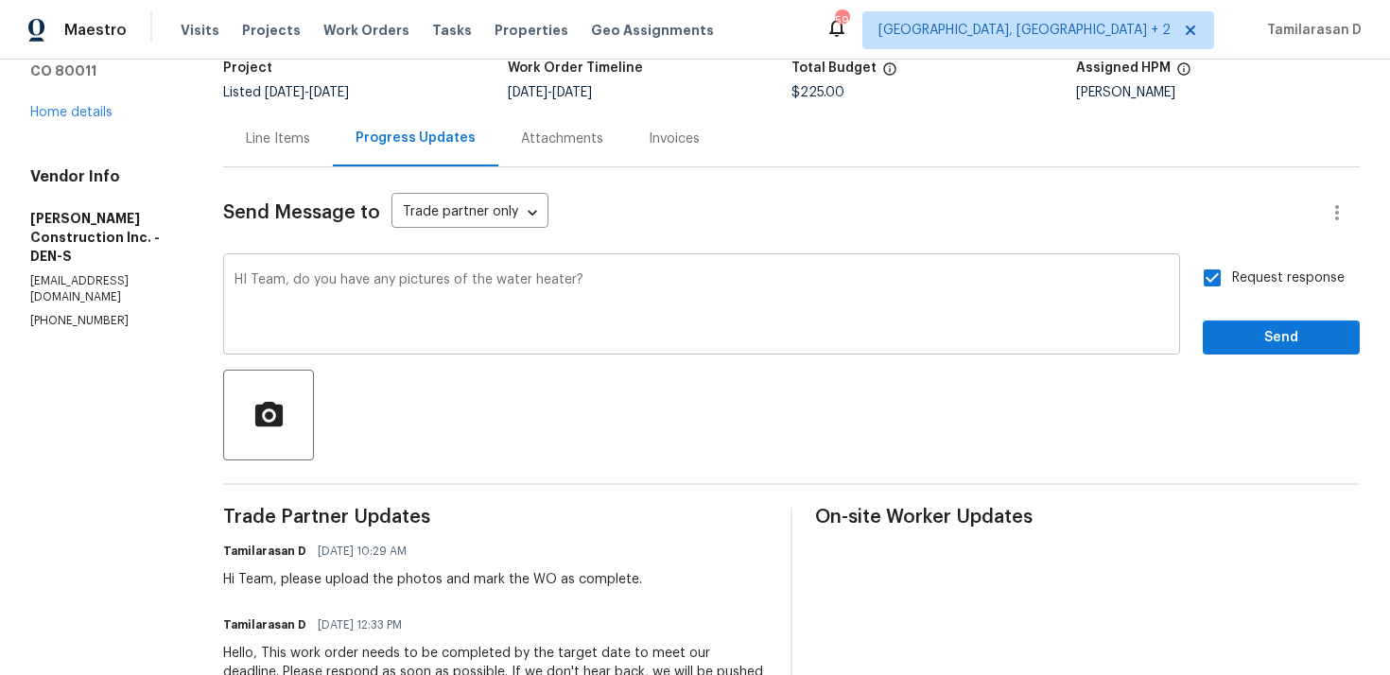
click at [272, 285] on textarea "HI Team, do you have any pictures of the water heater?" at bounding box center [701, 306] width 934 height 66
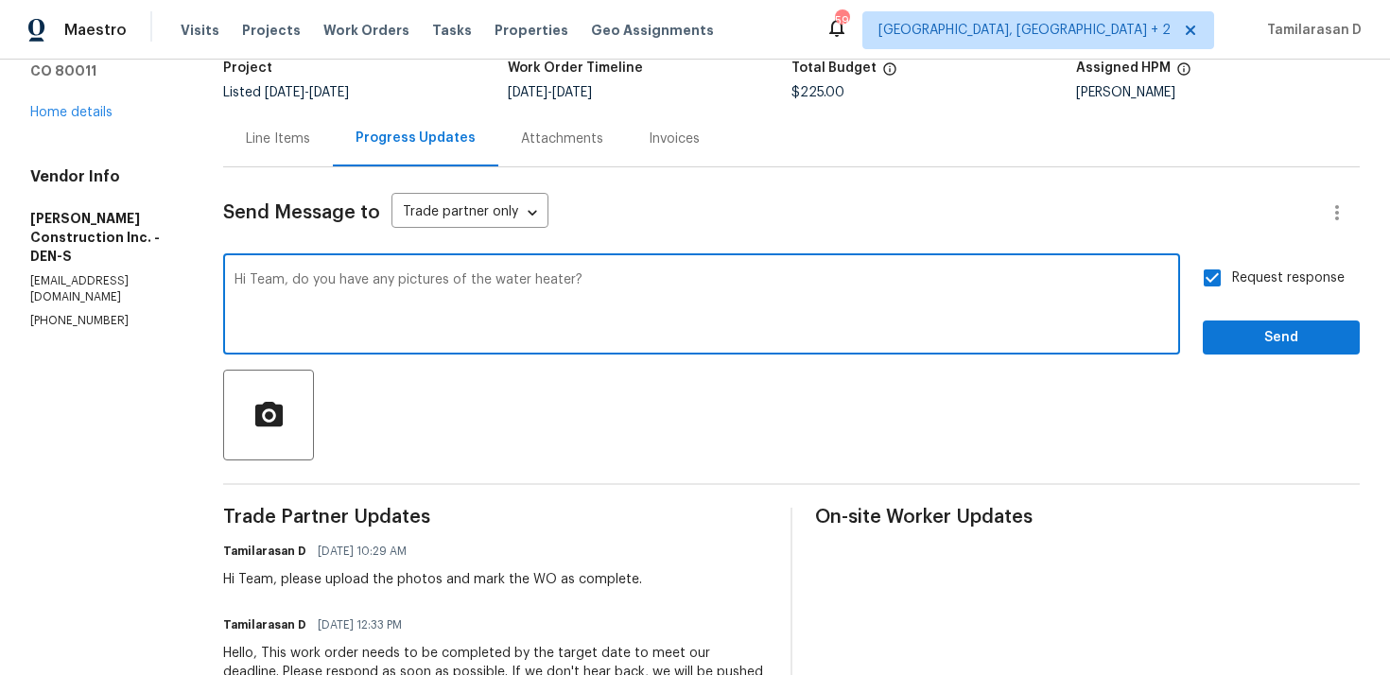
click at [780, 303] on textarea "Hi Team, do you have any pictures of the water heater?" at bounding box center [701, 306] width 934 height 66
click at [680, 325] on textarea "Hi Team, do you have any pictures of the water heater?" at bounding box center [701, 306] width 934 height 66
click at [534, 372] on div at bounding box center [791, 415] width 1136 height 91
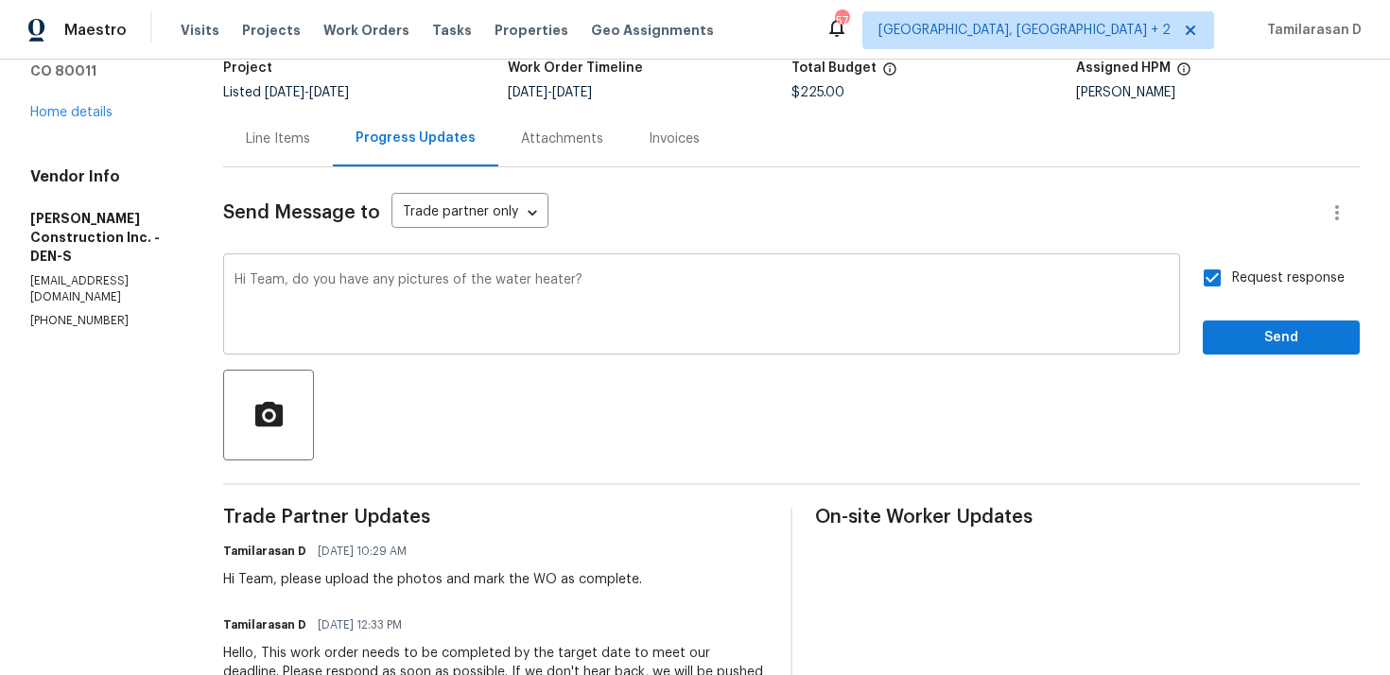
scroll to position [146, 0]
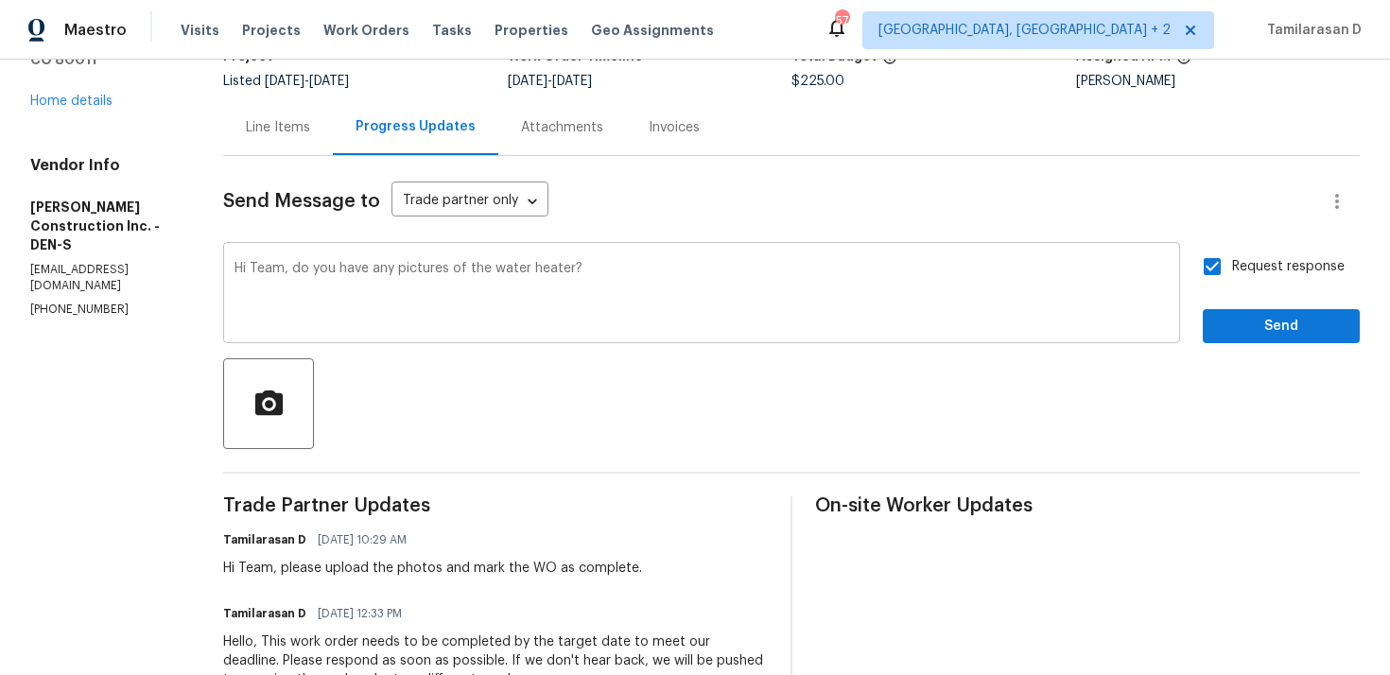
click at [654, 268] on textarea "Hi Team, do you have any pictures of the water heater?" at bounding box center [701, 295] width 934 height 66
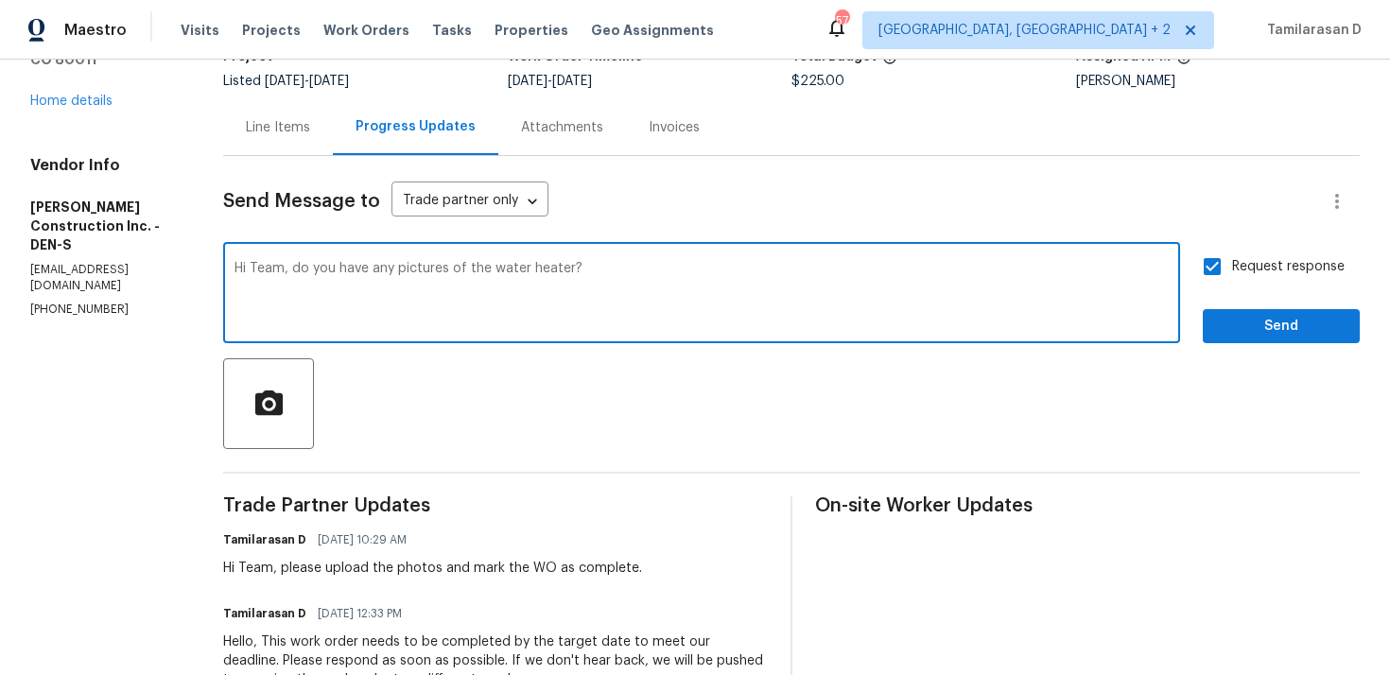
click at [602, 270] on textarea "Hi Team, do you have any pictures of the water heater?" at bounding box center [701, 295] width 934 height 66
paste textarea "could you please share some photo"
type textarea "Hi Team, could you please share some photos of the water heater?"
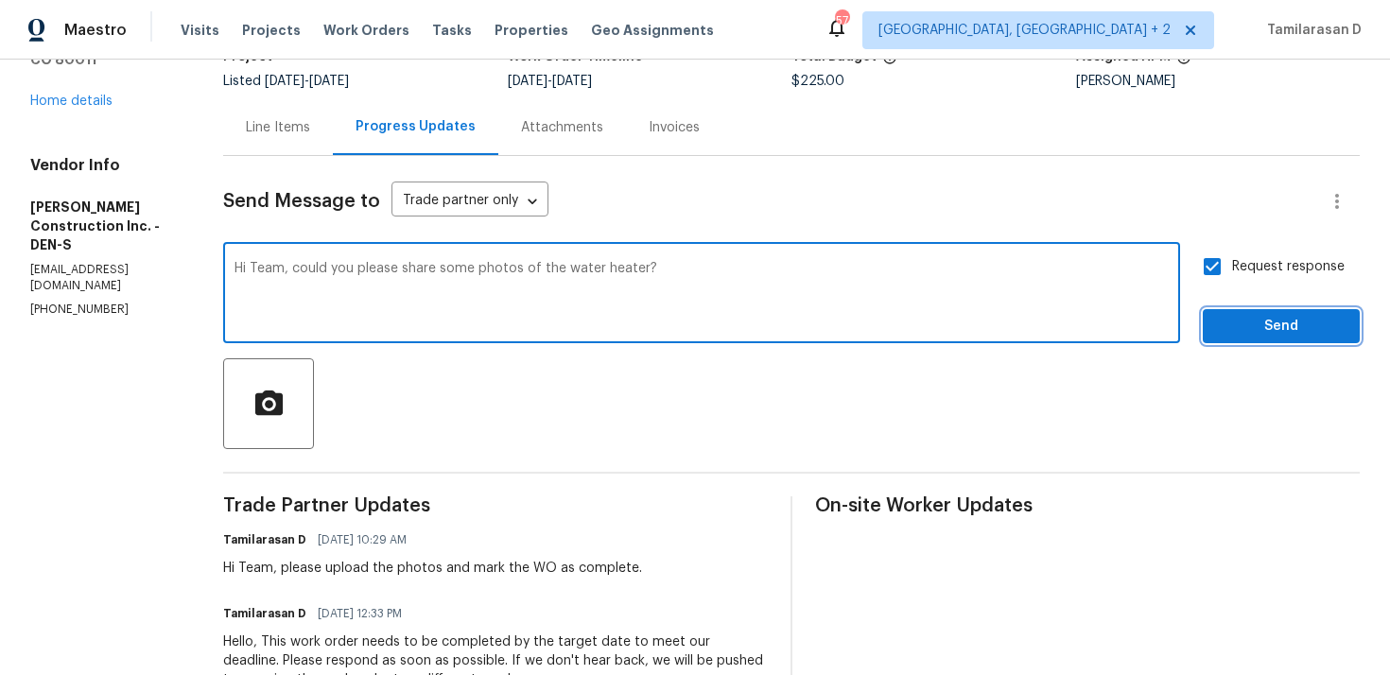
click at [1248, 330] on span "Send" at bounding box center [1281, 327] width 127 height 24
